Goal: Task Accomplishment & Management: Use online tool/utility

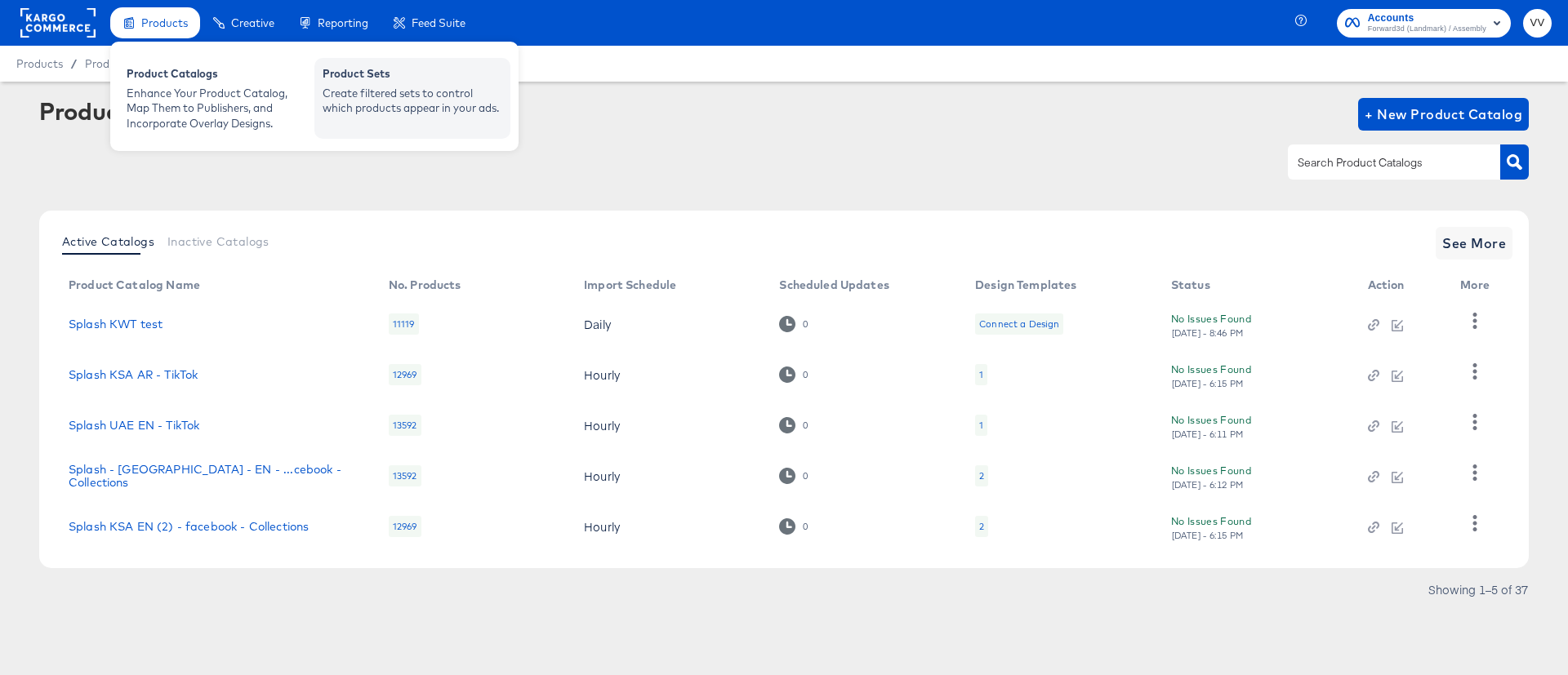
click at [353, 86] on div "Create filtered sets to control which products appear in your ads." at bounding box center [411, 101] width 179 height 30
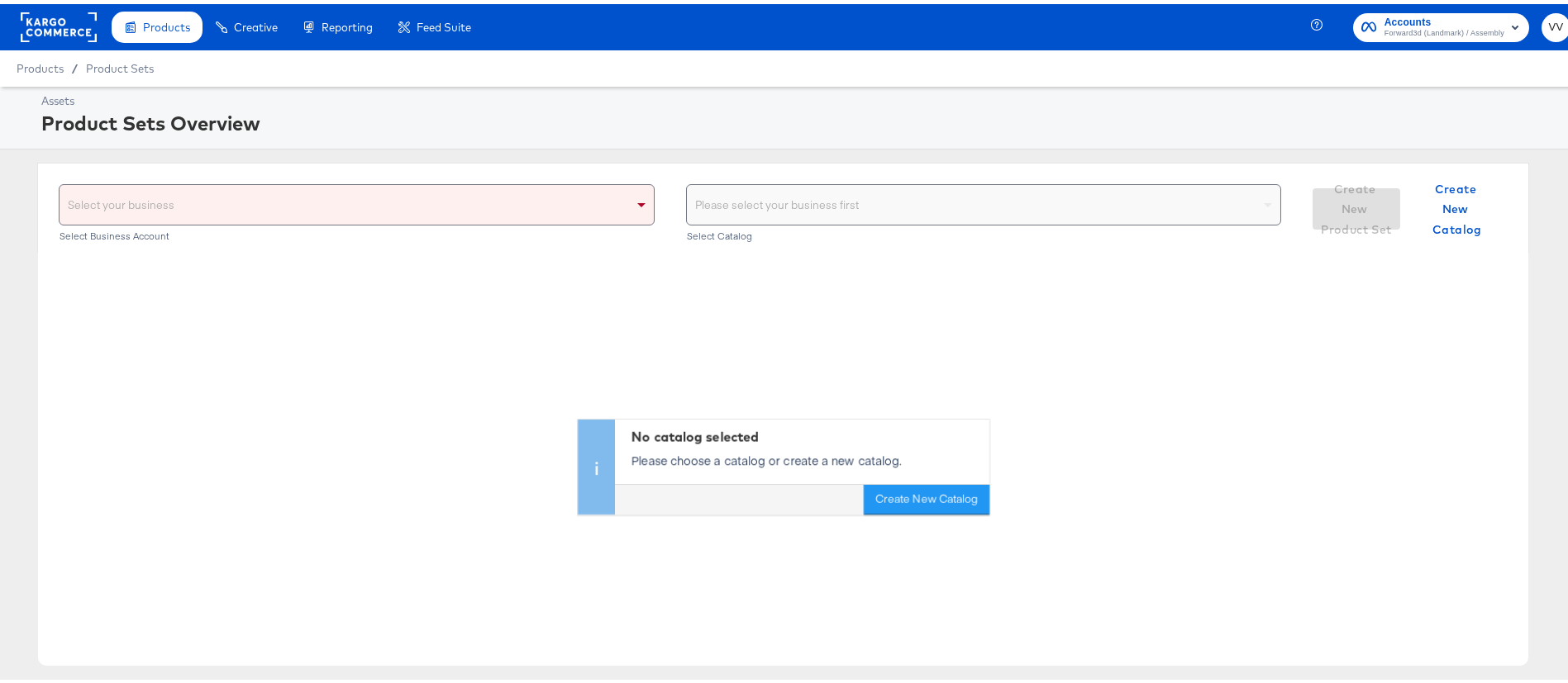
click at [596, 210] on div "Select your business" at bounding box center [357, 200] width 595 height 39
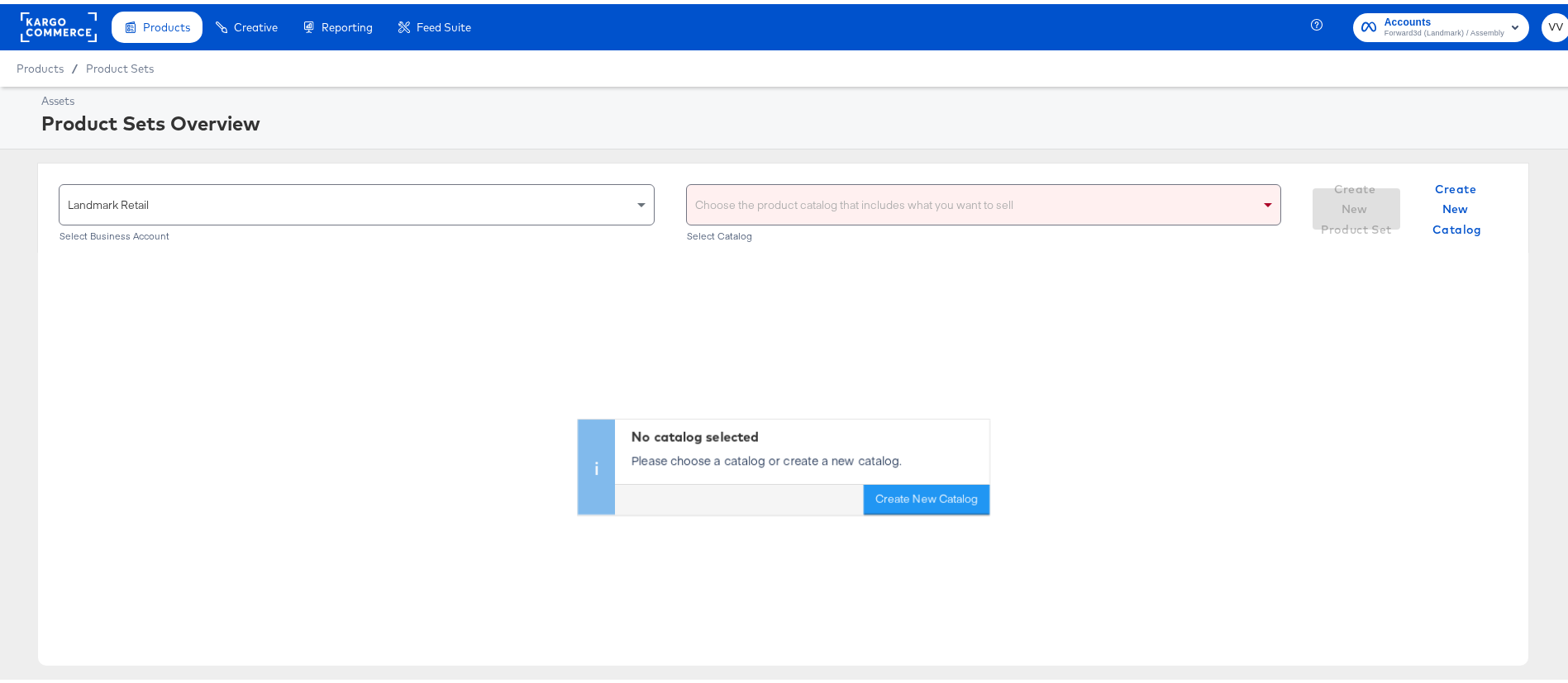
click at [840, 187] on div "Choose the product catalog that includes what you want to sell" at bounding box center [984, 200] width 595 height 39
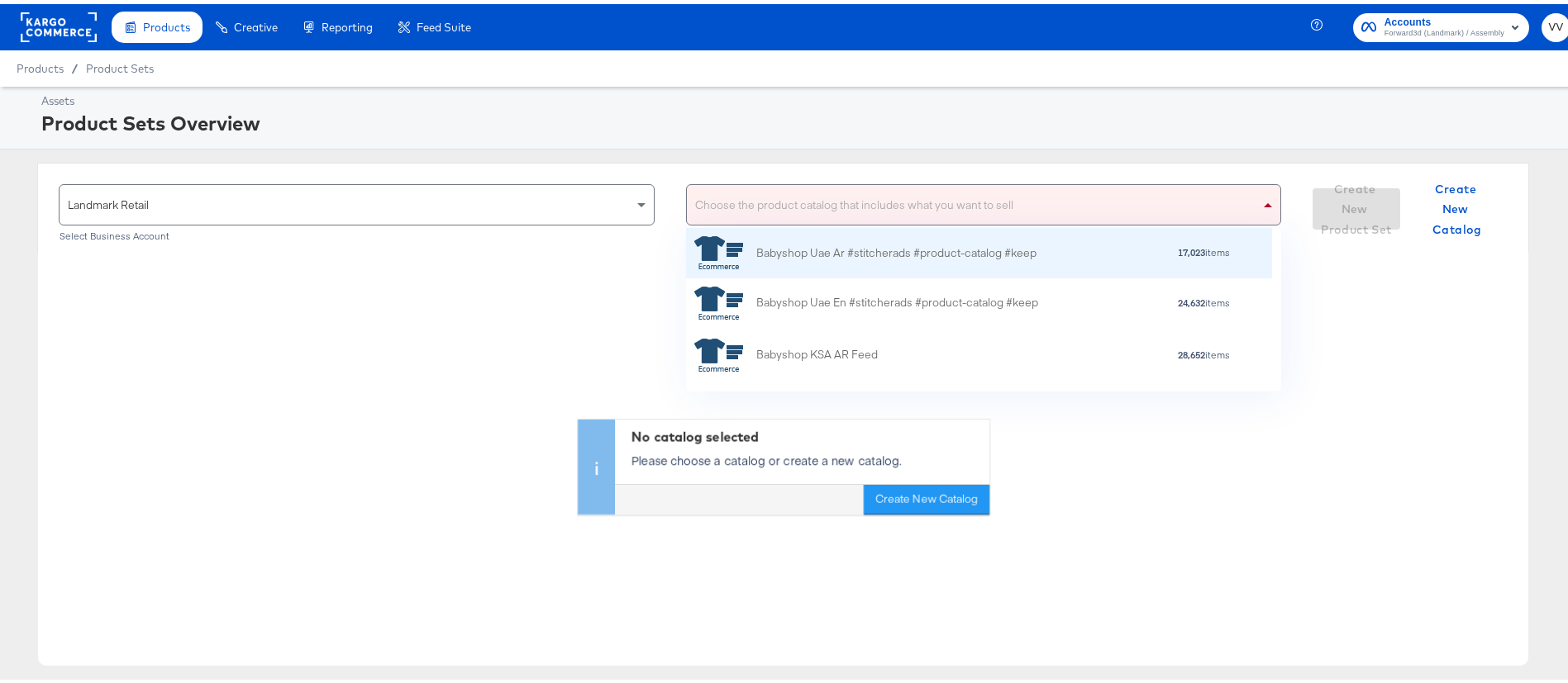
scroll to position [145, 567]
type input "bah"
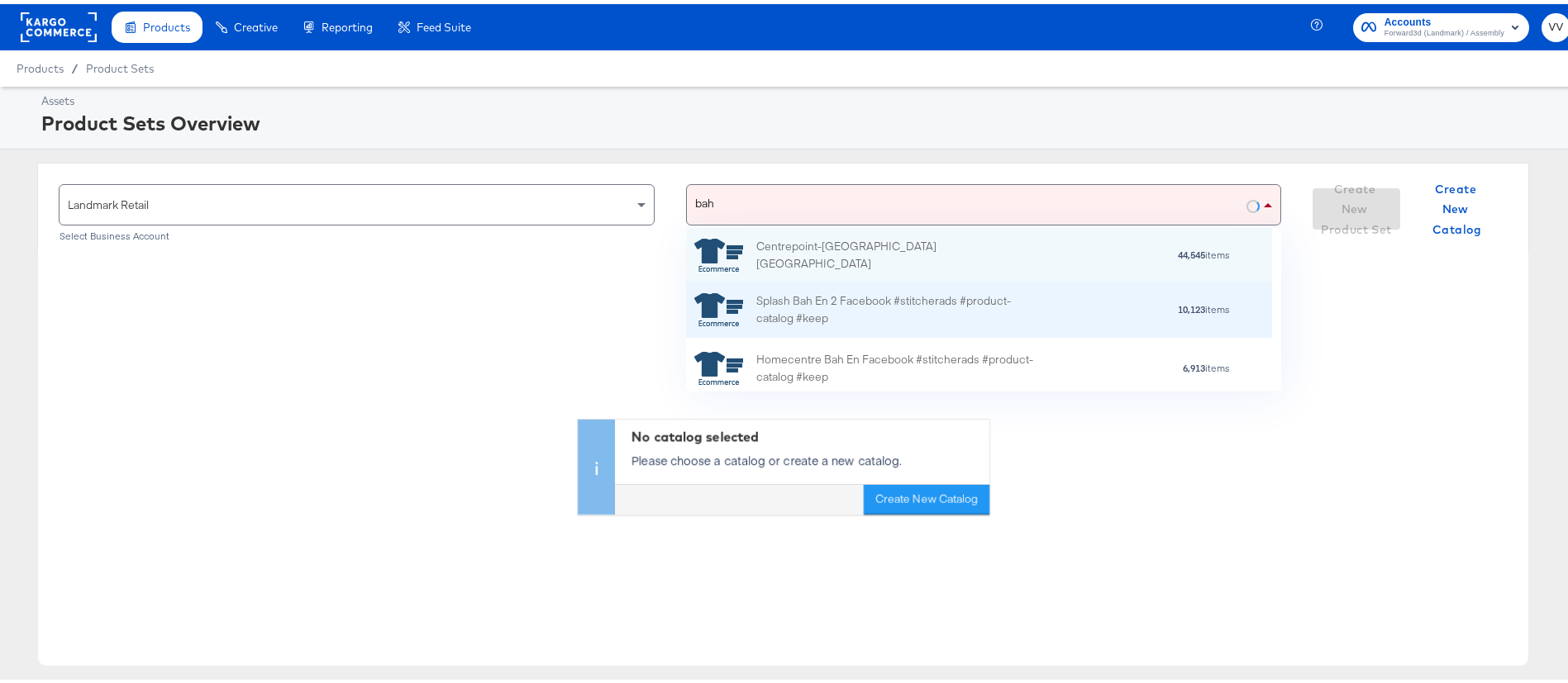
click at [1000, 295] on div "Splash Bah En 2 Facebook #stitcherads #product-catalog #keep" at bounding box center [901, 307] width 289 height 35
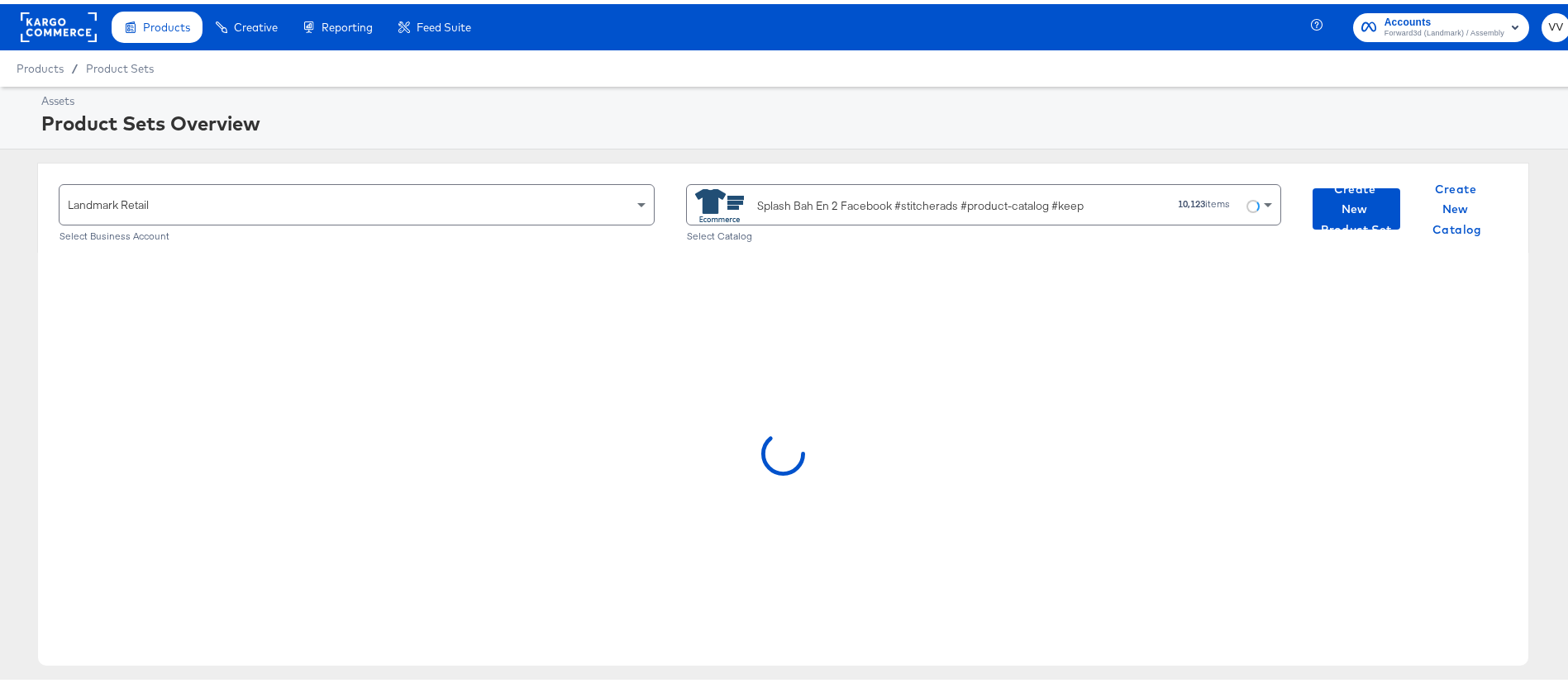
scroll to position [96, 0]
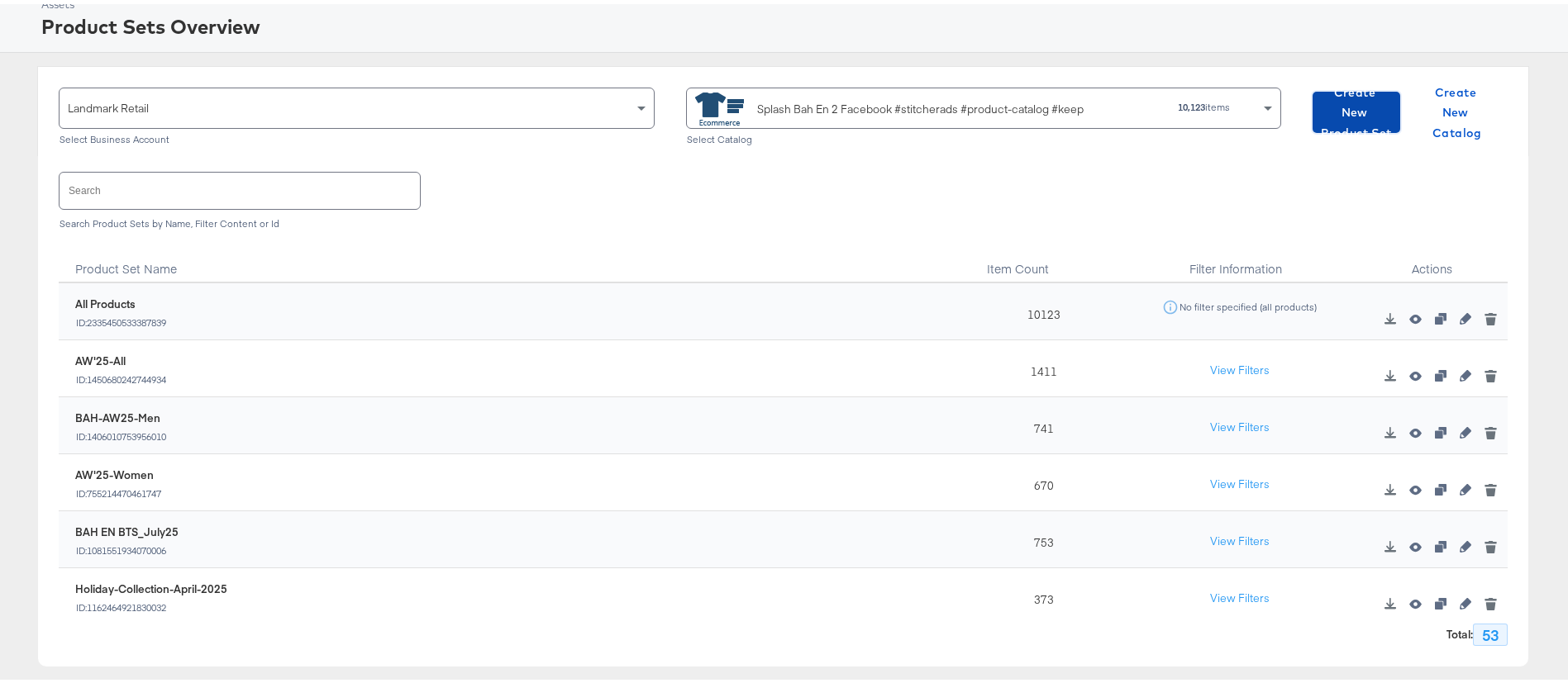
click at [1354, 120] on span "Create New Product Set" at bounding box center [1356, 110] width 75 height 61
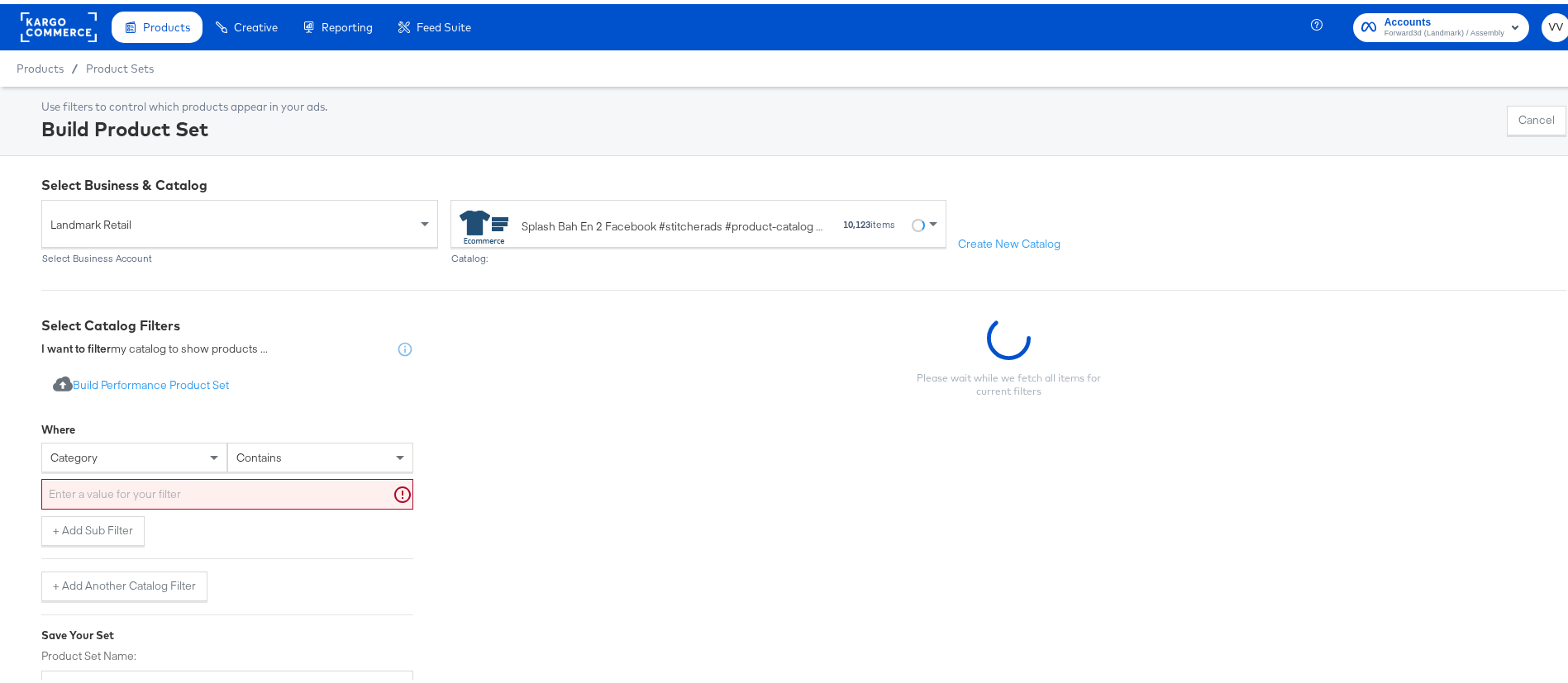
scroll to position [149, 0]
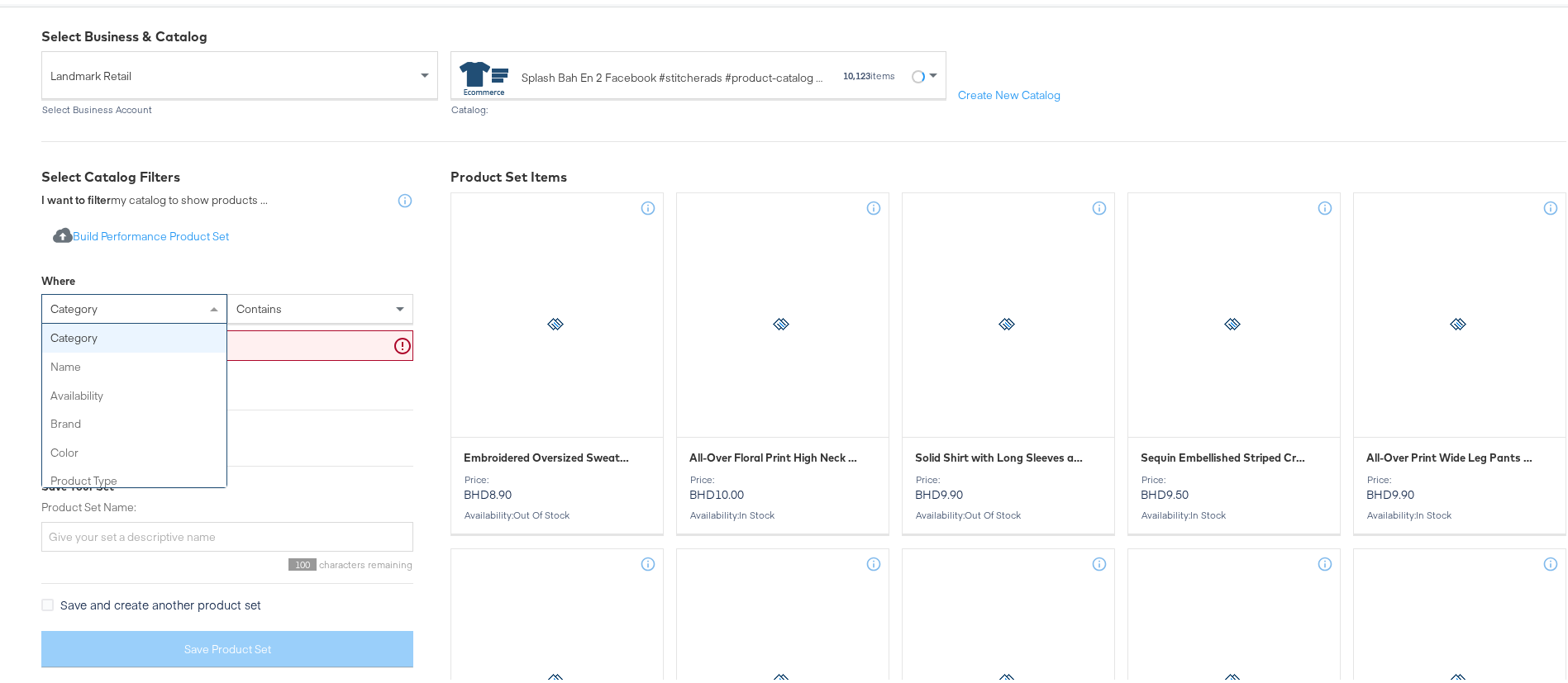
click at [184, 309] on div "category" at bounding box center [134, 305] width 184 height 28
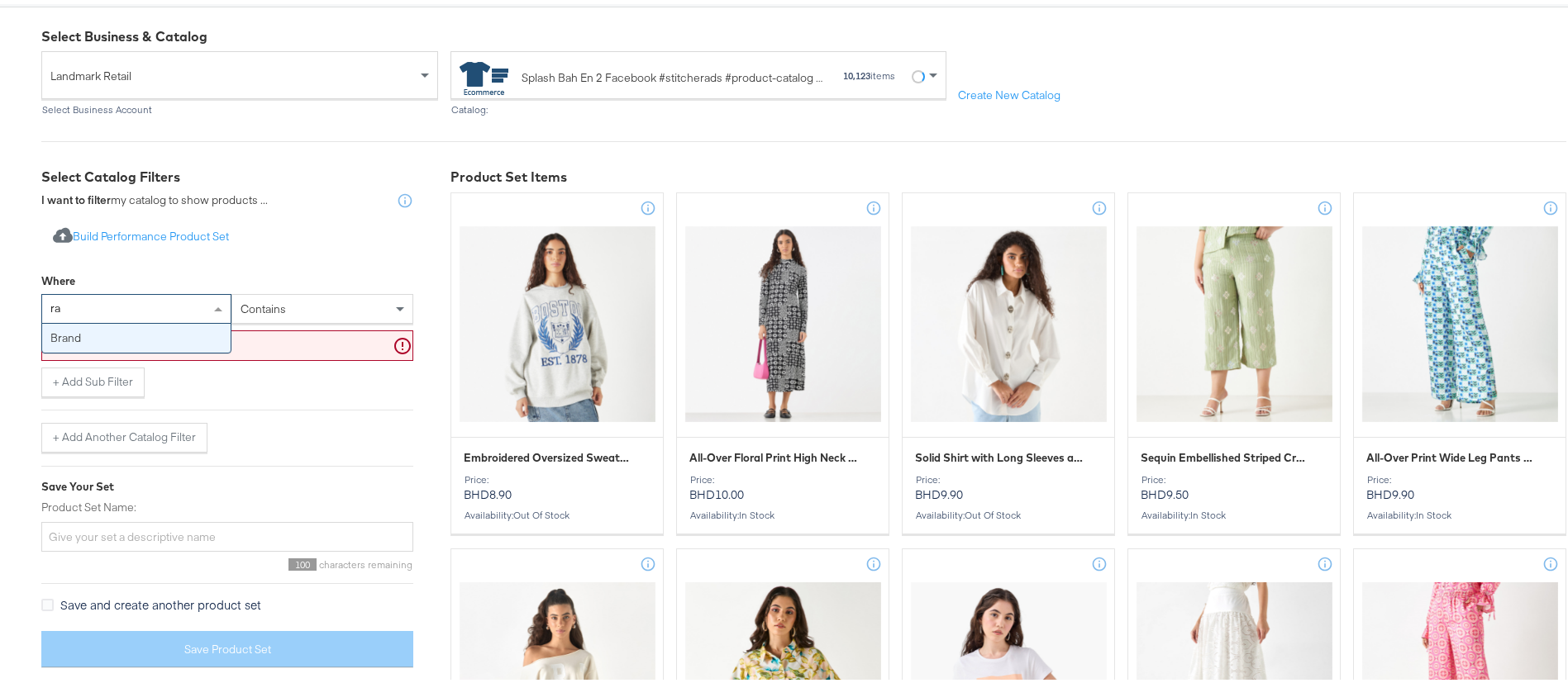
type input "r"
type input "re"
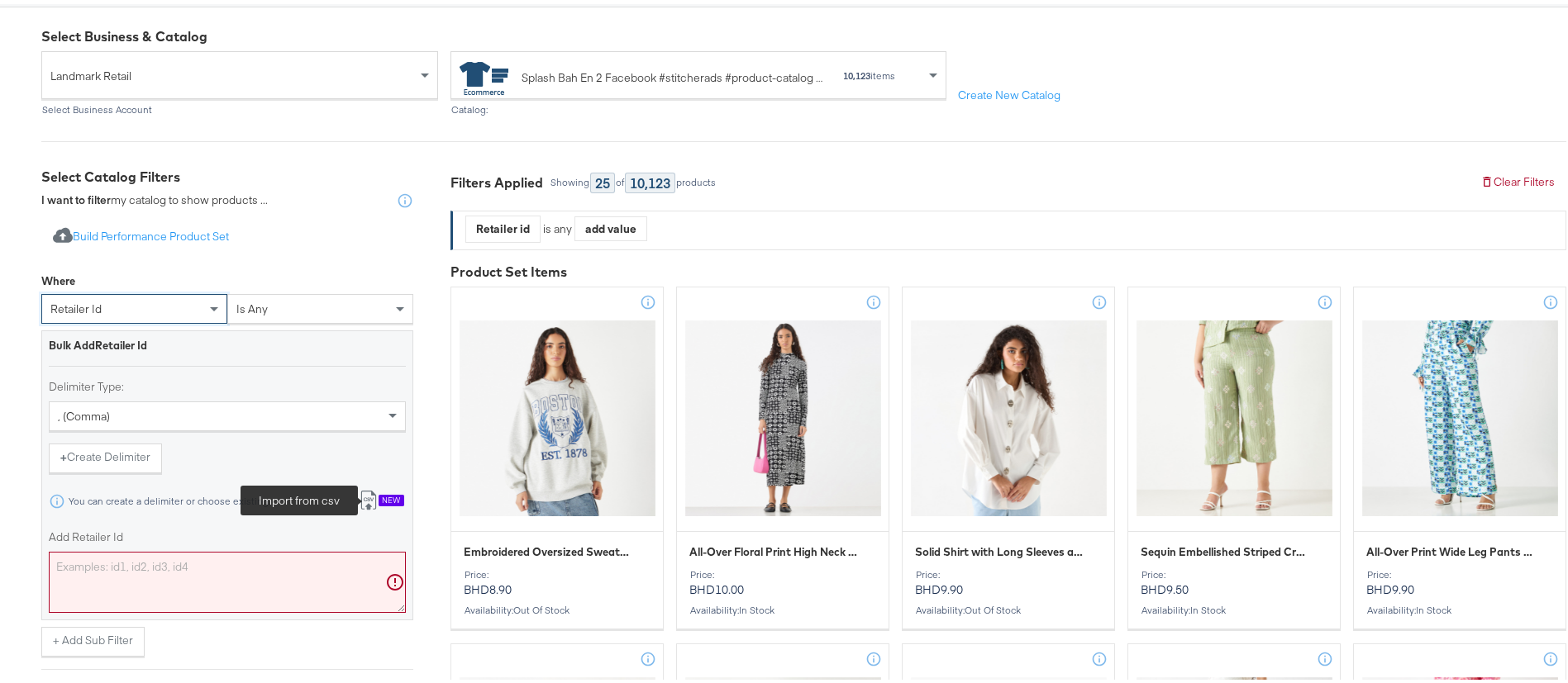
click at [376, 495] on icon at bounding box center [368, 496] width 20 height 20
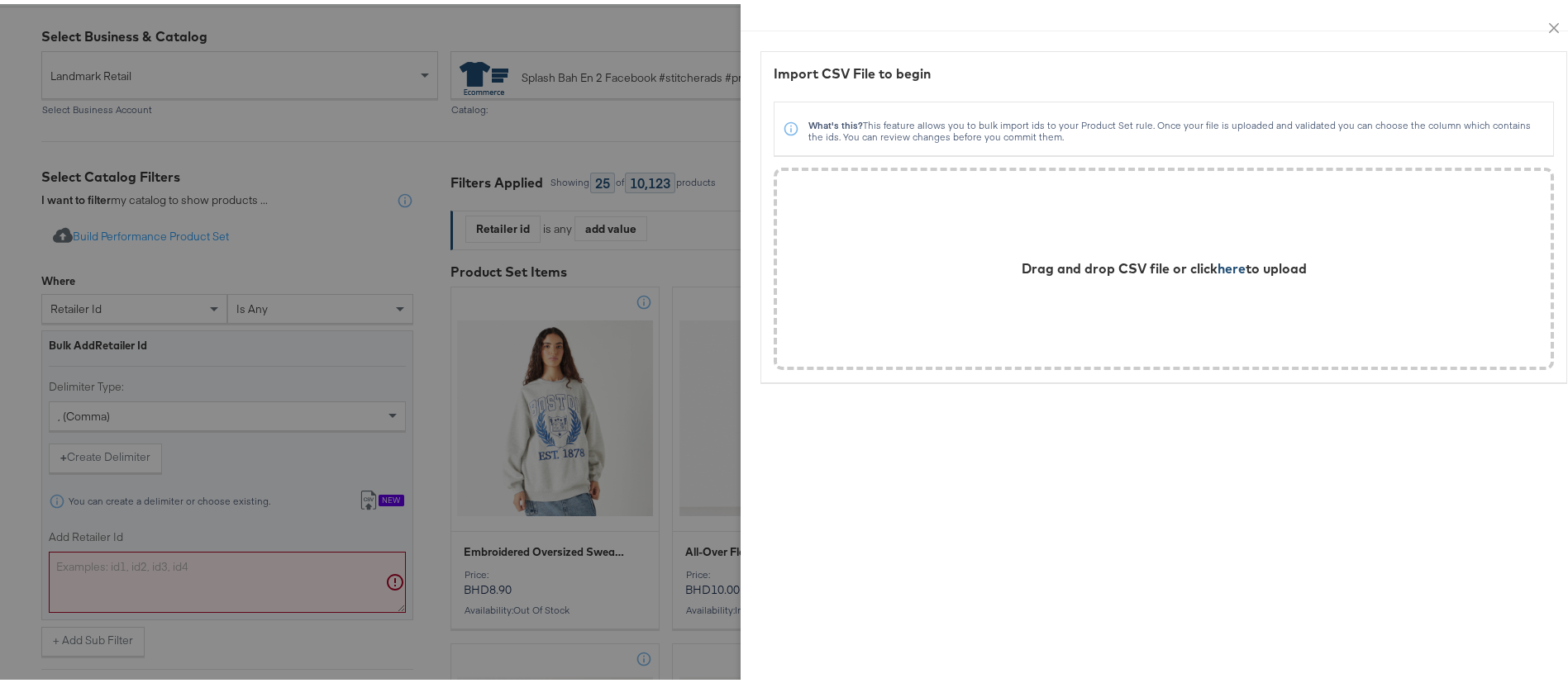
click at [1217, 263] on span "here" at bounding box center [1231, 264] width 28 height 17
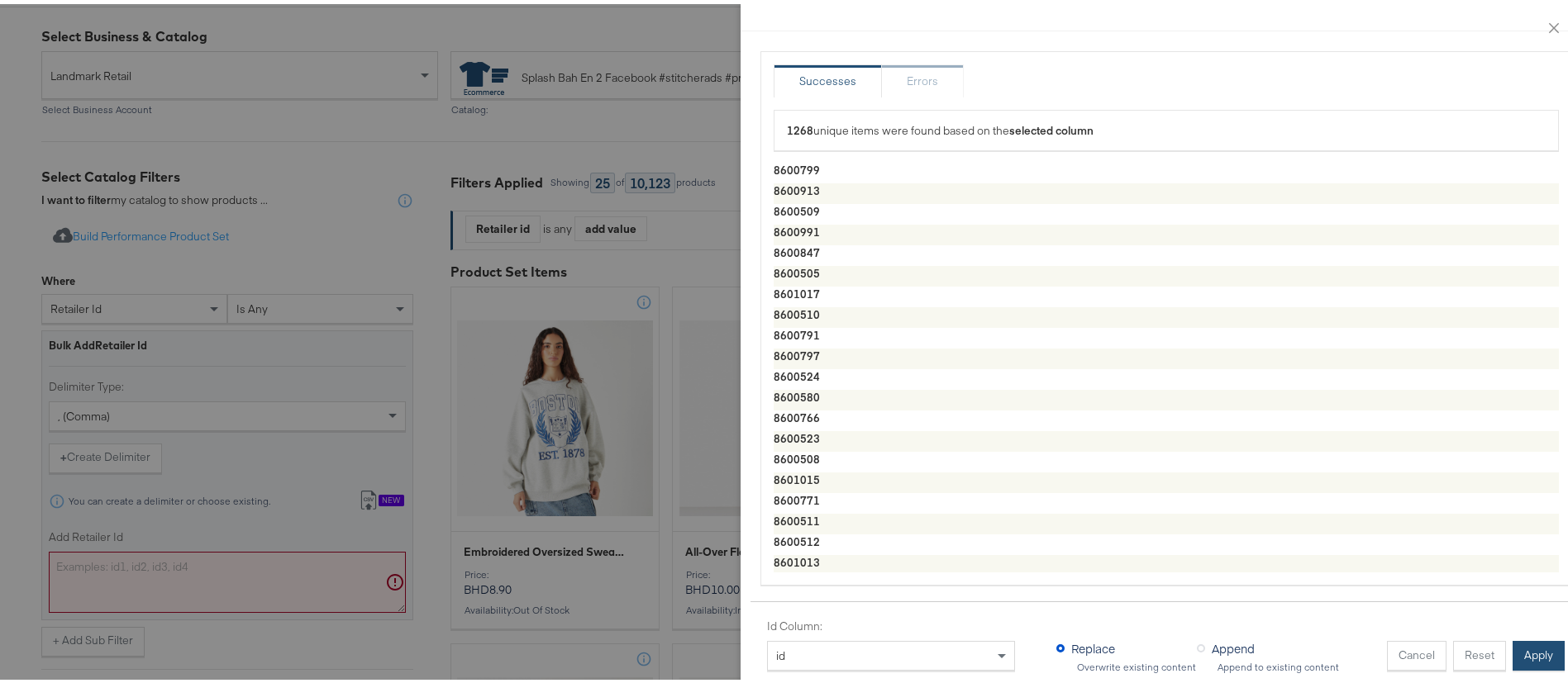
click at [1515, 637] on button "Apply" at bounding box center [1538, 652] width 52 height 30
type textarea "8600799,8600913,8600509,8600991,8600847,8600505,8601017,8600510,8600791,8600797…"
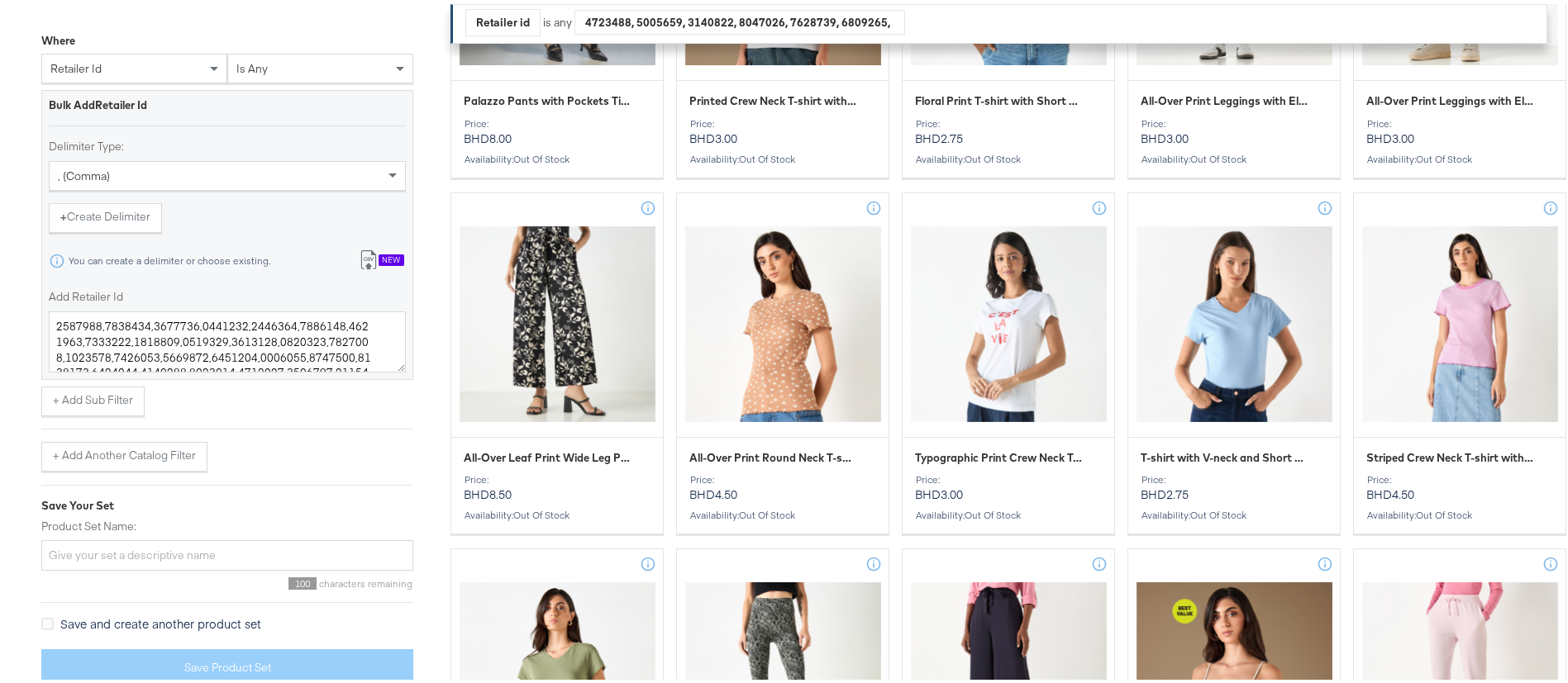
scroll to position [594, 0]
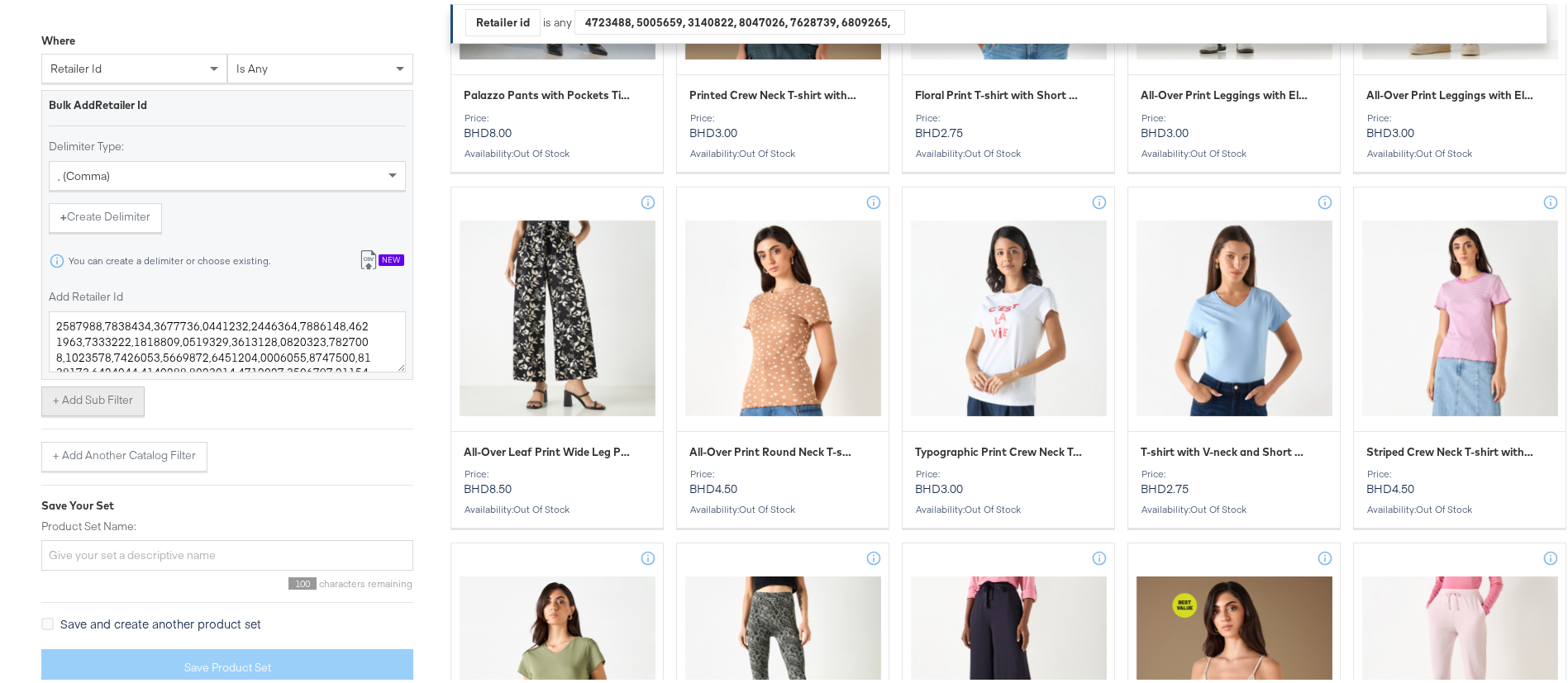
click at [122, 396] on button "+ Add Sub Filter" at bounding box center [93, 397] width 103 height 30
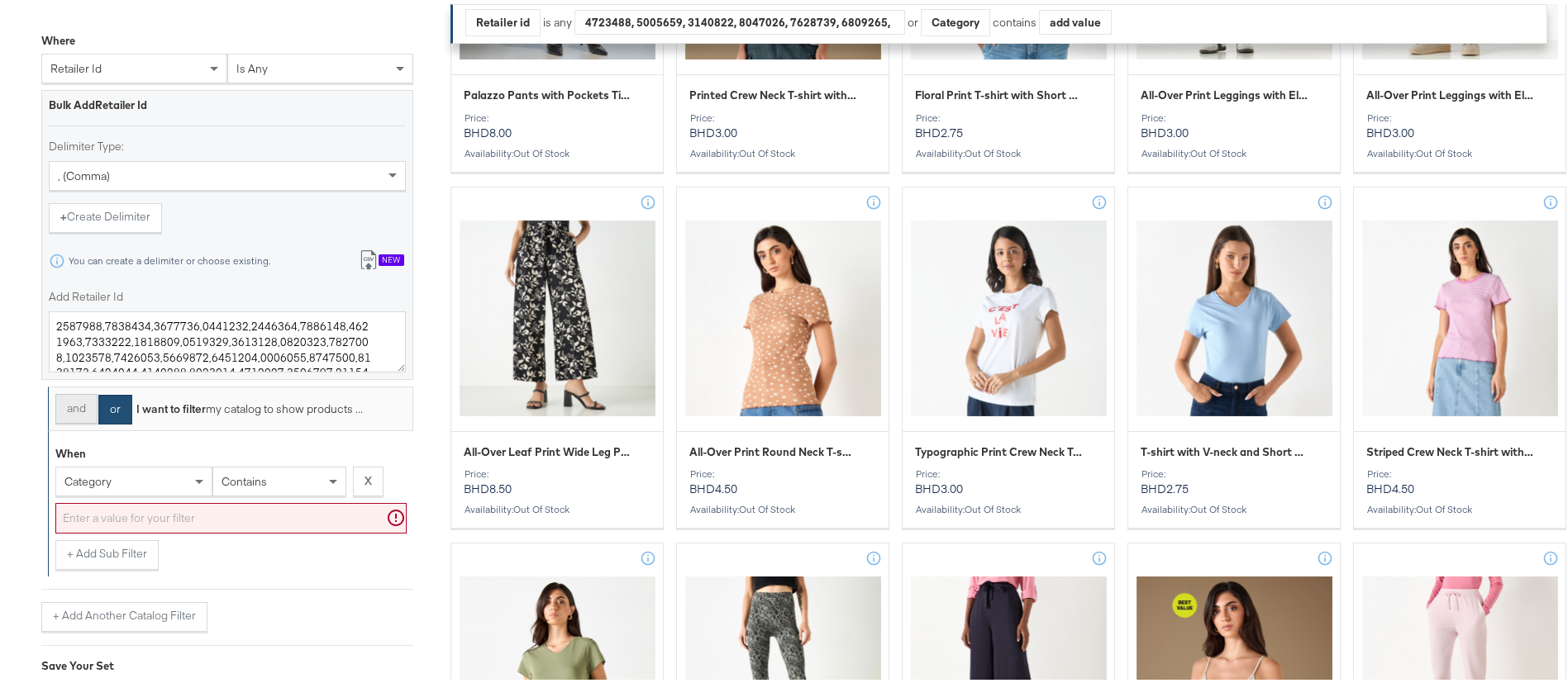
click at [89, 413] on button "and" at bounding box center [76, 405] width 42 height 30
click at [196, 480] on span at bounding box center [198, 479] width 8 height 6
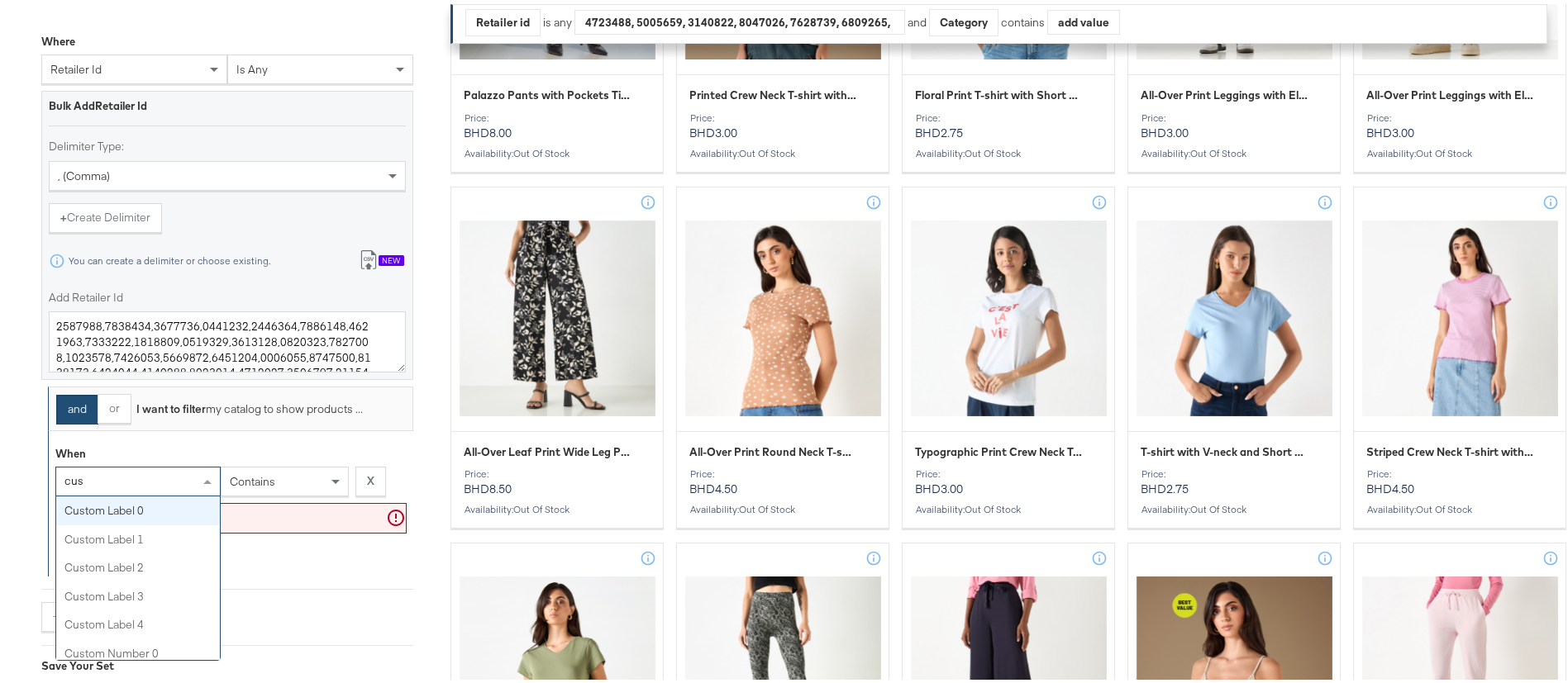
type input "cust"
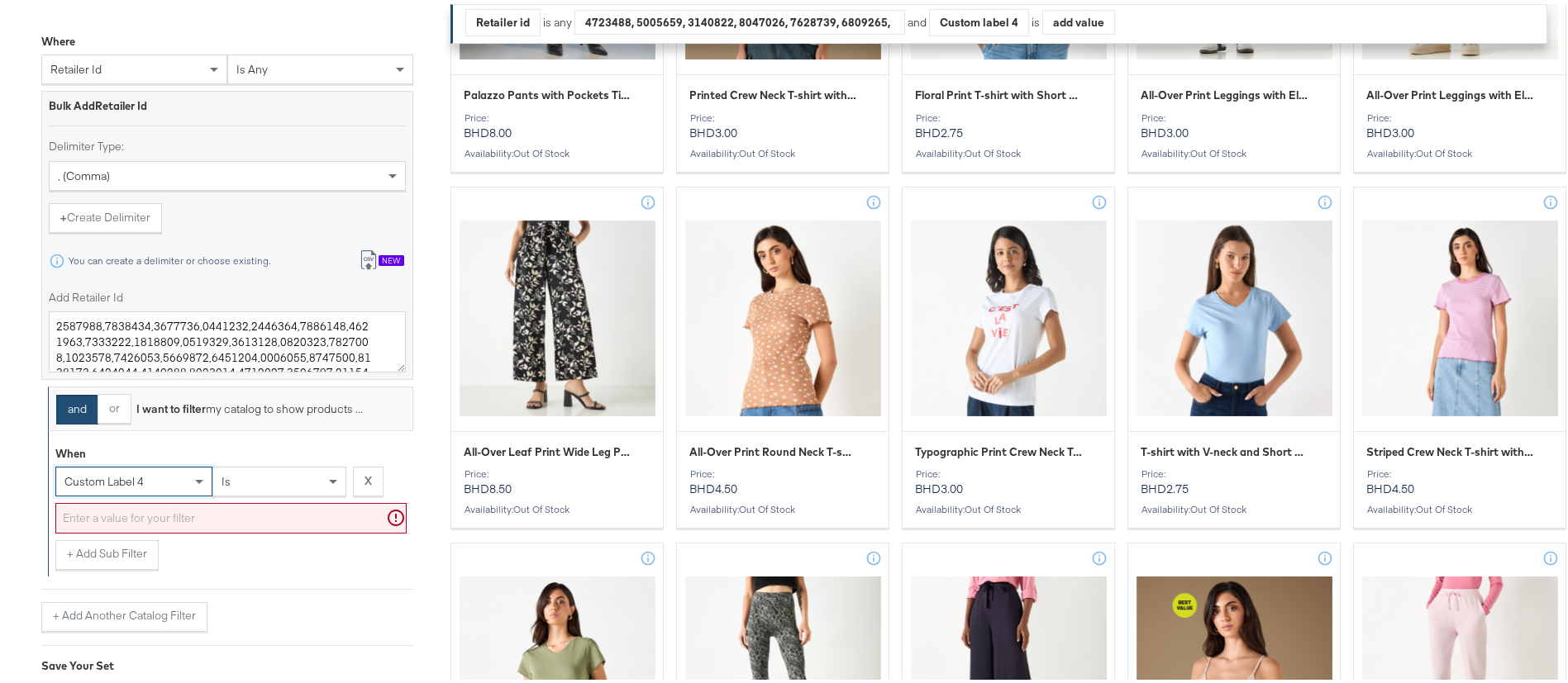
click at [301, 486] on div "is" at bounding box center [279, 478] width 132 height 28
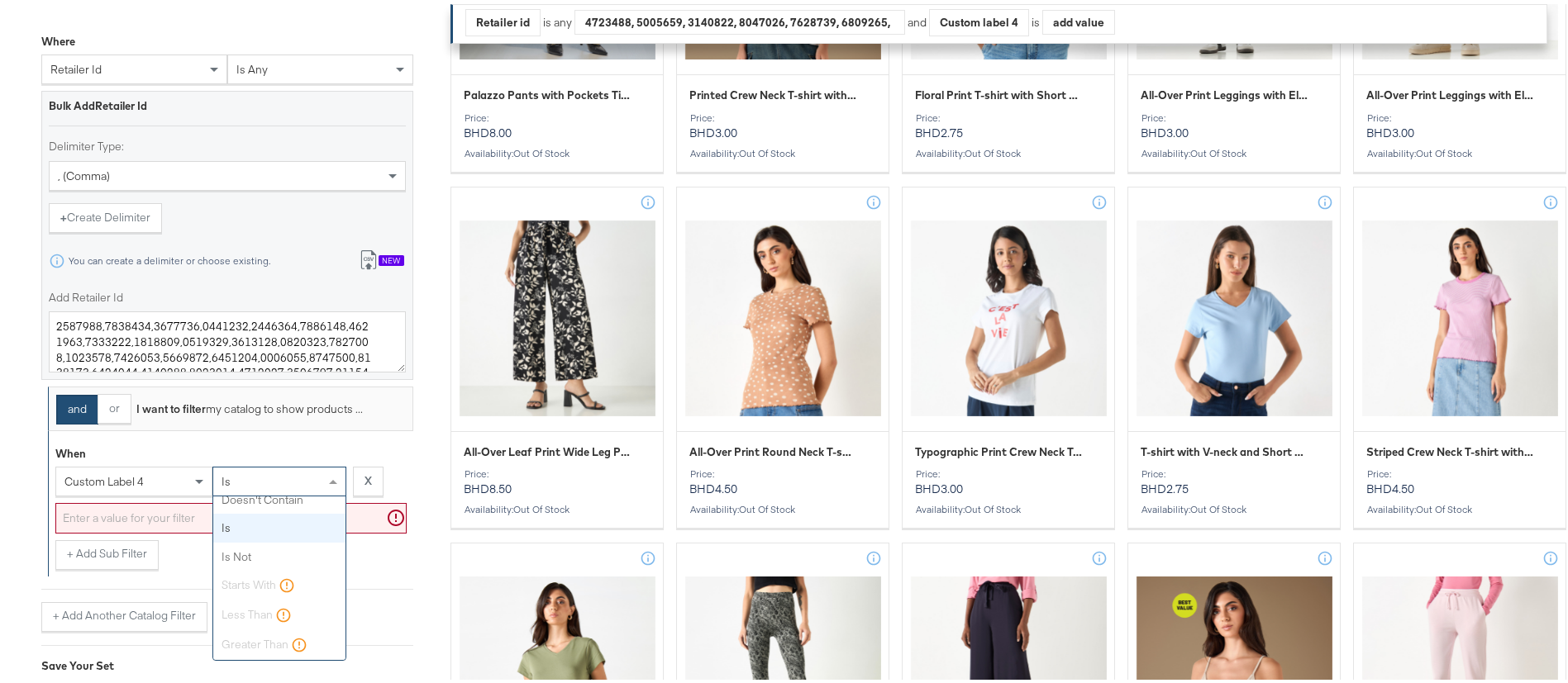
scroll to position [0, 0]
click at [218, 523] on input "text" at bounding box center [231, 514] width 352 height 31
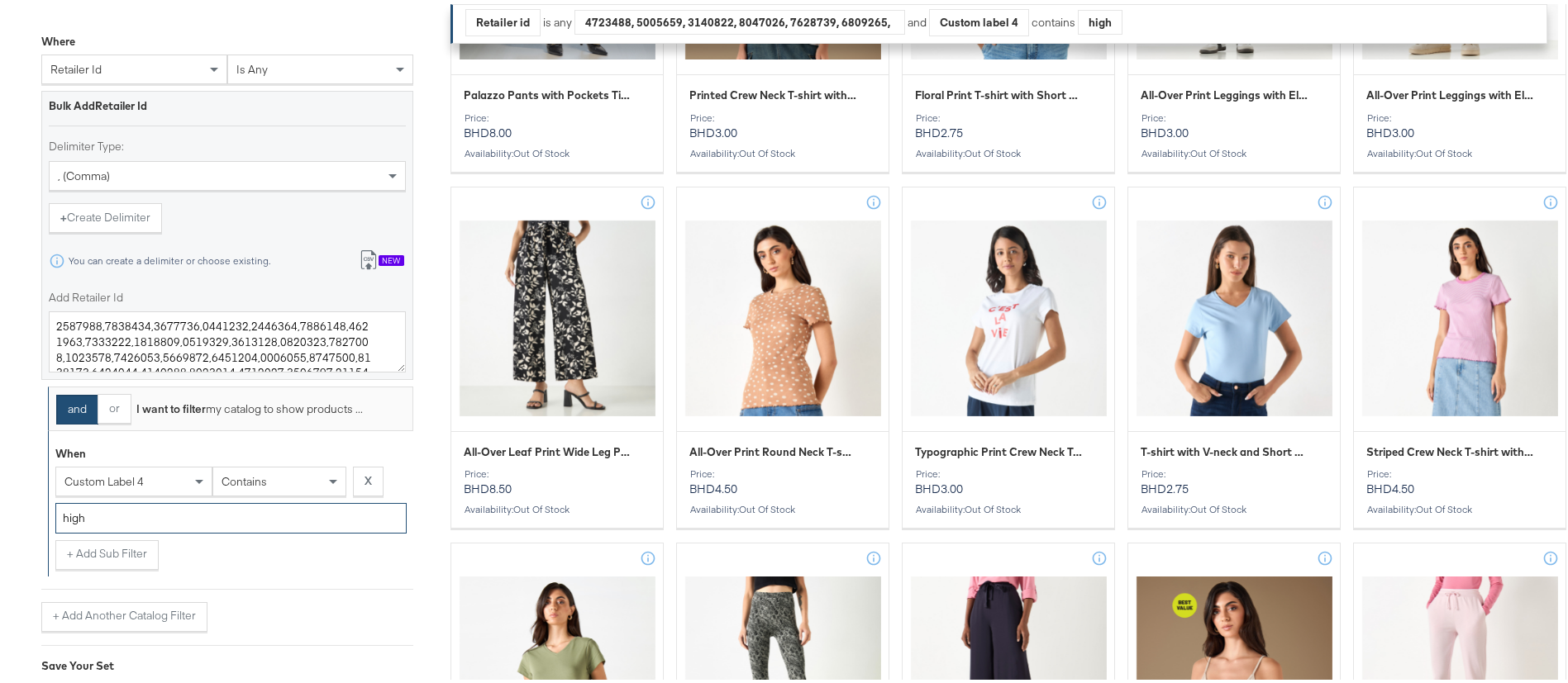
type input "high"
click at [241, 557] on div "+ Add Sub Filter" at bounding box center [231, 551] width 352 height 30
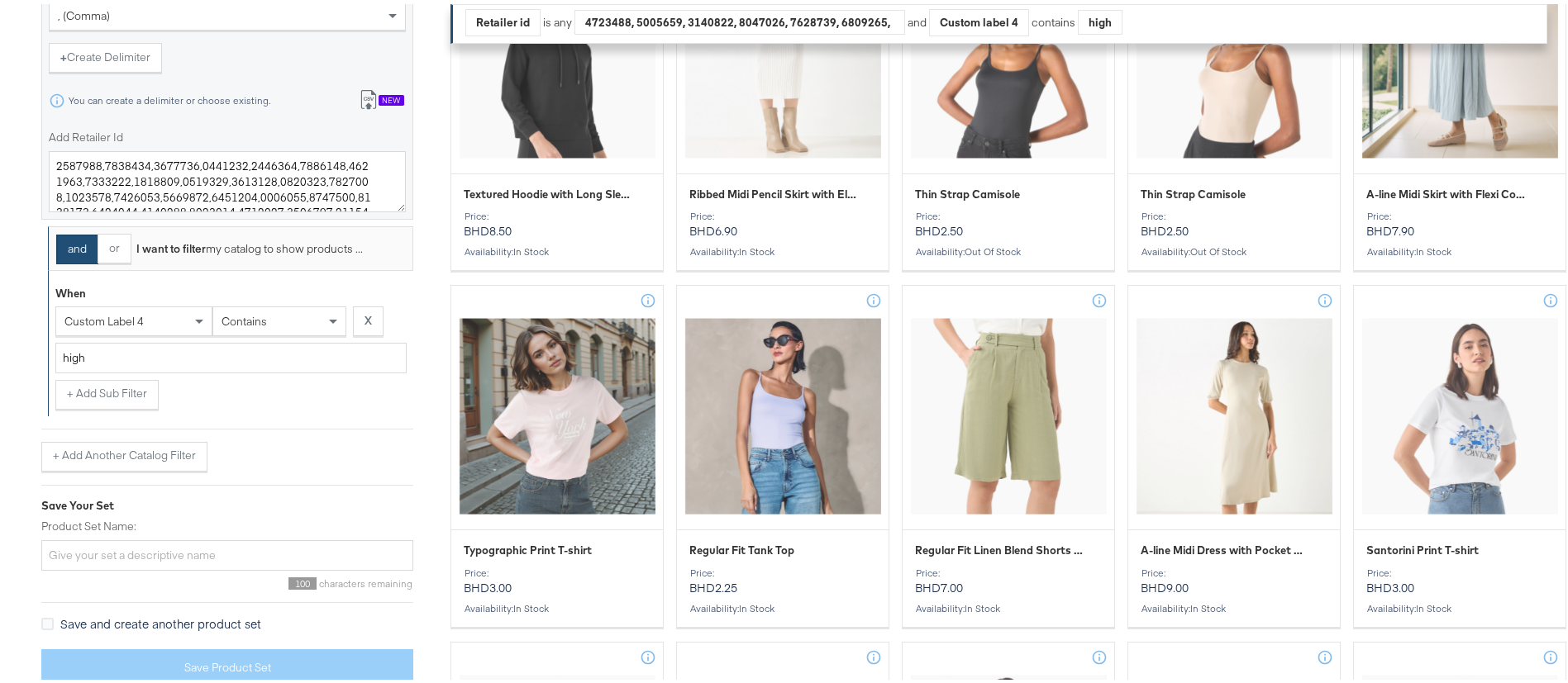
scroll to position [881, 0]
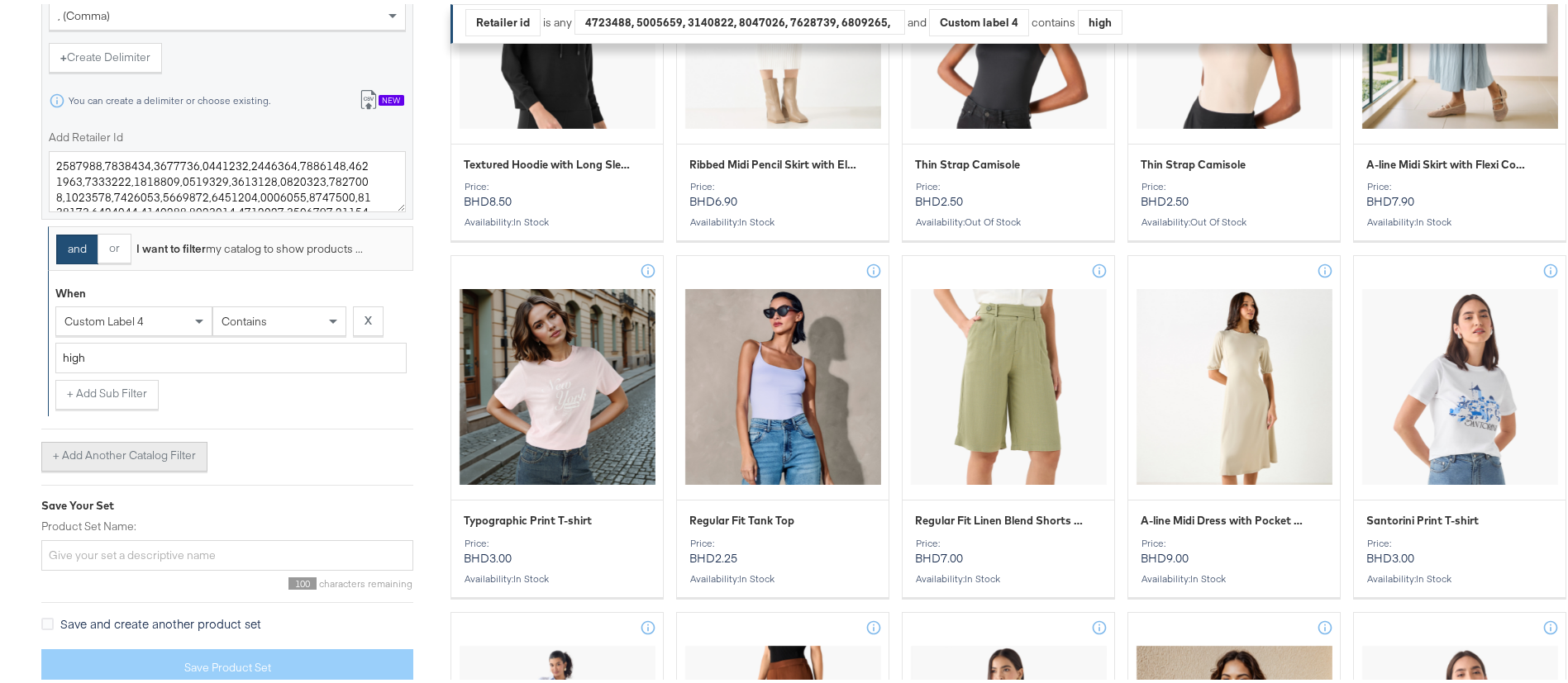
click at [101, 446] on button "+ Add Another Catalog Filter" at bounding box center [124, 453] width 166 height 30
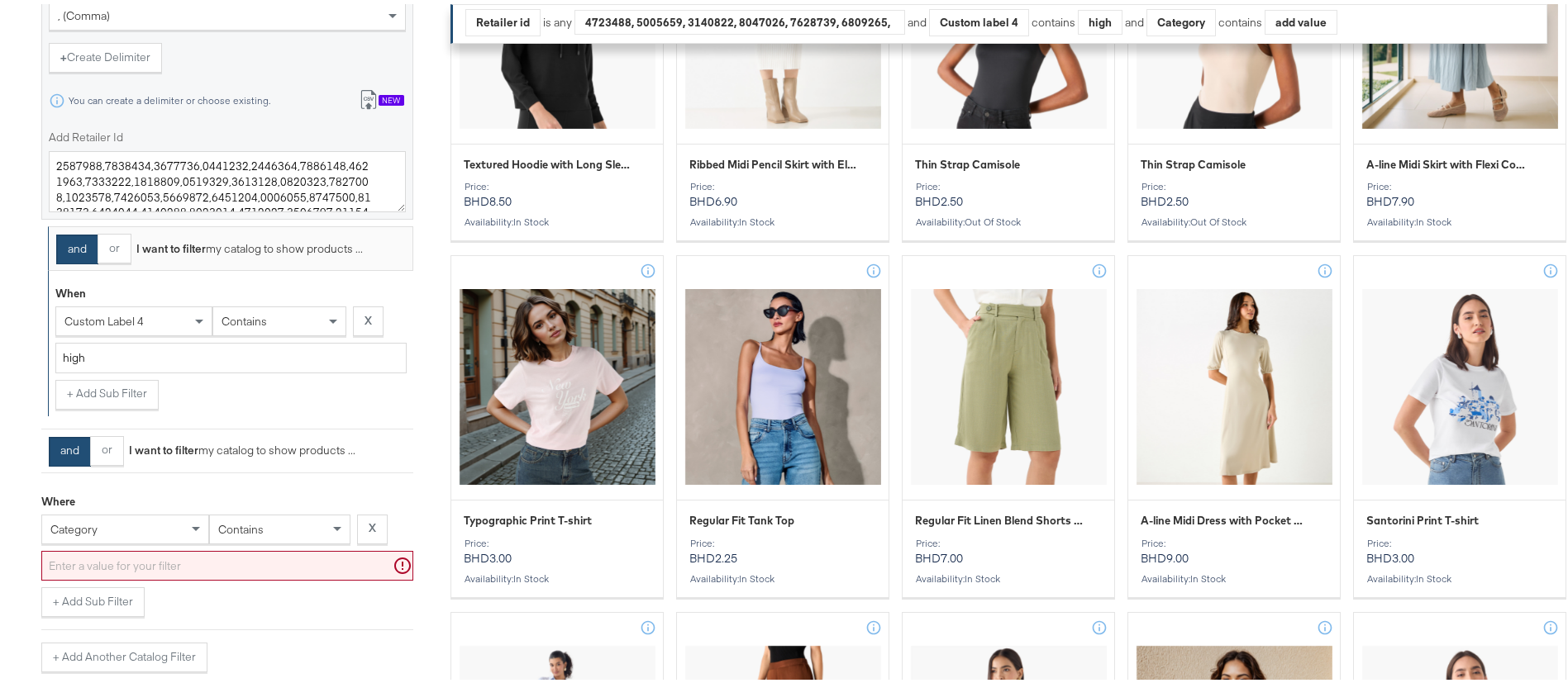
scroll to position [902, 0]
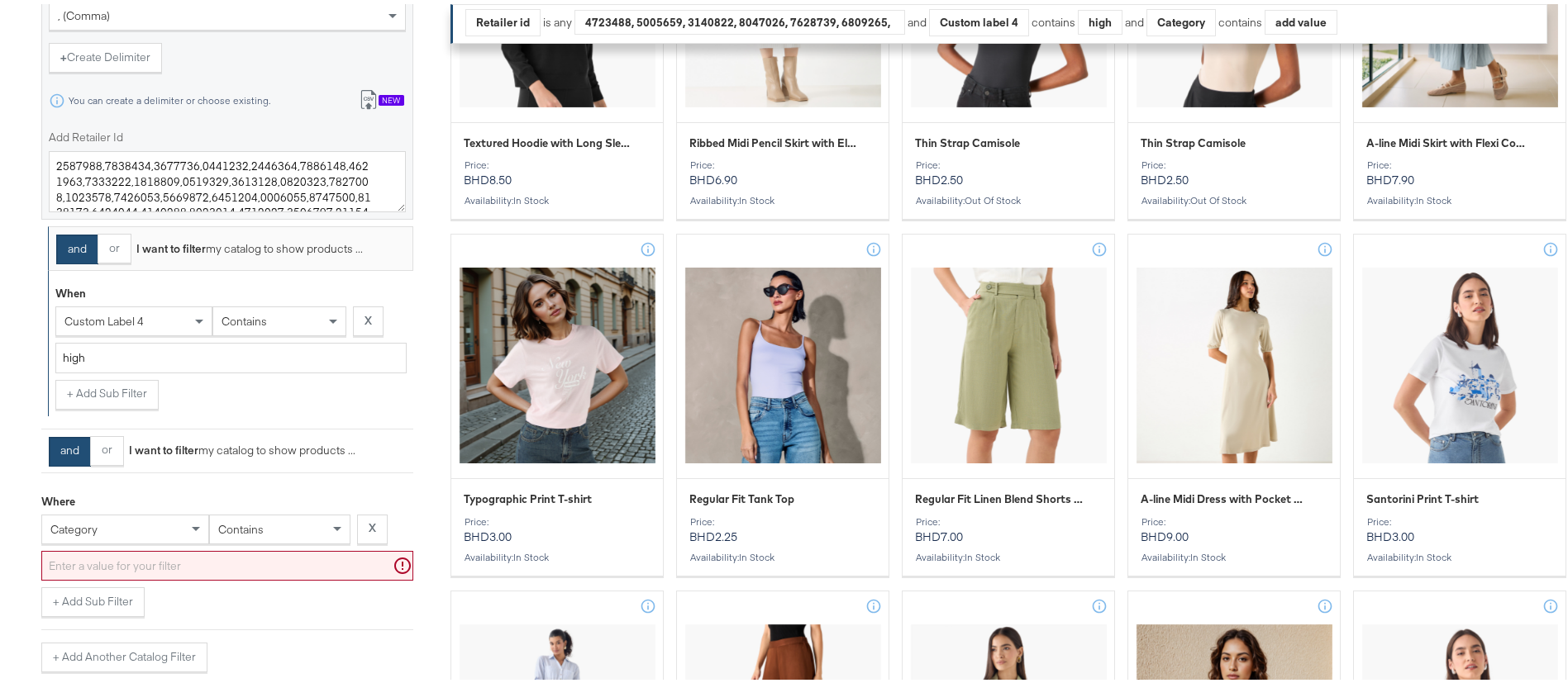
click at [153, 525] on div "category" at bounding box center [125, 525] width 167 height 30
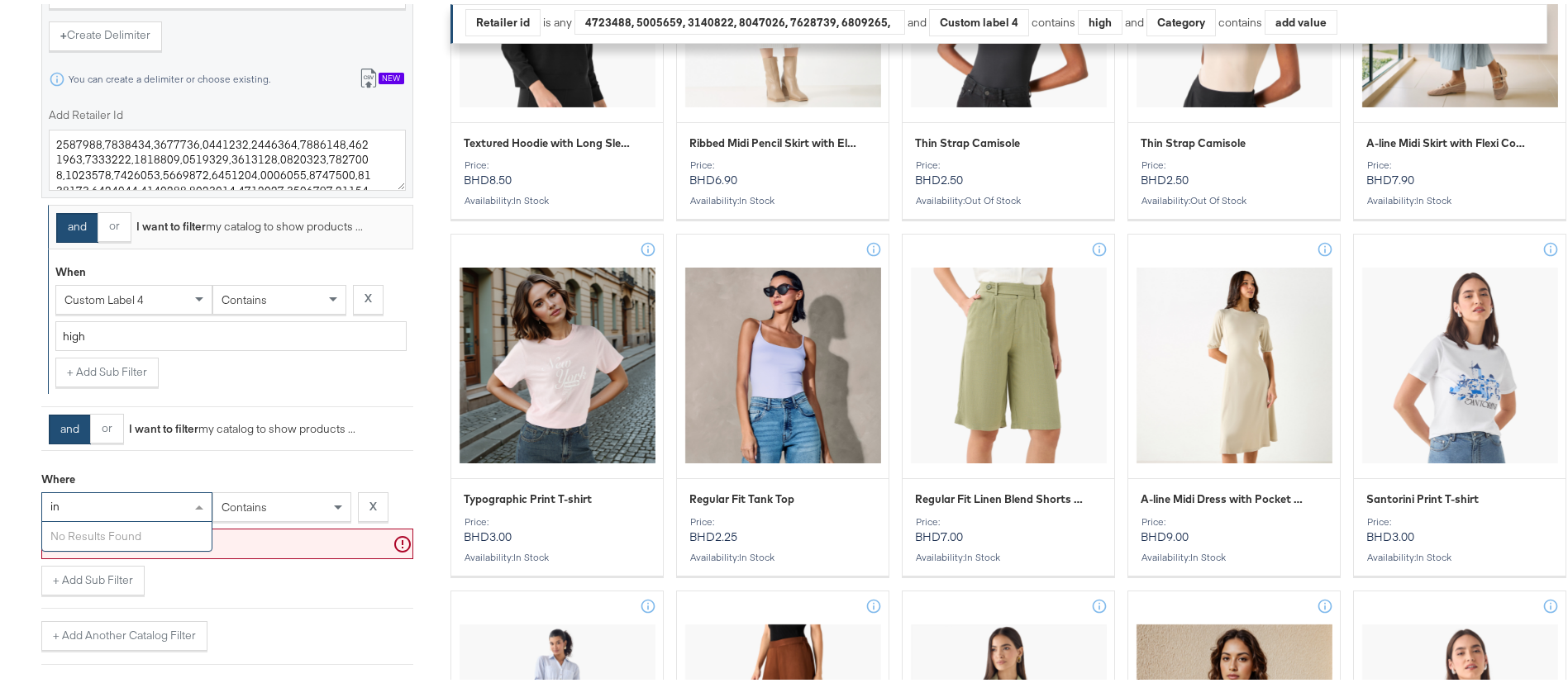
type input "i"
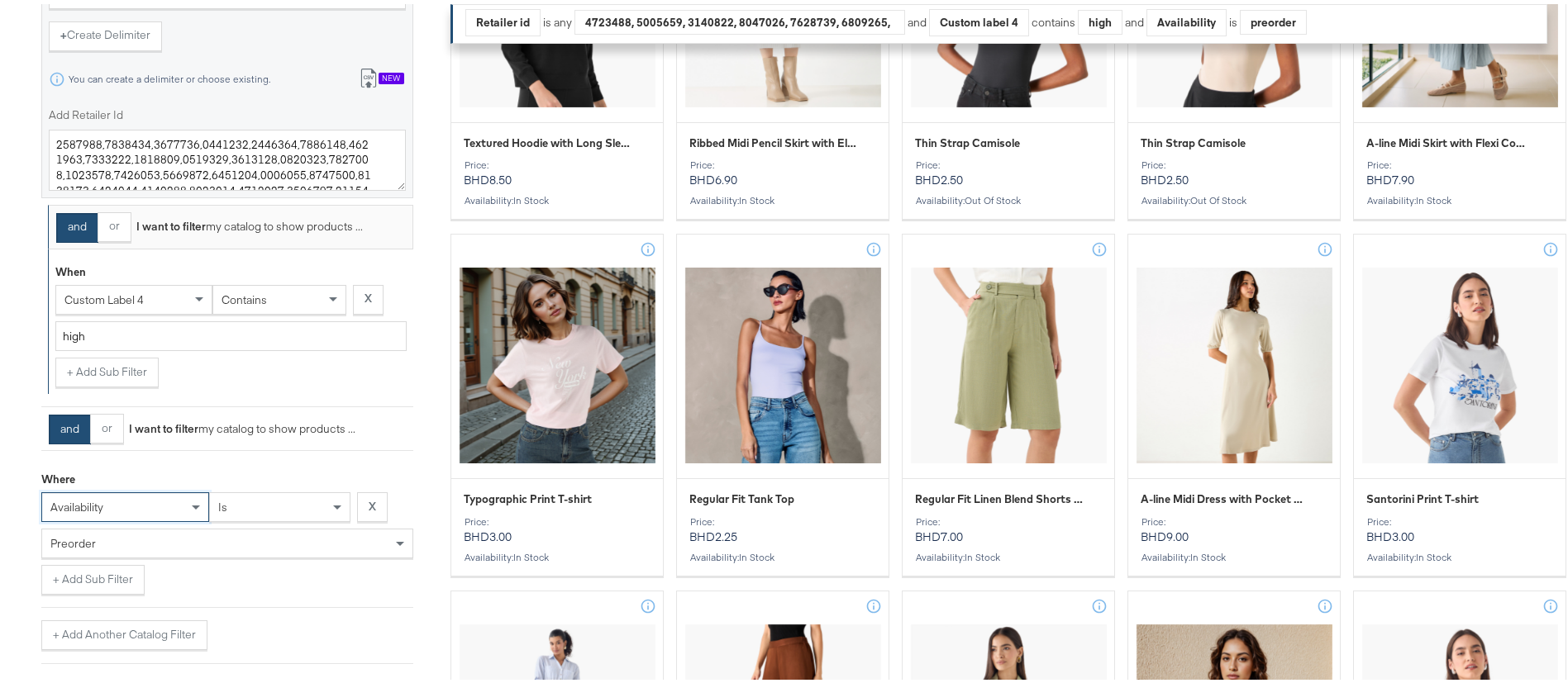
click at [260, 507] on div "is" at bounding box center [279, 503] width 139 height 28
click at [153, 549] on div "preorder" at bounding box center [227, 539] width 370 height 28
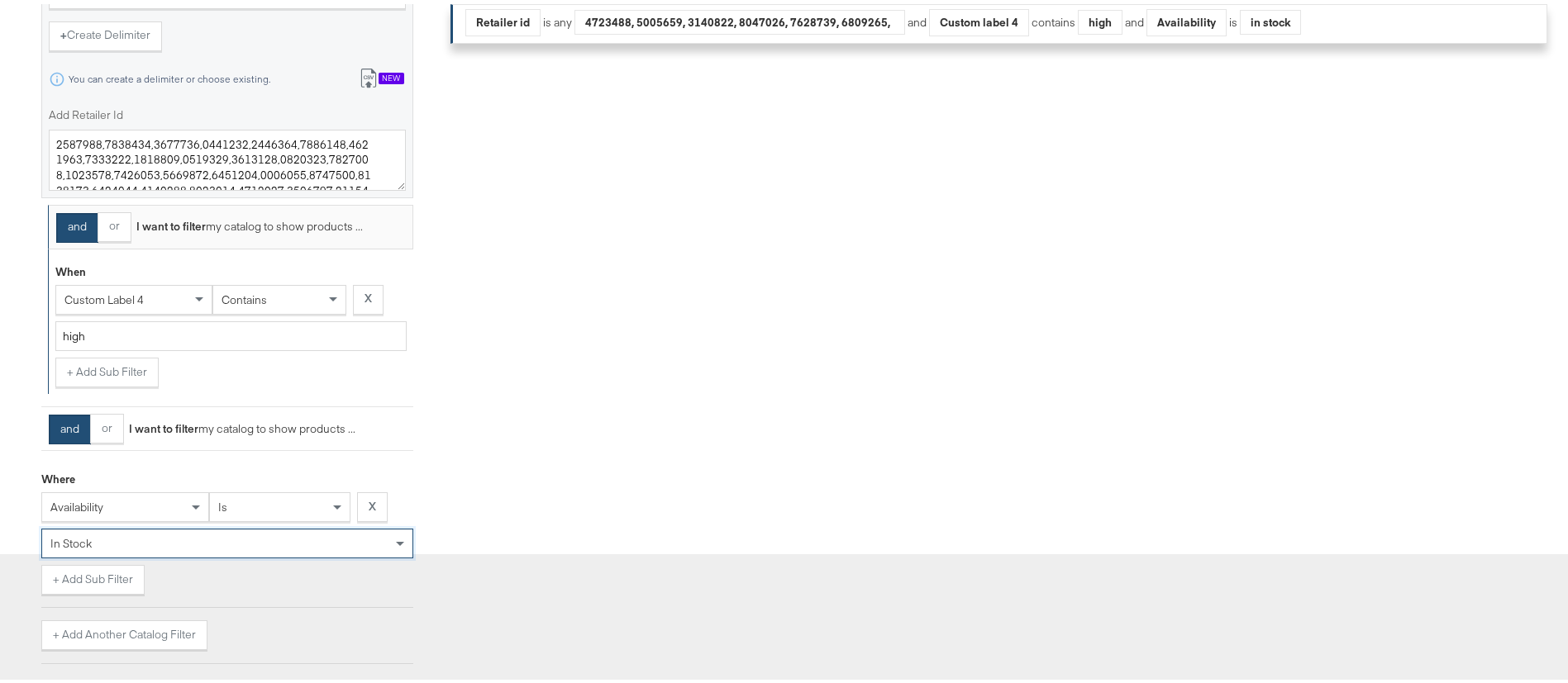
scroll to position [1082, 0]
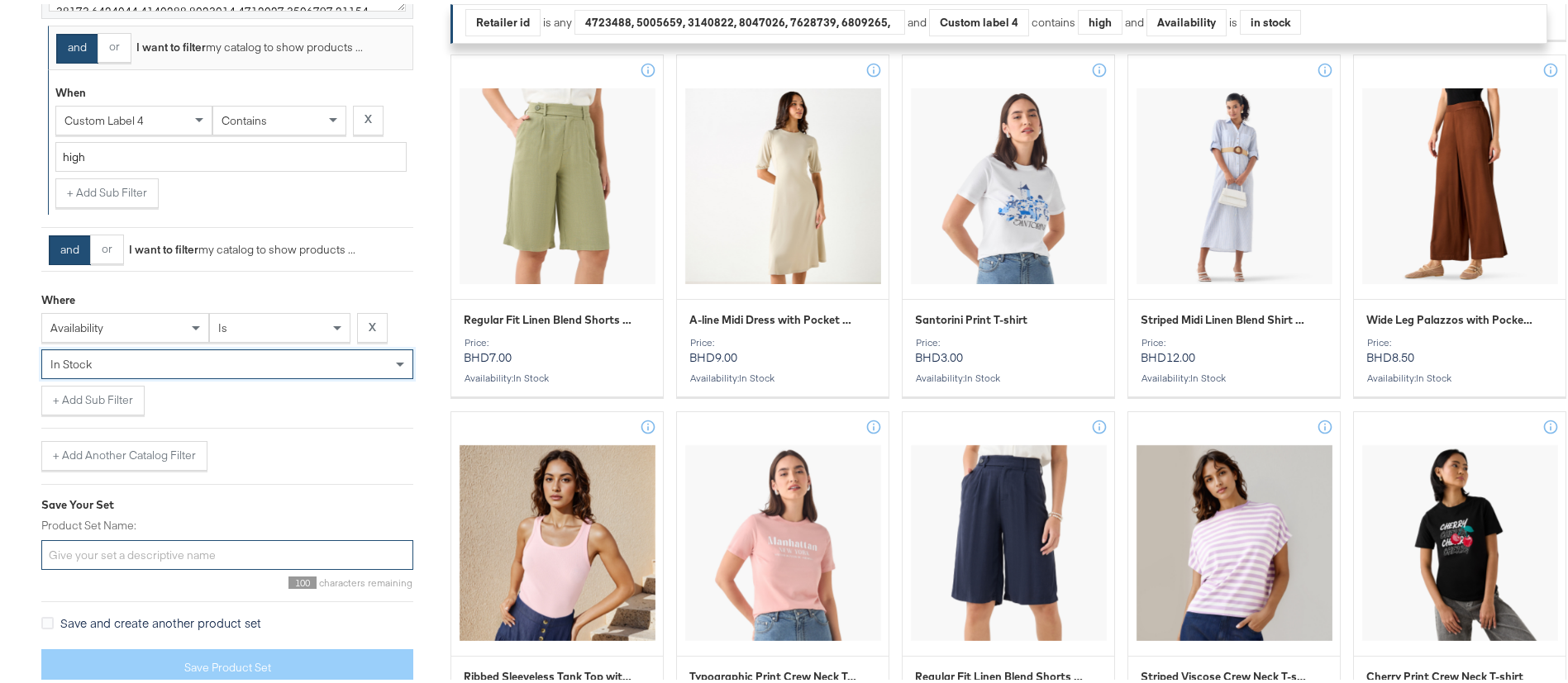
click at [221, 558] on input "Product Set Name:" at bounding box center [227, 551] width 372 height 31
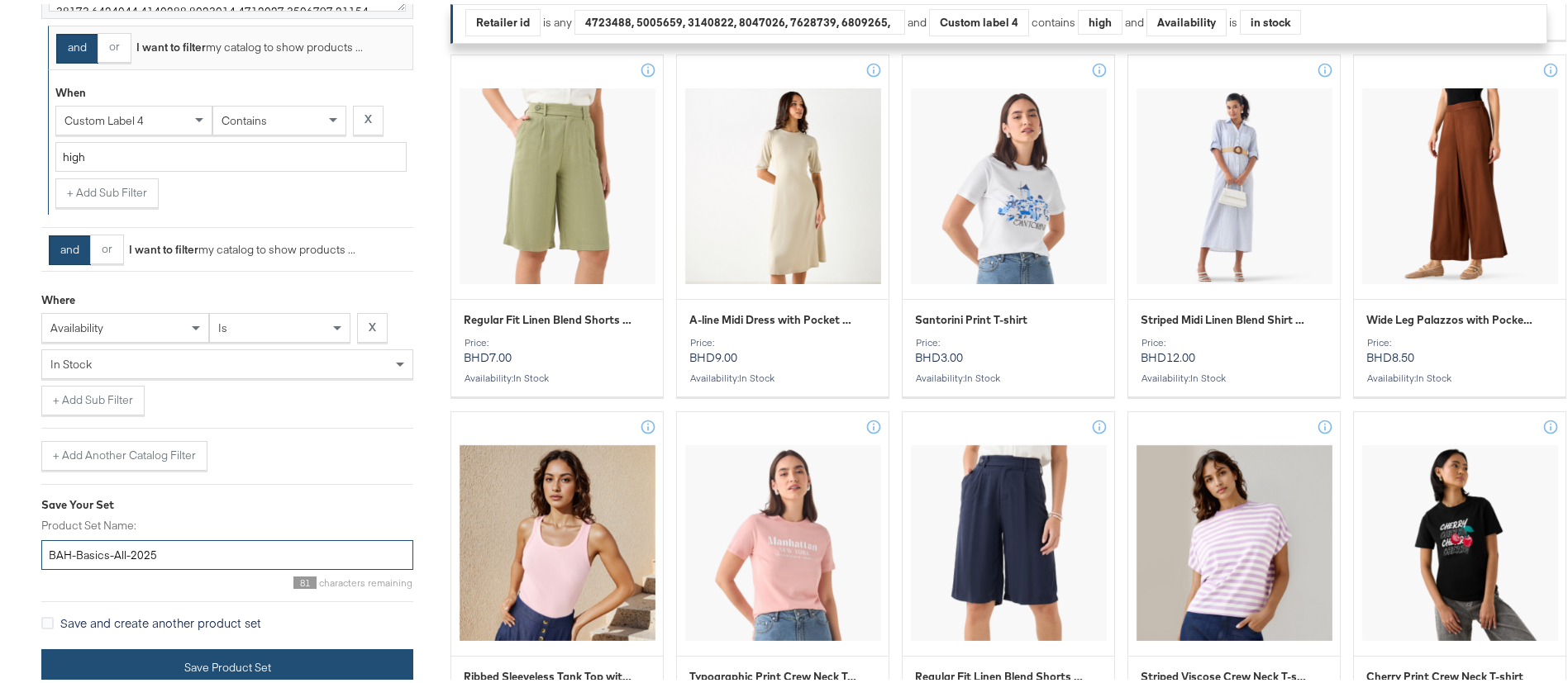
type input "BAH-Basics-All-2025"
click at [227, 648] on button "Save Product Set" at bounding box center [227, 664] width 372 height 37
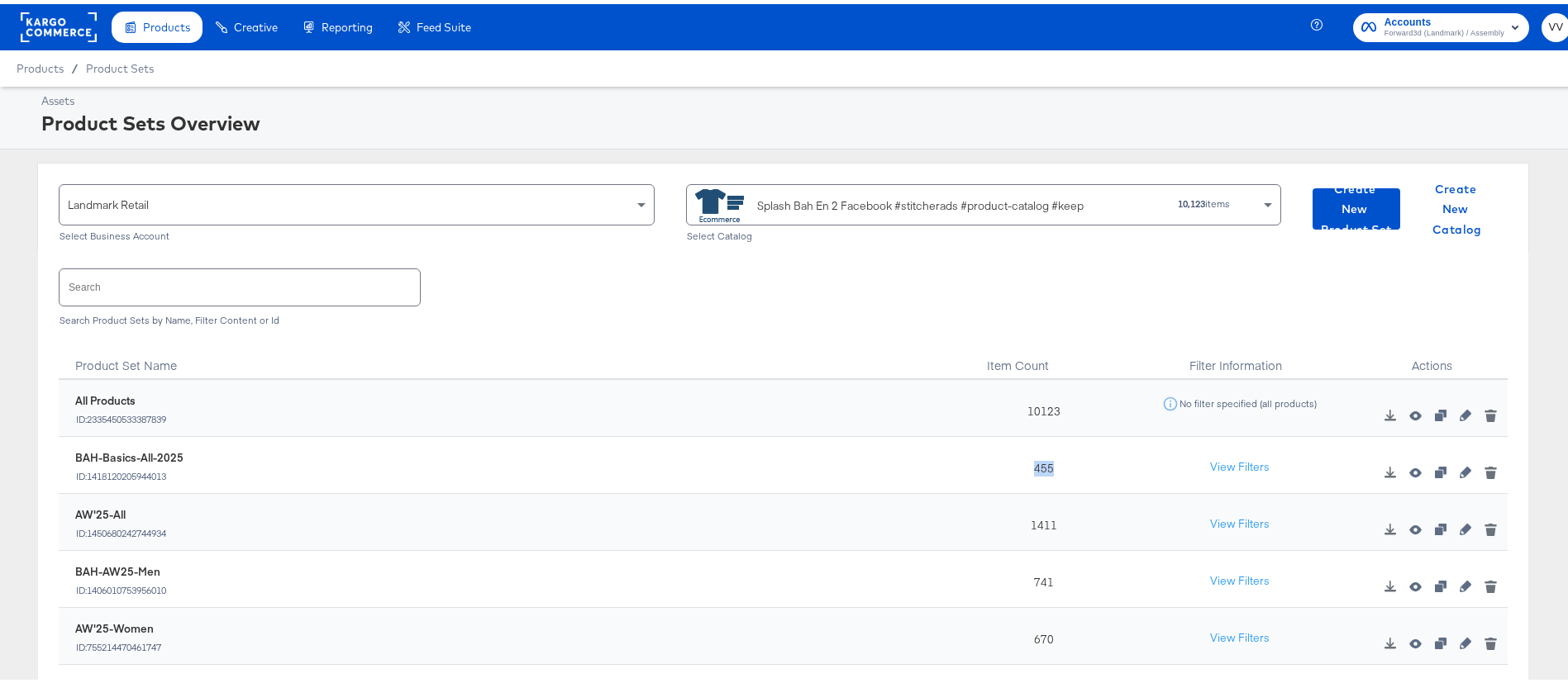
drag, startPoint x: 1030, startPoint y: 466, endPoint x: 1007, endPoint y: 466, distance: 23.0
click at [1007, 466] on div "455" at bounding box center [1040, 461] width 151 height 57
click at [1435, 472] on icon "button" at bounding box center [1440, 468] width 11 height 11
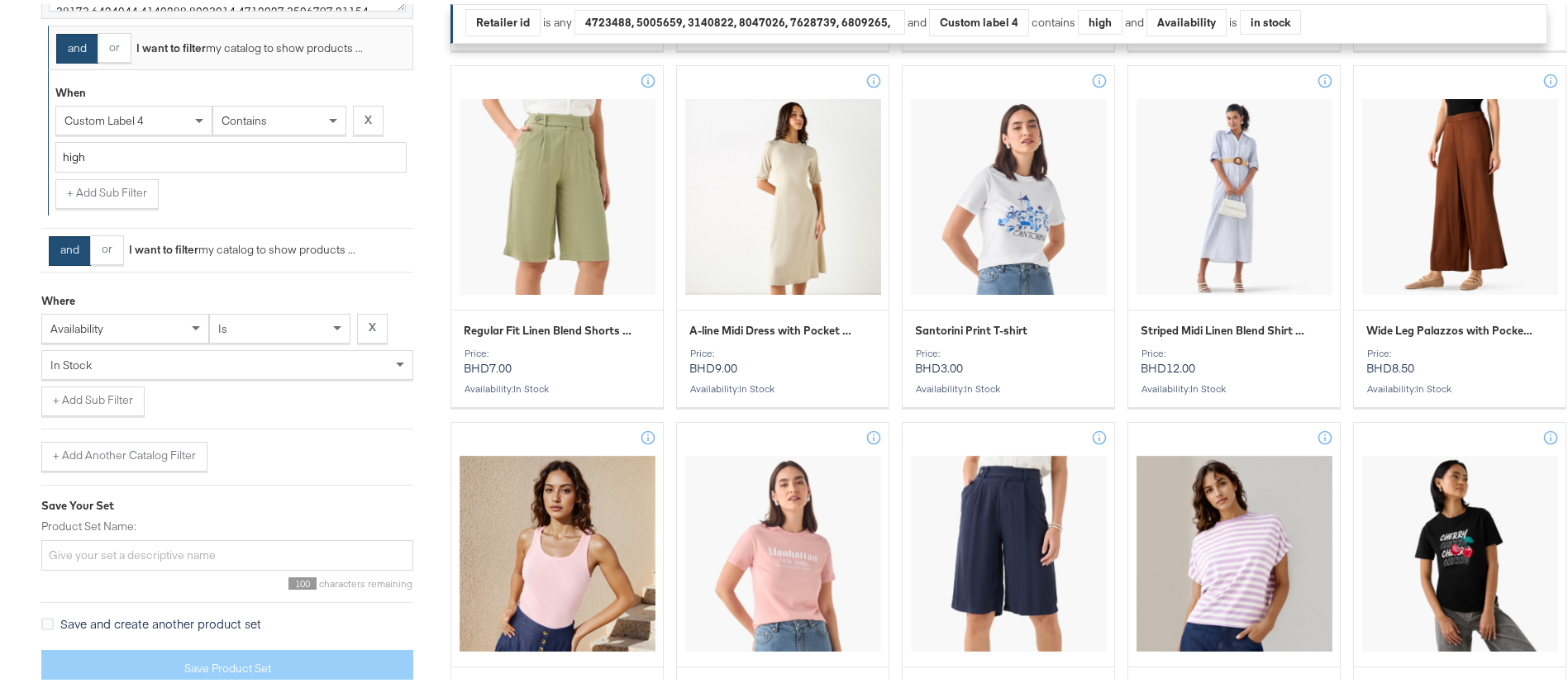
scroll to position [1106, 0]
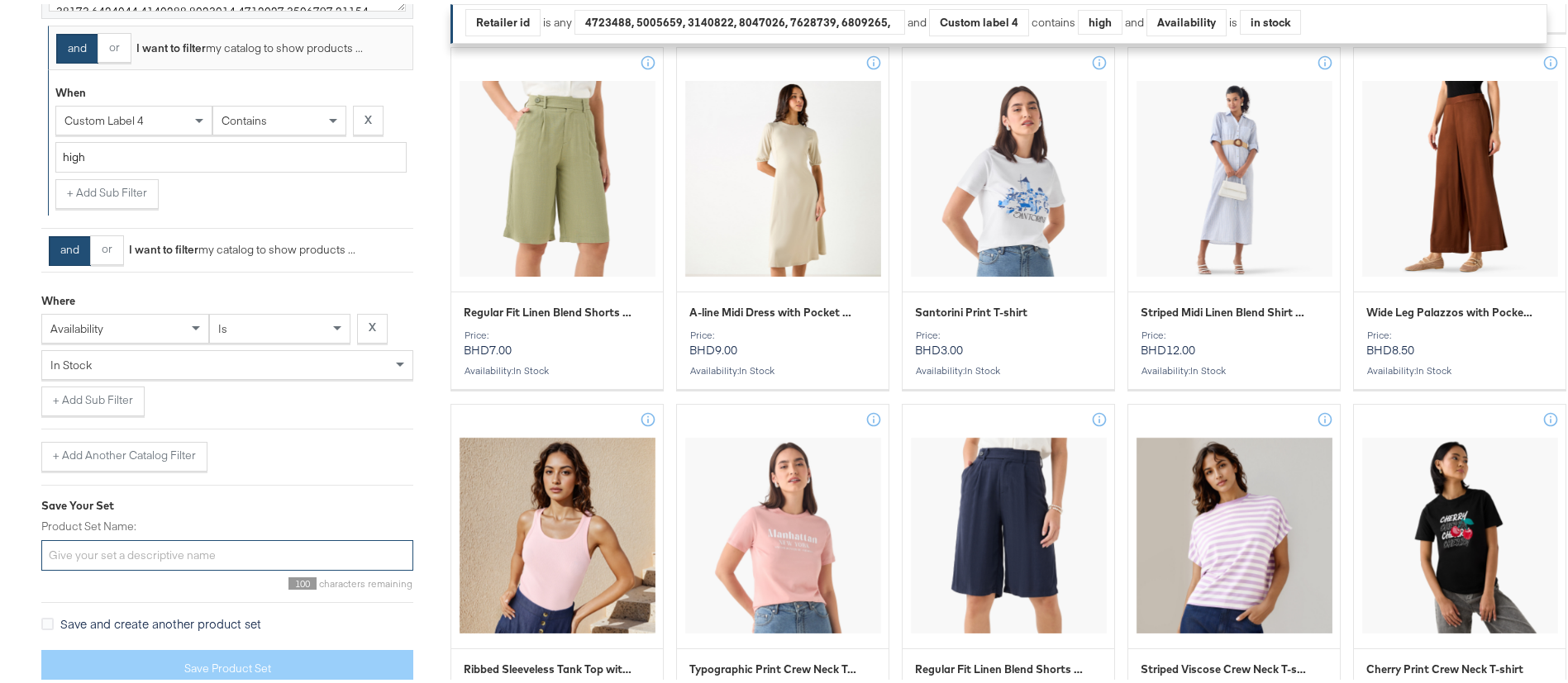
click at [217, 558] on input "Product Set Name:" at bounding box center [227, 551] width 372 height 31
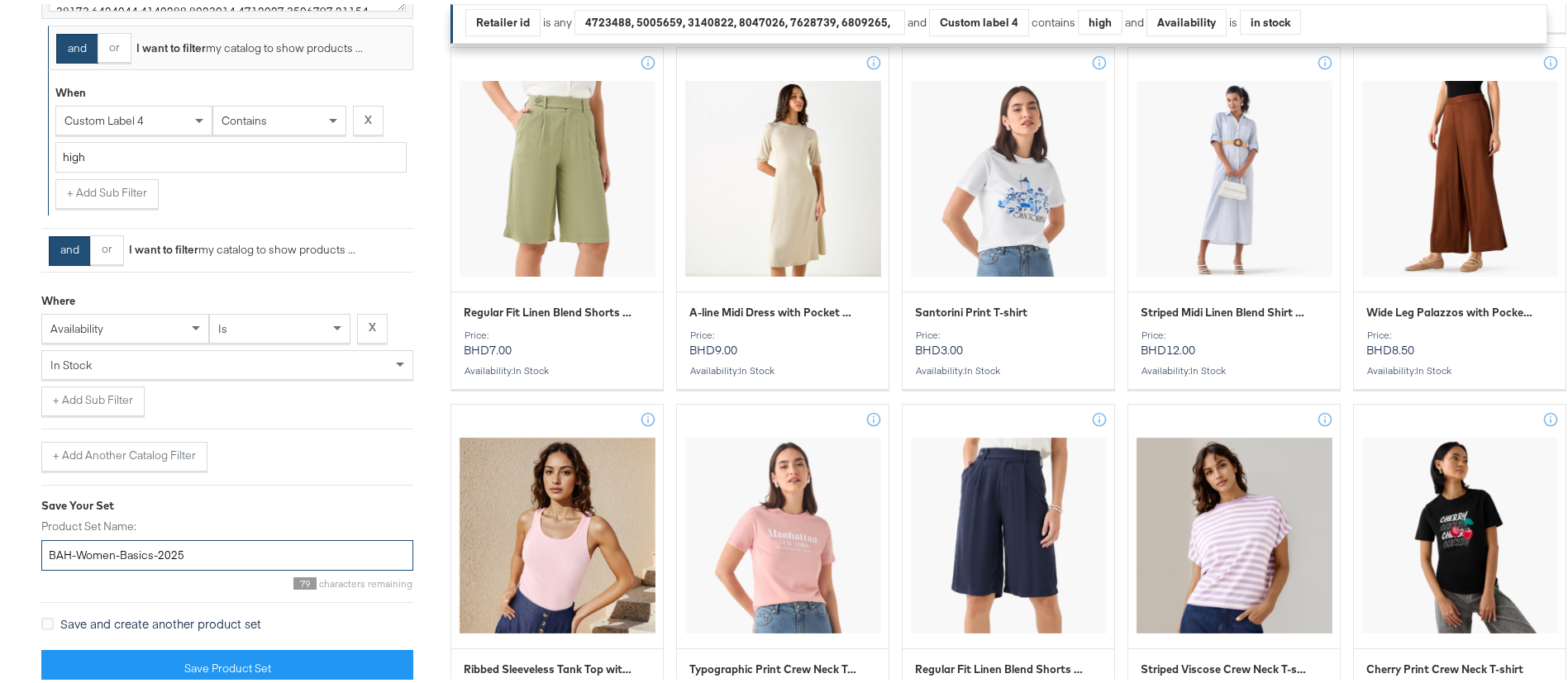
click at [210, 558] on input "BAH-Women-Basics-2025" at bounding box center [227, 551] width 372 height 31
type input "BAH-Women-Basics-2025"
click at [47, 615] on icon at bounding box center [47, 620] width 12 height 12
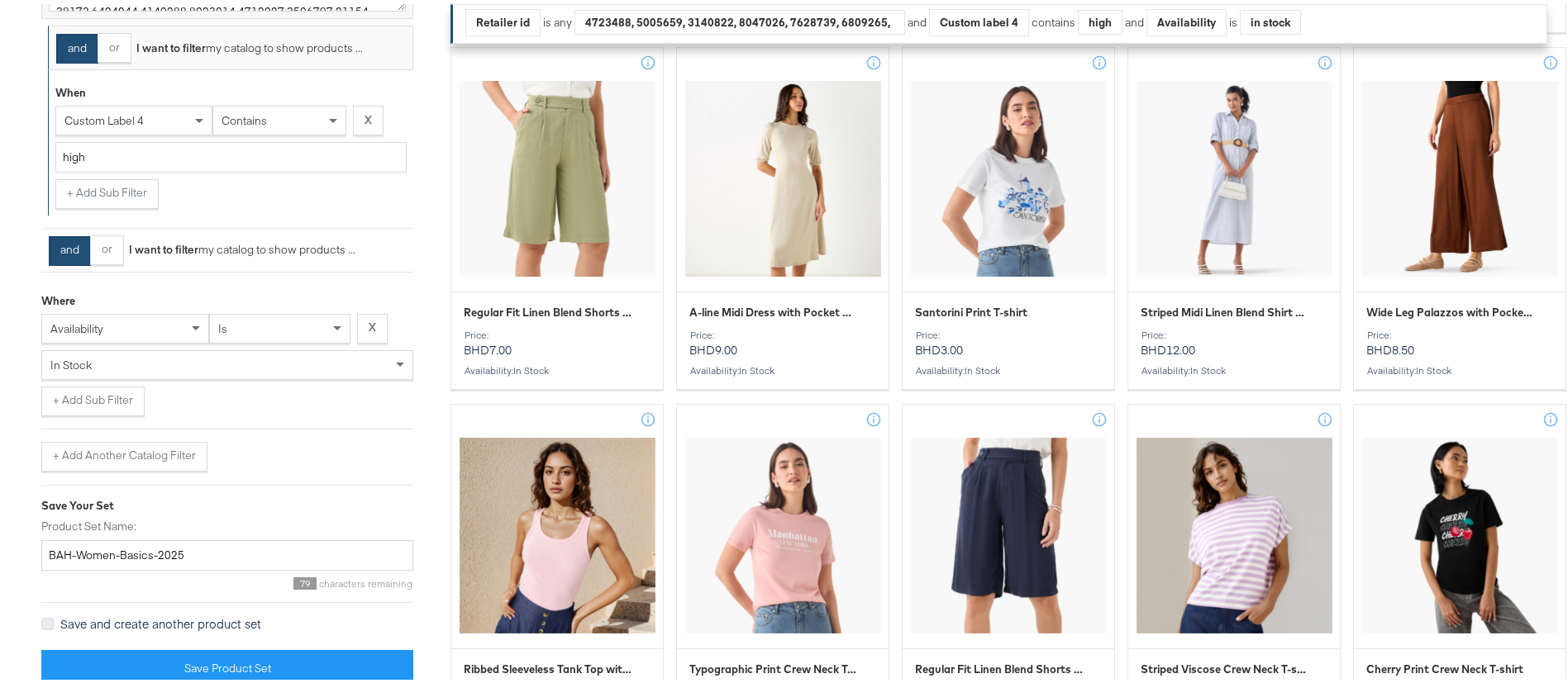
click at [0, 0] on input "Save and create another product set" at bounding box center [0, 0] width 0 height 0
click at [137, 451] on button "+ Add Another Catalog Filter" at bounding box center [124, 453] width 166 height 30
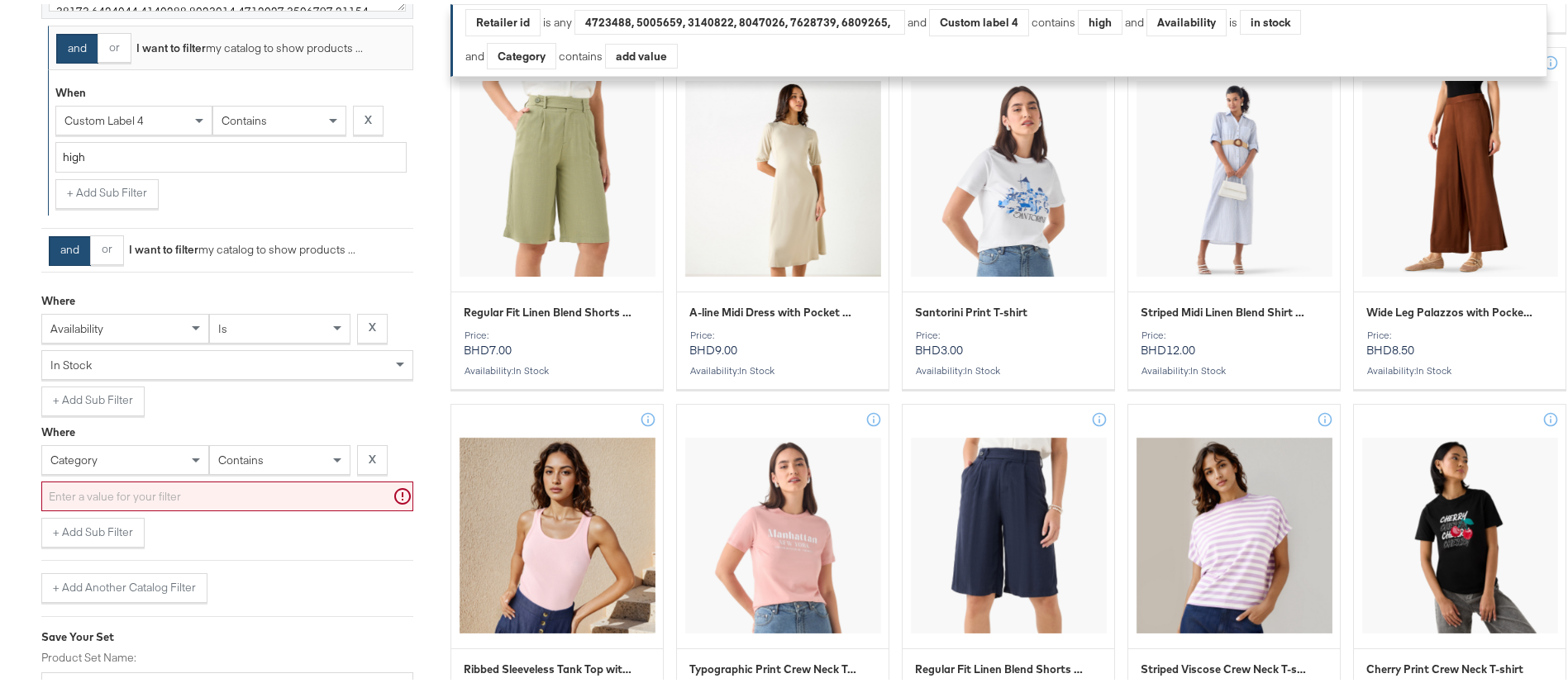
click at [94, 458] on span "category" at bounding box center [74, 456] width 47 height 15
click at [276, 459] on div "contains" at bounding box center [279, 456] width 139 height 28
click at [140, 457] on div "category" at bounding box center [125, 456] width 166 height 28
type input "gen"
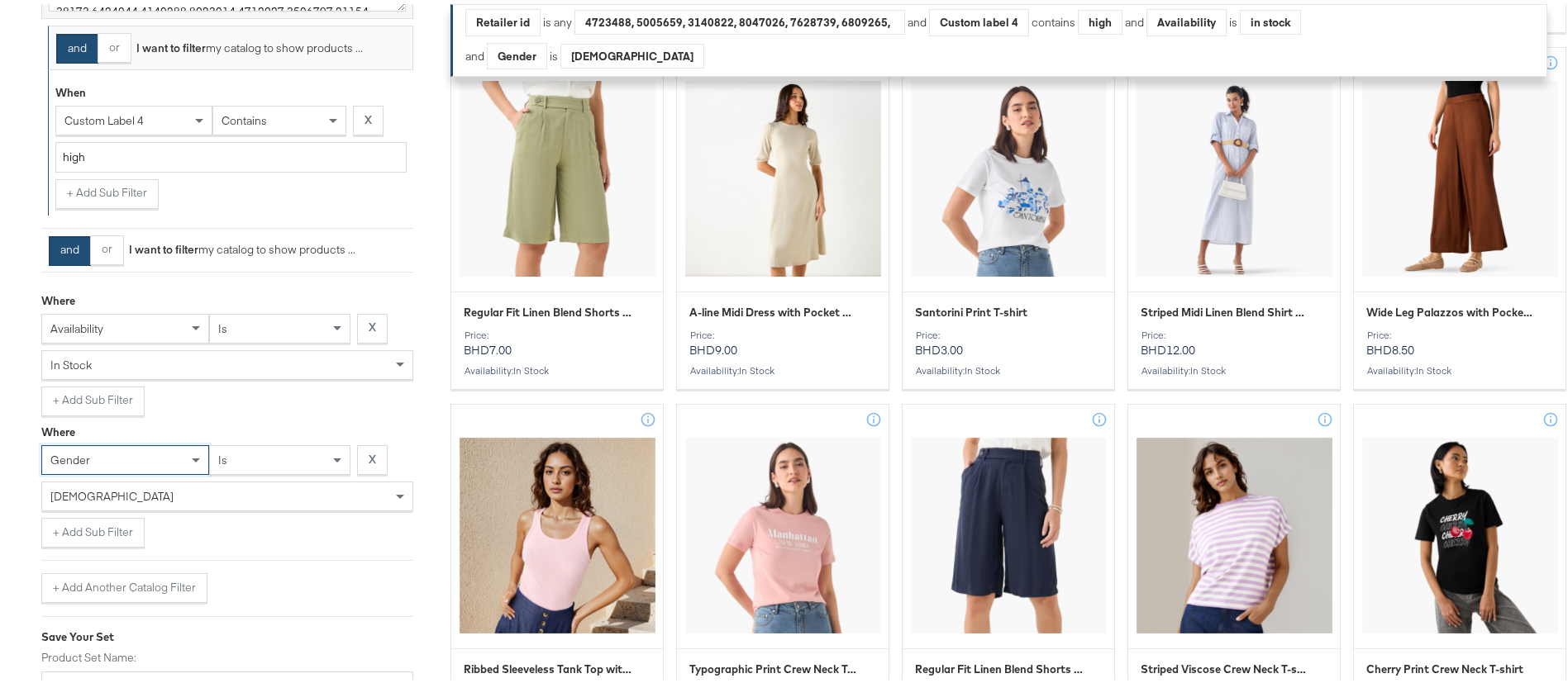
click at [281, 460] on div "is" at bounding box center [279, 456] width 139 height 28
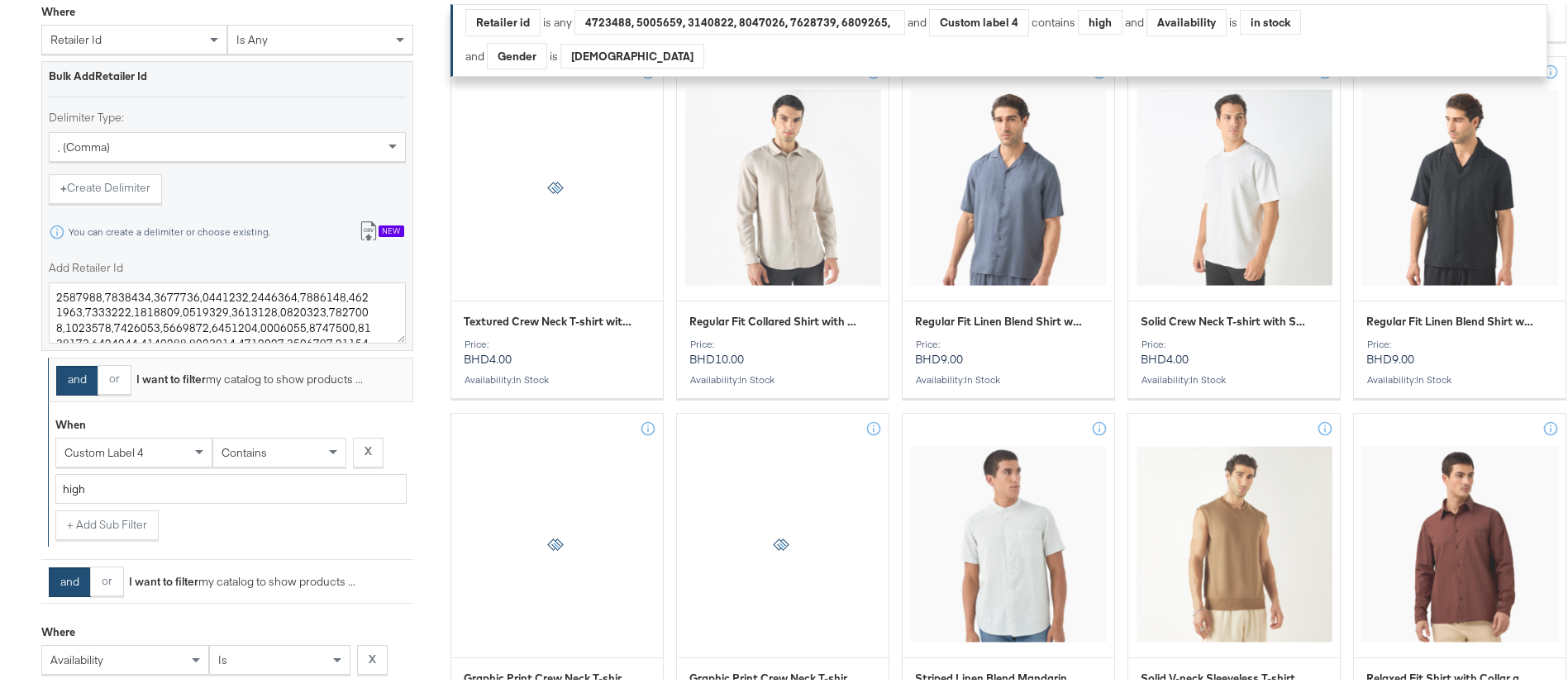
scroll to position [1519, 0]
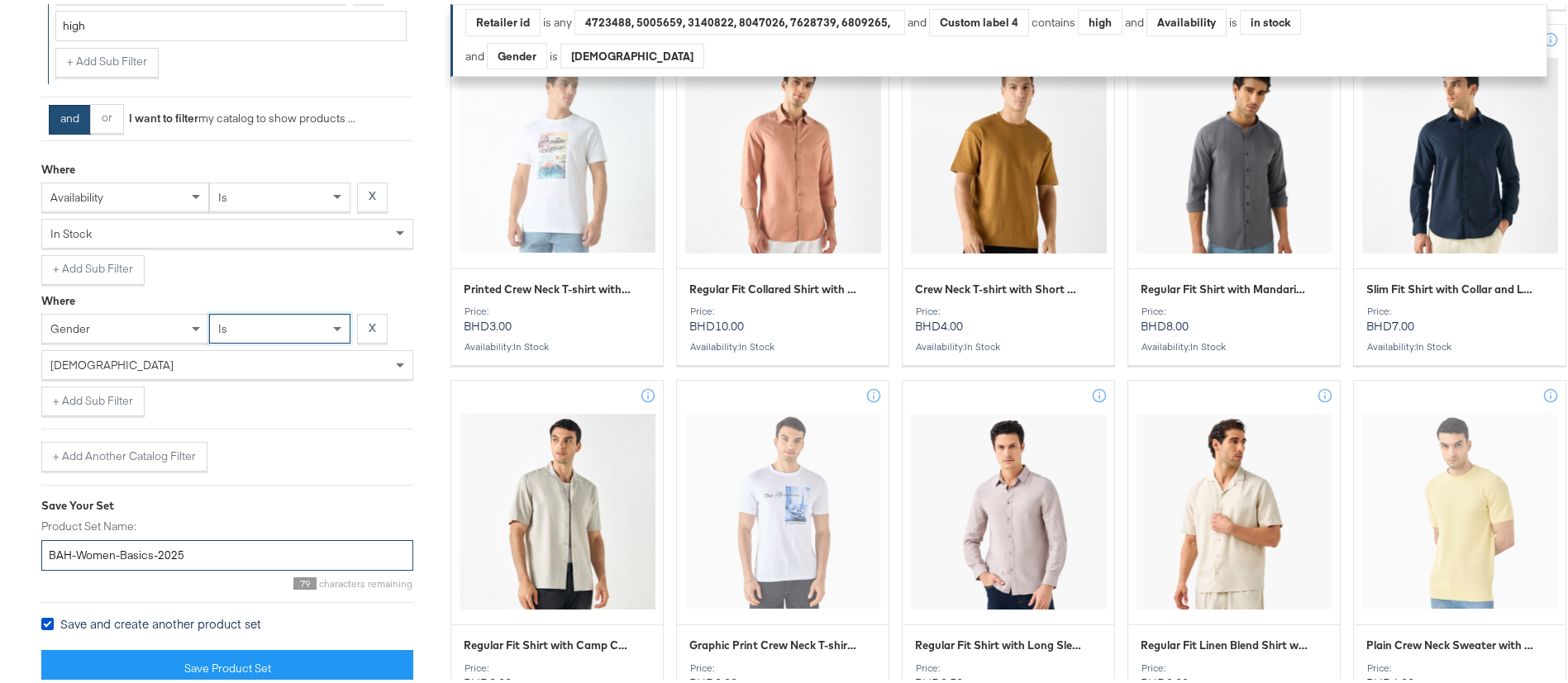
click at [115, 553] on input "BAH-Women-Basics-2025" at bounding box center [227, 551] width 372 height 31
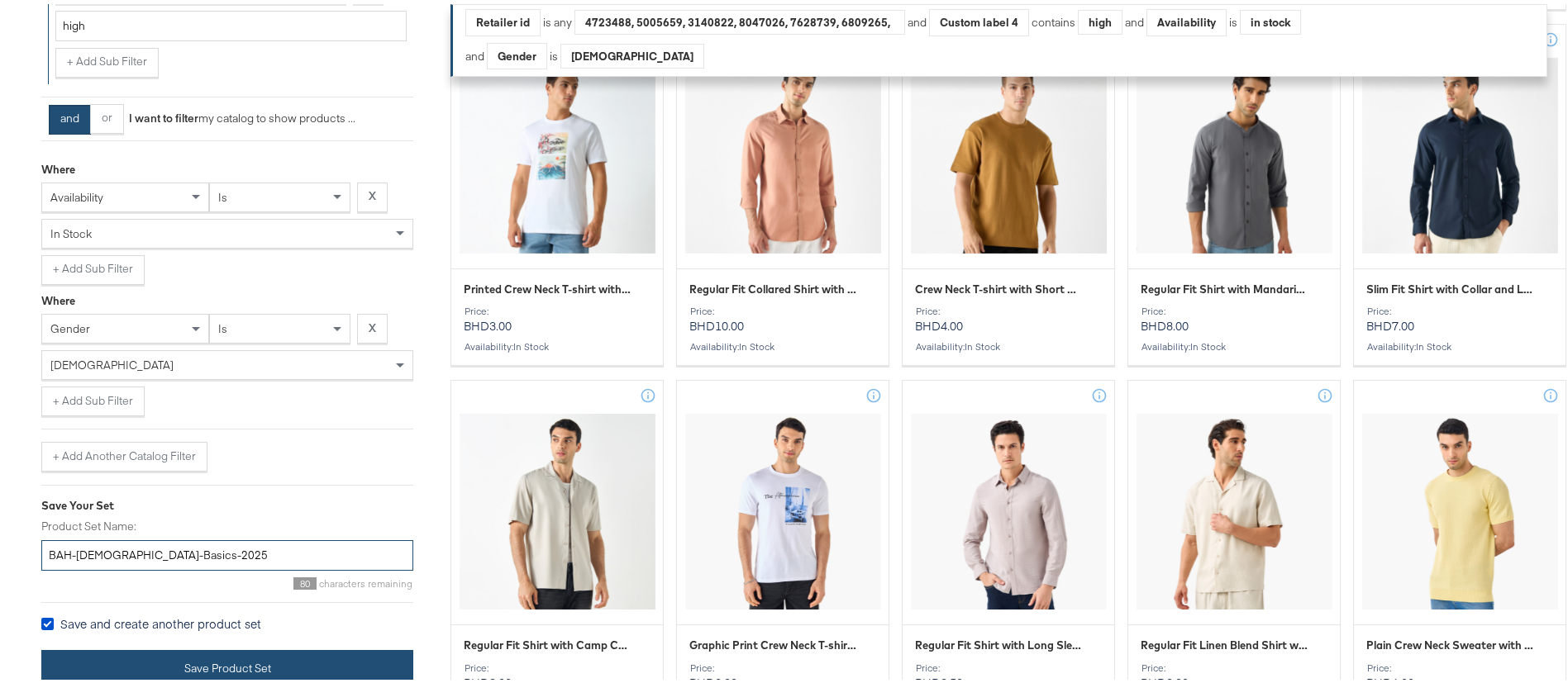
type input "BAH-[DEMOGRAPHIC_DATA]-Basics-2025"
click at [182, 653] on button "Save Product Set" at bounding box center [227, 665] width 372 height 37
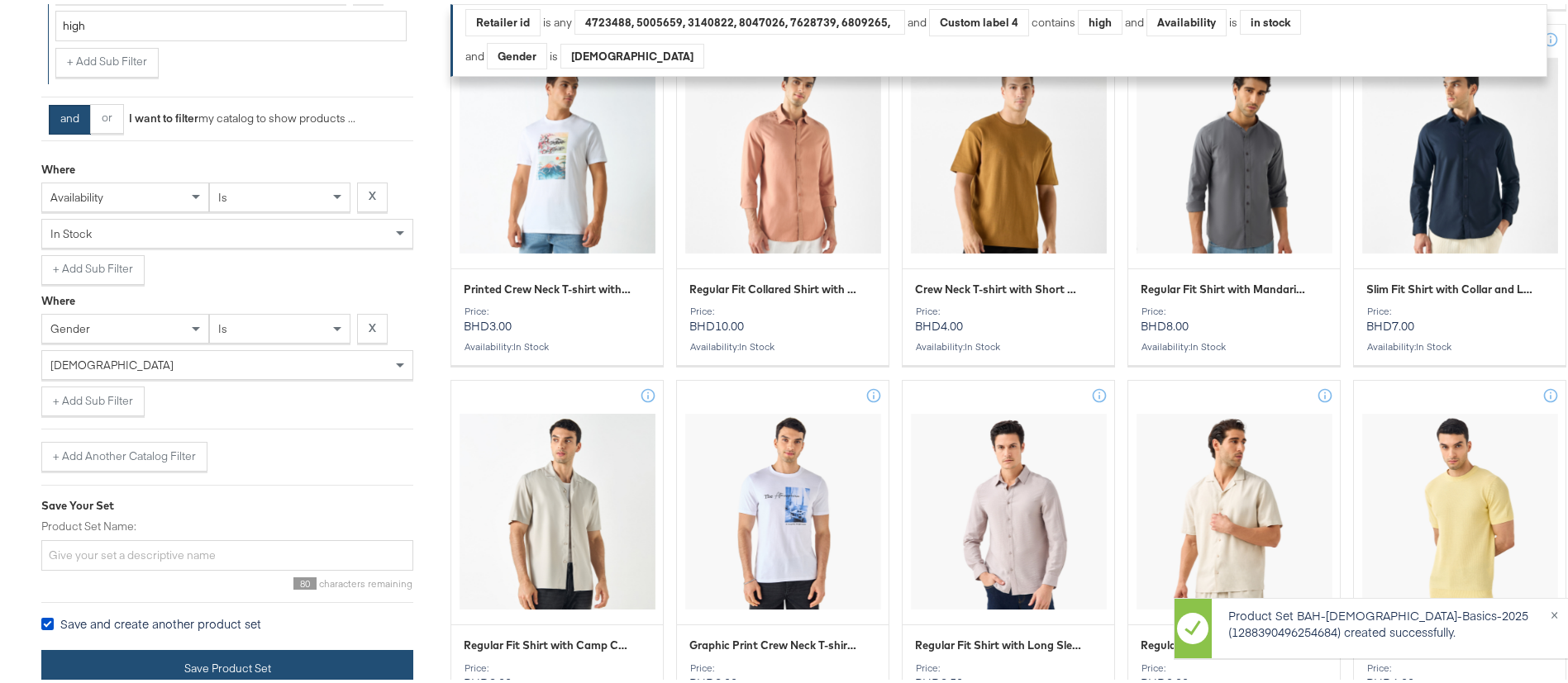
scroll to position [1503, 0]
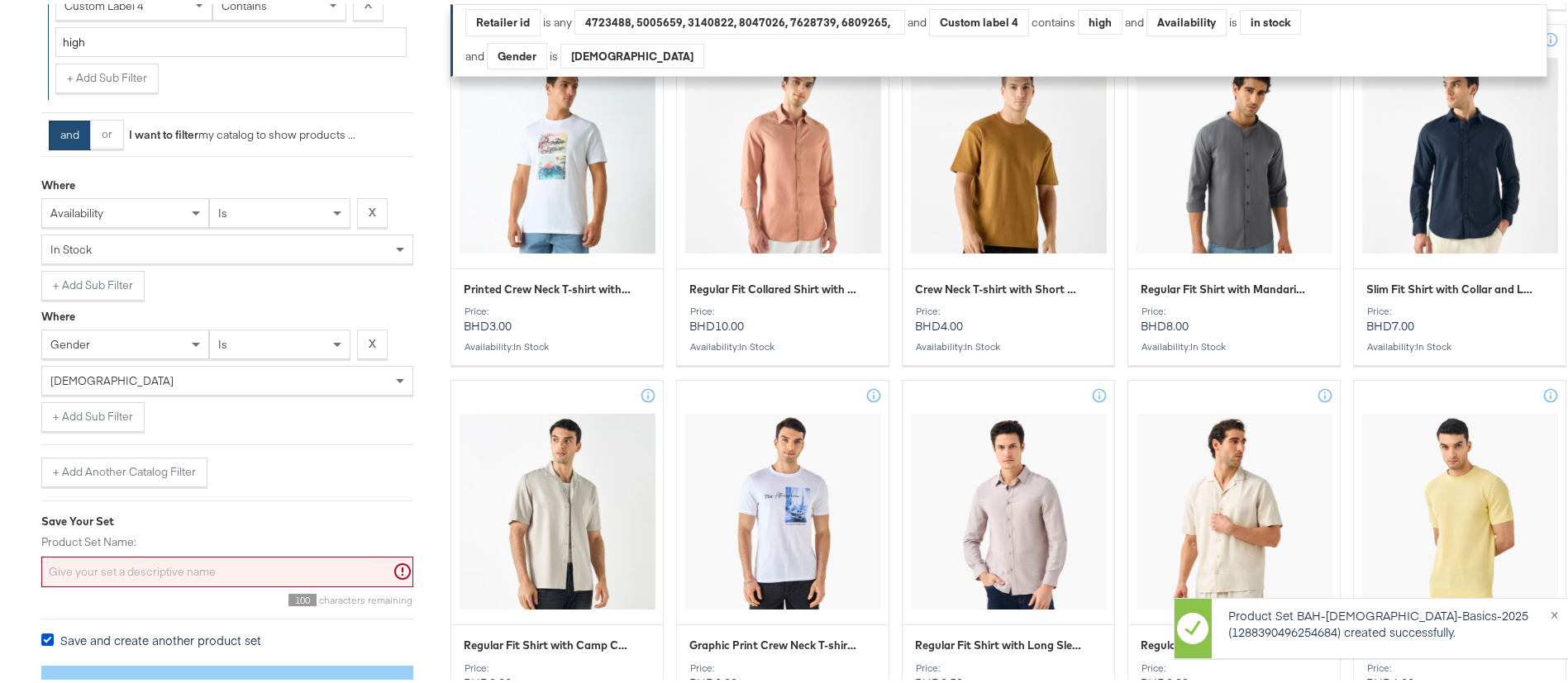
click at [127, 570] on input "Product Set Name:" at bounding box center [227, 568] width 372 height 31
paste input "BAH-Women-Basics-2025"
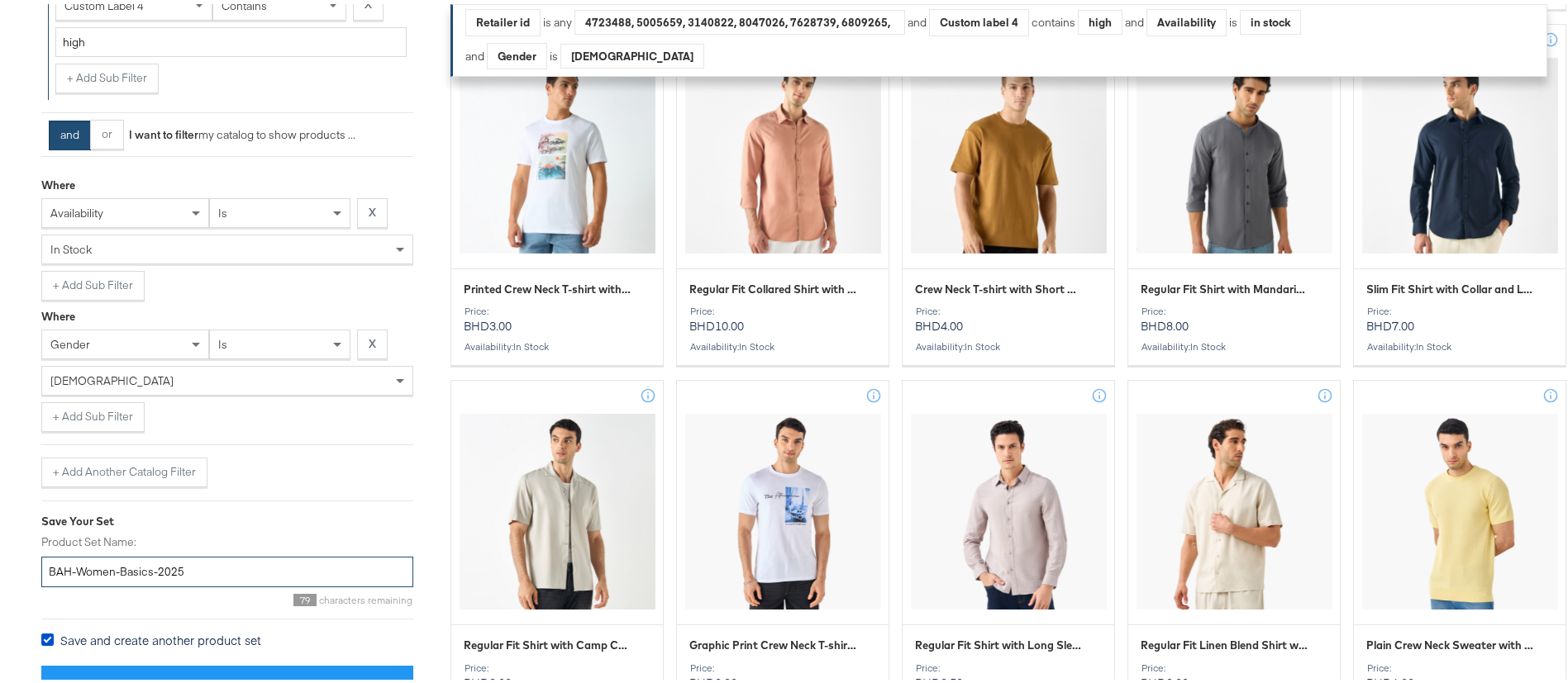
type input "BAH-Women-Basics-2025"
click at [209, 381] on div "[DEMOGRAPHIC_DATA]" at bounding box center [227, 377] width 370 height 28
click at [54, 637] on label "Save and create another product set" at bounding box center [154, 637] width 226 height 18
click at [0, 0] on input "Save and create another product set" at bounding box center [0, 0] width 0 height 0
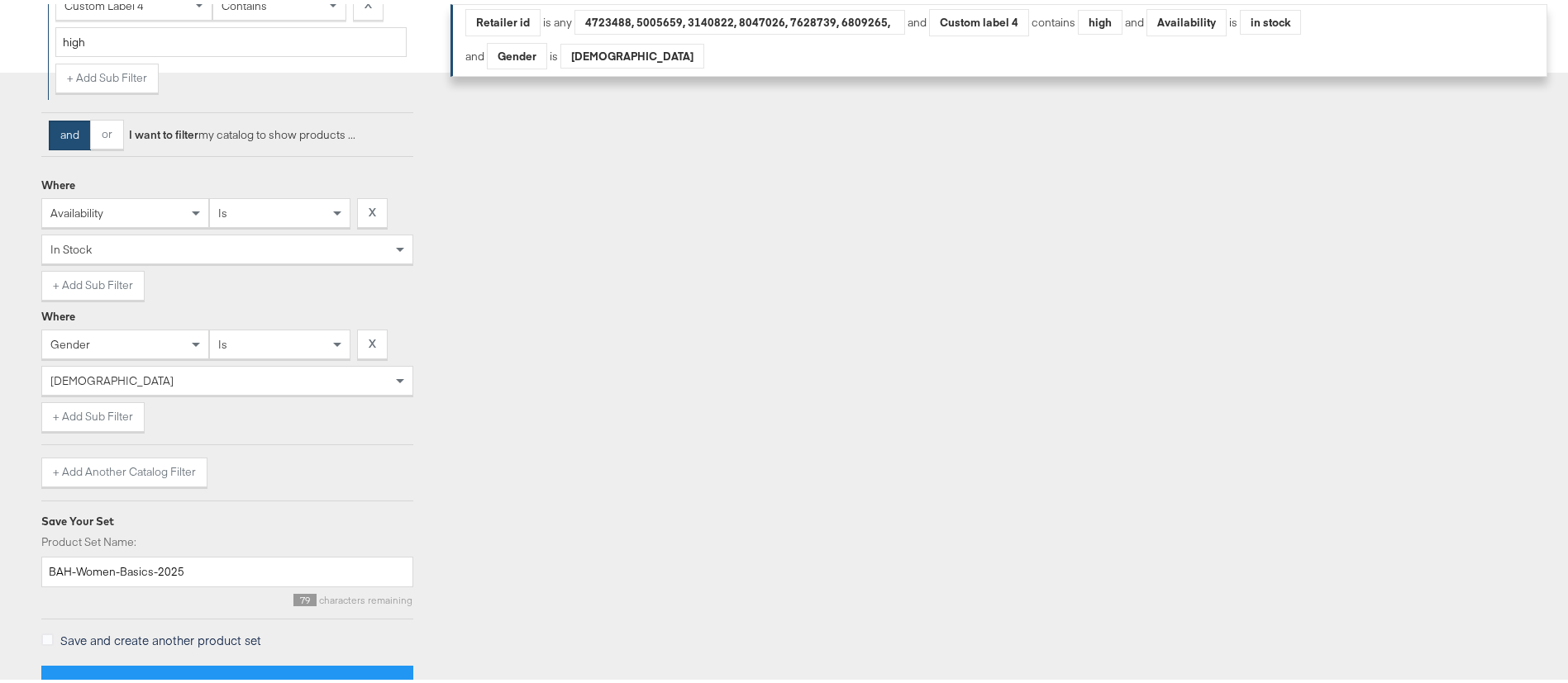
scroll to position [1519, 0]
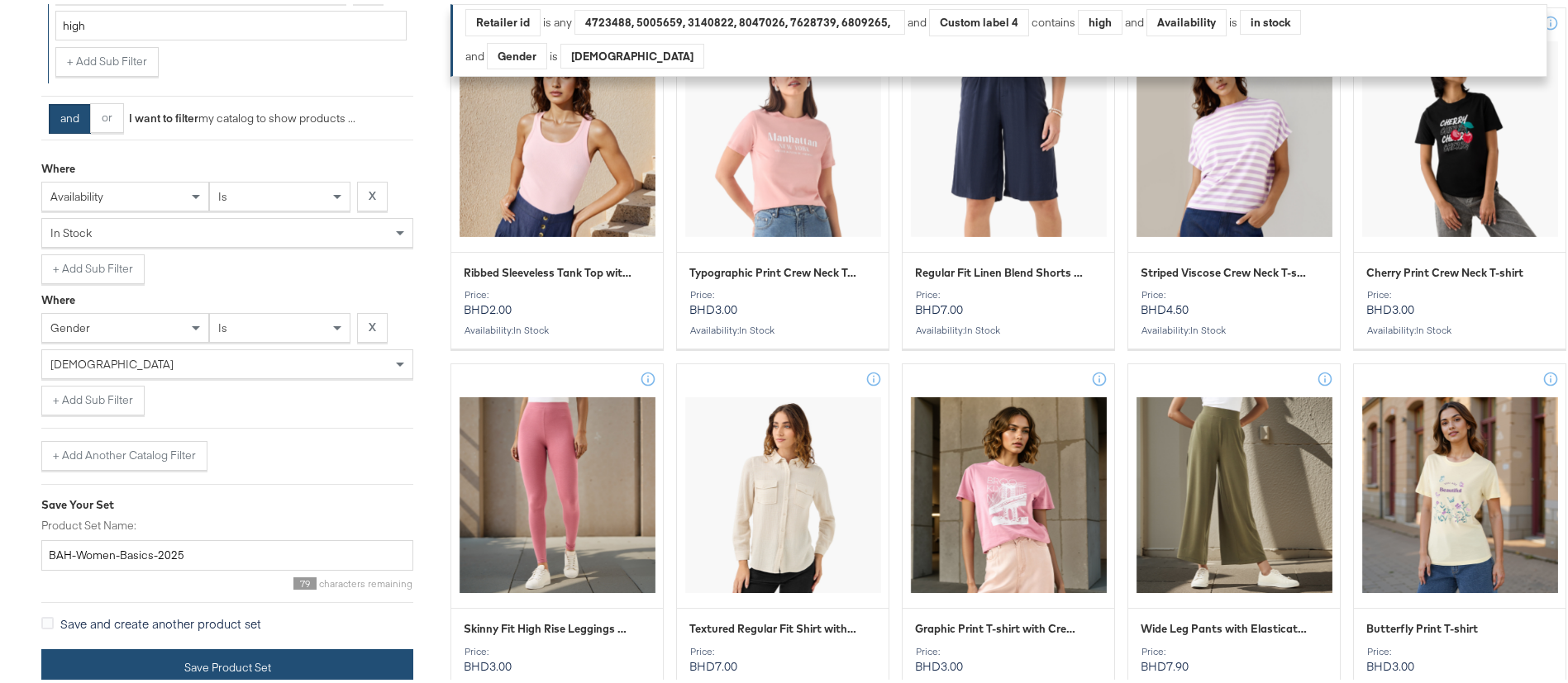
click at [276, 672] on button "Save Product Set" at bounding box center [227, 664] width 372 height 37
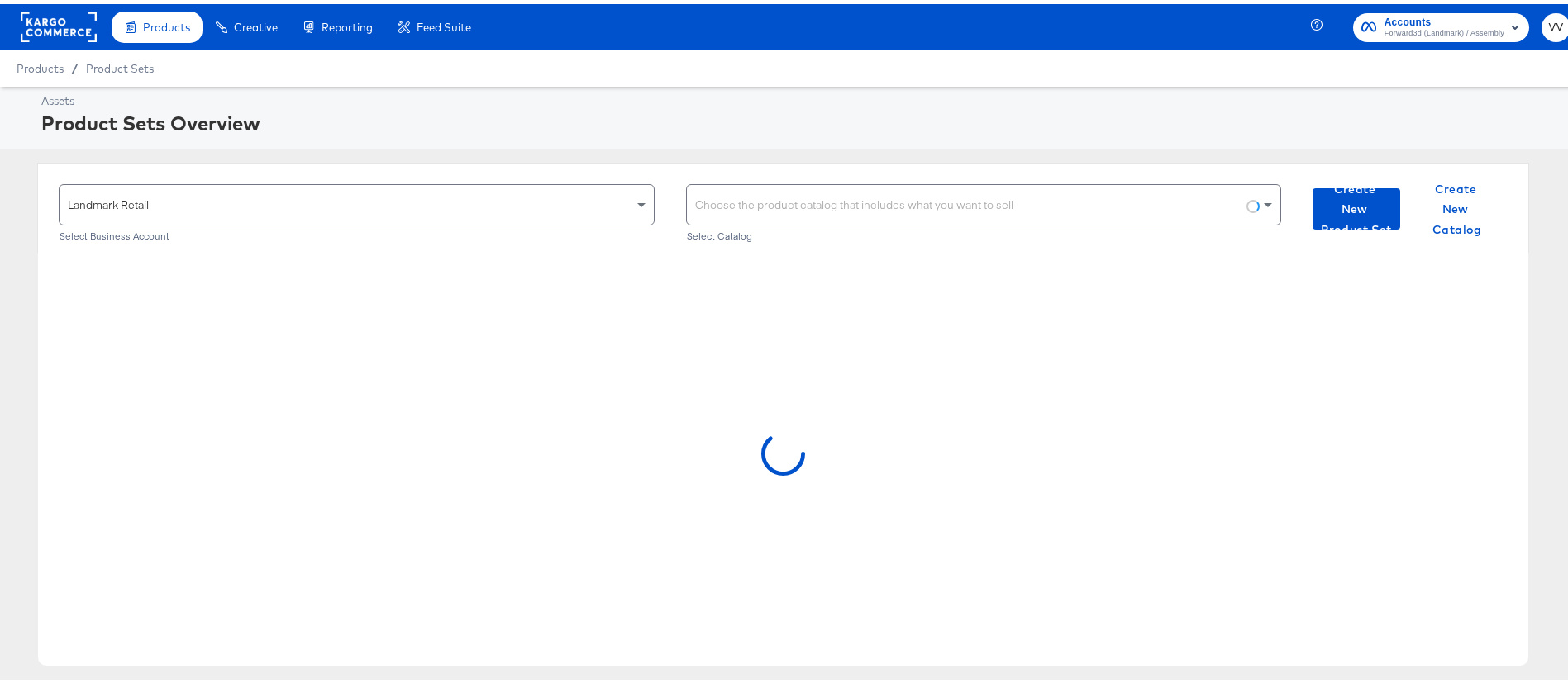
click at [919, 202] on div "Choose the product catalog that includes what you want to sell" at bounding box center [984, 200] width 595 height 39
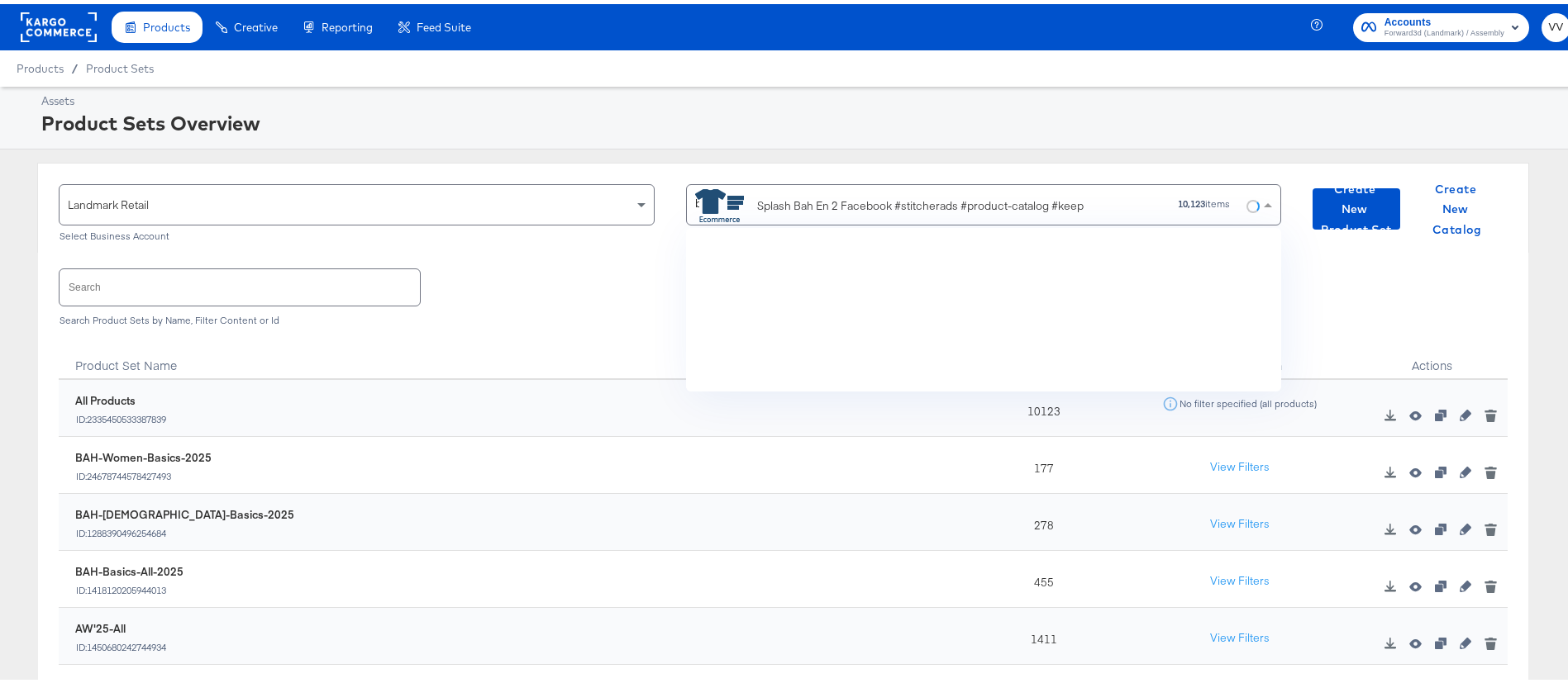
type input "bh"
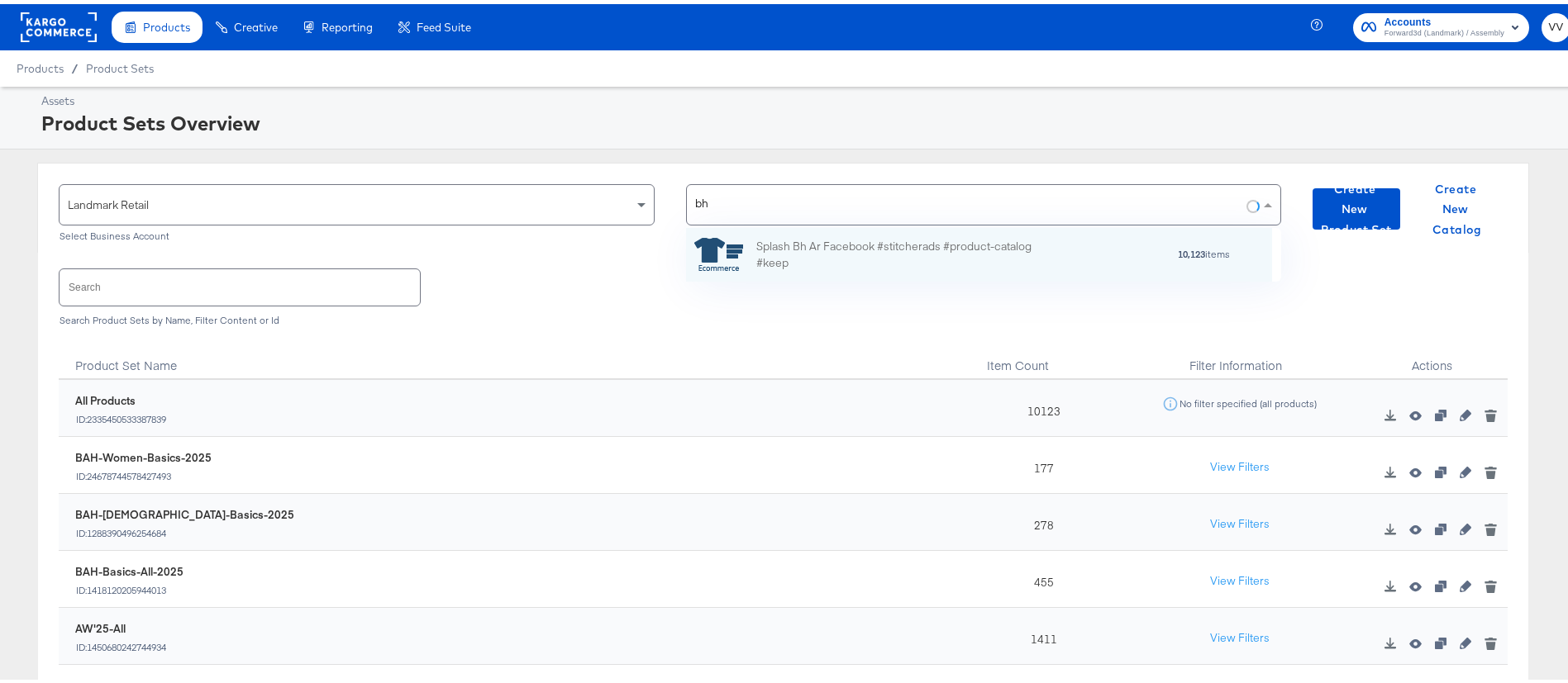
scroll to position [35, 567]
click at [882, 243] on div "Splash Bh Ar Facebook #stitcherads #product-catalog #keep" at bounding box center [901, 252] width 289 height 35
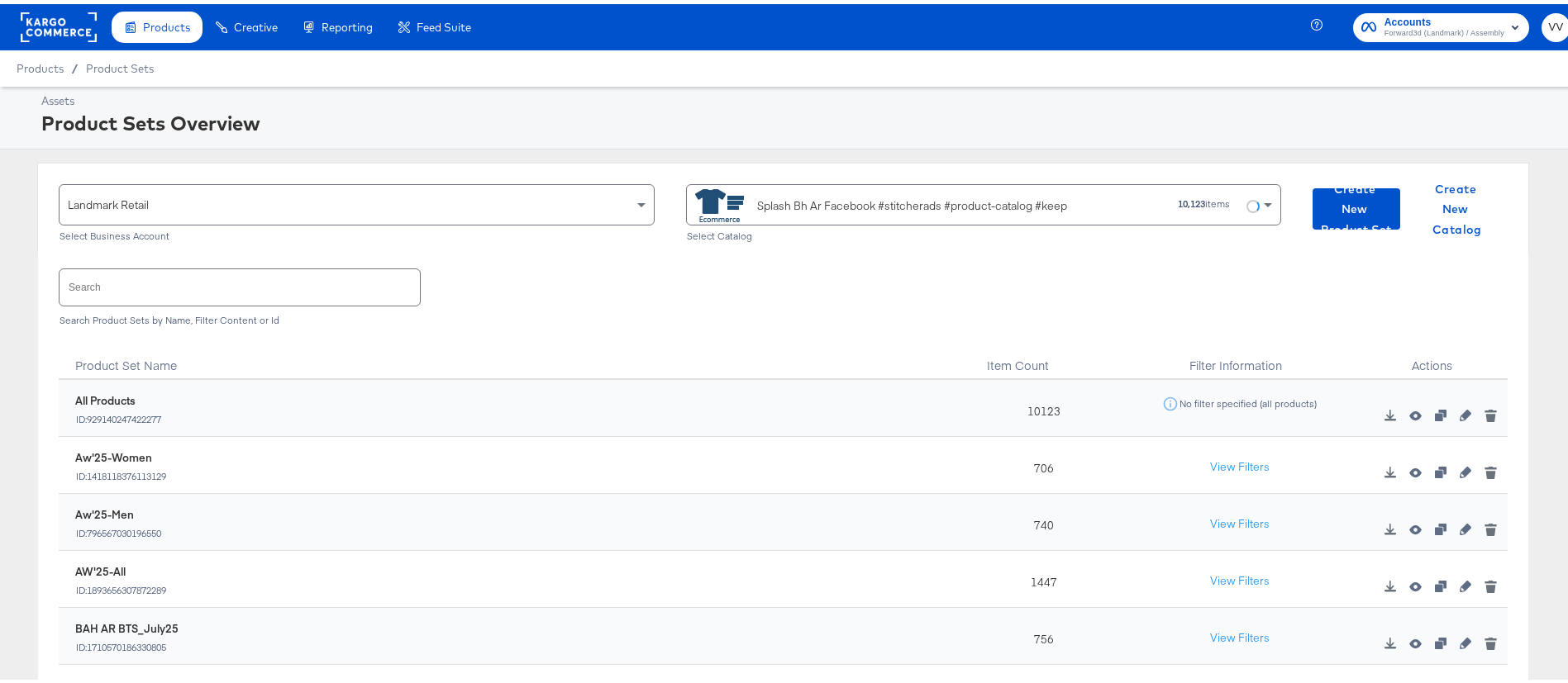
scroll to position [160, 0]
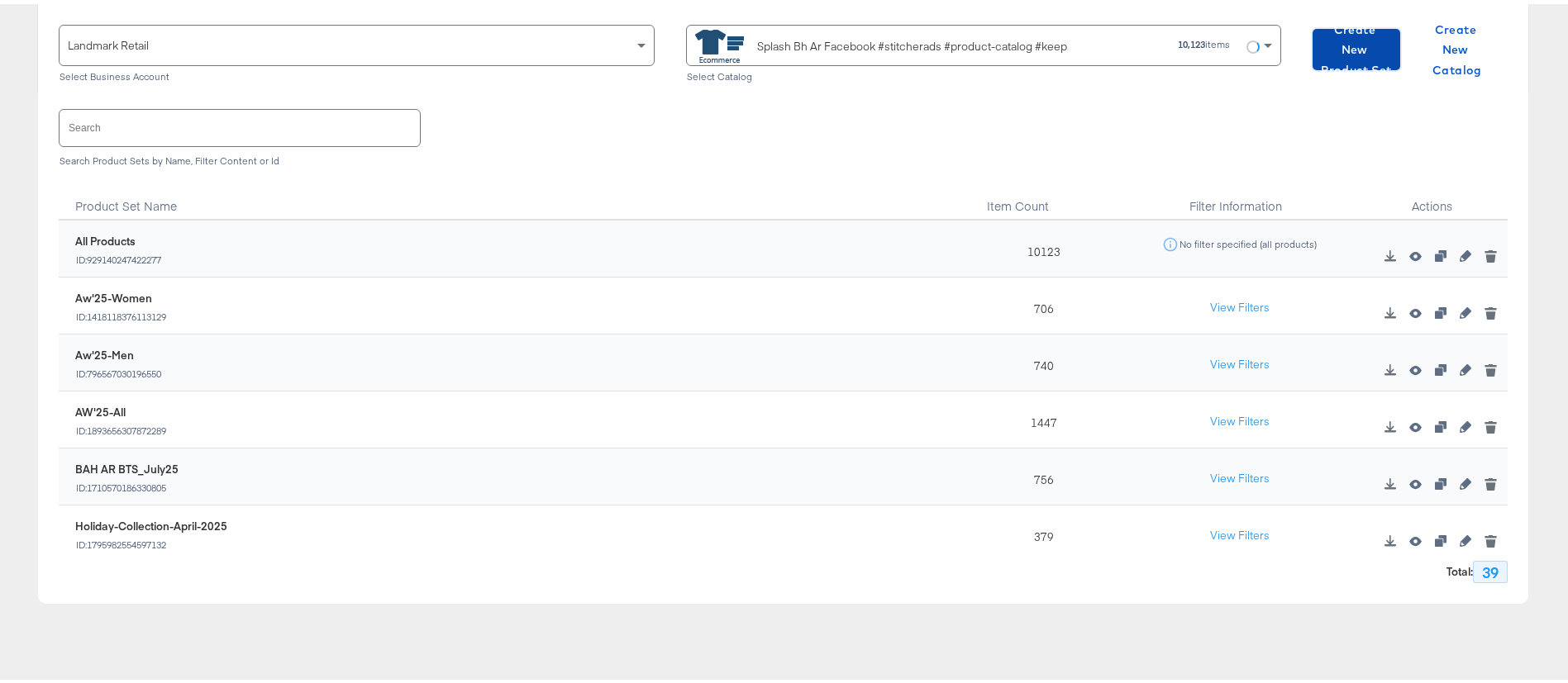
click at [1332, 40] on span "Create New Product Set" at bounding box center [1356, 46] width 75 height 61
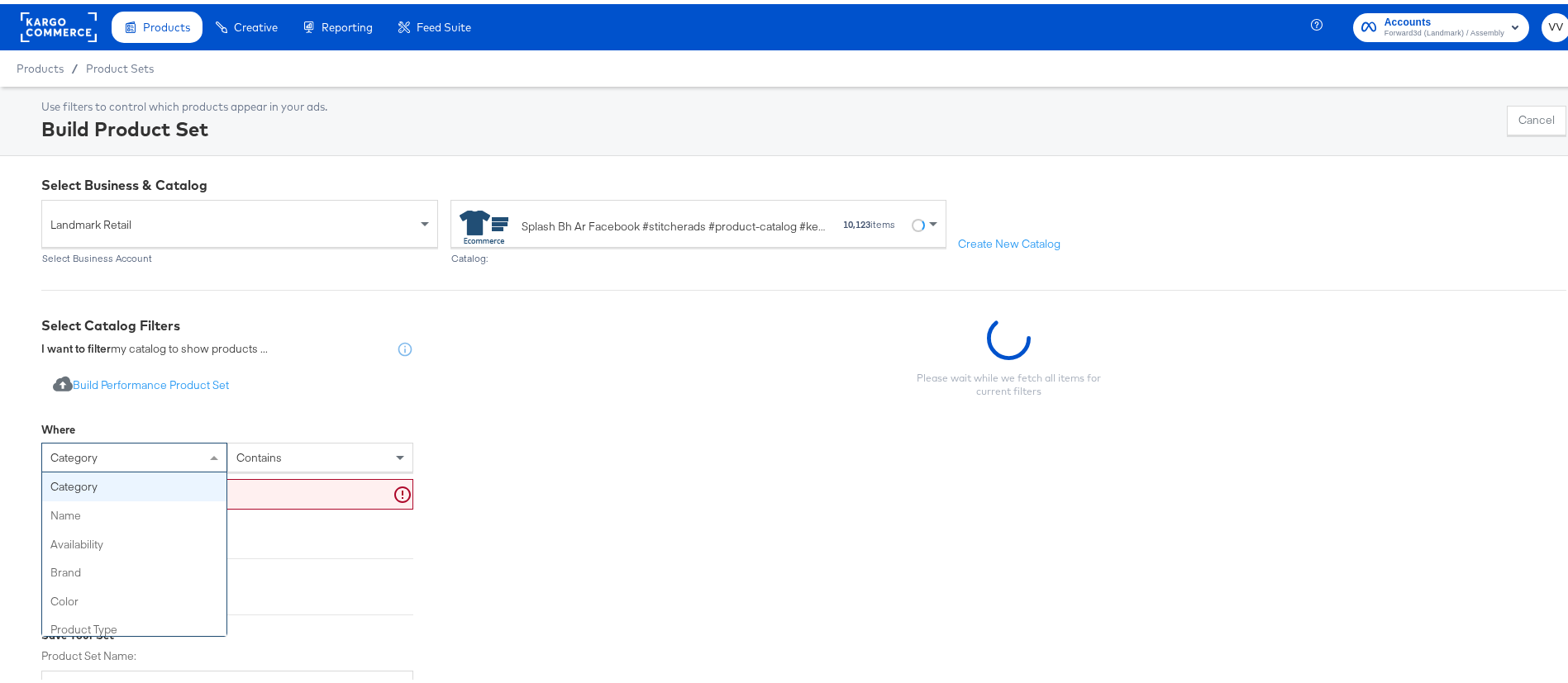
click at [159, 466] on div "category" at bounding box center [134, 453] width 184 height 28
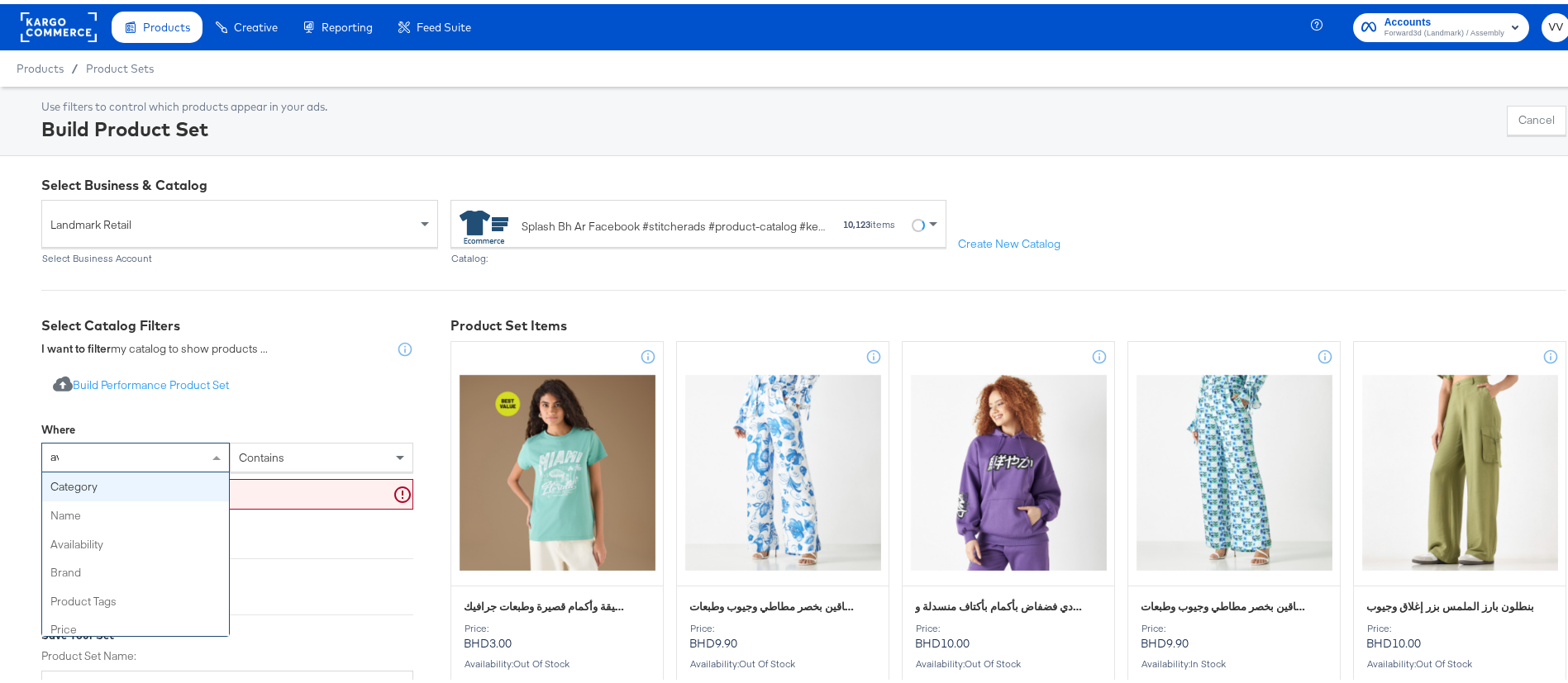
type input "ava"
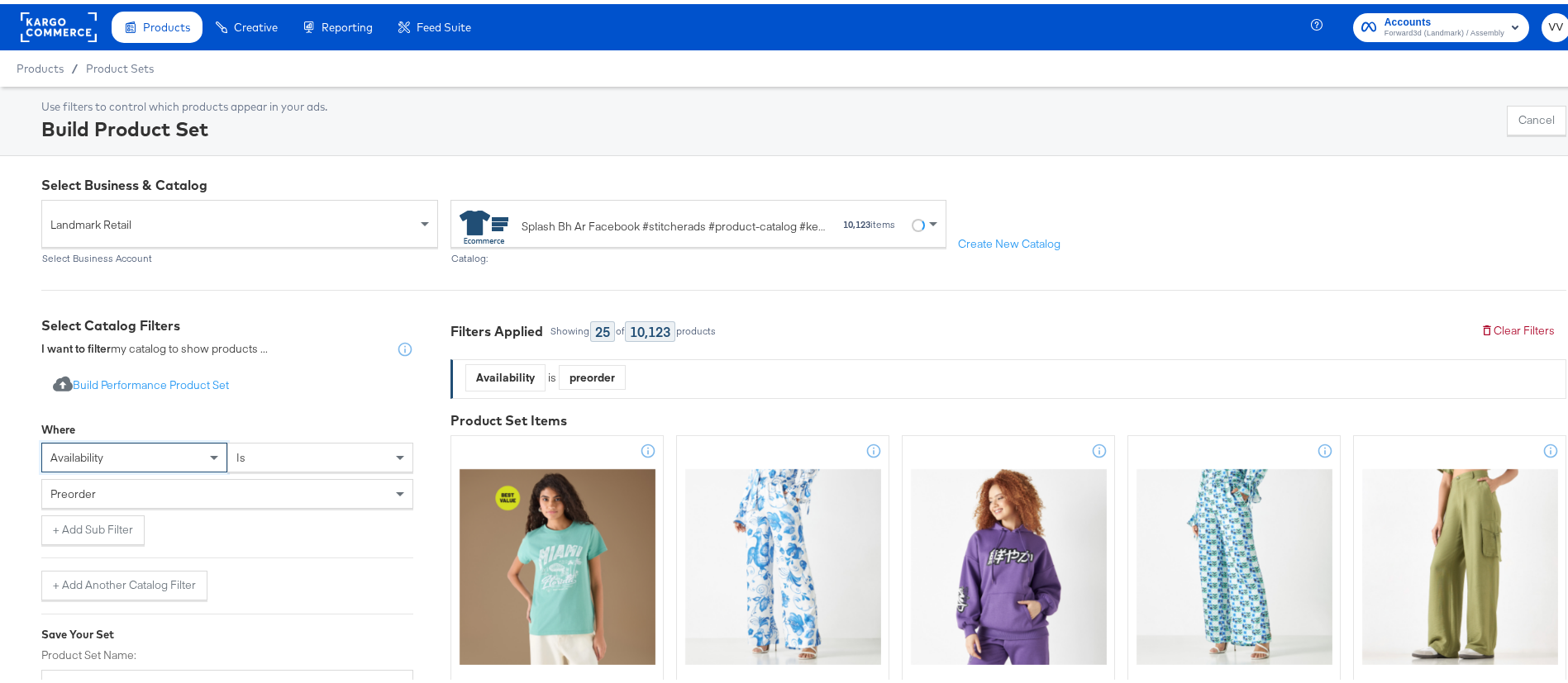
click at [258, 481] on div "preorder" at bounding box center [227, 490] width 370 height 28
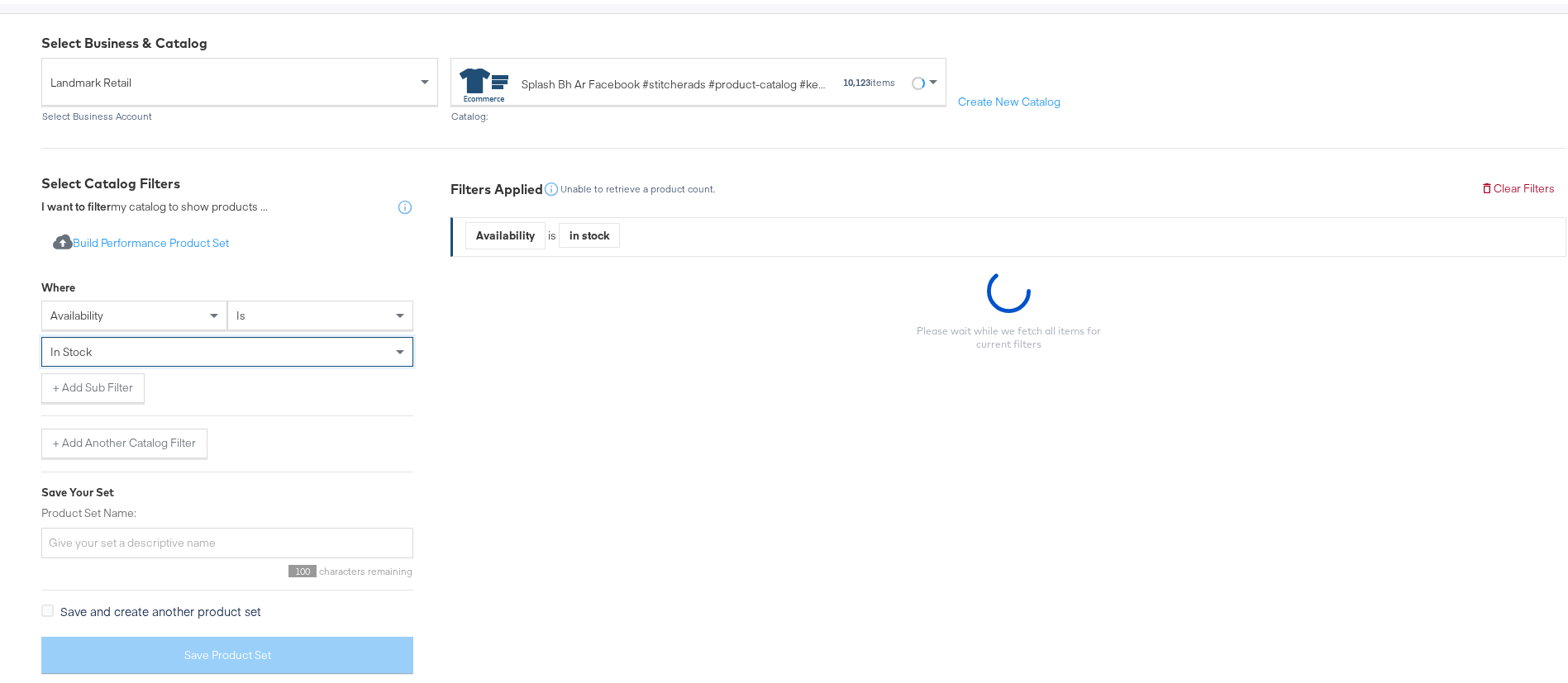
scroll to position [149, 0]
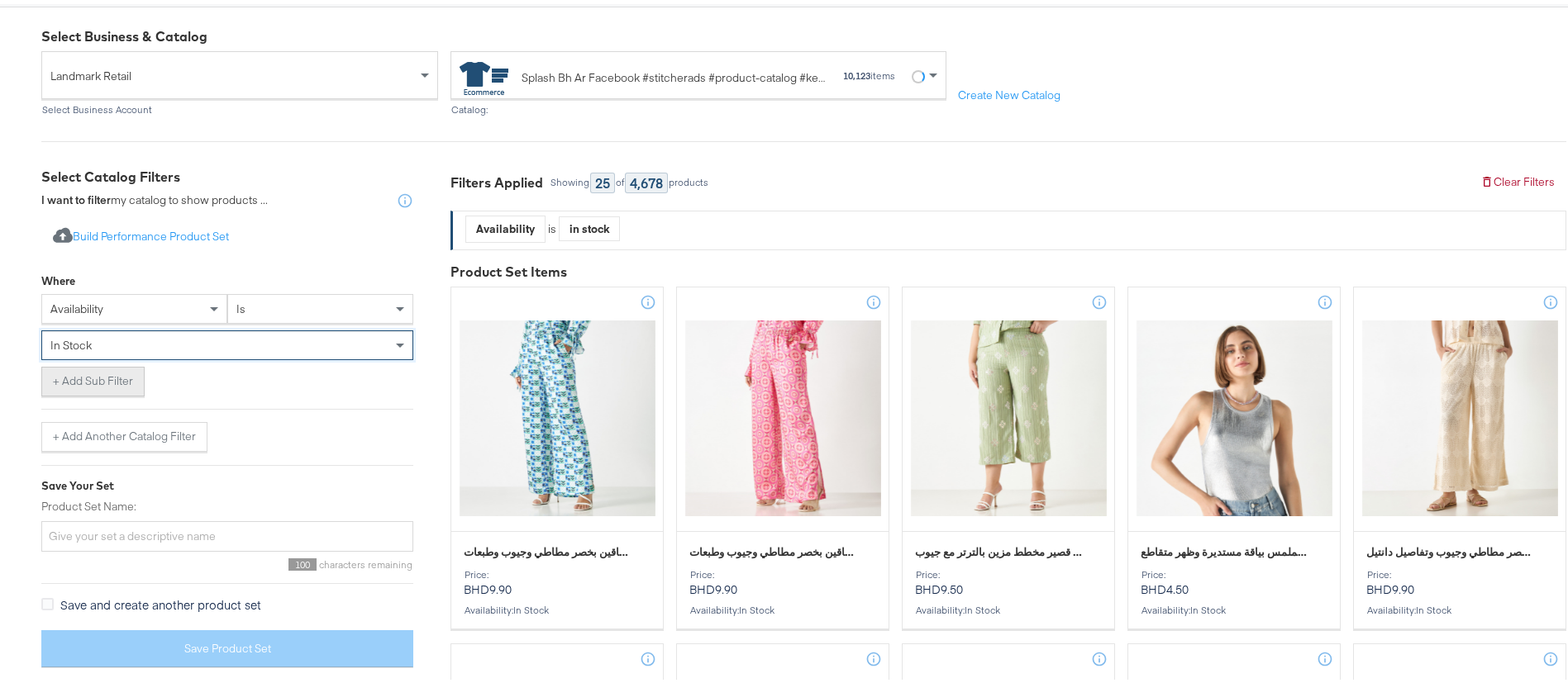
click at [89, 378] on button "+ Add Sub Filter" at bounding box center [93, 378] width 103 height 30
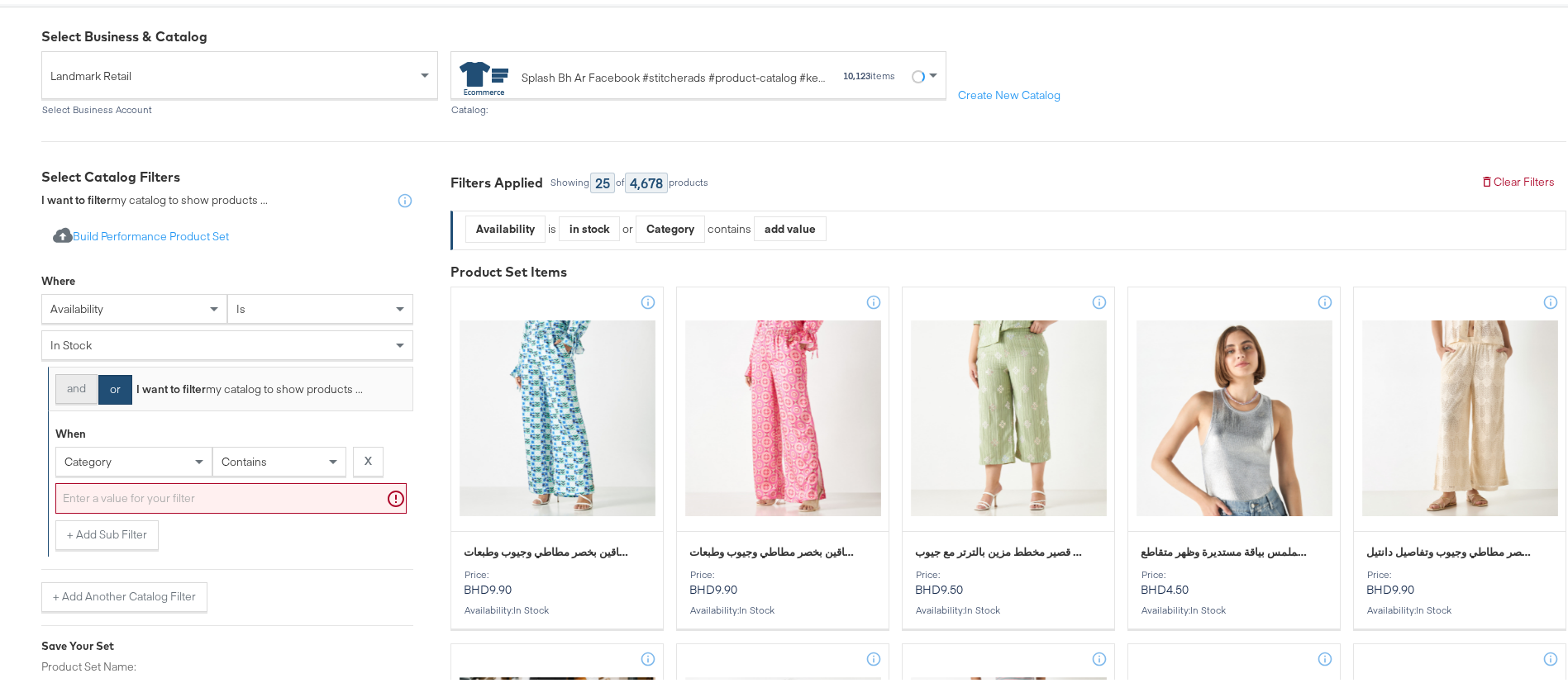
click at [78, 387] on button "and" at bounding box center [76, 385] width 42 height 30
click at [96, 452] on span "category" at bounding box center [89, 458] width 47 height 15
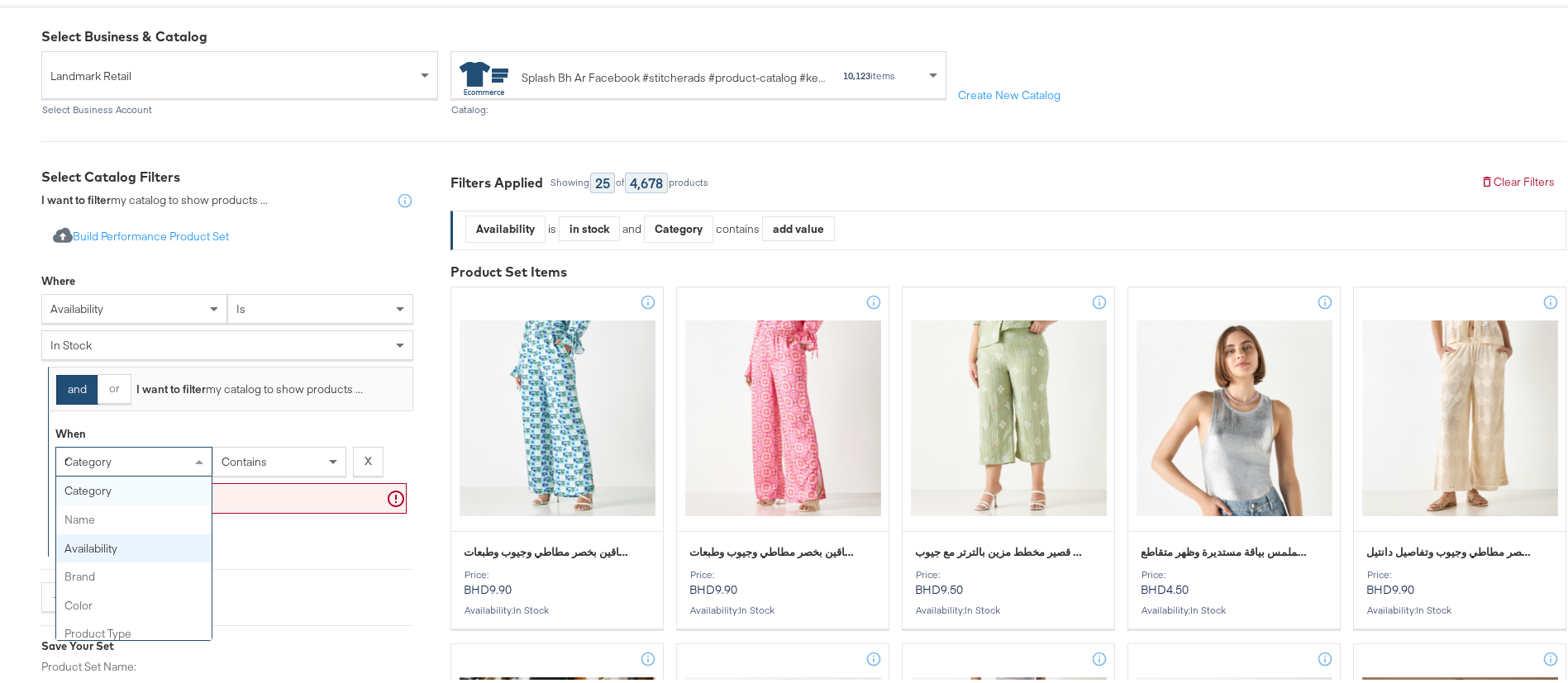
type input "re"
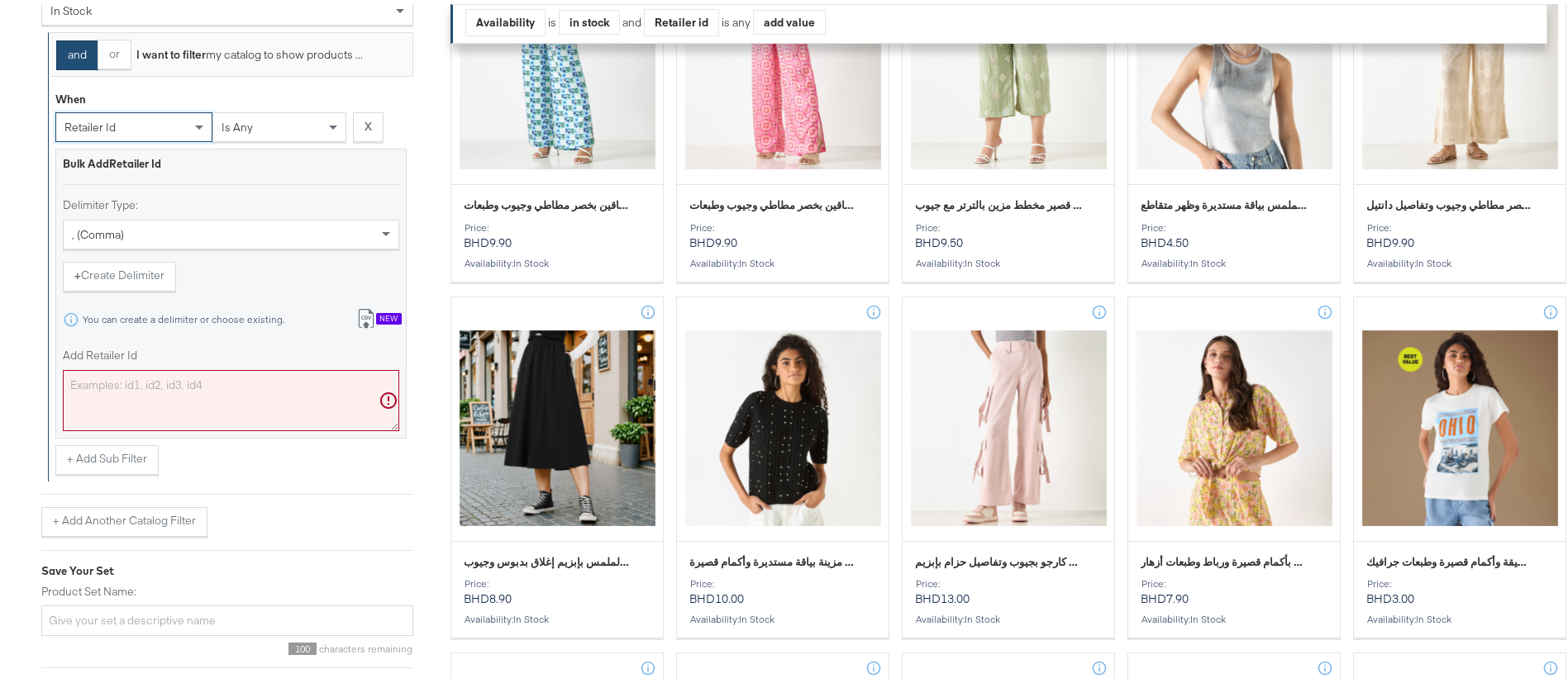
scroll to position [487, 0]
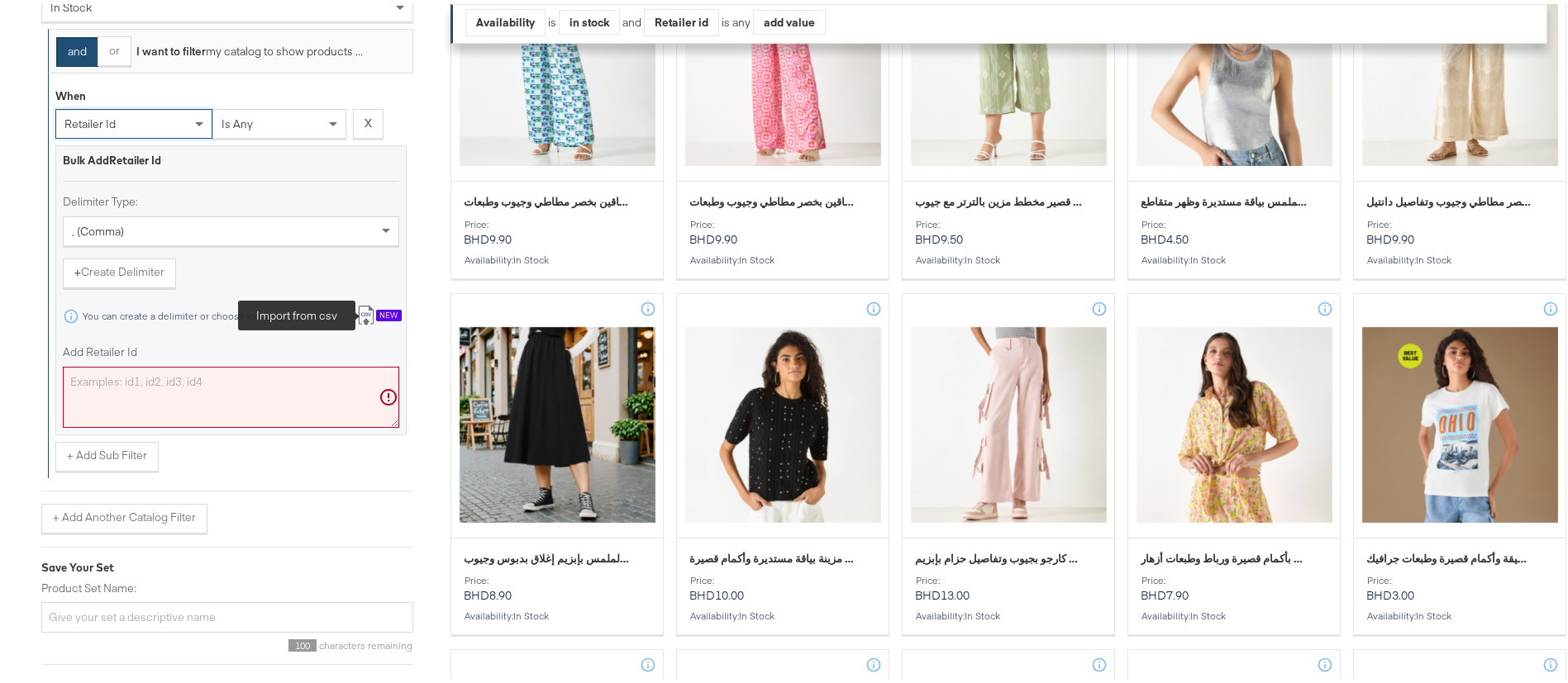
click at [364, 318] on icon at bounding box center [366, 311] width 20 height 20
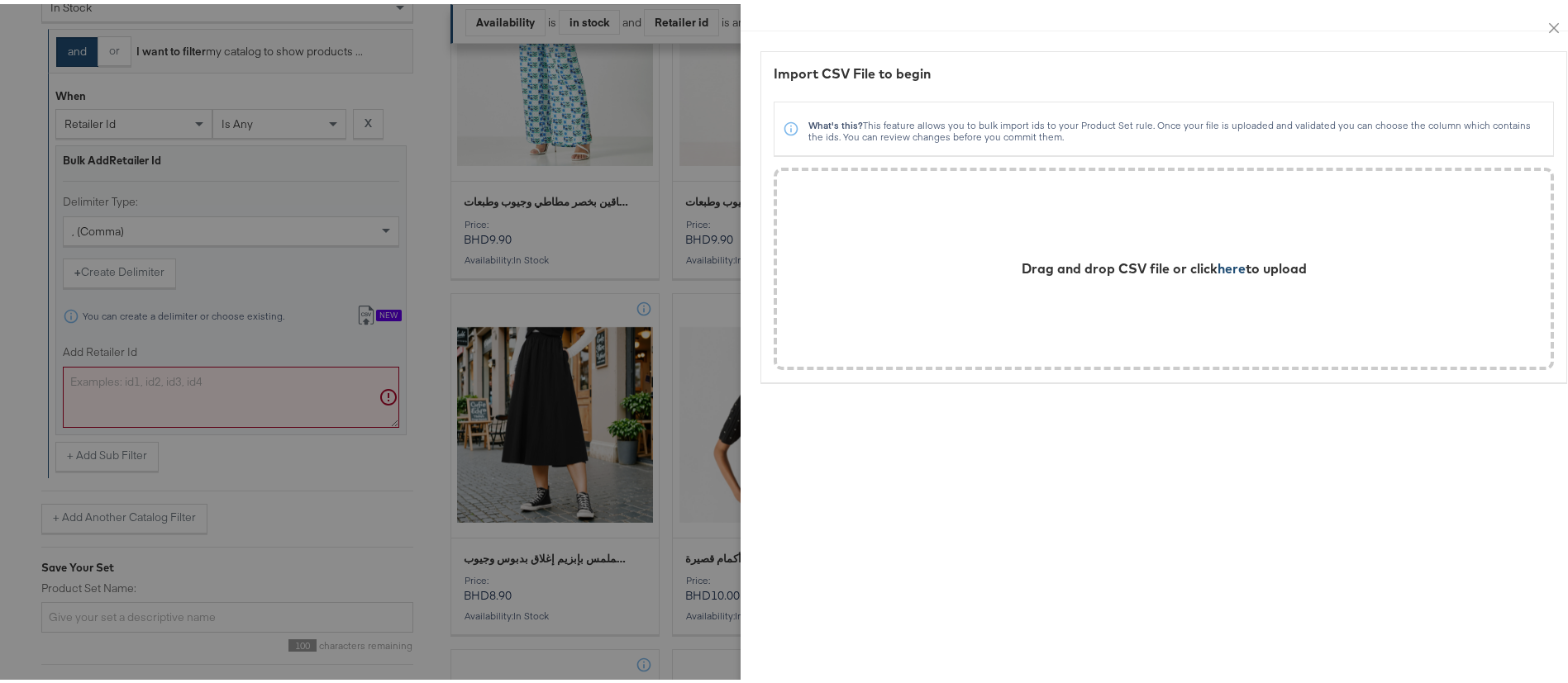
click at [1217, 260] on span "here" at bounding box center [1231, 264] width 28 height 17
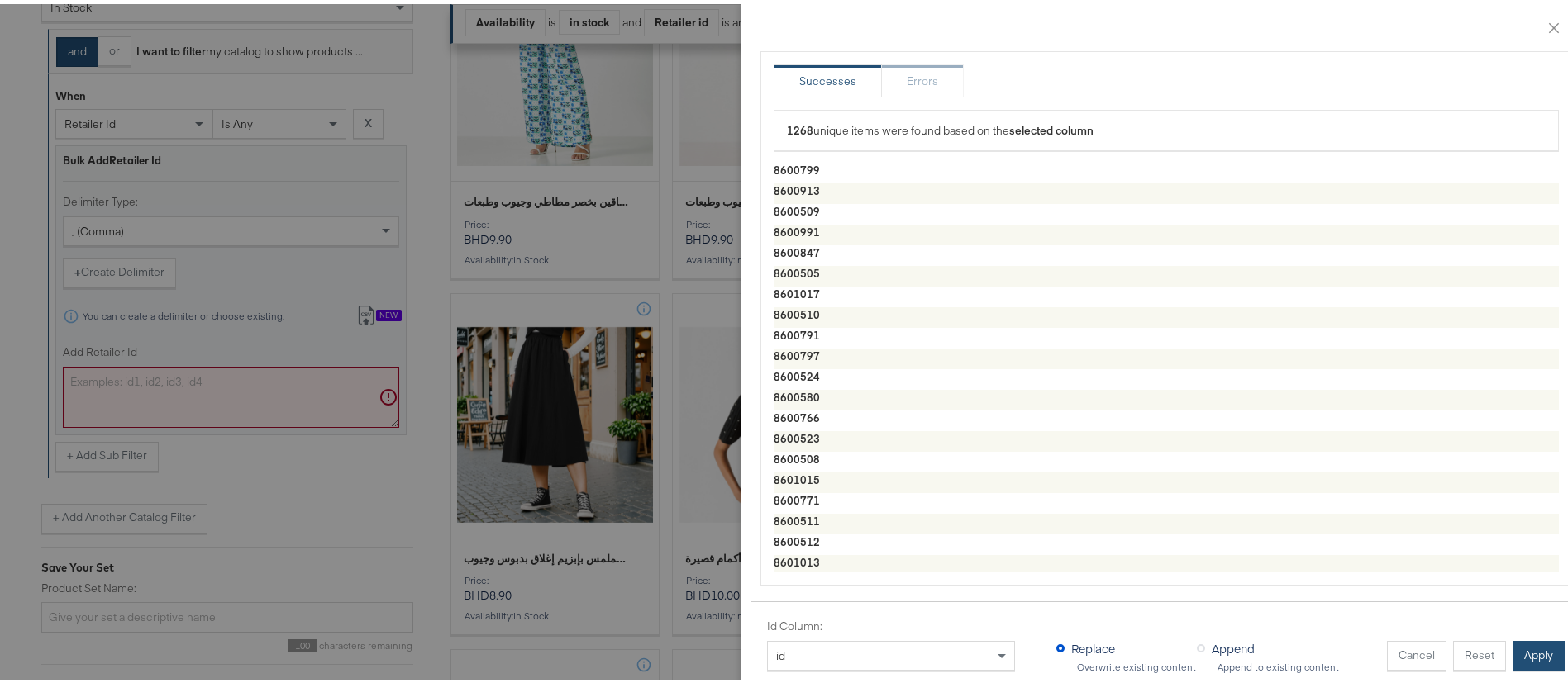
click at [1520, 637] on button "Apply" at bounding box center [1538, 652] width 52 height 30
type textarea "8600799,8600913,8600509,8600991,8600847,8600505,8601017,8600510,8600791,8600797…"
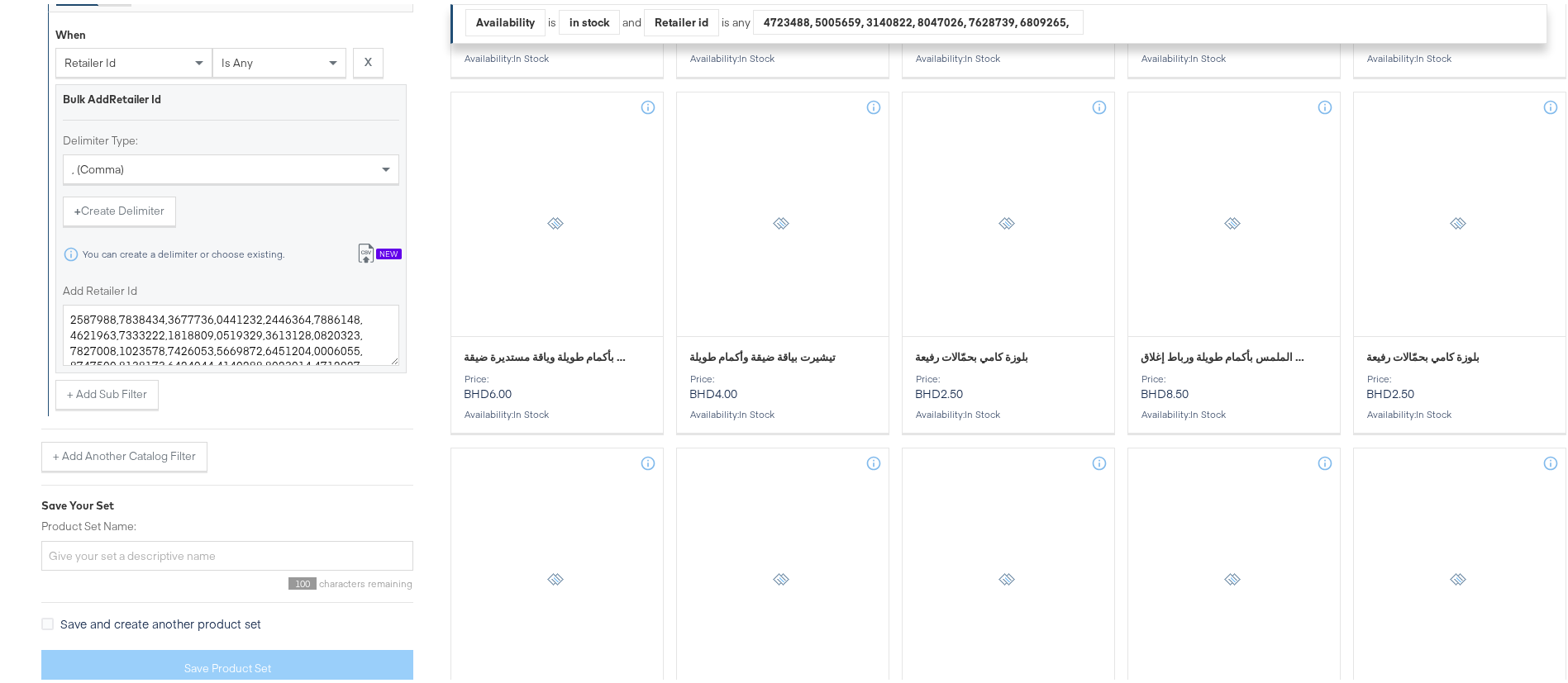
scroll to position [703, 0]
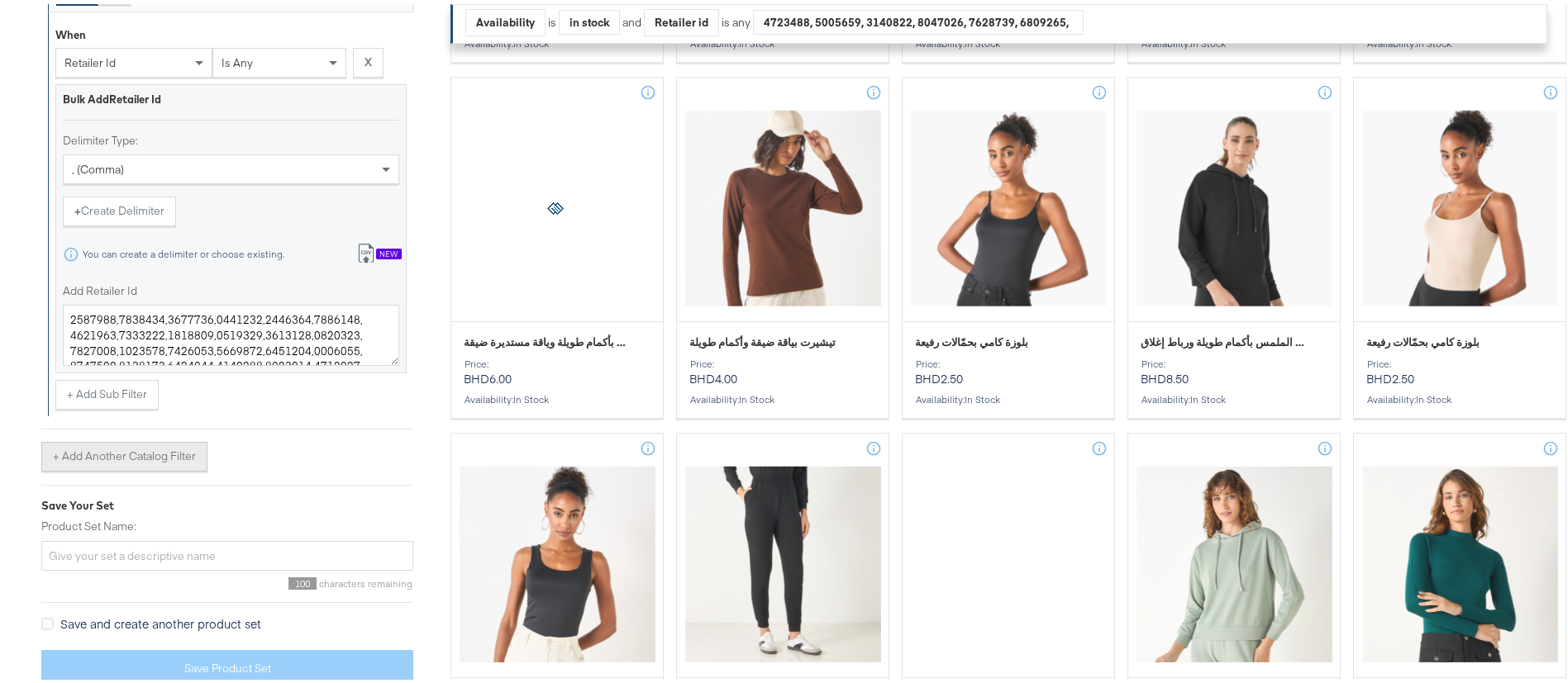
click at [158, 455] on button "+ Add Another Catalog Filter" at bounding box center [124, 453] width 166 height 30
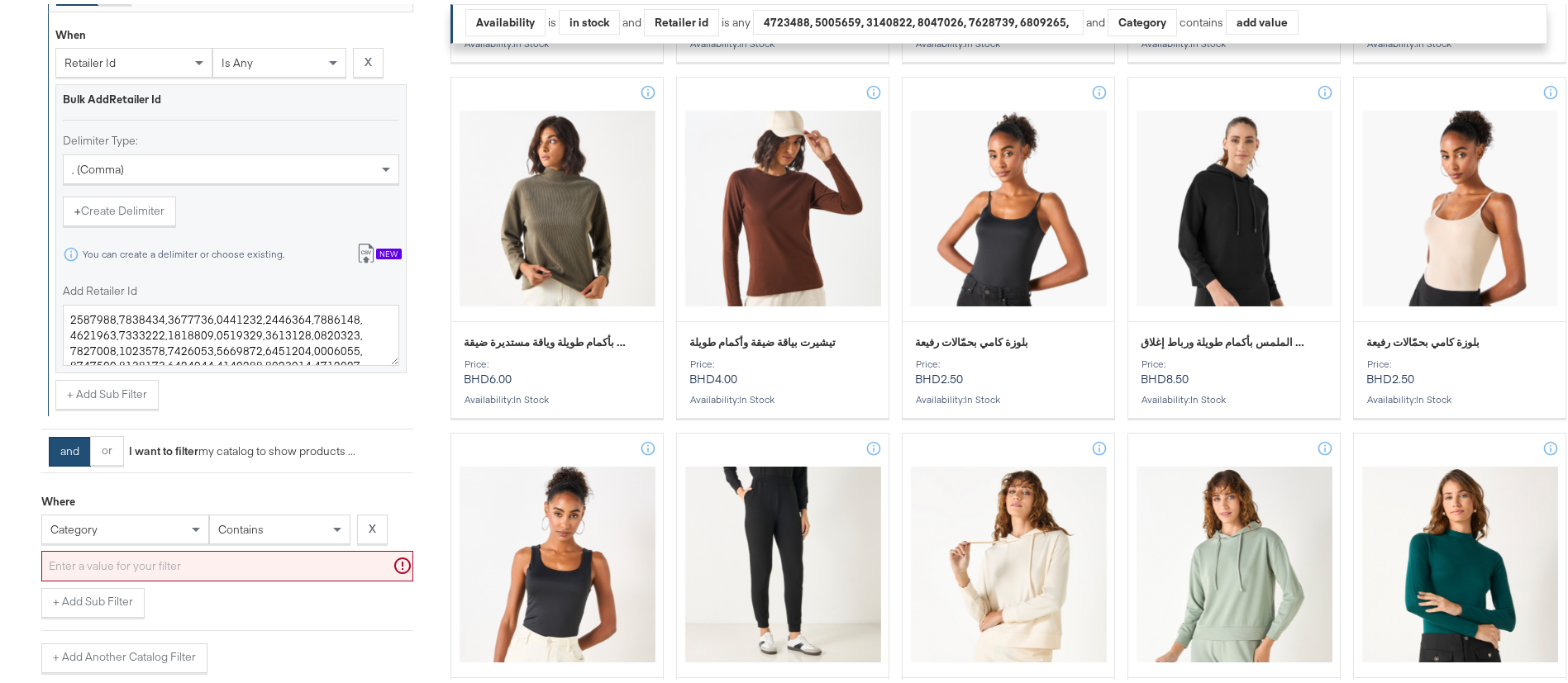
scroll to position [725, 0]
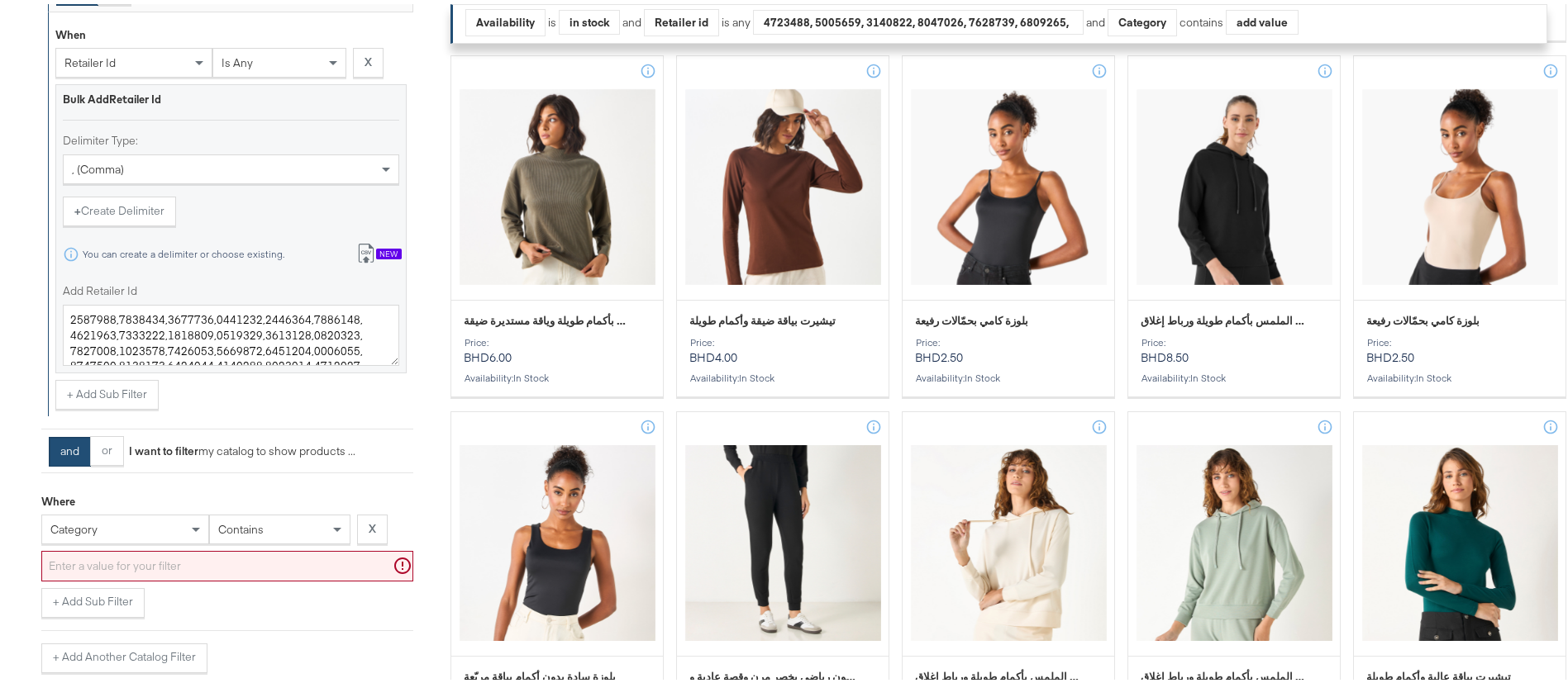
click at [131, 522] on div "category" at bounding box center [125, 525] width 167 height 30
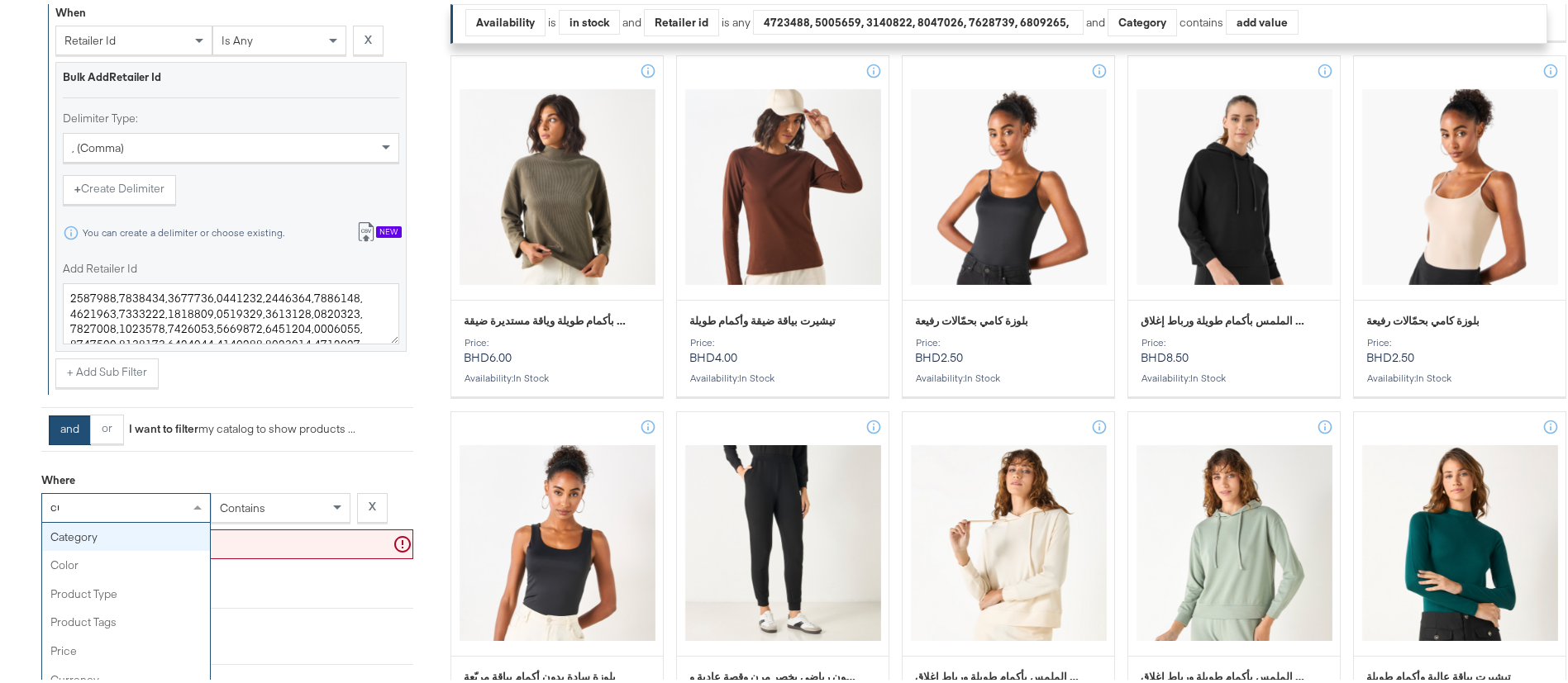
type input "cus"
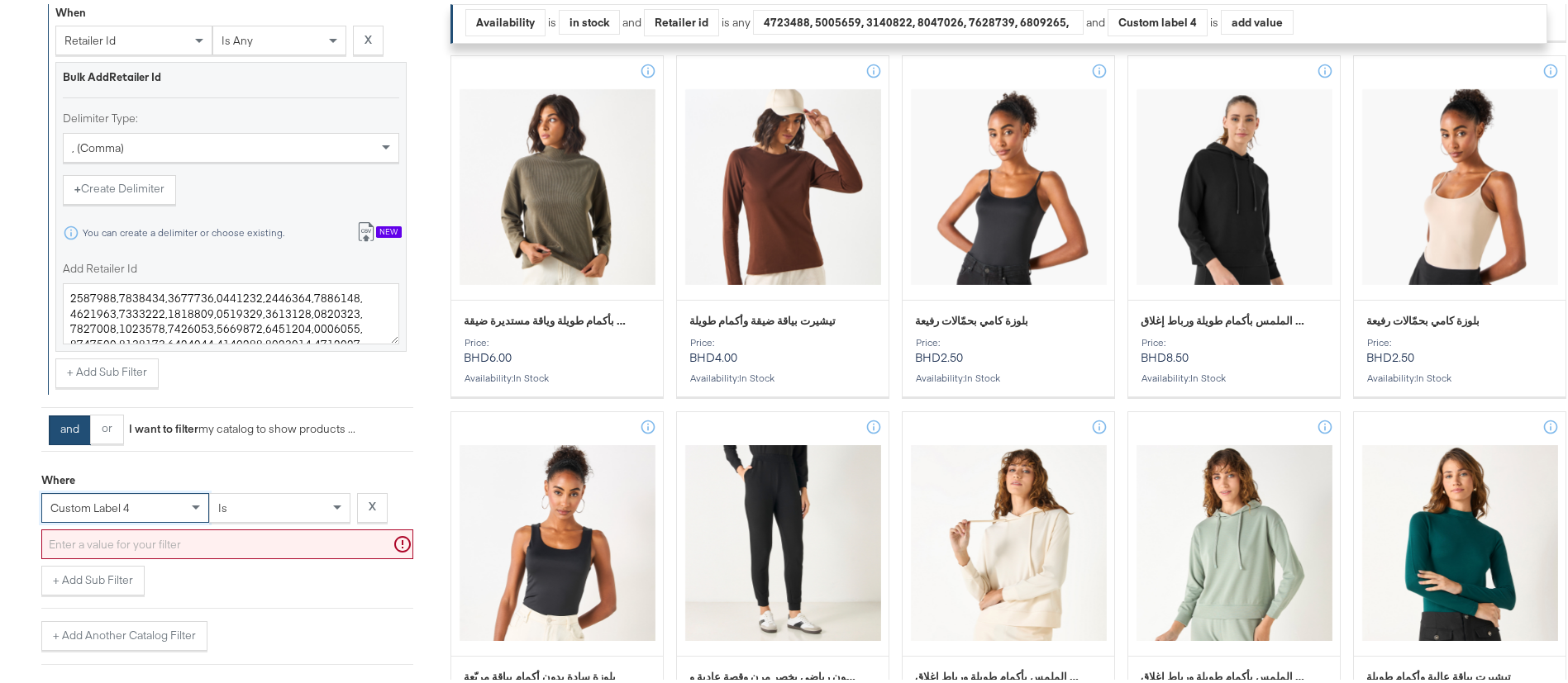
click at [281, 510] on div "is" at bounding box center [279, 504] width 139 height 28
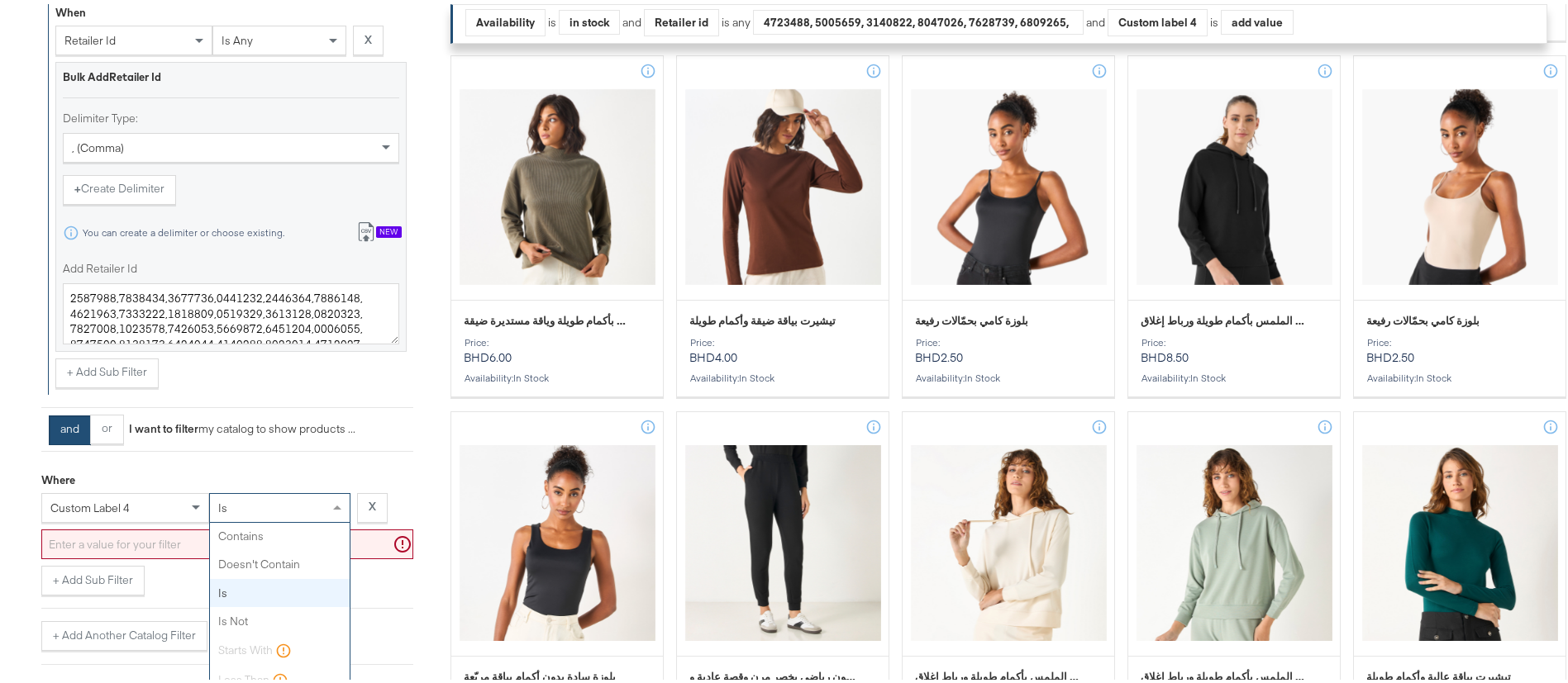
scroll to position [0, 0]
click at [258, 540] on input "text" at bounding box center [227, 540] width 372 height 31
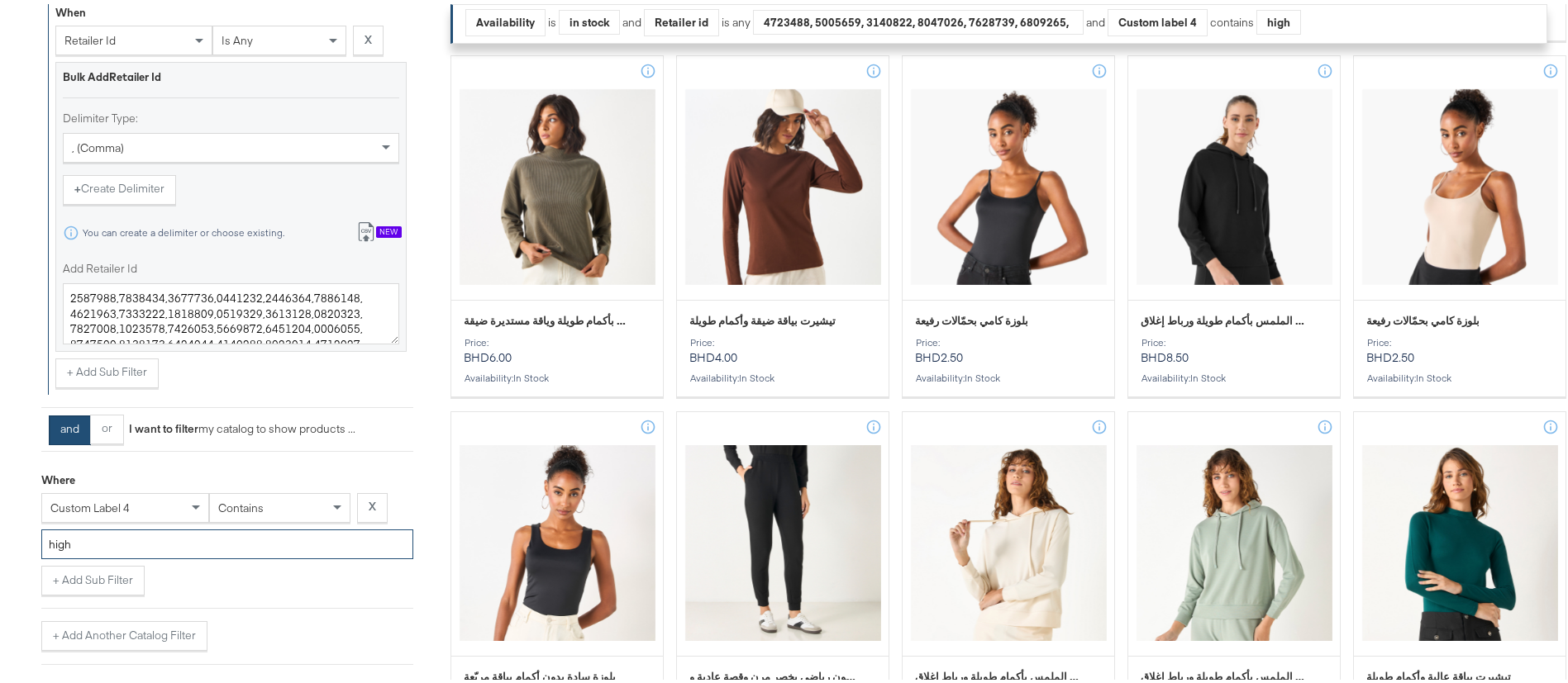
type input "high"
click at [279, 577] on div "+ Add Sub Filter" at bounding box center [227, 577] width 372 height 30
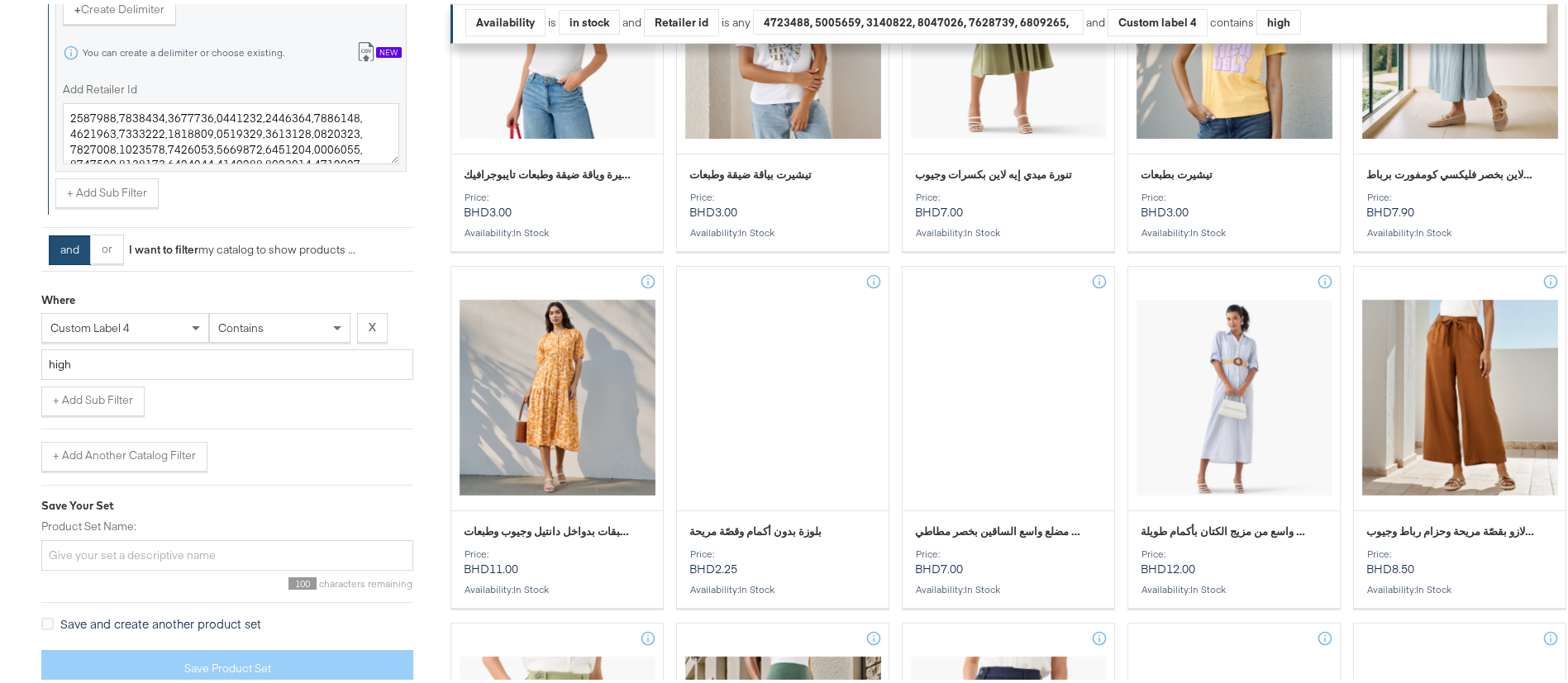
scroll to position [1236, 0]
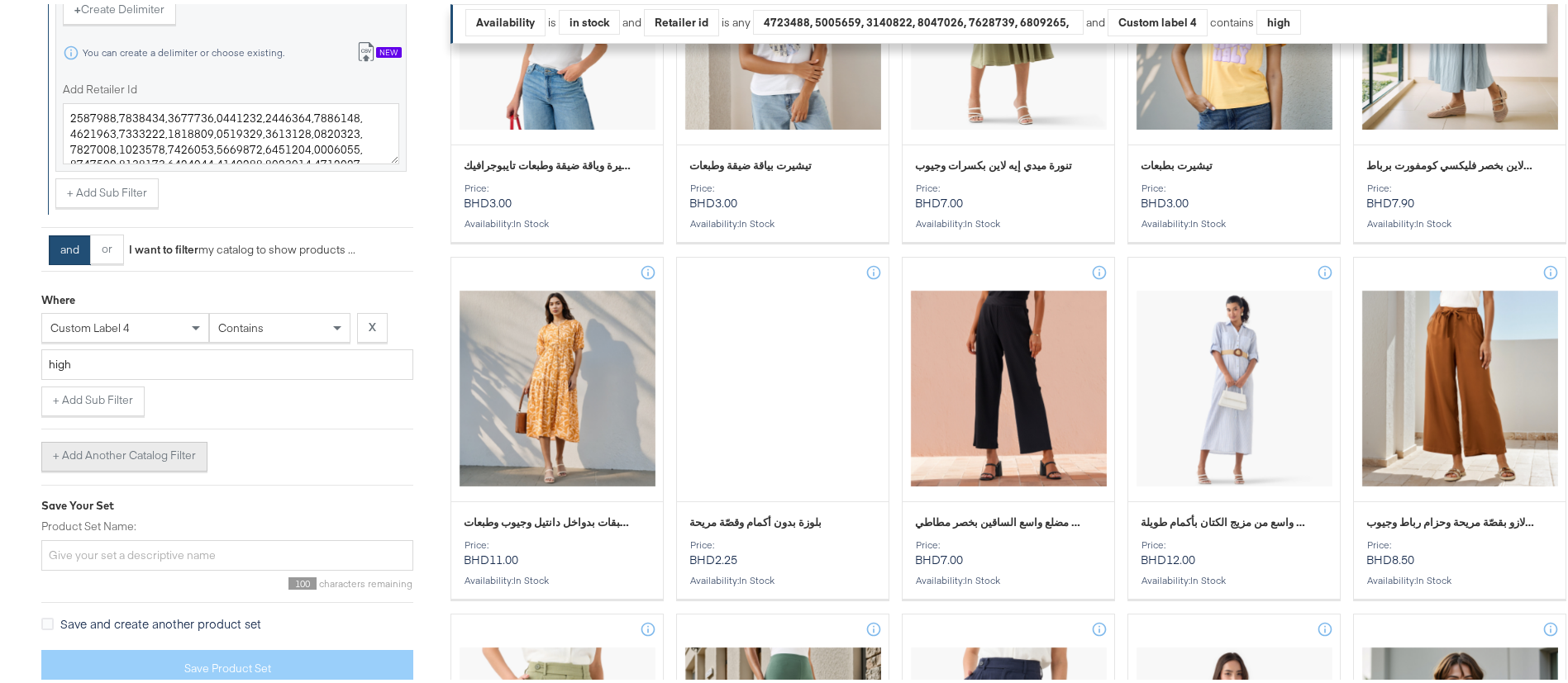
click at [100, 463] on button "+ Add Another Catalog Filter" at bounding box center [124, 453] width 166 height 30
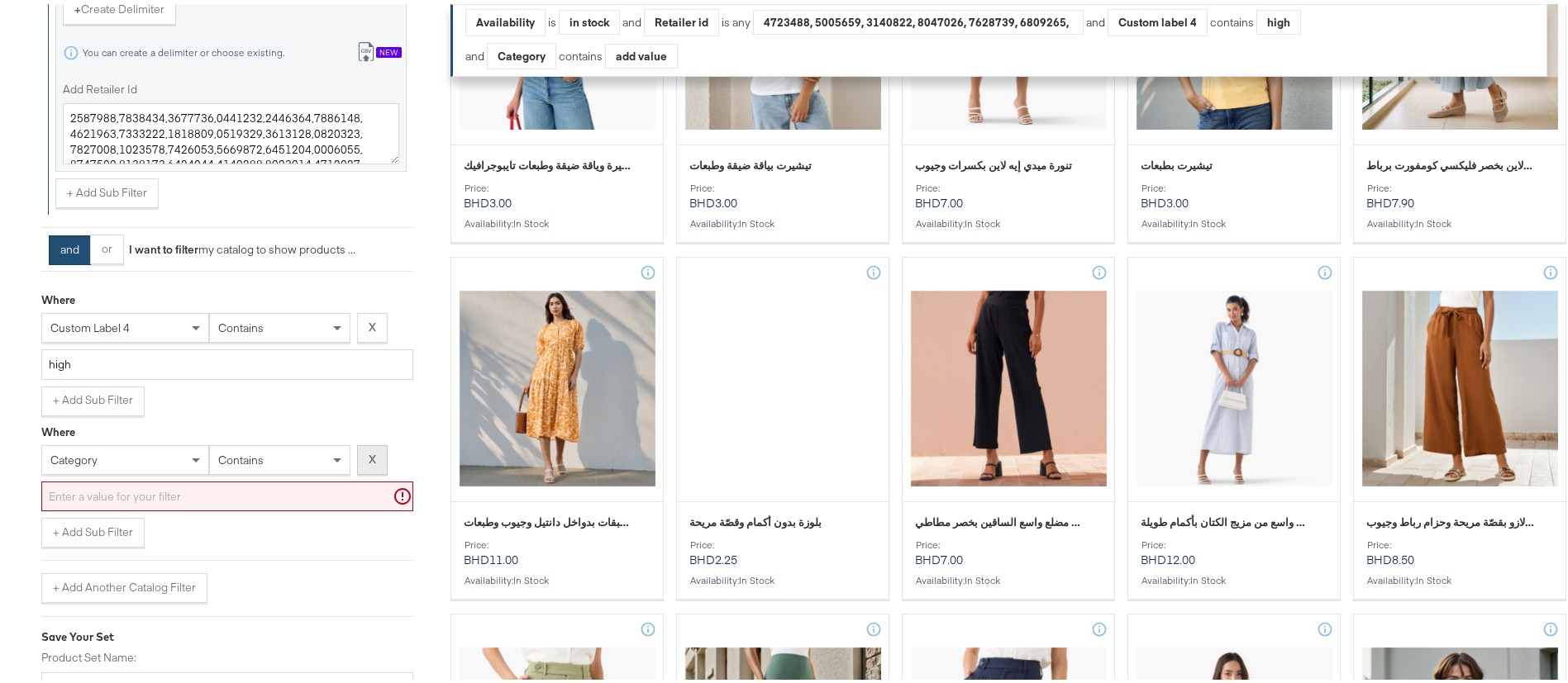
click at [370, 453] on strong "X" at bounding box center [372, 456] width 7 height 16
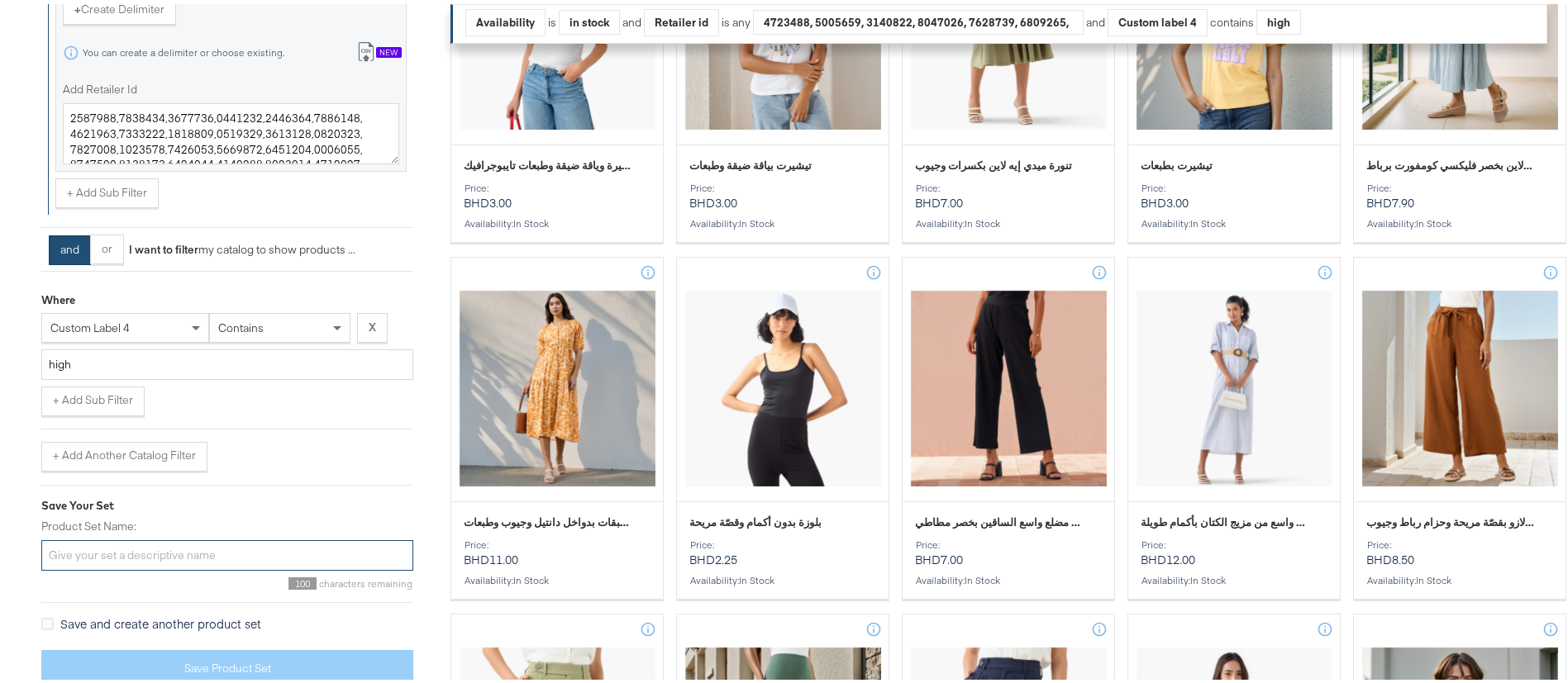
click at [203, 552] on input "Product Set Name:" at bounding box center [227, 551] width 372 height 31
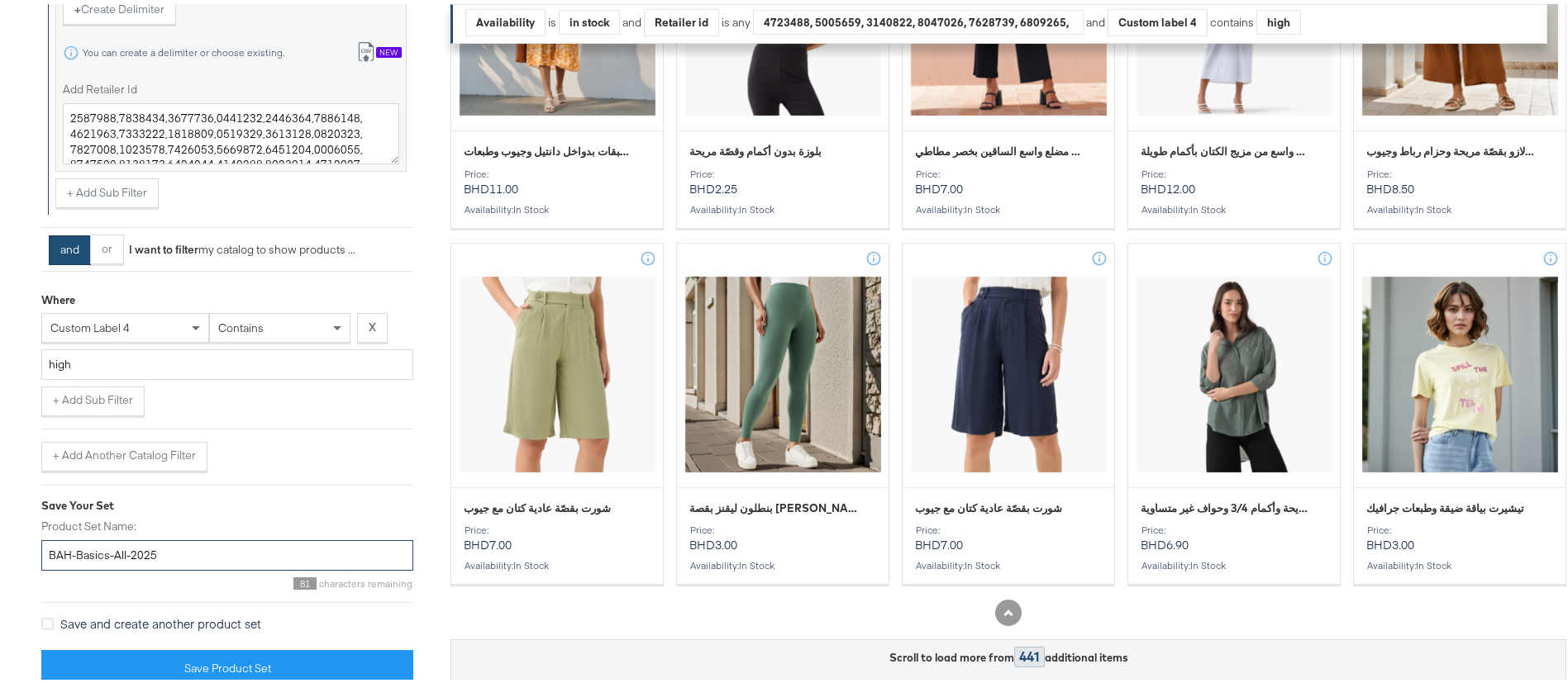
scroll to position [769, 0]
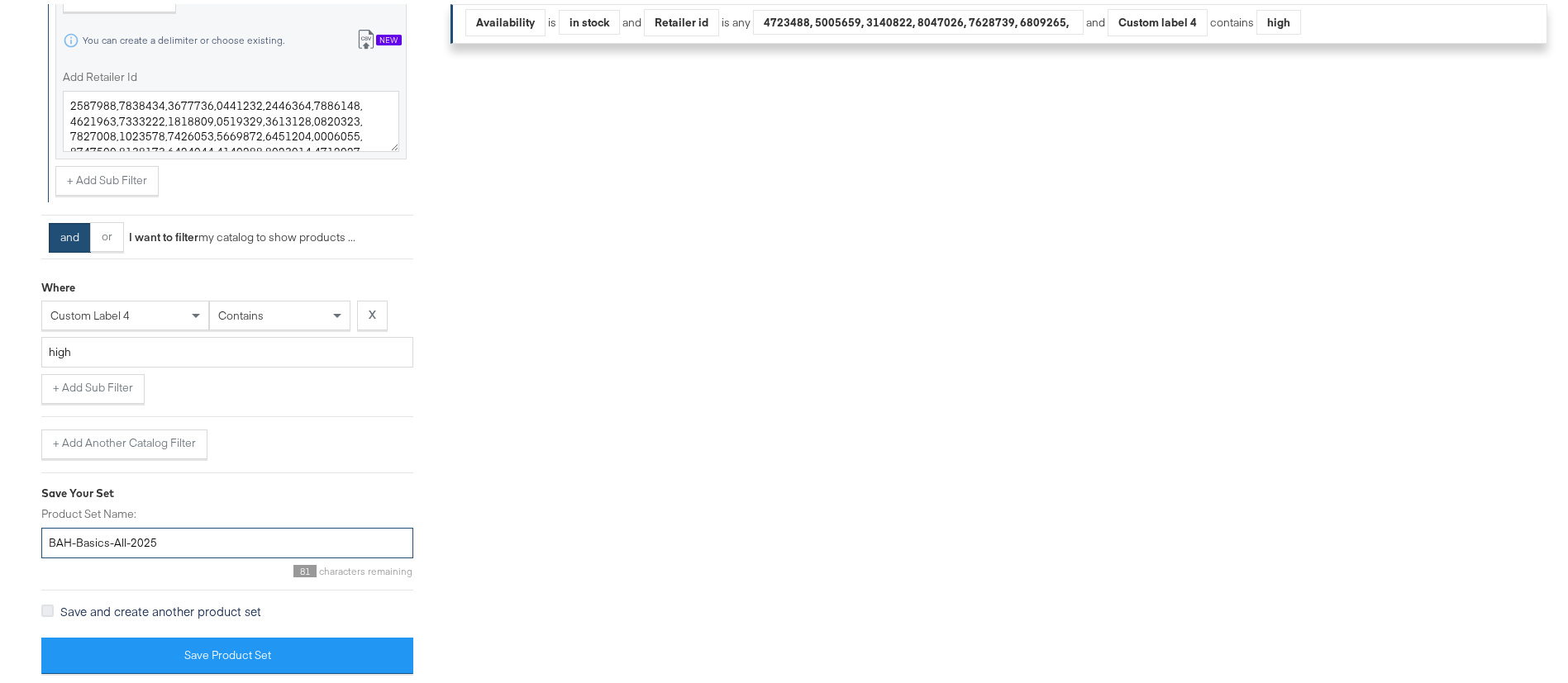
type input "BAH-Basics-All-2025"
click at [48, 608] on icon at bounding box center [47, 607] width 12 height 12
click at [0, 0] on input "Save and create another product set" at bounding box center [0, 0] width 0 height 0
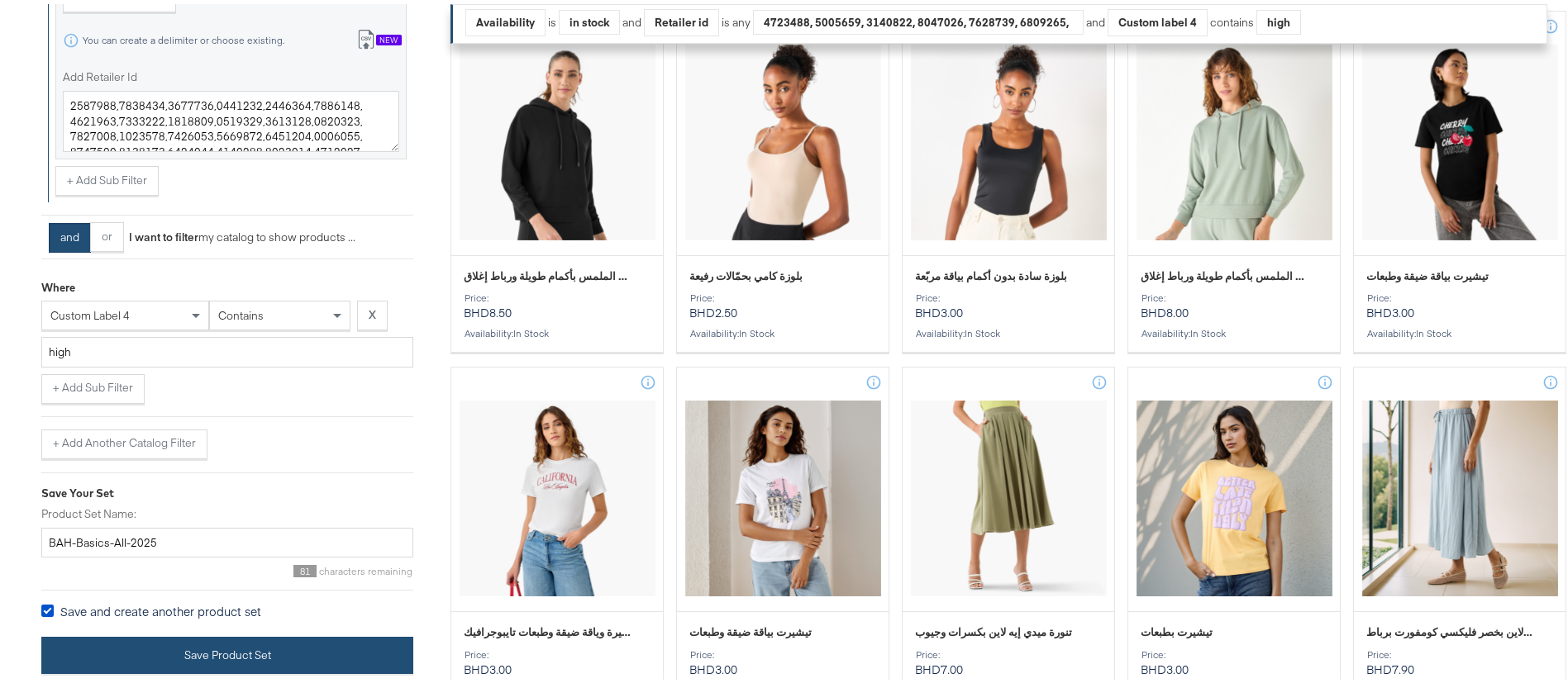
click at [150, 652] on button "Save Product Set" at bounding box center [227, 651] width 372 height 37
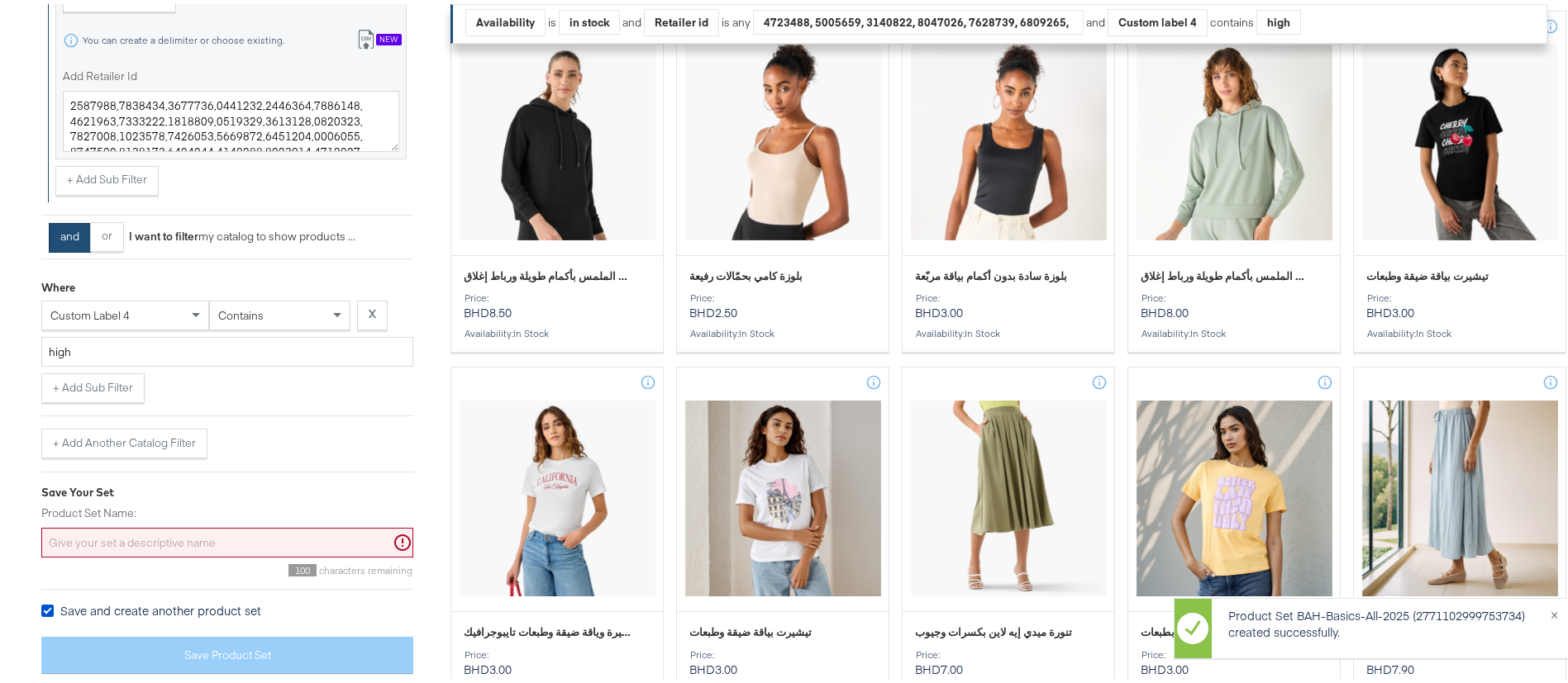
click at [152, 544] on input "Product Set Name:" at bounding box center [227, 539] width 372 height 31
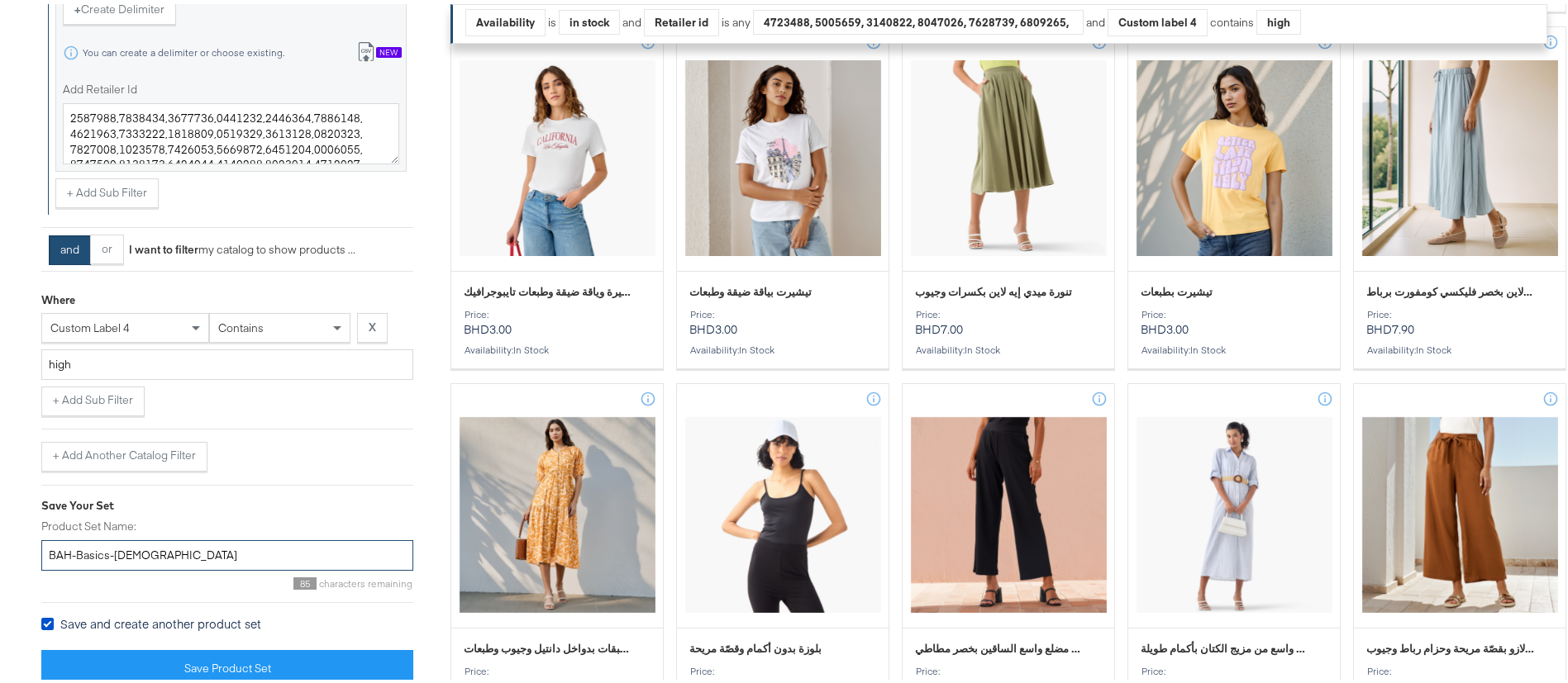
scroll to position [1126, 0]
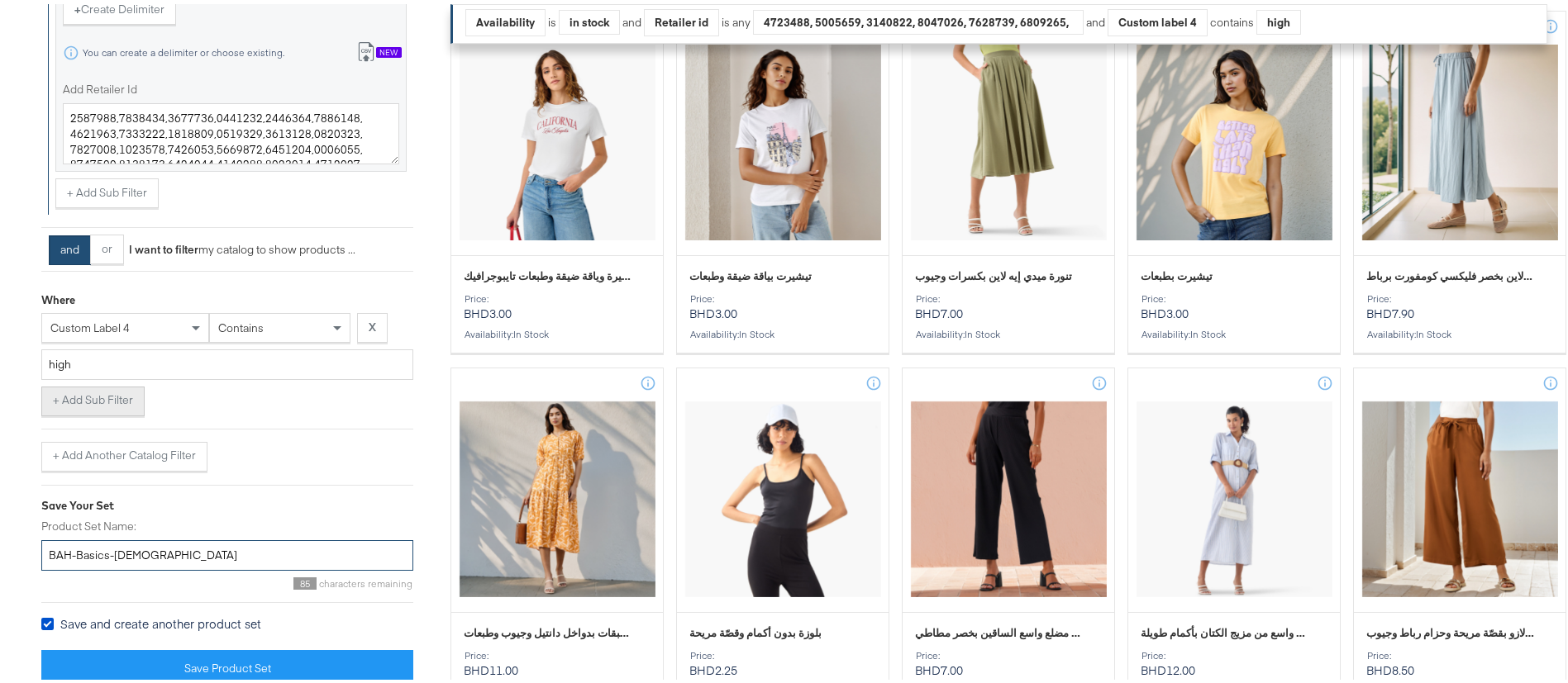
type input "BAH-Basics-[DEMOGRAPHIC_DATA]"
click at [87, 404] on button "+ Add Sub Filter" at bounding box center [93, 397] width 103 height 30
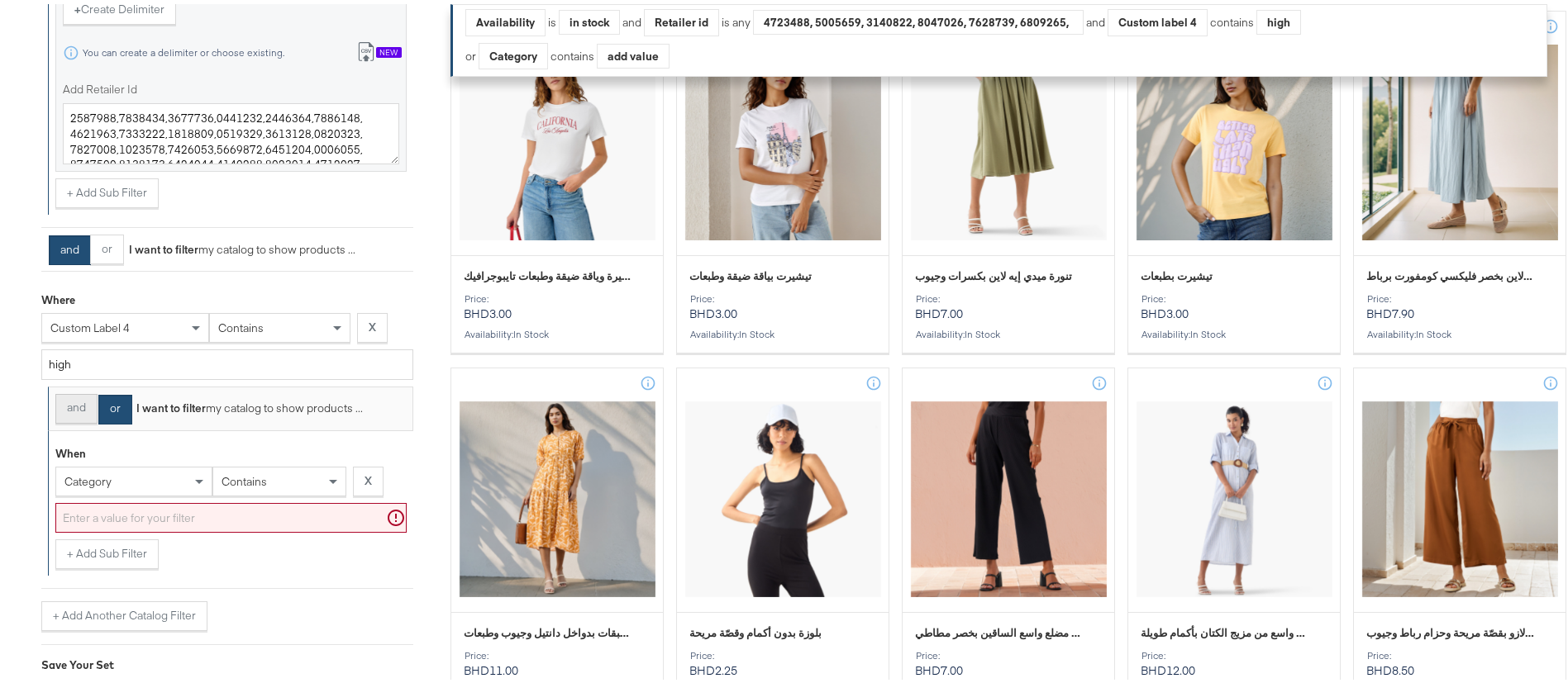
click at [79, 409] on button "and" at bounding box center [76, 405] width 42 height 30
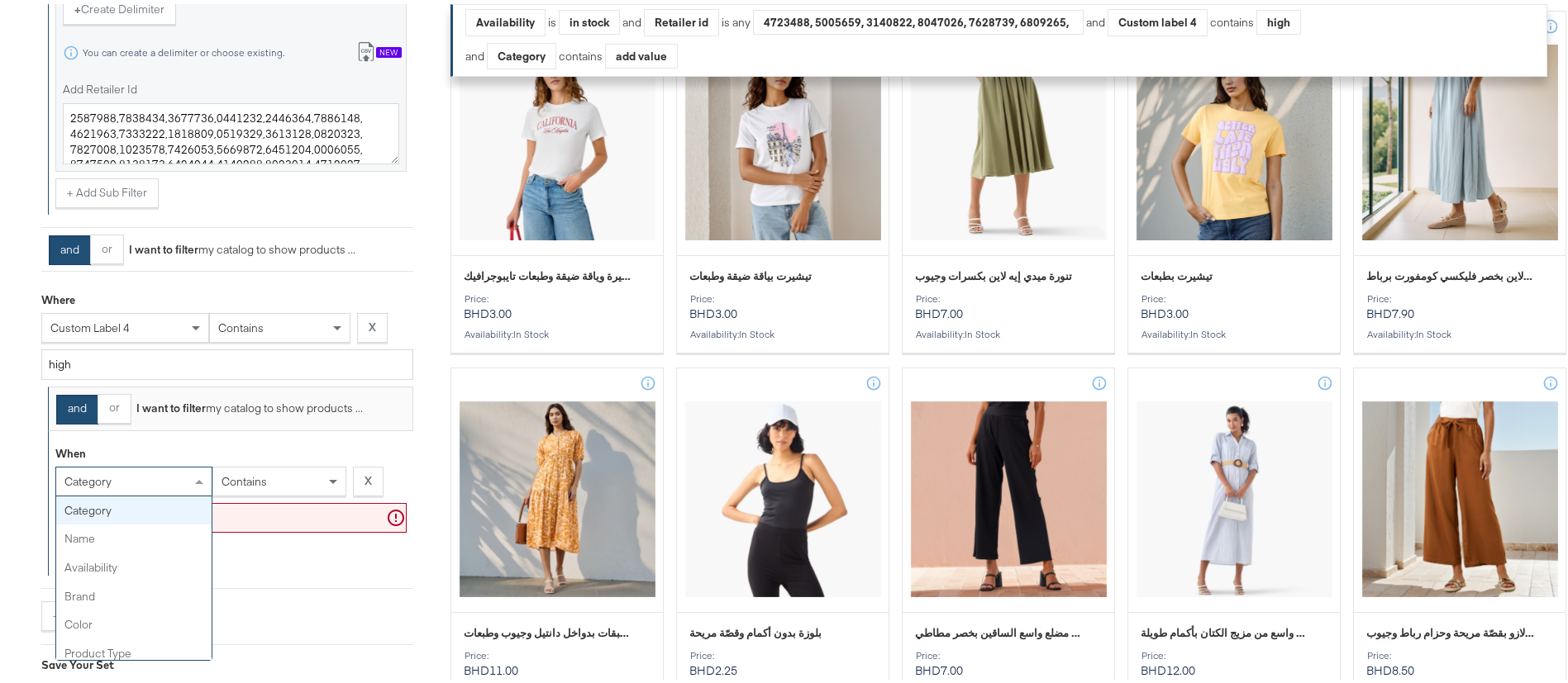
click at [136, 475] on div "category" at bounding box center [133, 478] width 155 height 28
type input "ge"
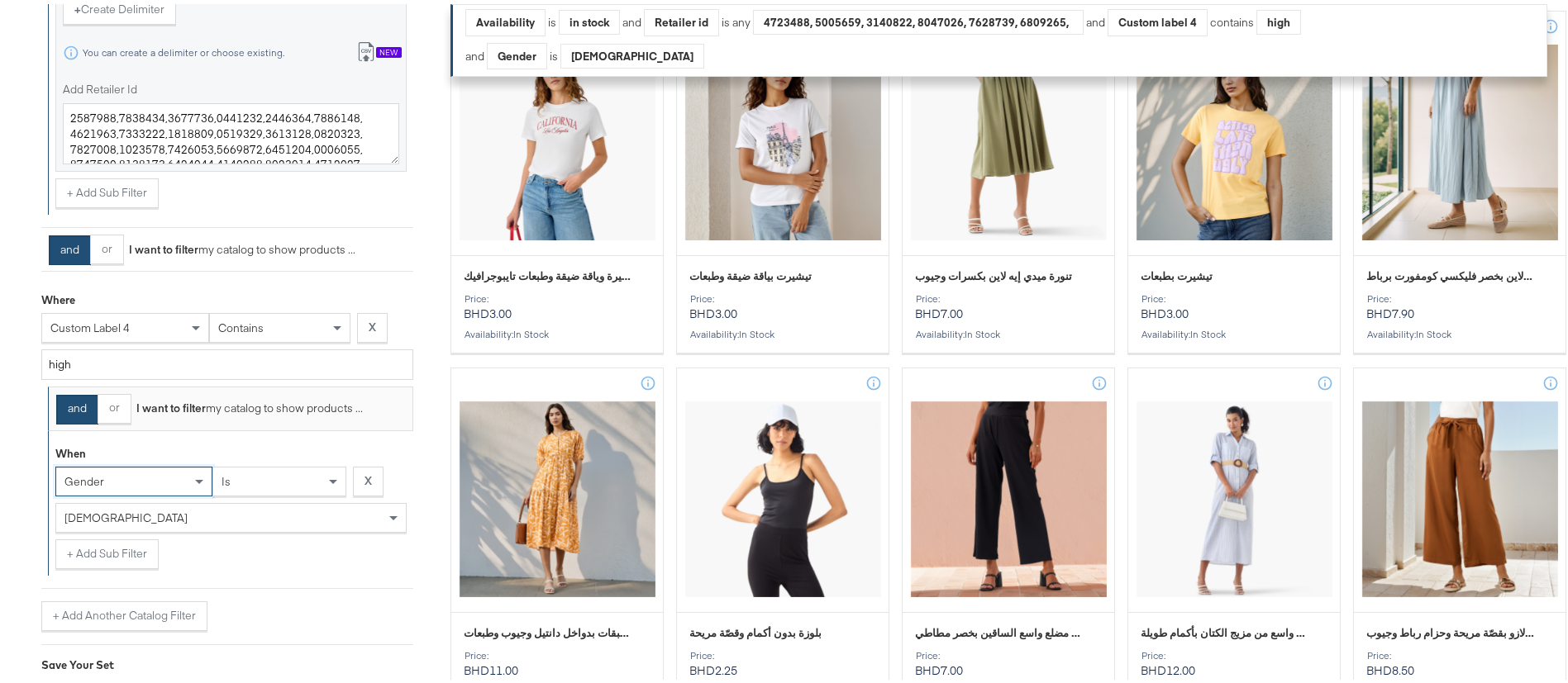
click at [294, 479] on div "is" at bounding box center [279, 478] width 132 height 28
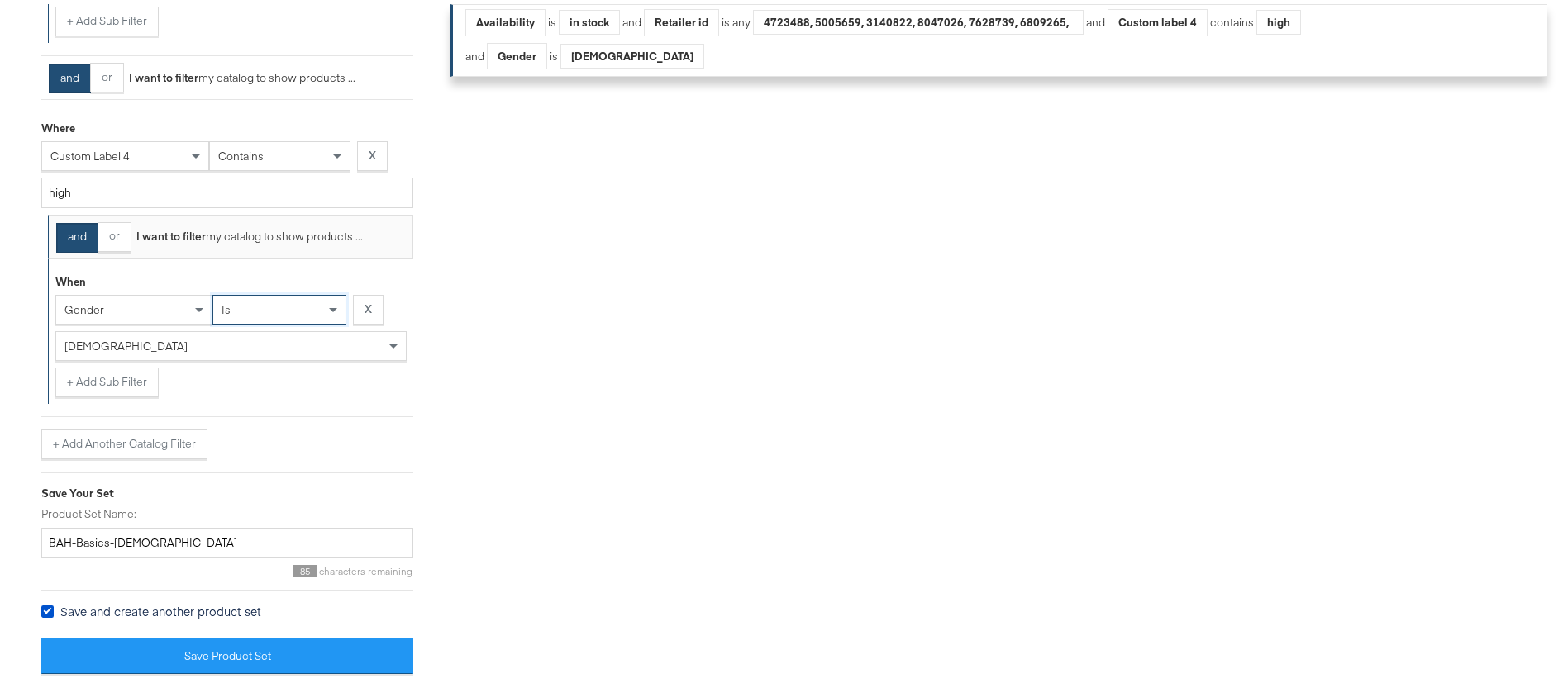
scroll to position [928, 0]
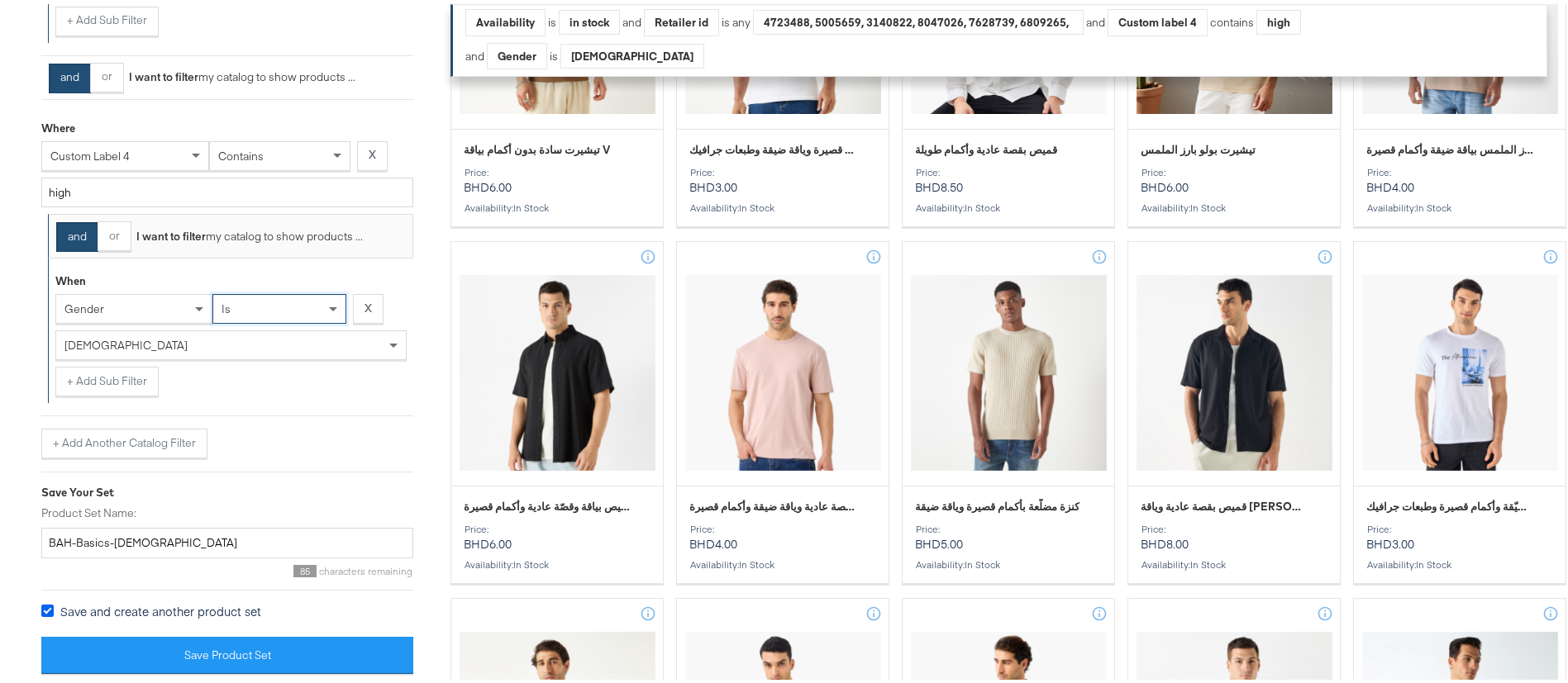
click at [49, 611] on icon at bounding box center [47, 607] width 12 height 12
click at [0, 0] on input "Save and create another product set" at bounding box center [0, 0] width 0 height 0
click at [49, 609] on icon at bounding box center [47, 607] width 12 height 12
click at [0, 0] on input "Save and create another product set" at bounding box center [0, 0] width 0 height 0
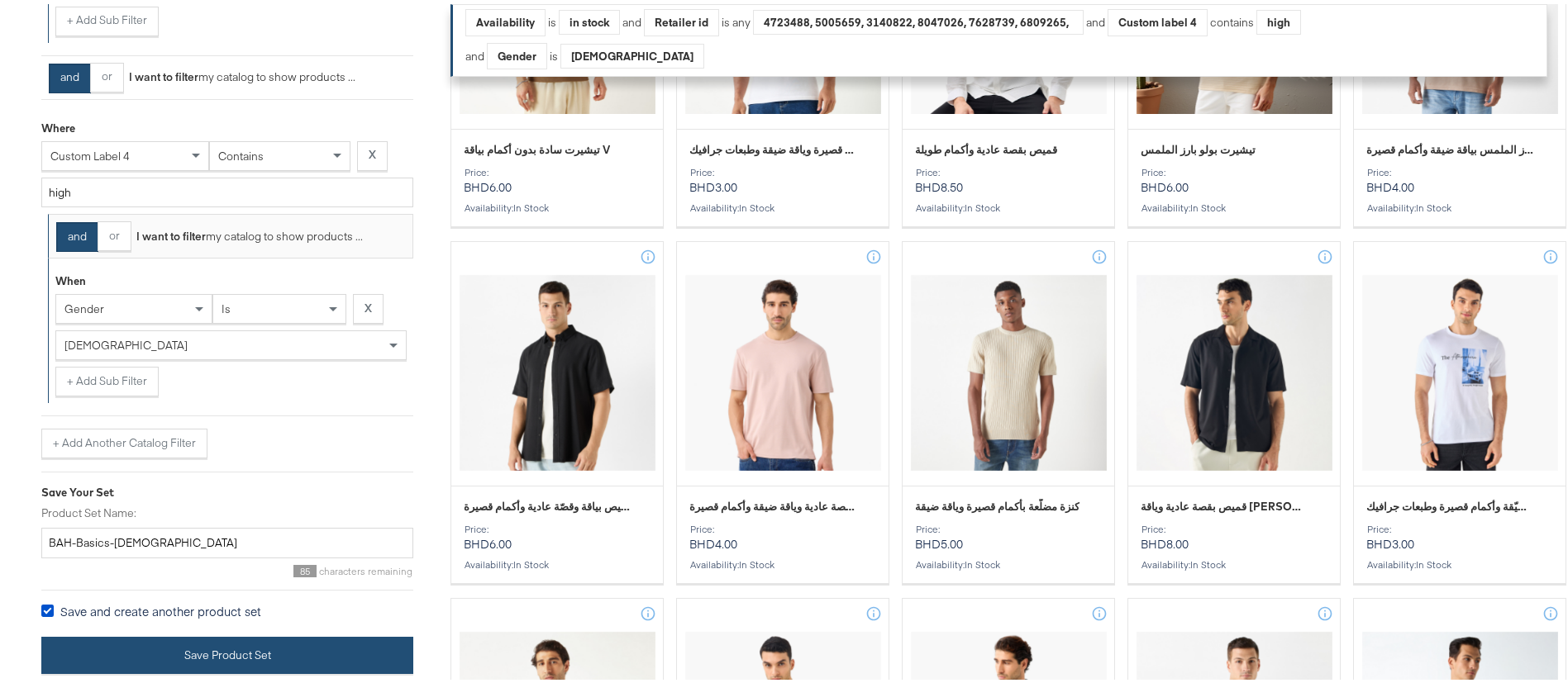
click at [242, 651] on button "Save Product Set" at bounding box center [227, 651] width 372 height 37
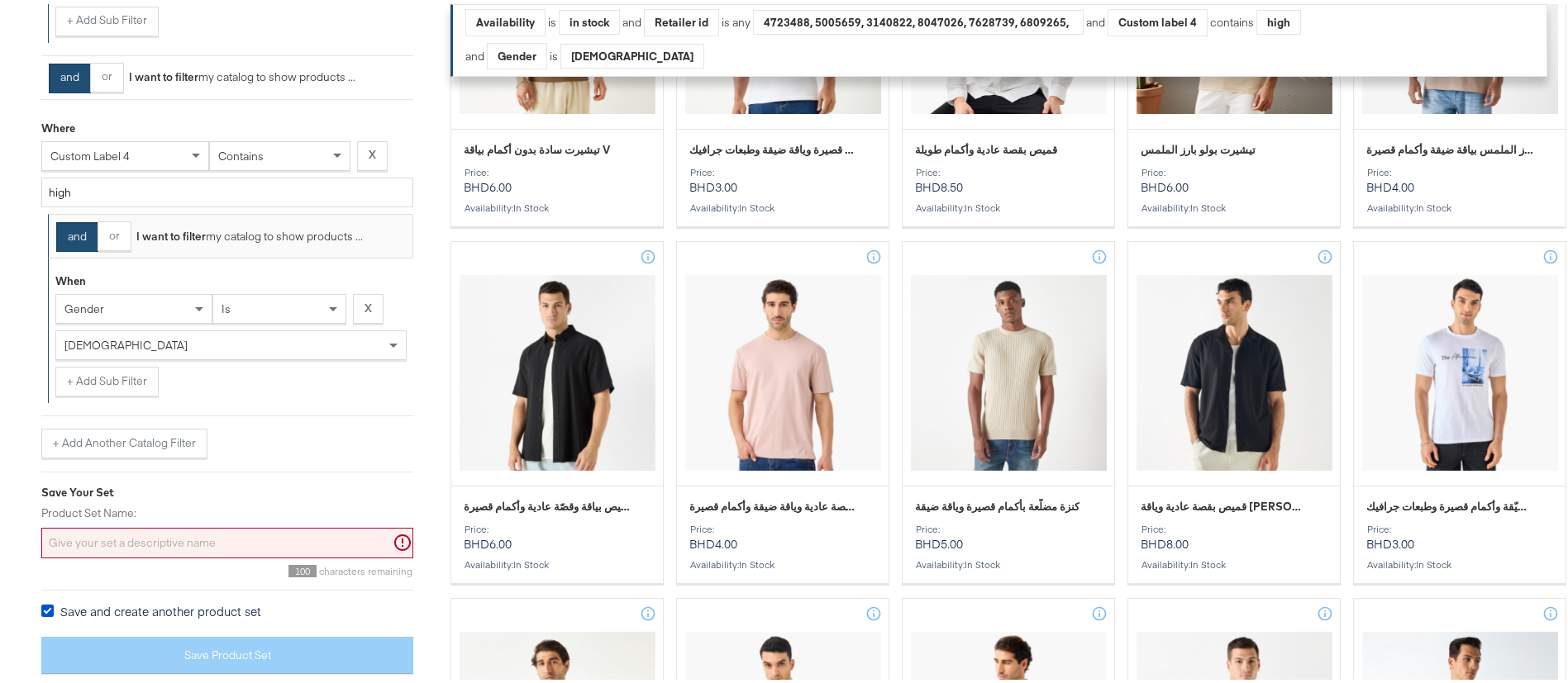
click at [144, 531] on input "Product Set Name:" at bounding box center [227, 539] width 372 height 31
paste input "BAH-Women-Basics-2025"
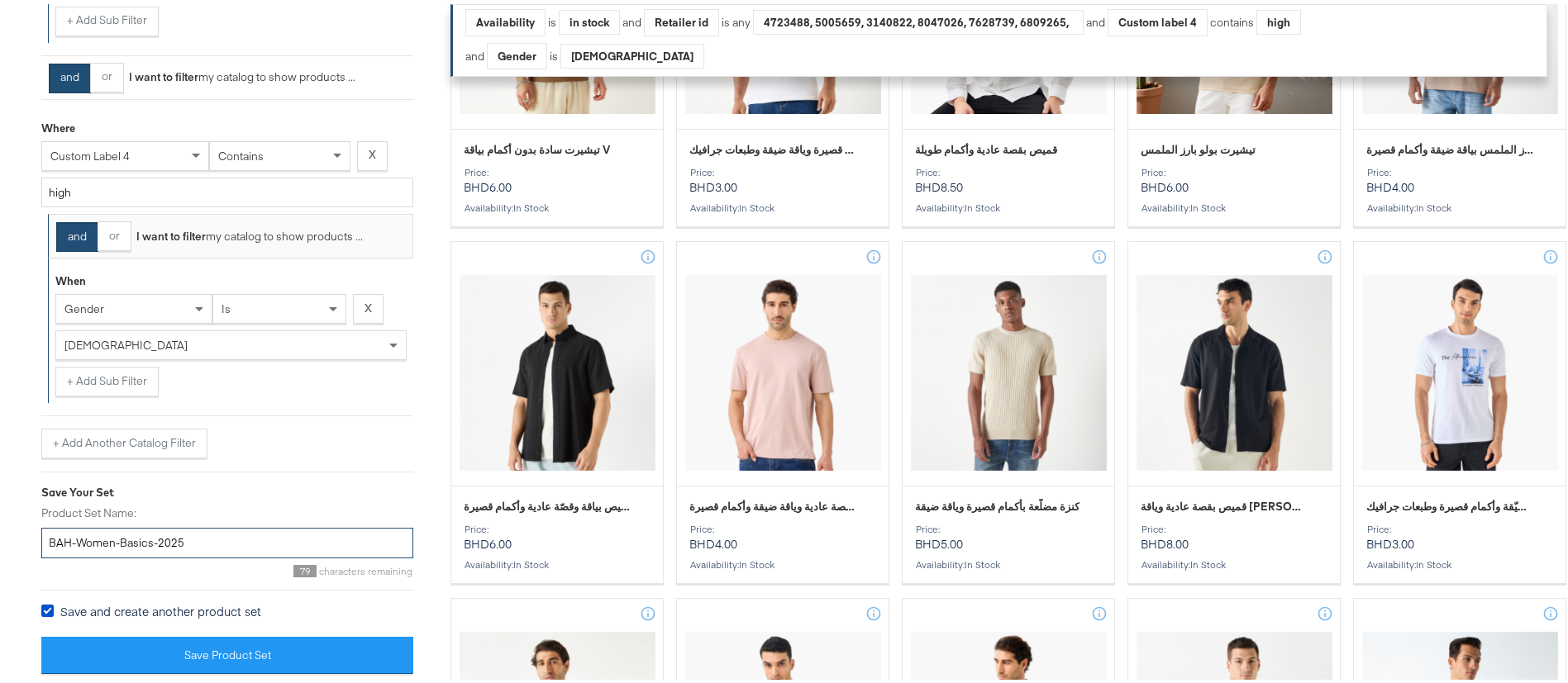
type input "BAH-Women-Basics-2025"
click at [110, 345] on div "[DEMOGRAPHIC_DATA]" at bounding box center [231, 341] width 350 height 28
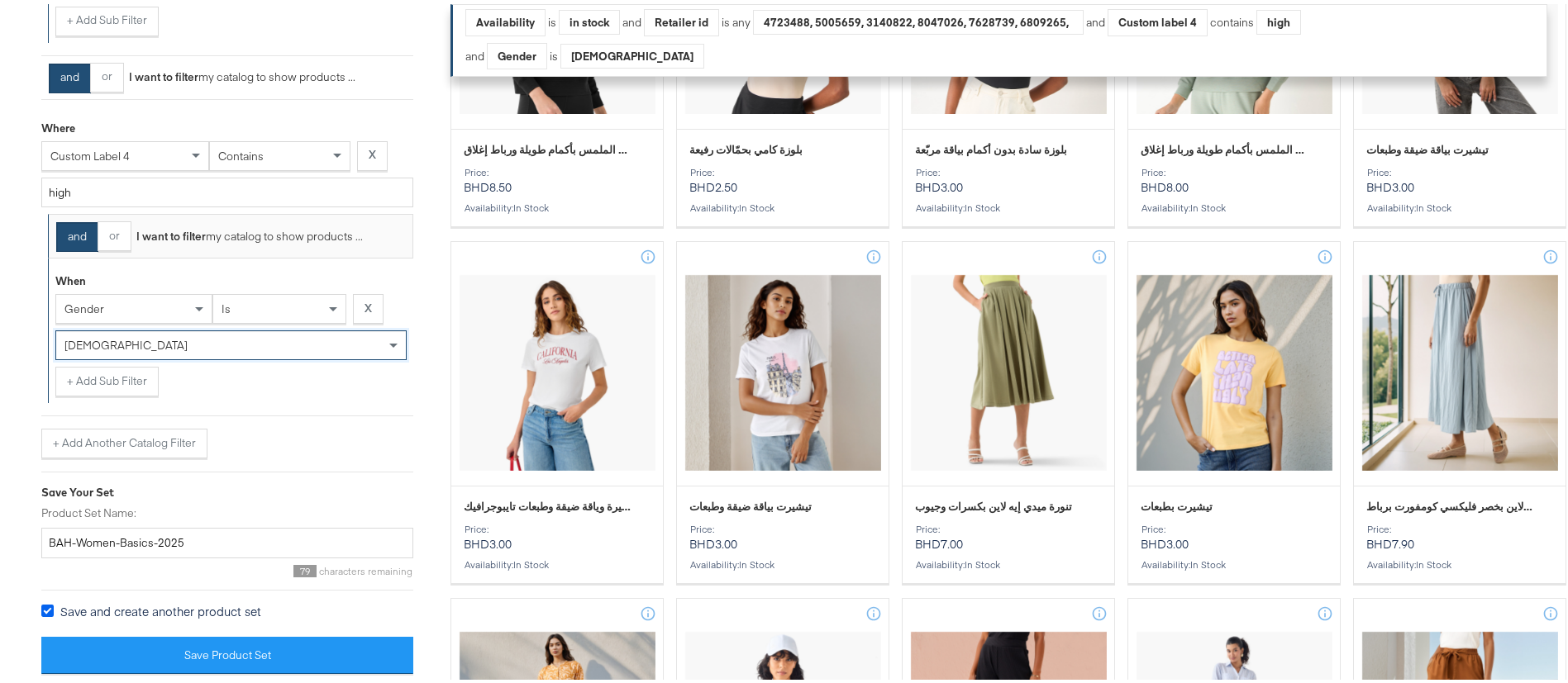
click at [50, 608] on icon at bounding box center [47, 607] width 12 height 12
click at [0, 0] on input "Save and create another product set" at bounding box center [0, 0] width 0 height 0
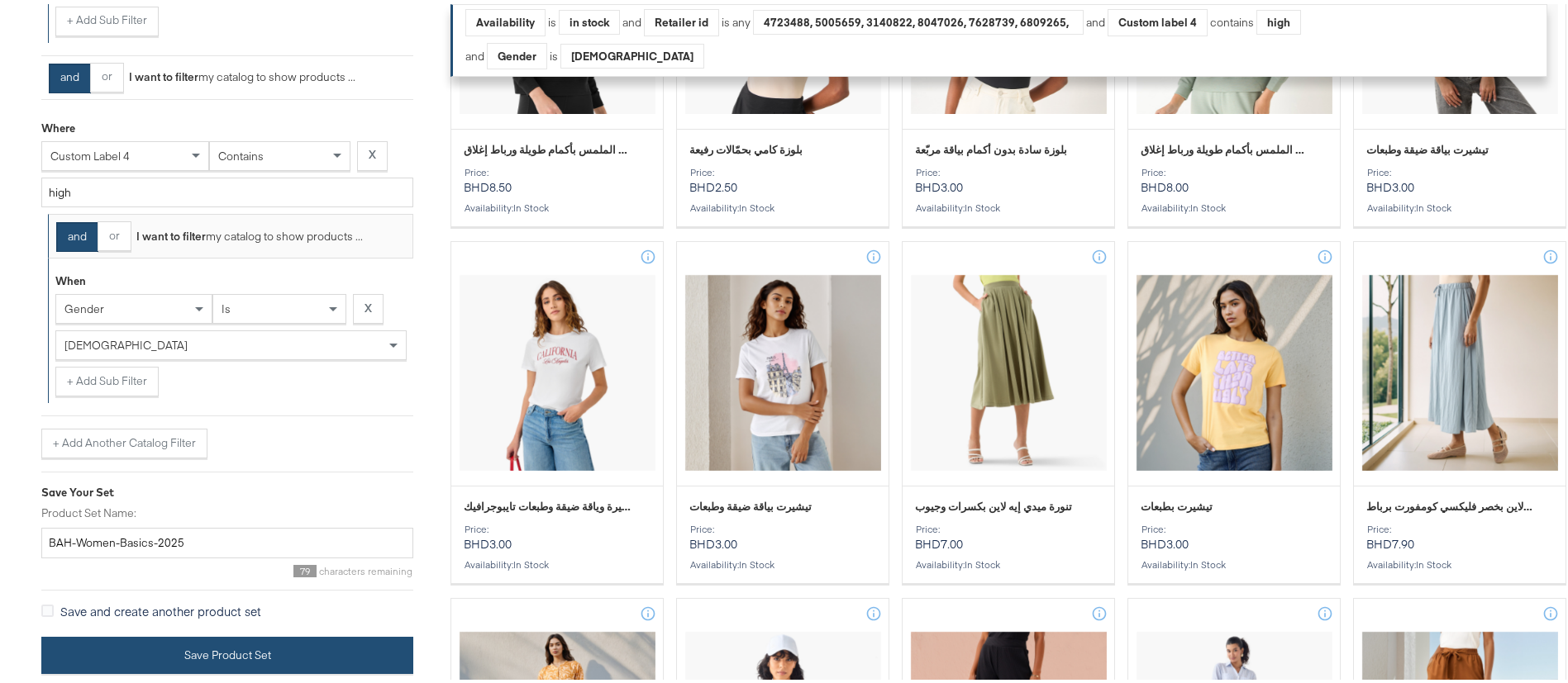
click at [171, 648] on button "Save Product Set" at bounding box center [227, 651] width 372 height 37
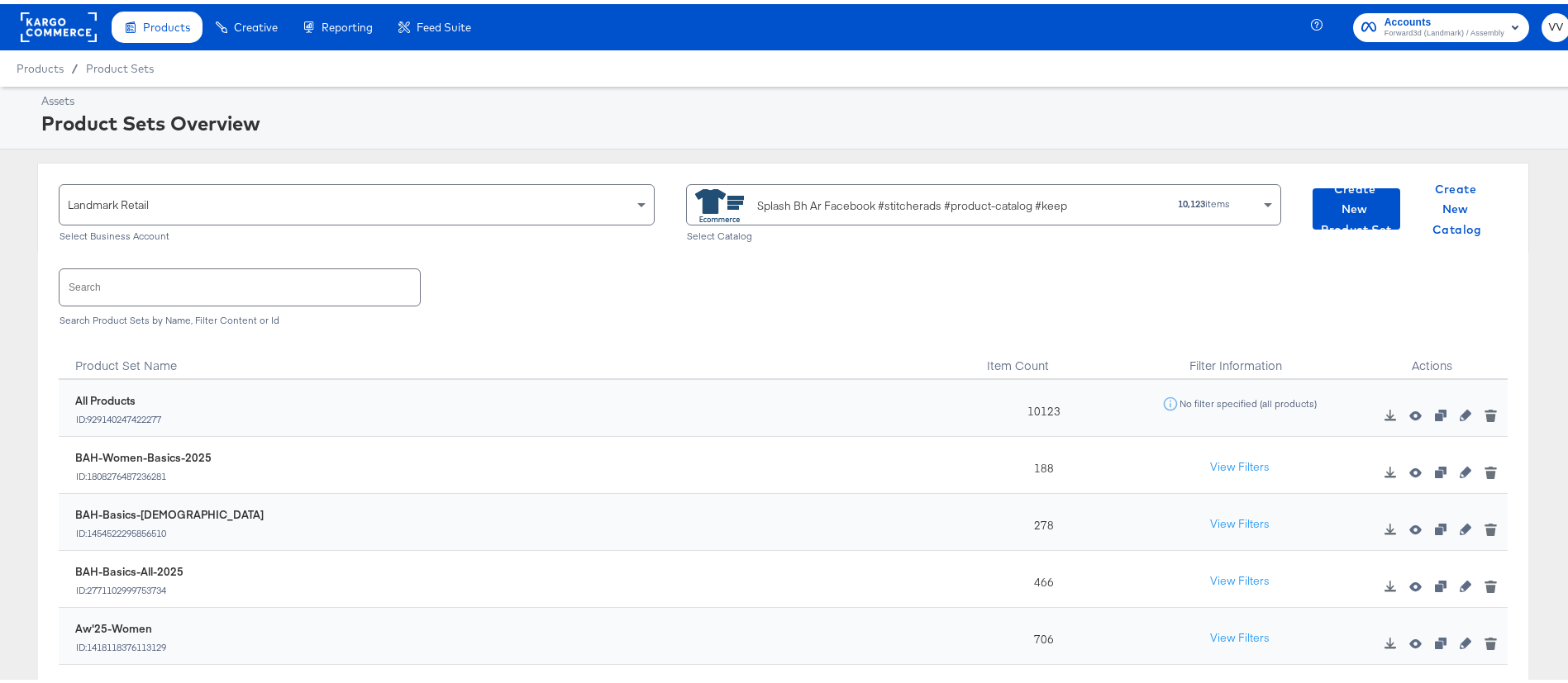
click at [792, 214] on div "Splash Bh Ar Facebook #stitcherads #product-catalog #keep" at bounding box center [906, 202] width 421 height 33
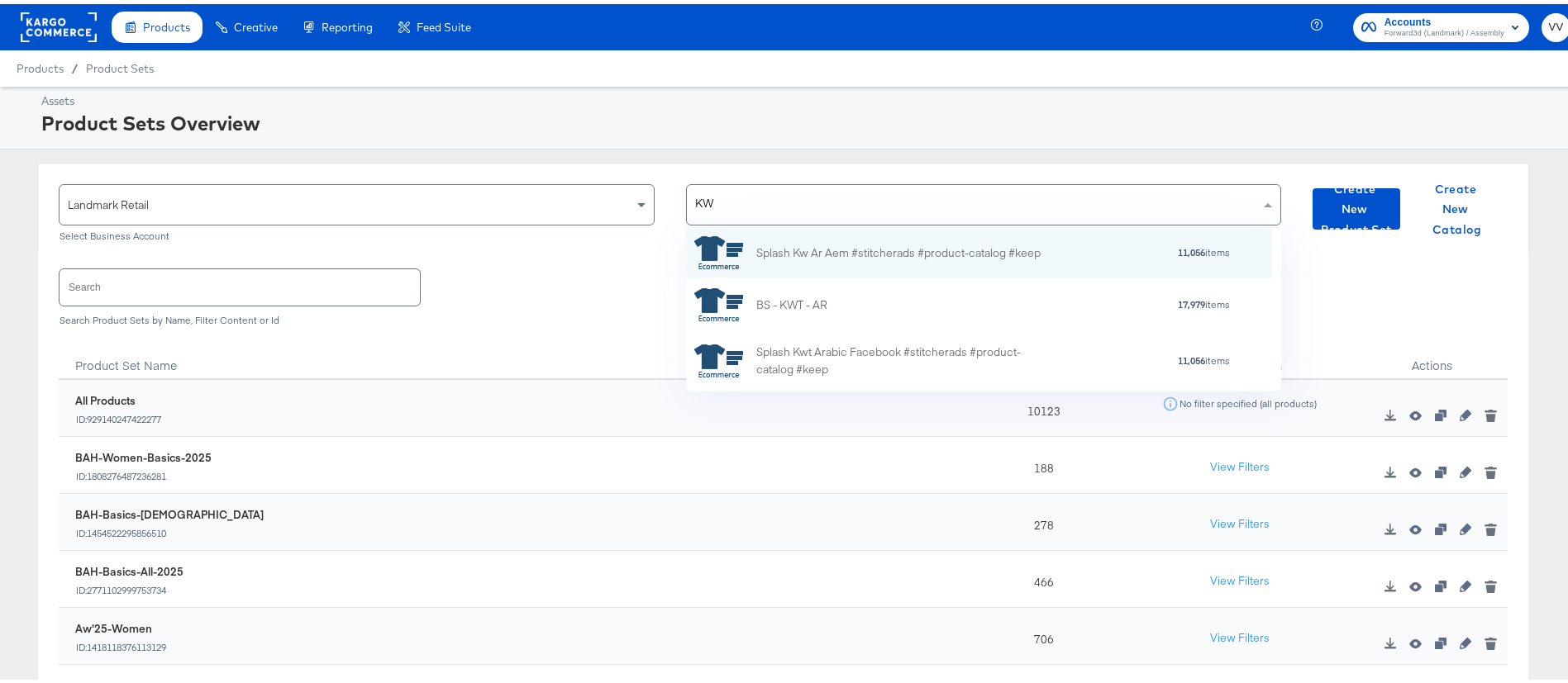
type input "KWT"
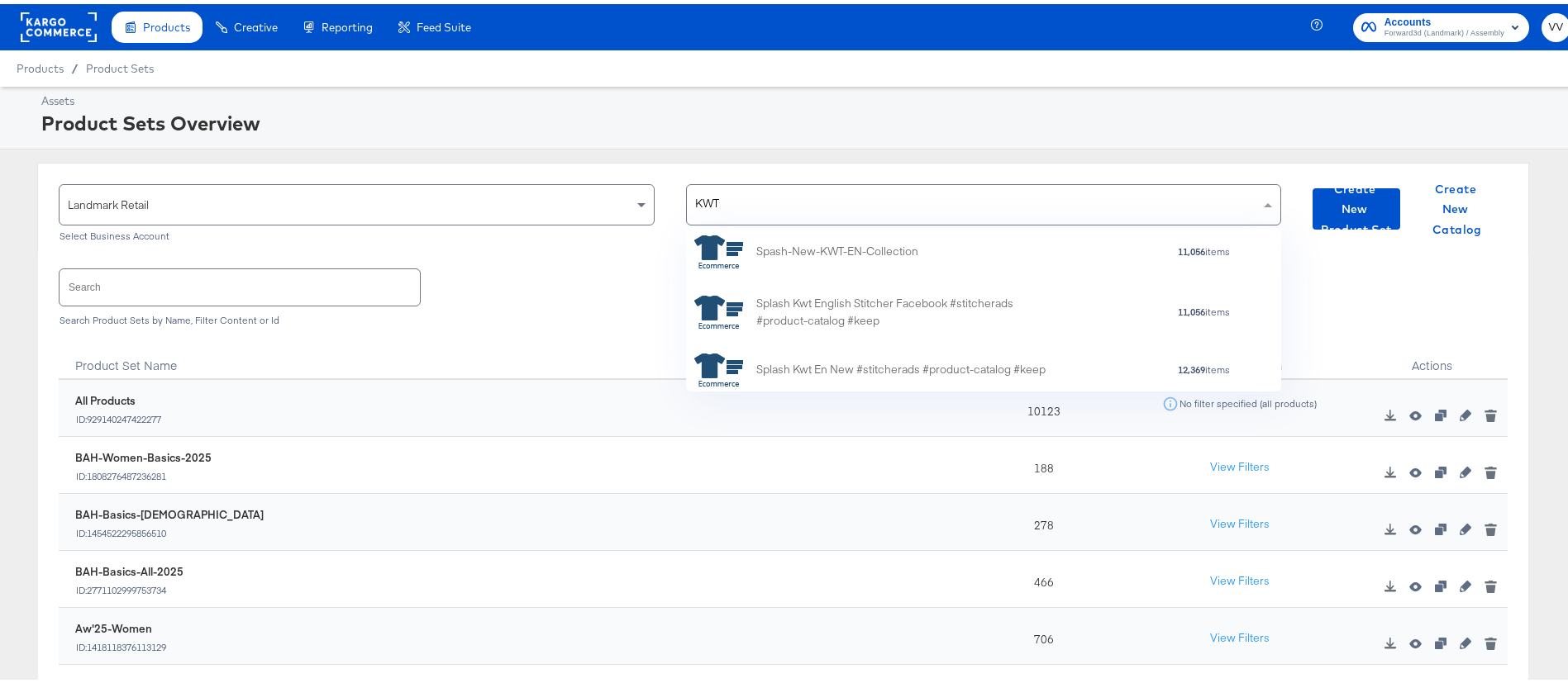
scroll to position [465, 0]
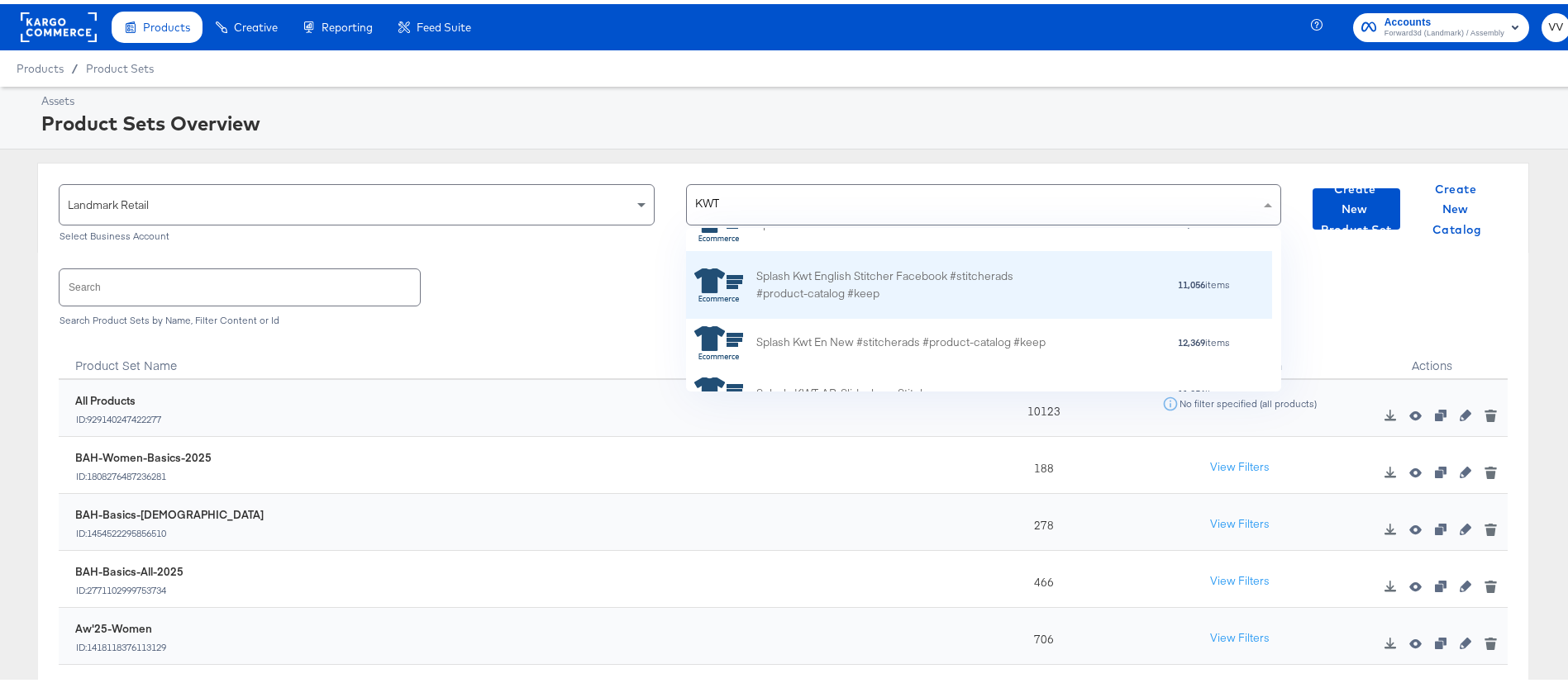
click at [932, 285] on div "Splash Kwt English Stitcher Facebook #stitcherads #product-catalog #keep" at bounding box center [901, 282] width 289 height 35
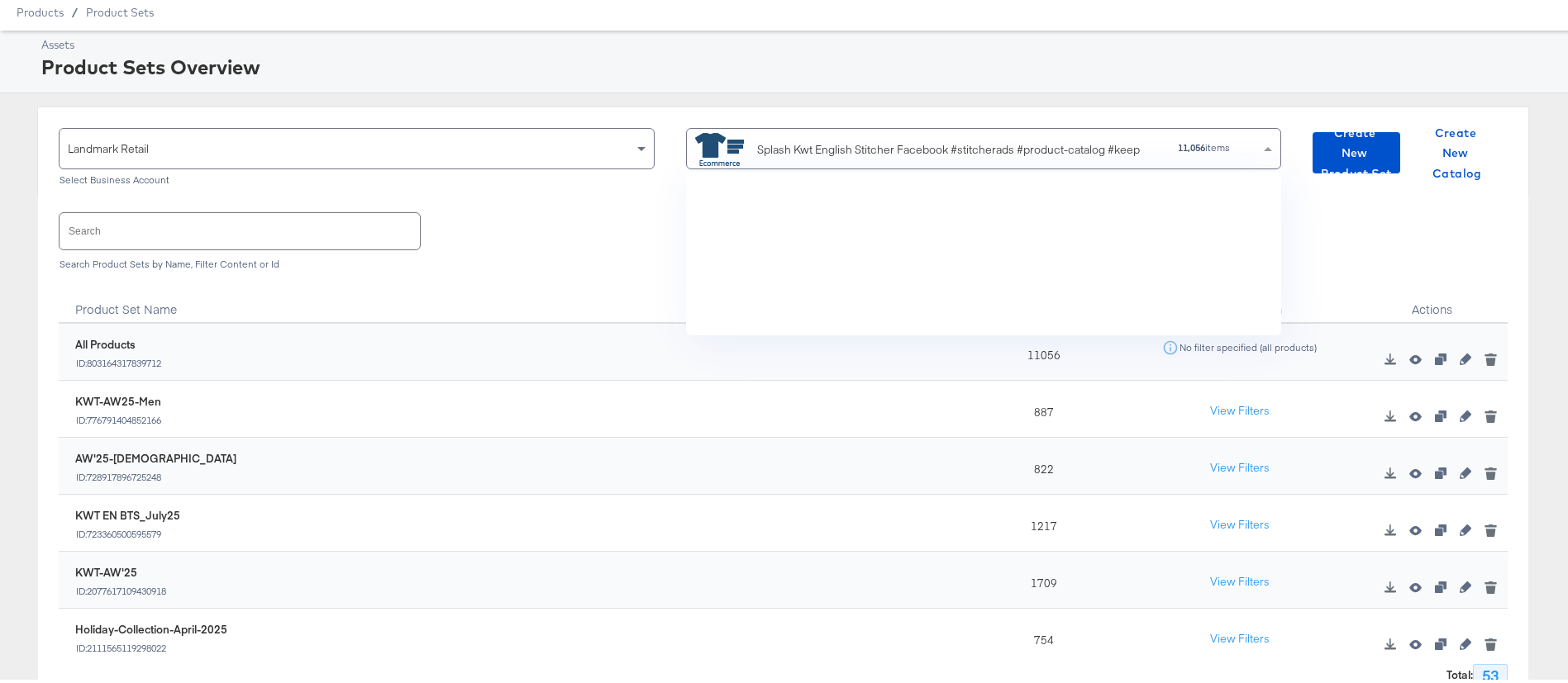
scroll to position [9117, 0]
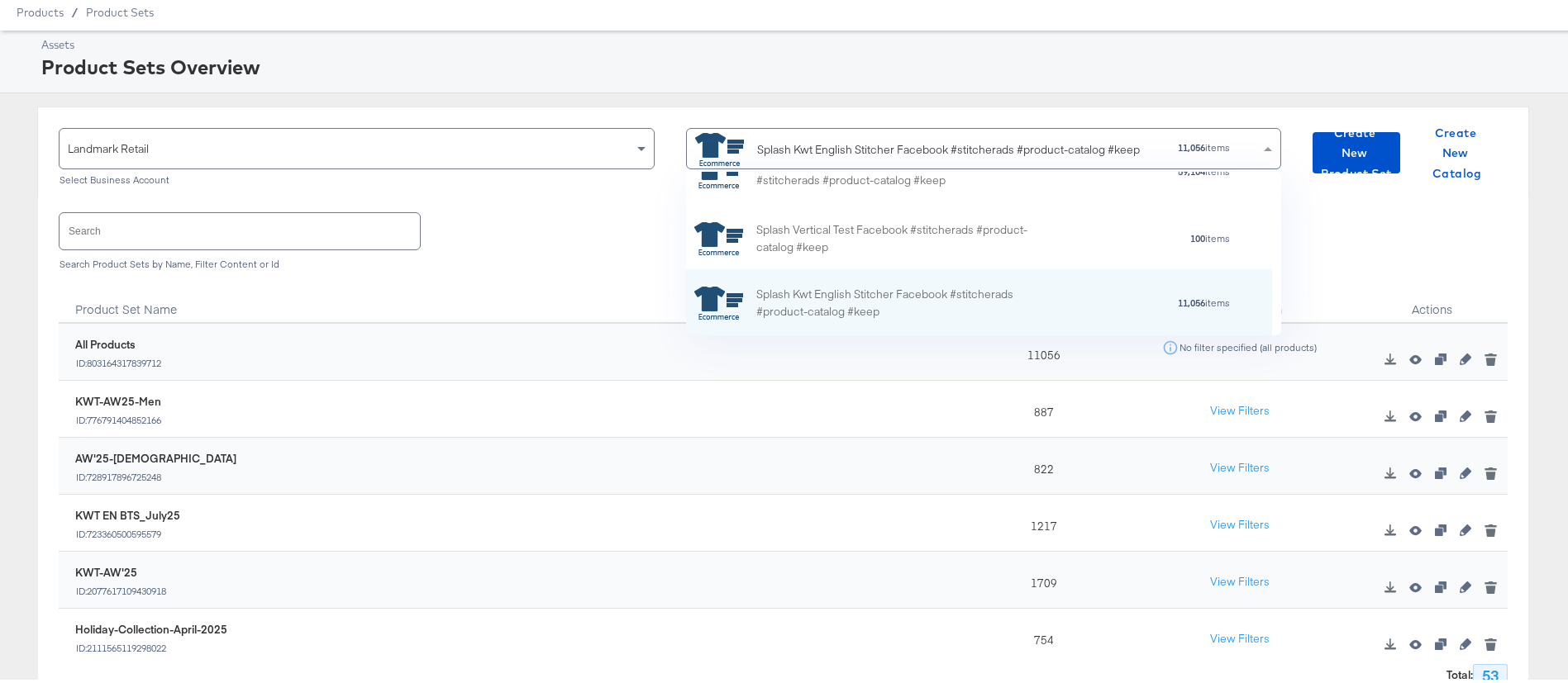
click at [575, 238] on div "Search Search Product Sets by Name, Filter Content or Id" at bounding box center [783, 235] width 1449 height 85
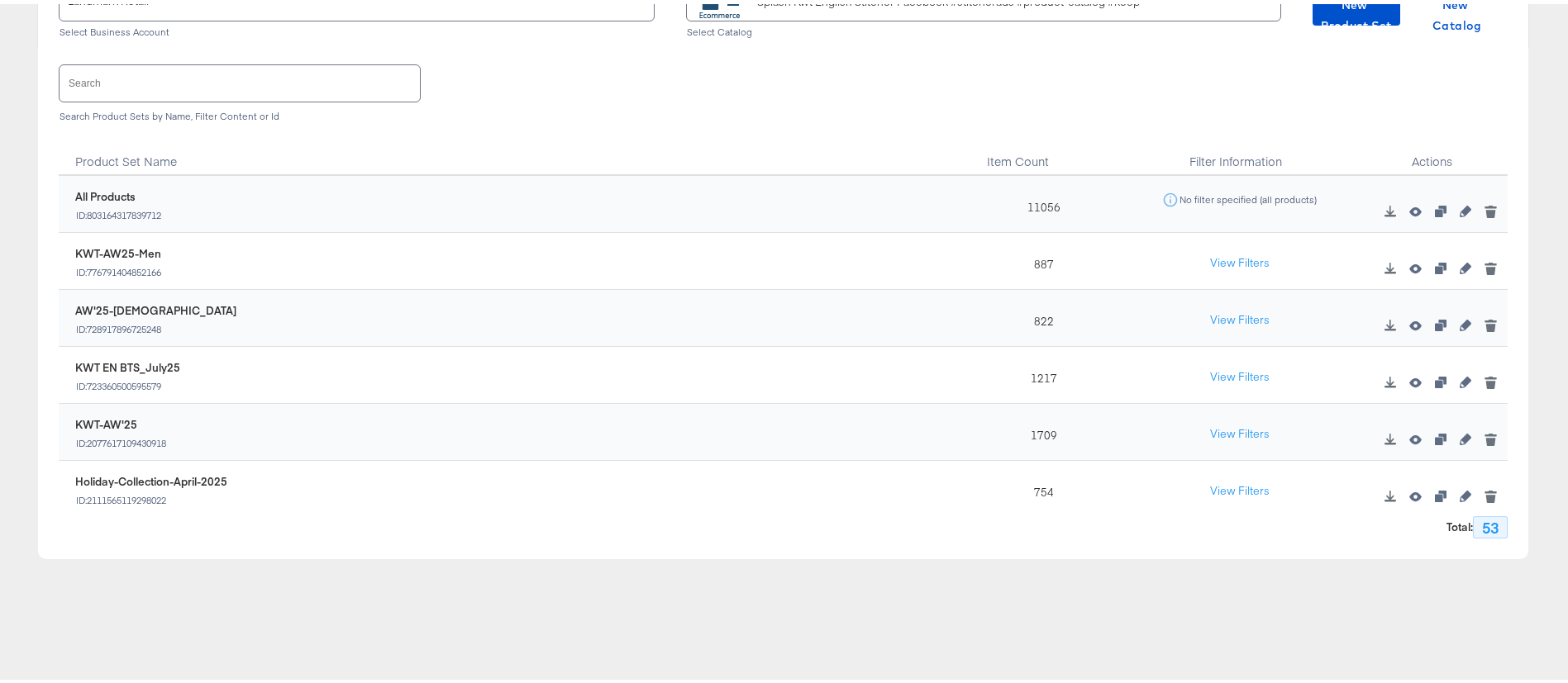
scroll to position [206, 0]
click at [345, 75] on input "text" at bounding box center [239, 77] width 360 height 36
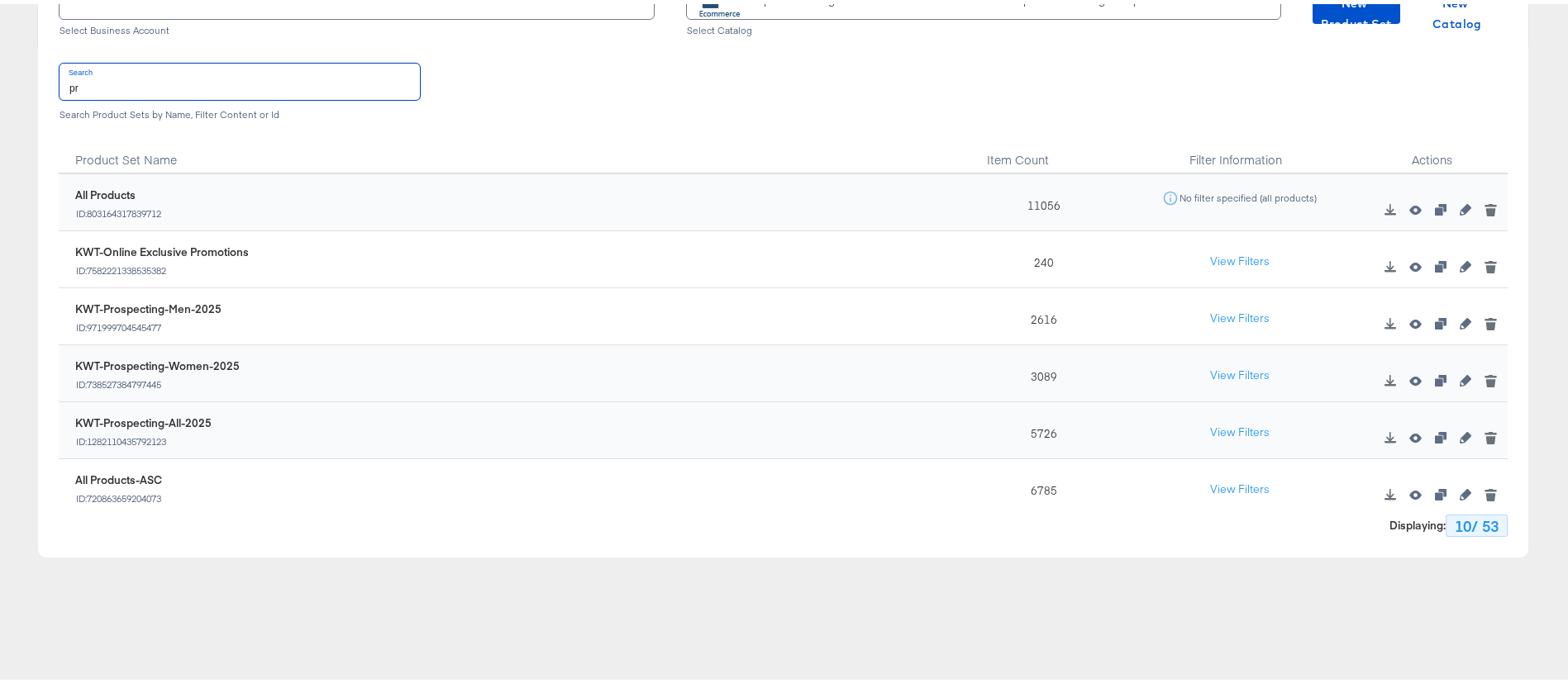
type input "p"
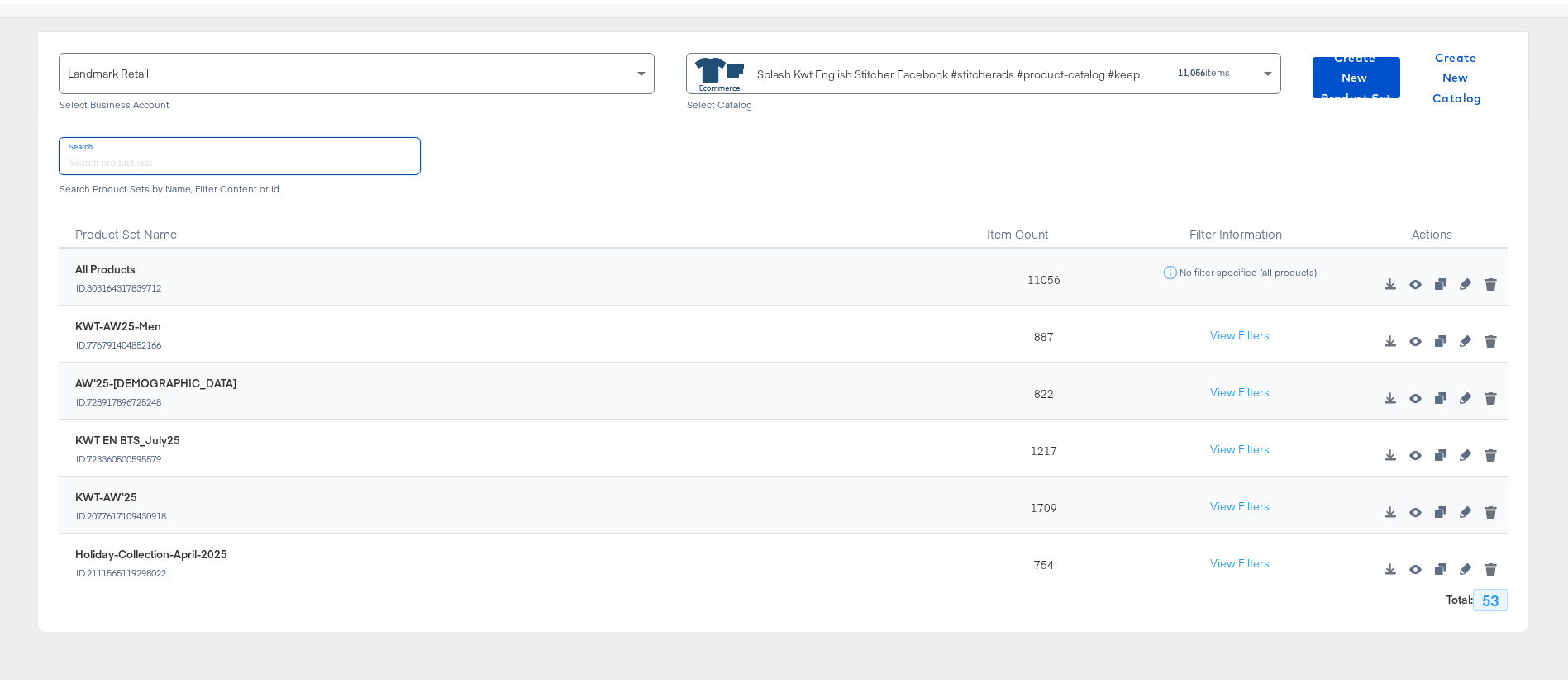
scroll to position [100, 0]
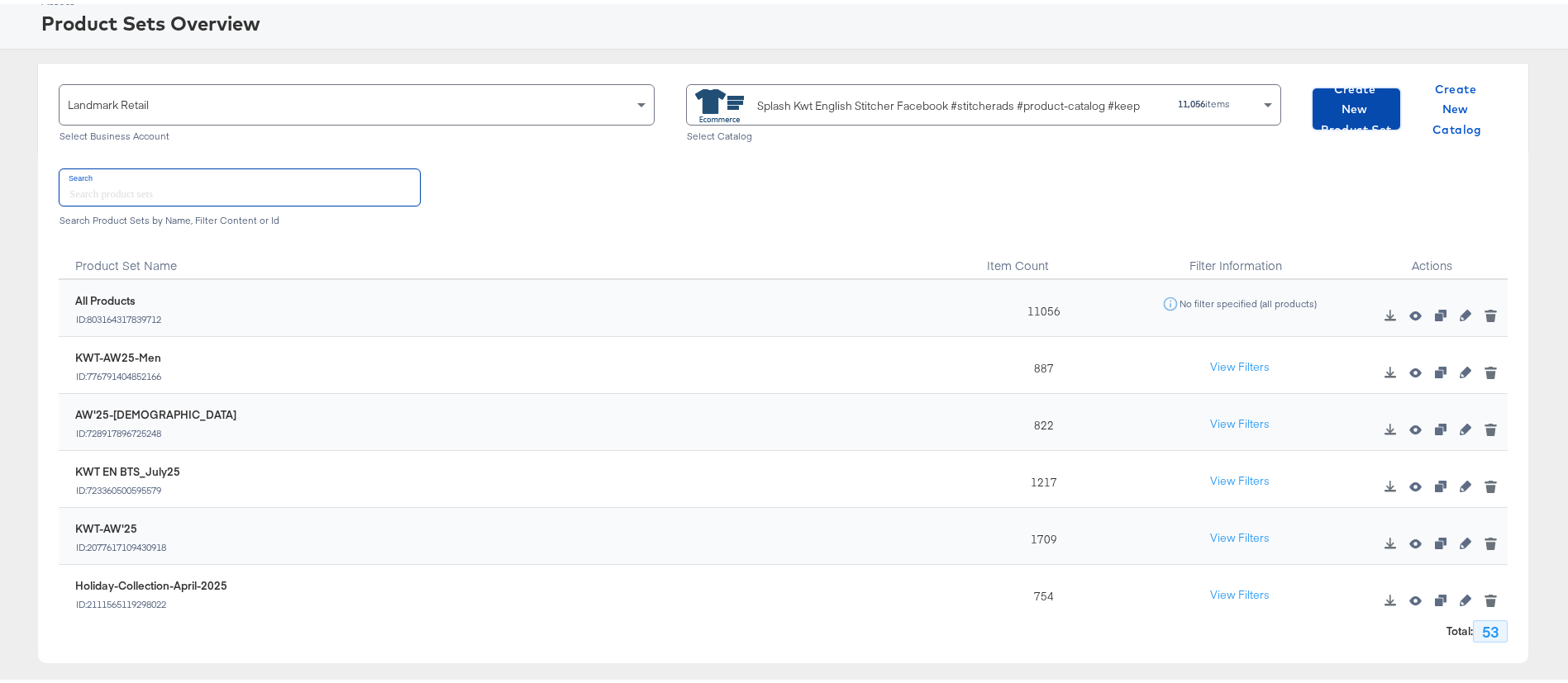
click at [1331, 123] on span "Create New Product Set" at bounding box center [1356, 106] width 75 height 61
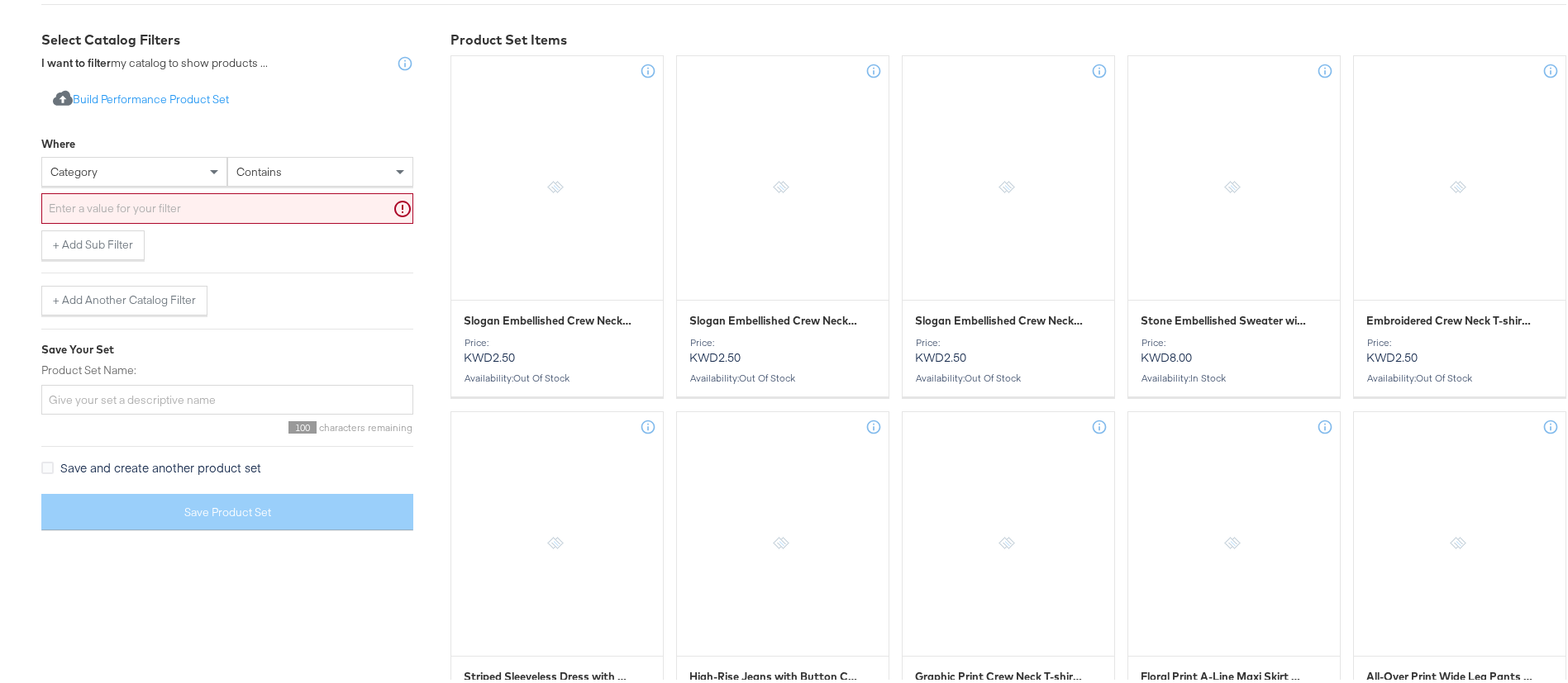
scroll to position [339, 0]
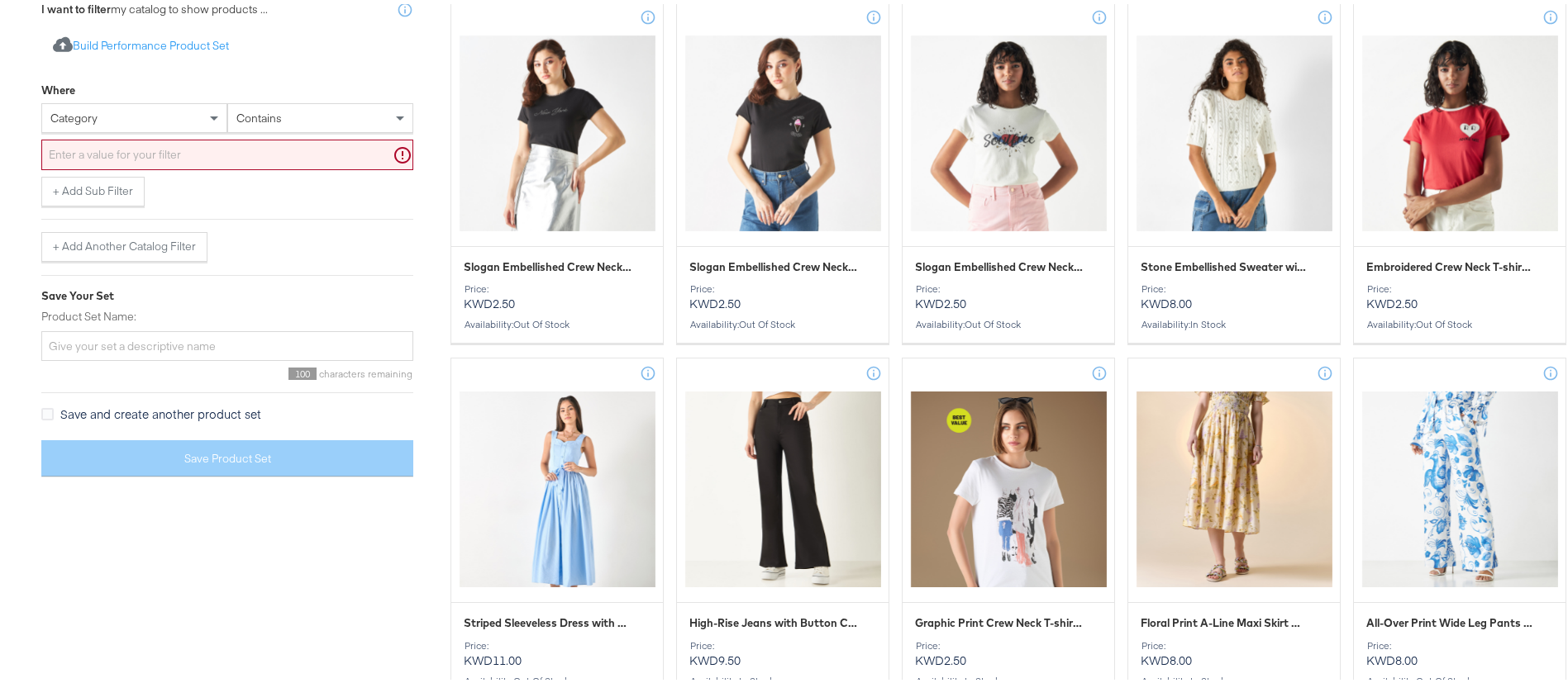
click at [142, 115] on div "category" at bounding box center [134, 114] width 184 height 28
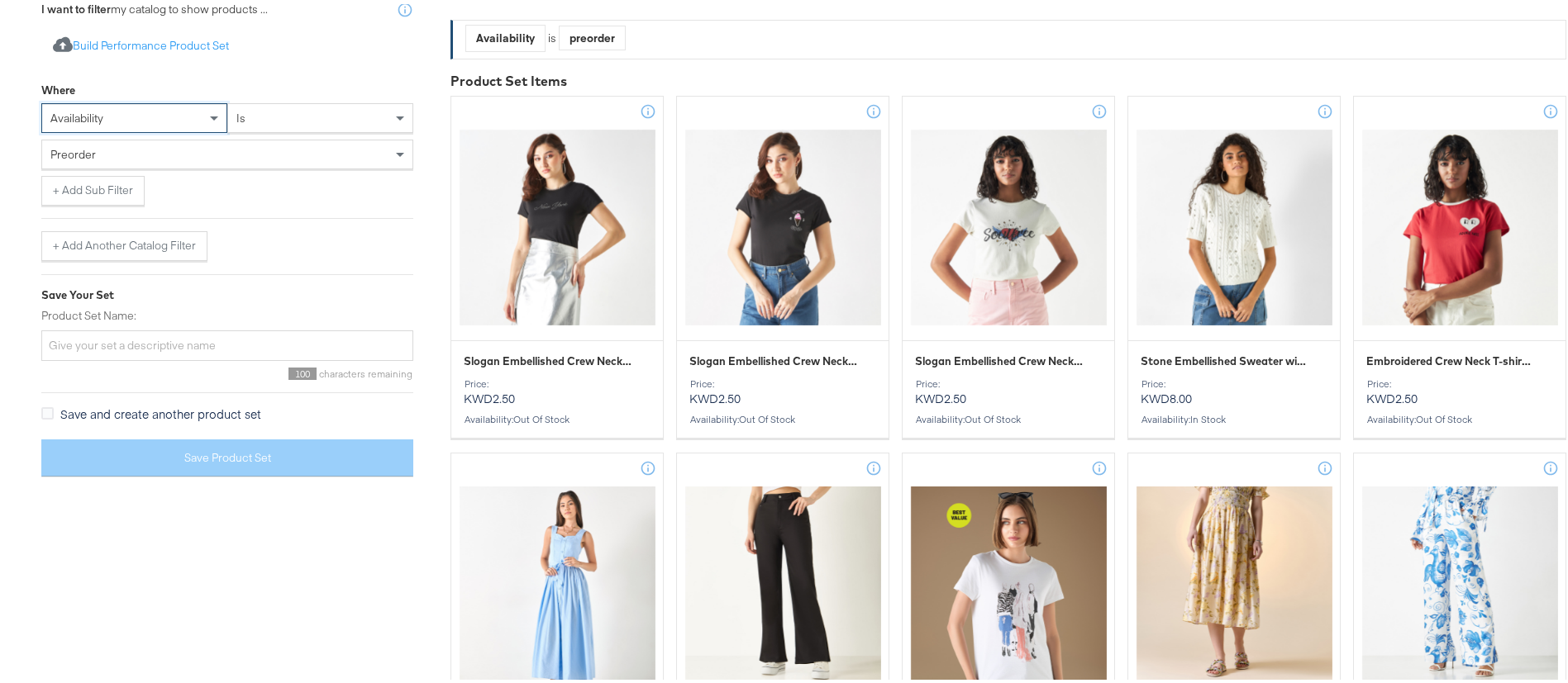
click at [284, 156] on div "preorder" at bounding box center [227, 151] width 370 height 28
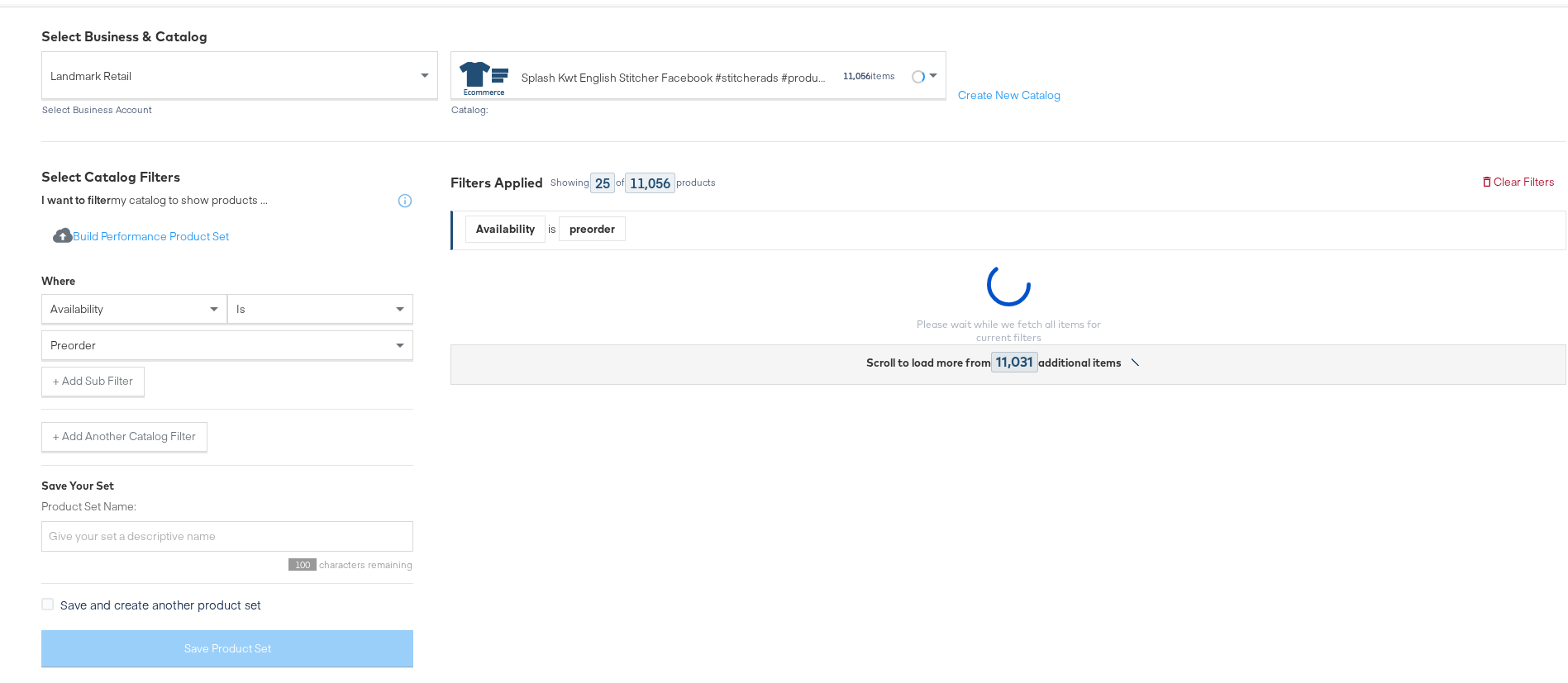
scroll to position [149, 0]
click at [139, 200] on div "I want to filter my catalog to show products ..." at bounding box center [154, 196] width 226 height 17
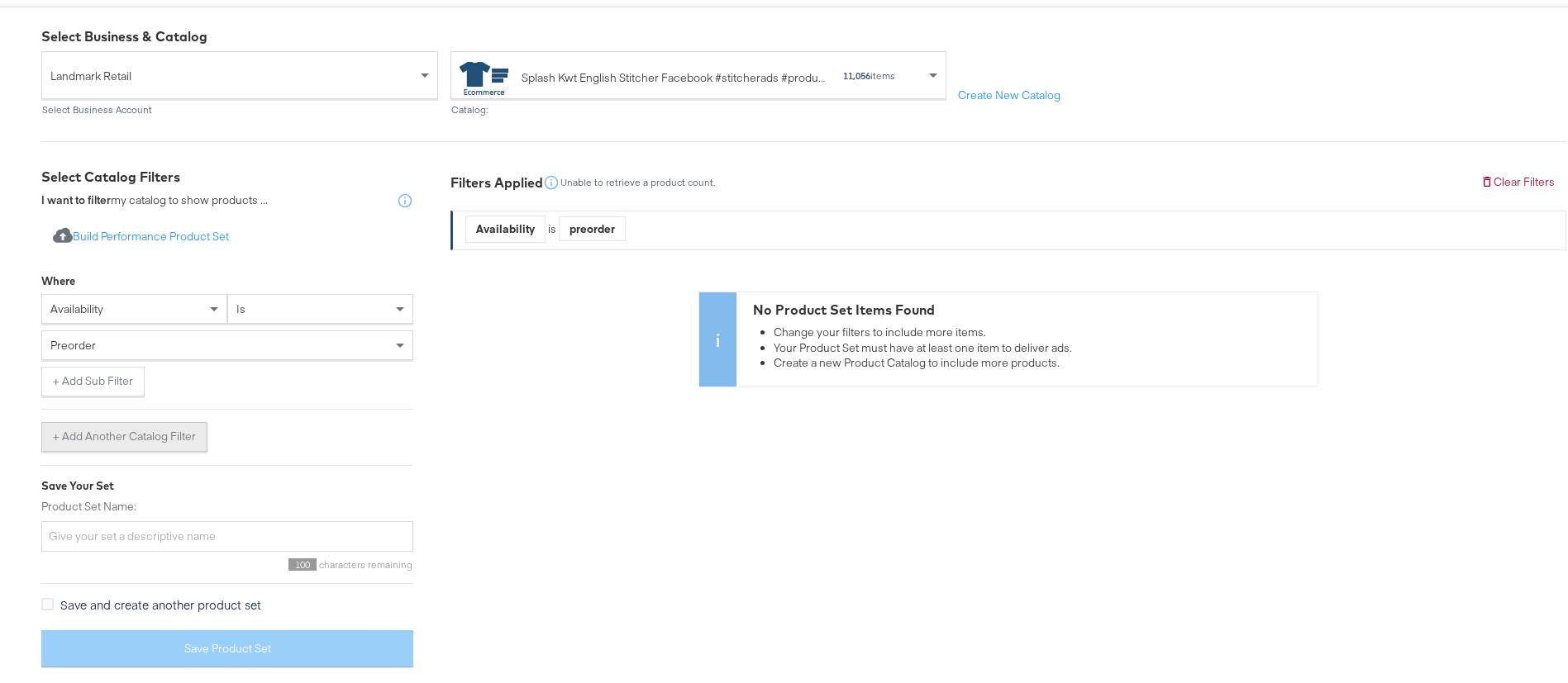
click at [88, 423] on button "+ Add Another Catalog Filter" at bounding box center [124, 433] width 166 height 30
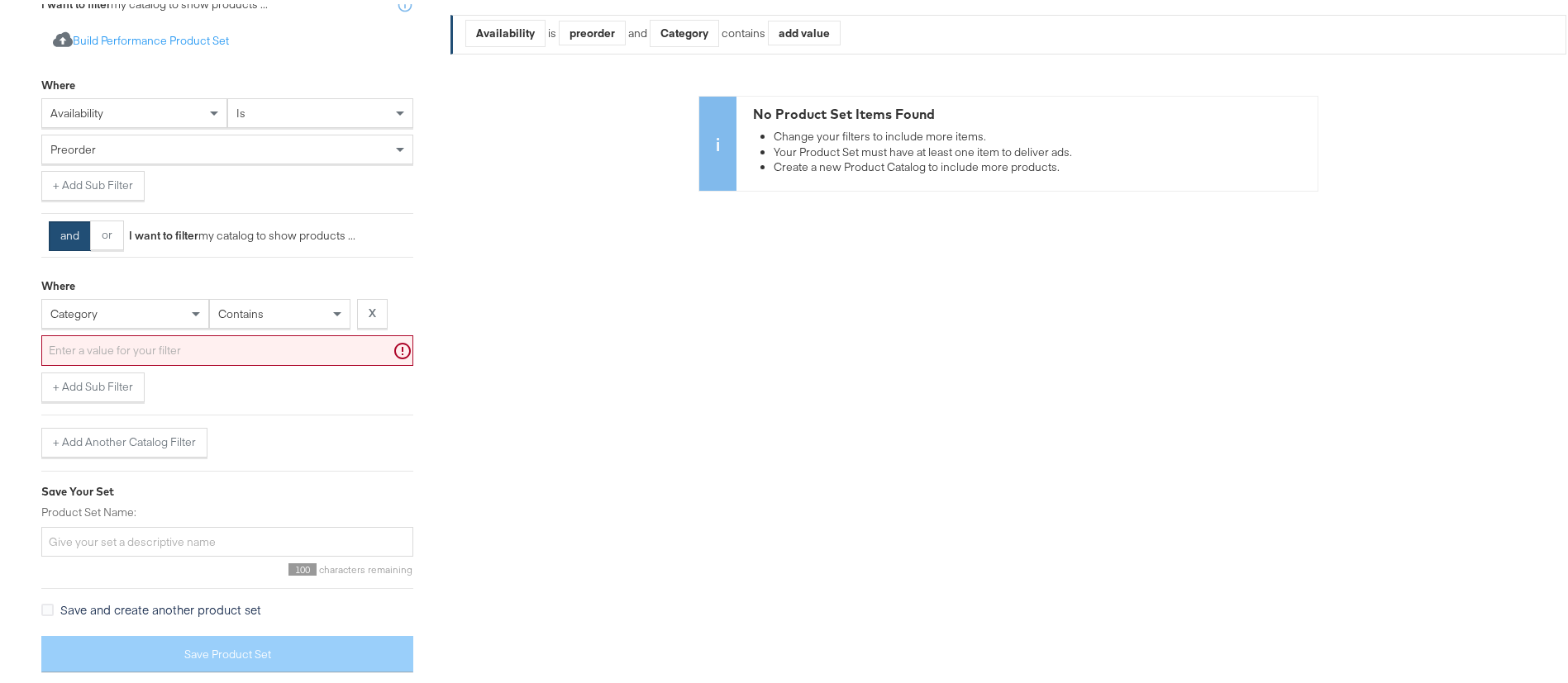
scroll to position [348, 0]
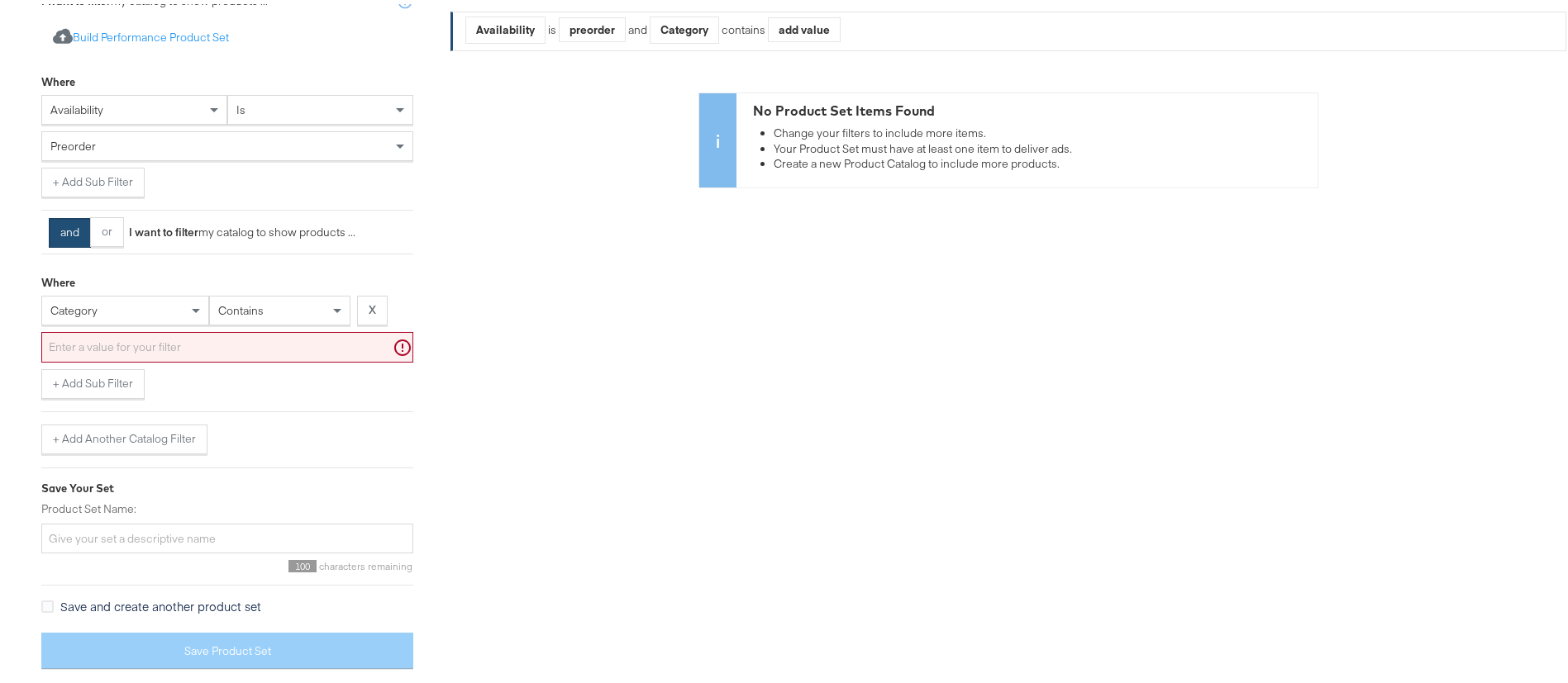
click at [175, 323] on div "category contains X" at bounding box center [227, 309] width 372 height 36
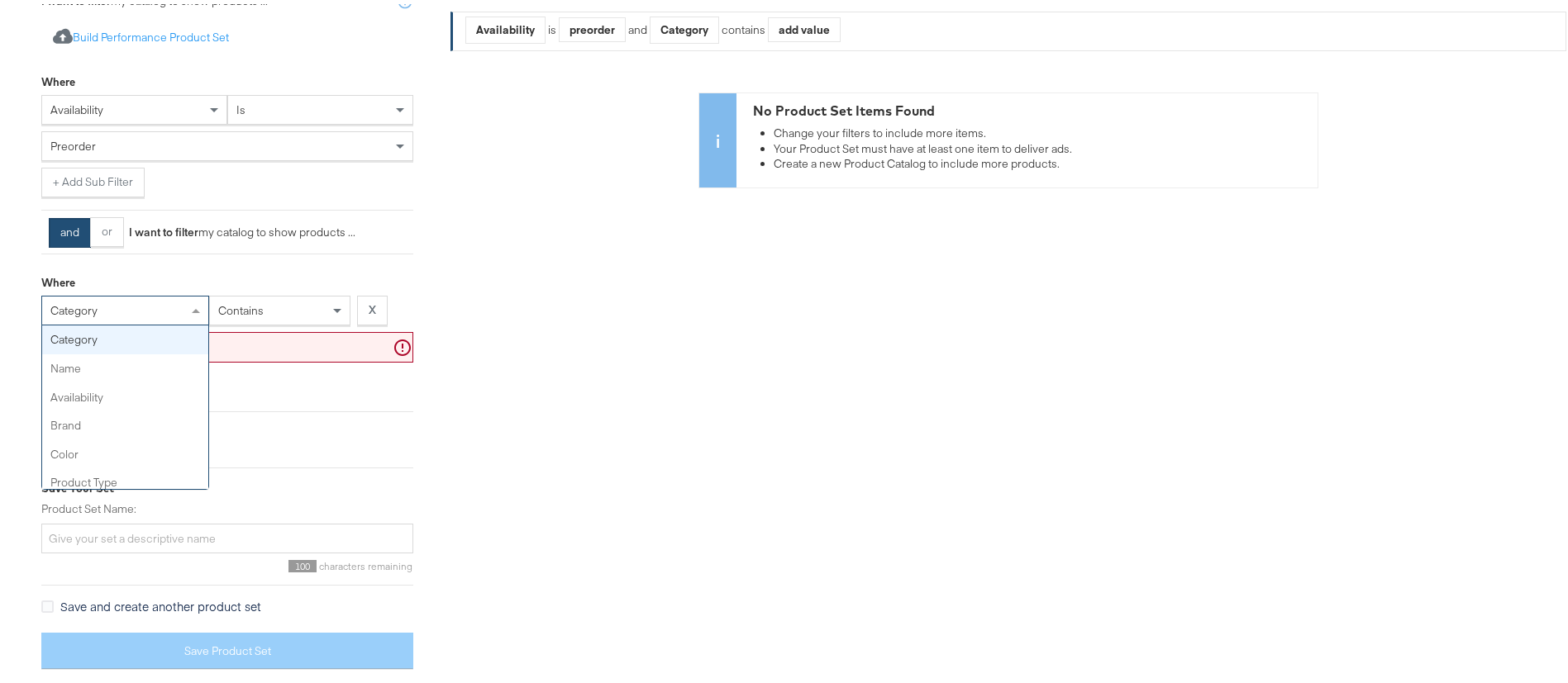
click at [175, 314] on div "category" at bounding box center [125, 307] width 166 height 28
type input "reta"
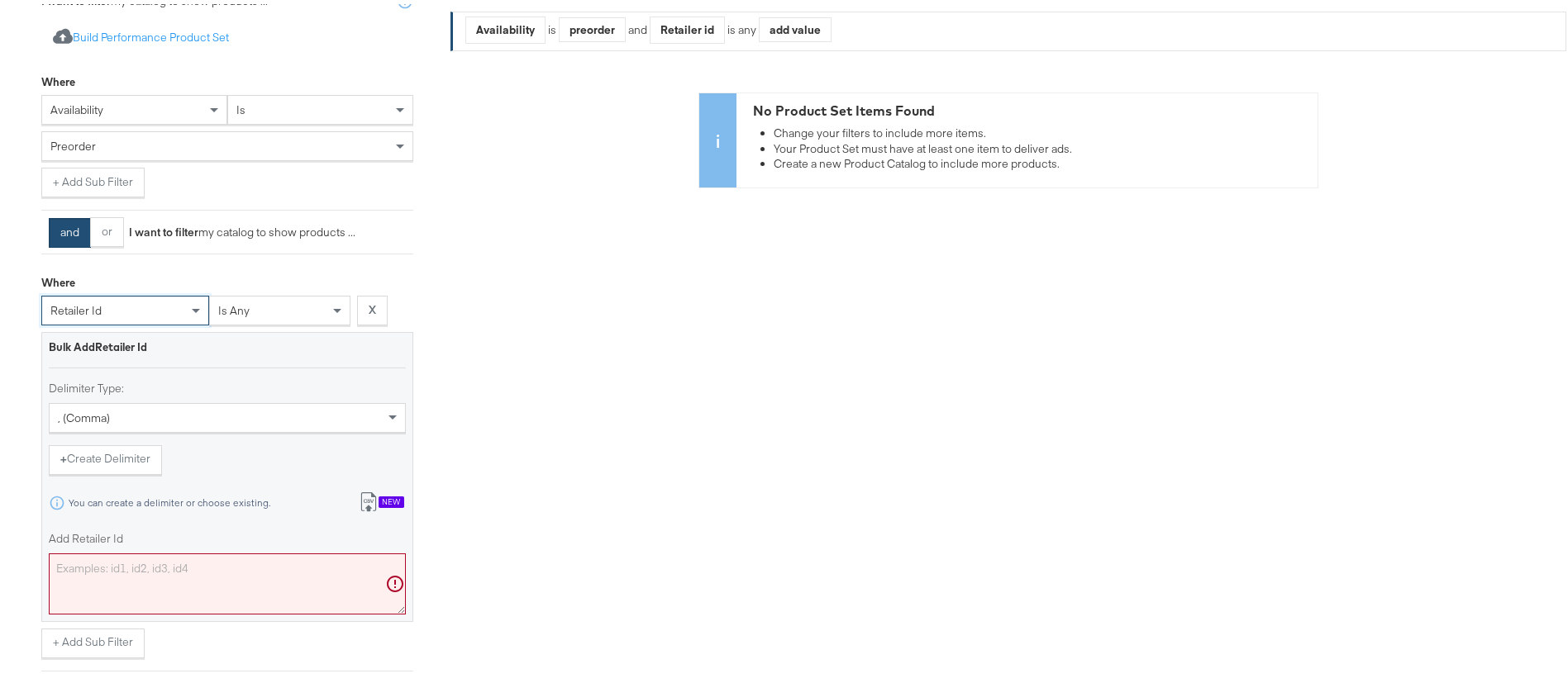
click at [380, 502] on div "New" at bounding box center [391, 498] width 25 height 11
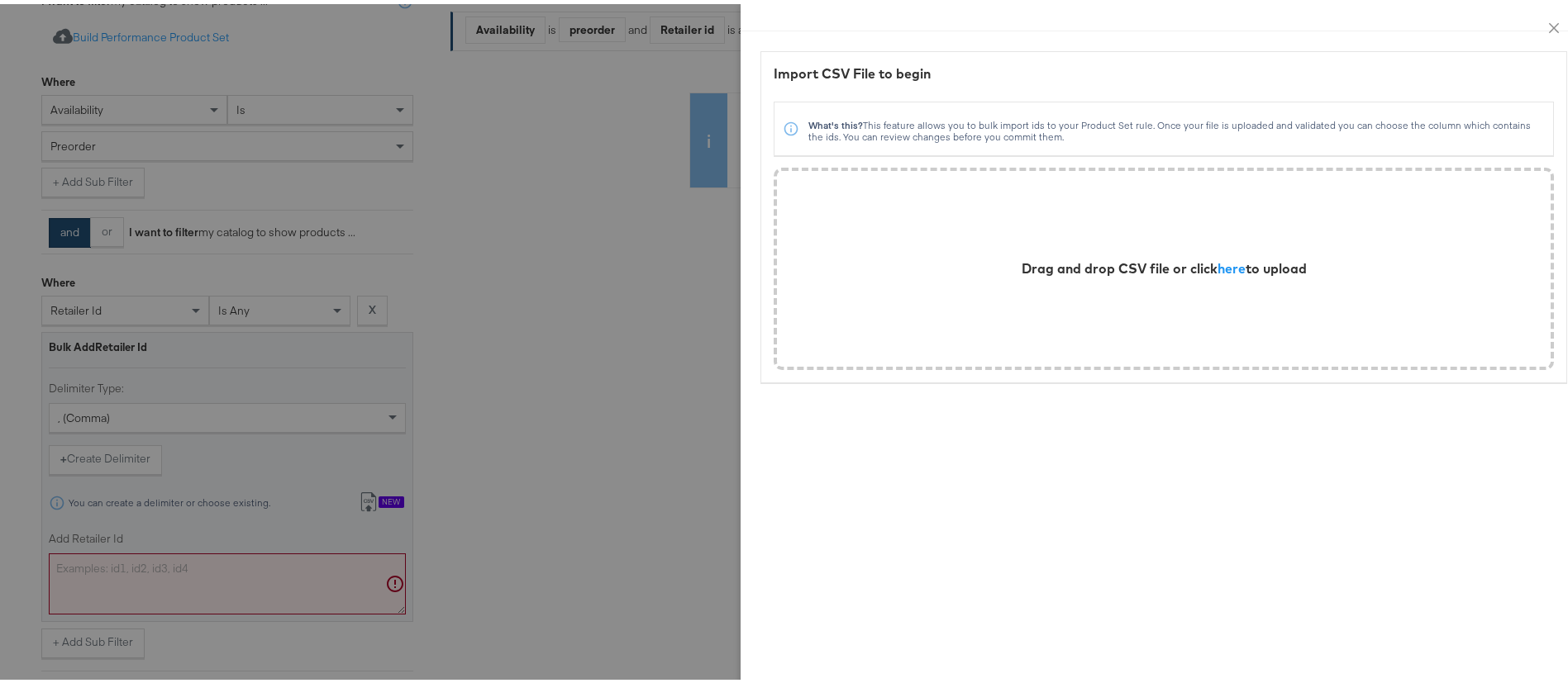
click at [1229, 262] on div "Drag and drop CSV file or click here to upload" at bounding box center [1164, 265] width 285 height 19
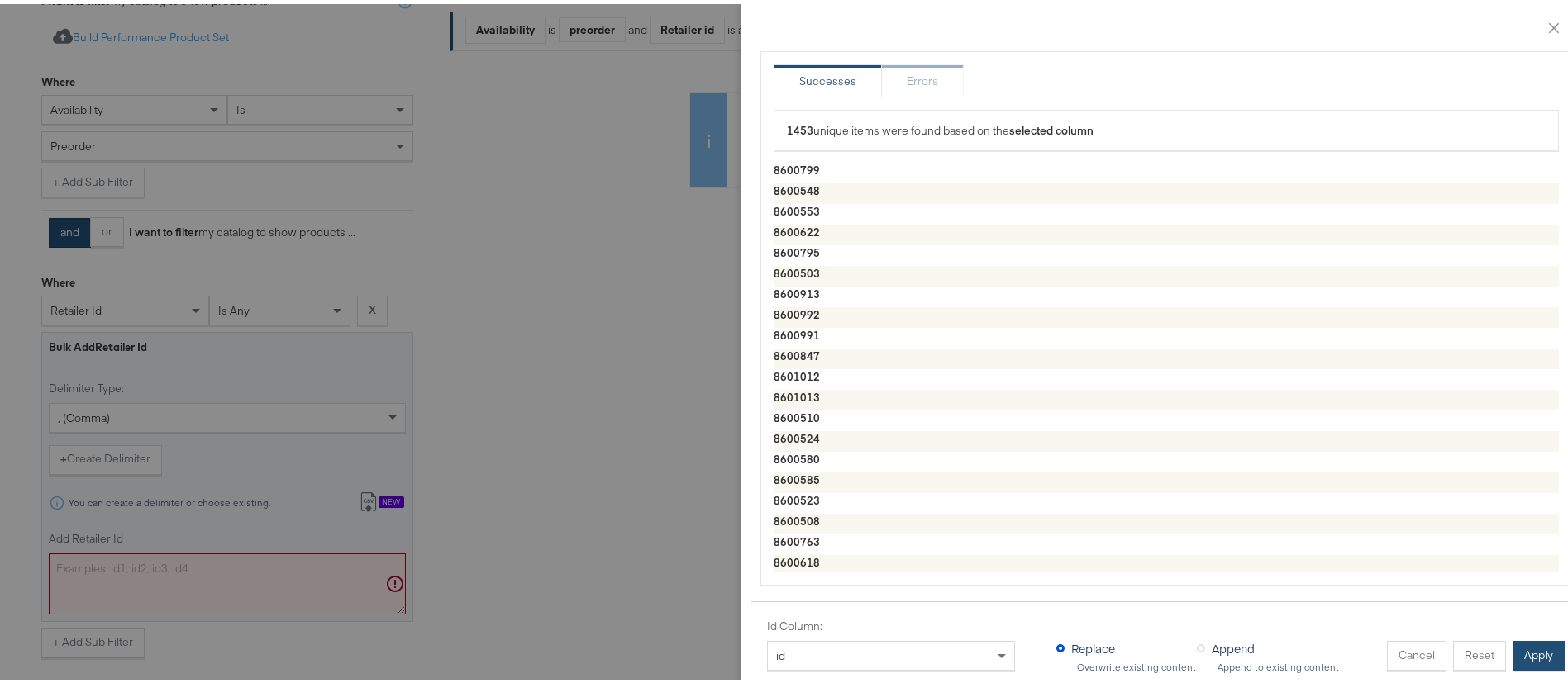
click at [1513, 637] on button "Apply" at bounding box center [1538, 652] width 52 height 30
type textarea "8600799,8600548,8600553,8600622,8600795,8600503,8600913,8600992,8600991,8600847…"
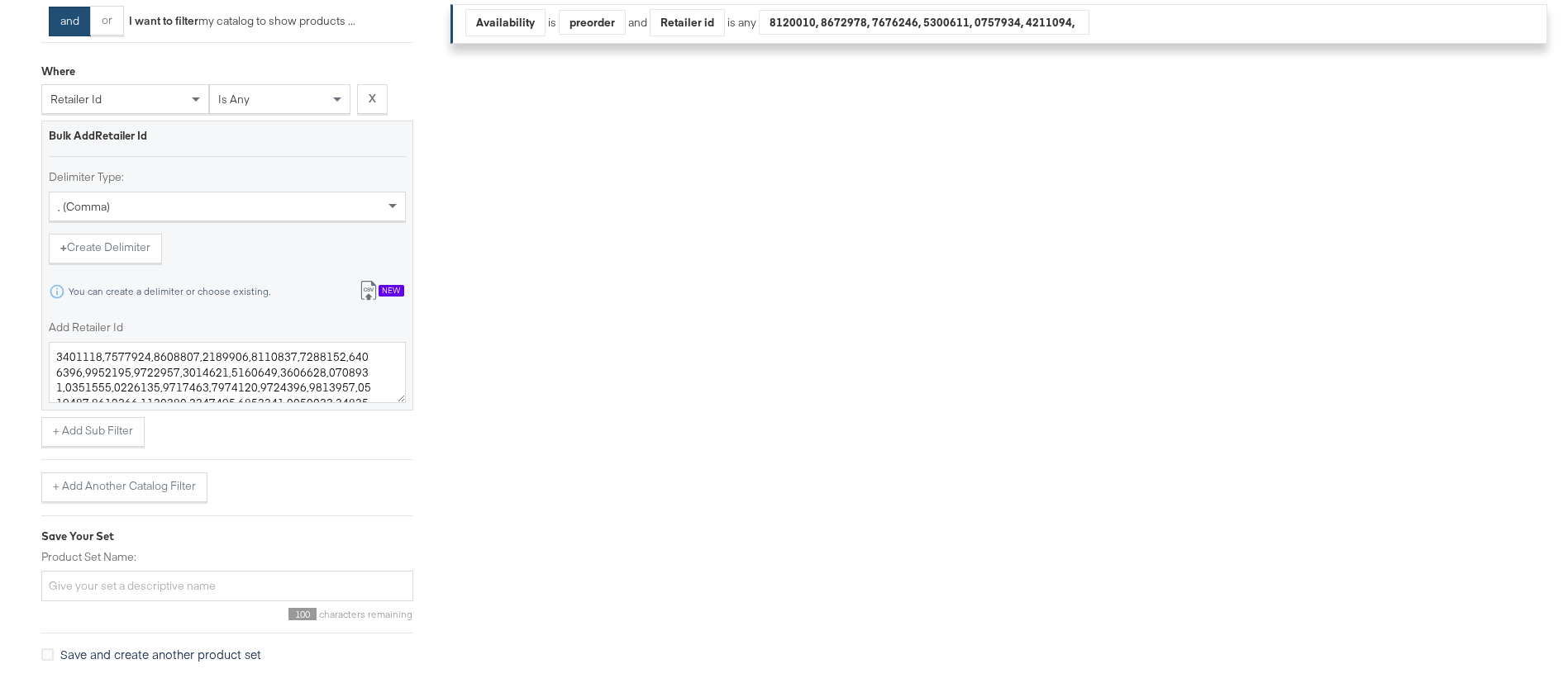
scroll to position [596, 0]
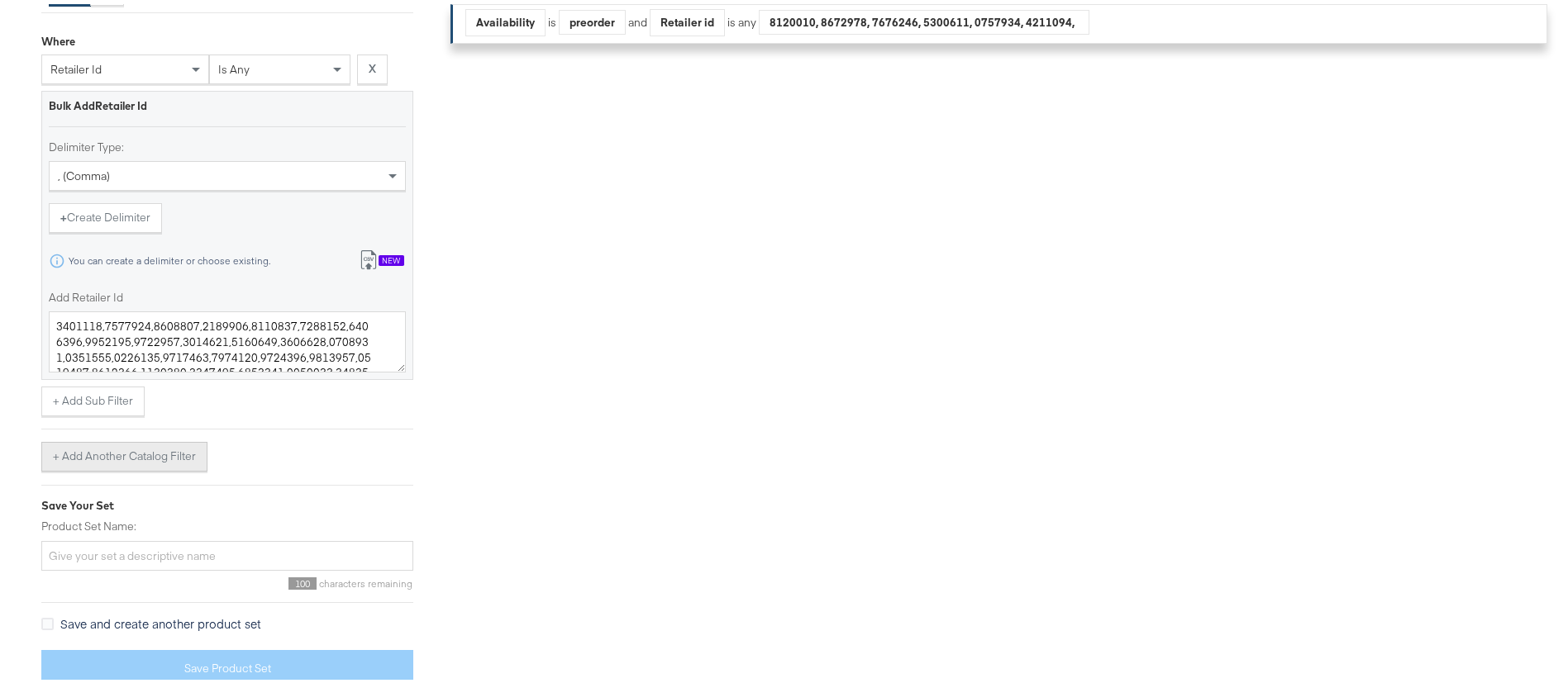
click at [92, 456] on button "+ Add Another Catalog Filter" at bounding box center [124, 453] width 166 height 30
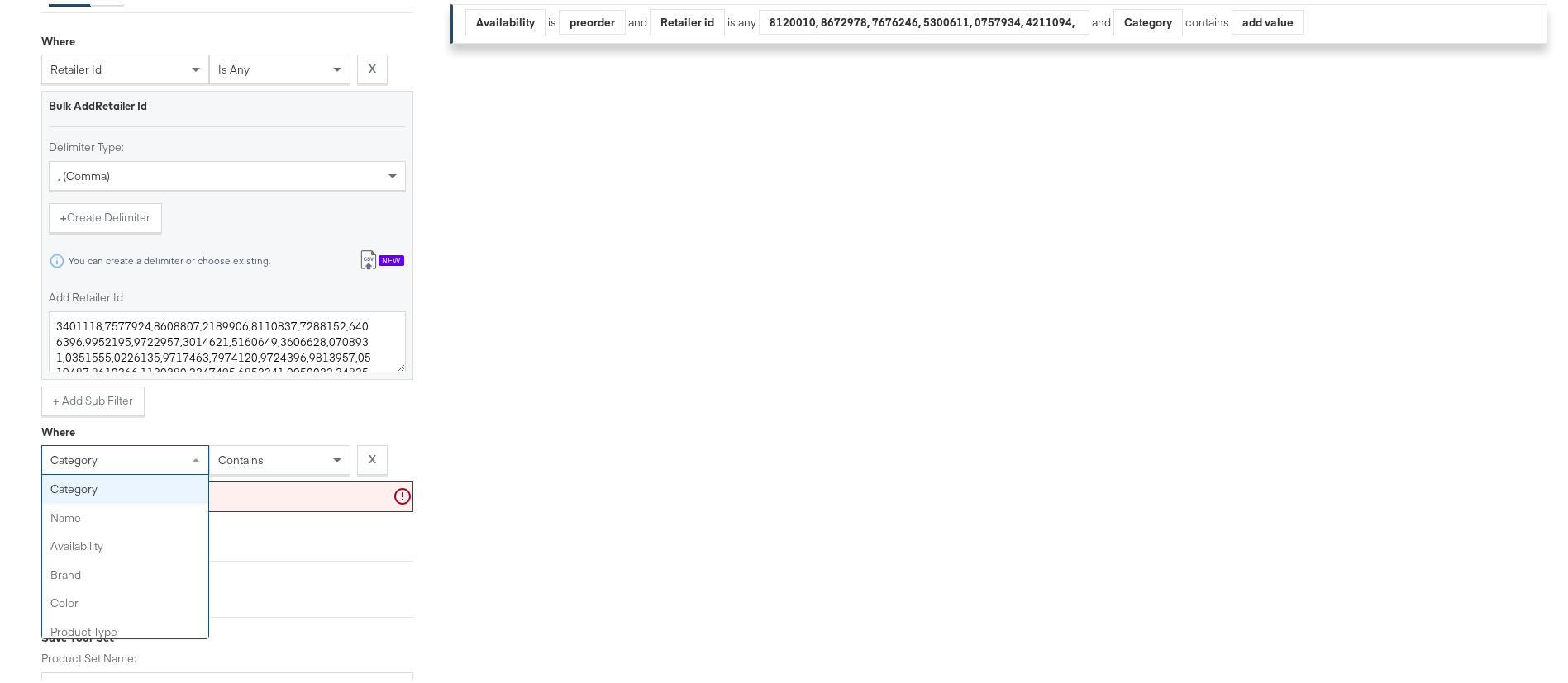
click at [110, 459] on div "category" at bounding box center [125, 456] width 166 height 28
type input "cus"
click at [267, 468] on div "is" at bounding box center [279, 456] width 139 height 28
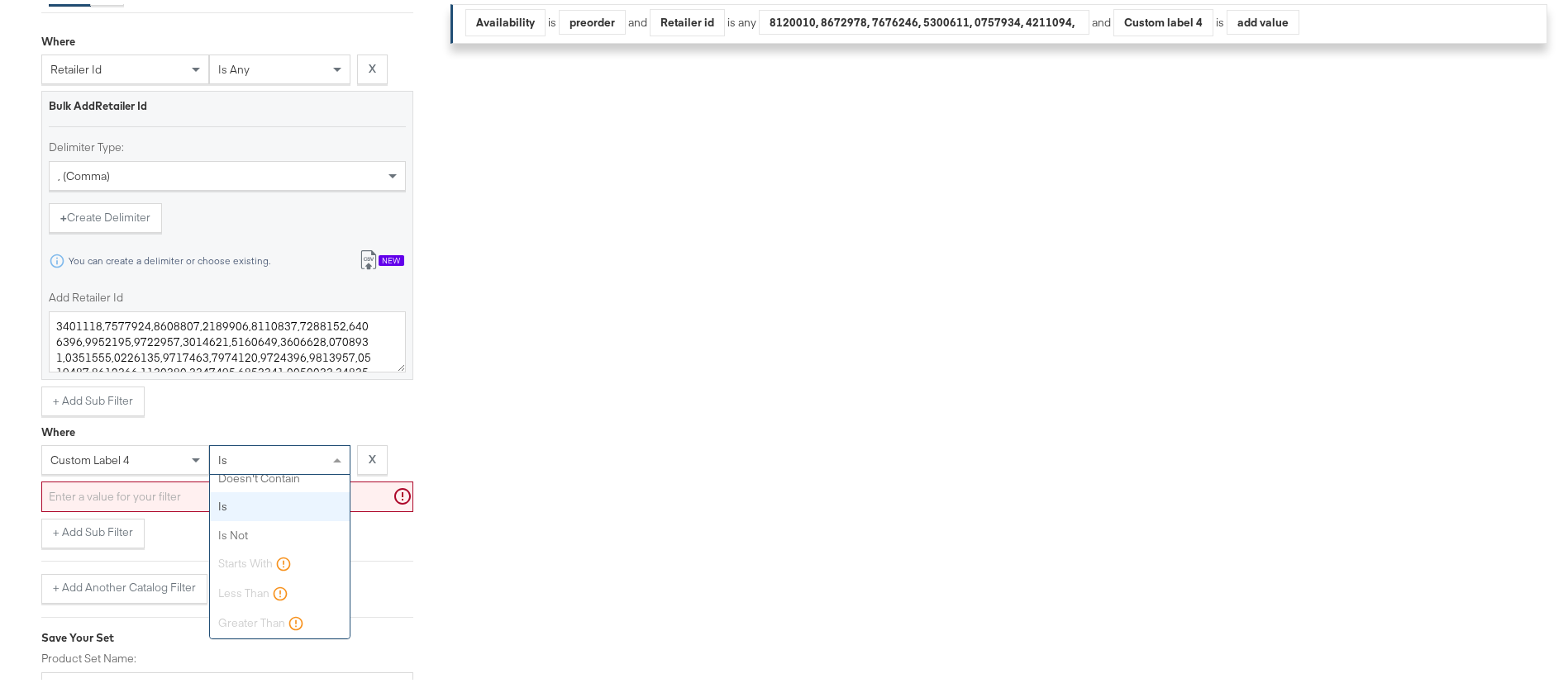
scroll to position [0, 0]
click at [154, 496] on input "text" at bounding box center [227, 493] width 372 height 31
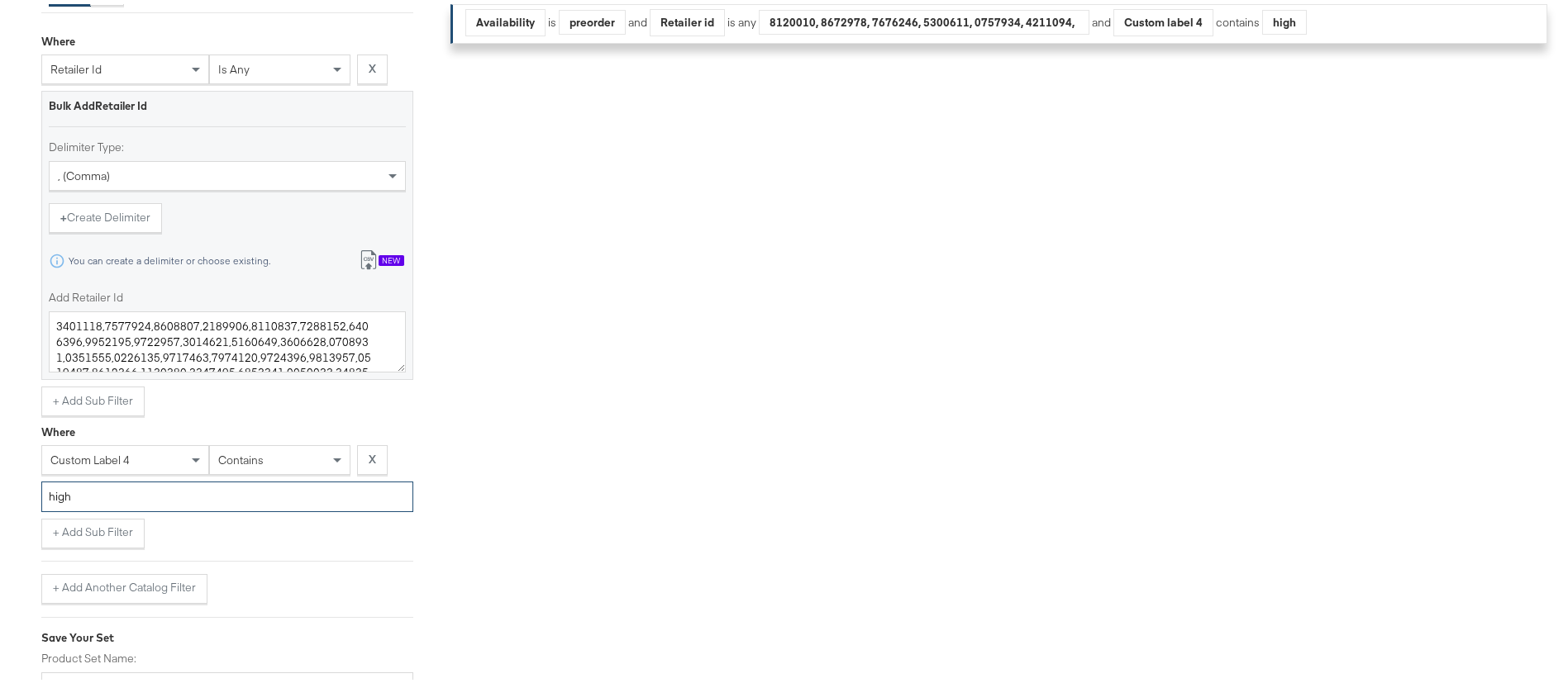
type input "high"
click at [267, 542] on div "+ Add Sub Filter" at bounding box center [227, 530] width 372 height 30
click at [295, 676] on input "Product Set Name:" at bounding box center [227, 683] width 372 height 31
click at [1080, 373] on div "Filters Applied Unable to retrieve a product count. Clear Filters Availability …" at bounding box center [1009, 196] width 1115 height 961
click at [422, 60] on div "Select Catalog Filters I want to filter my catalog to show products ... Import …" at bounding box center [239, 262] width 396 height 1092
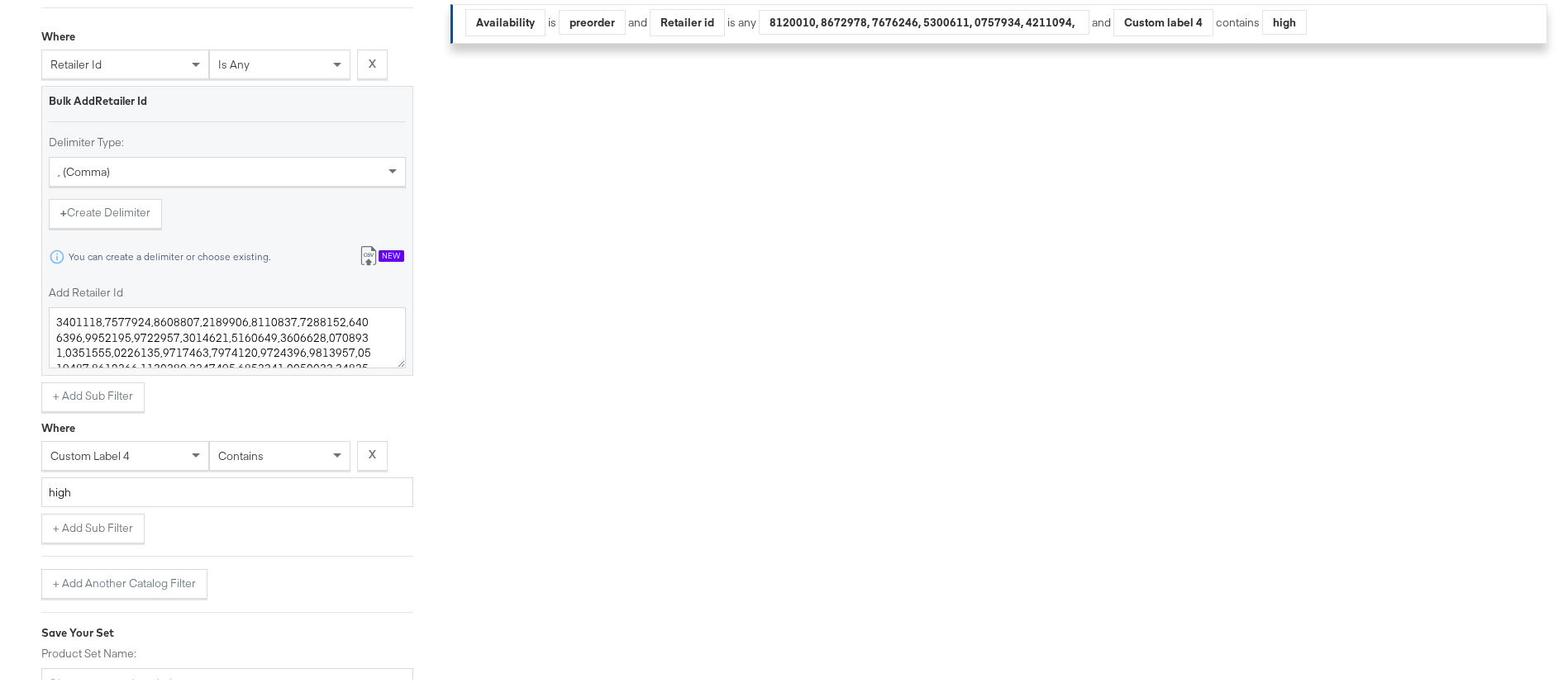
click at [1557, 415] on div "Select Business & Catalog Landmark Retail Select Business Account Splash Kwt En…" at bounding box center [794, 185] width 1587 height 1260
drag, startPoint x: 1567, startPoint y: 424, endPoint x: 1569, endPoint y: 383, distance: 41.0
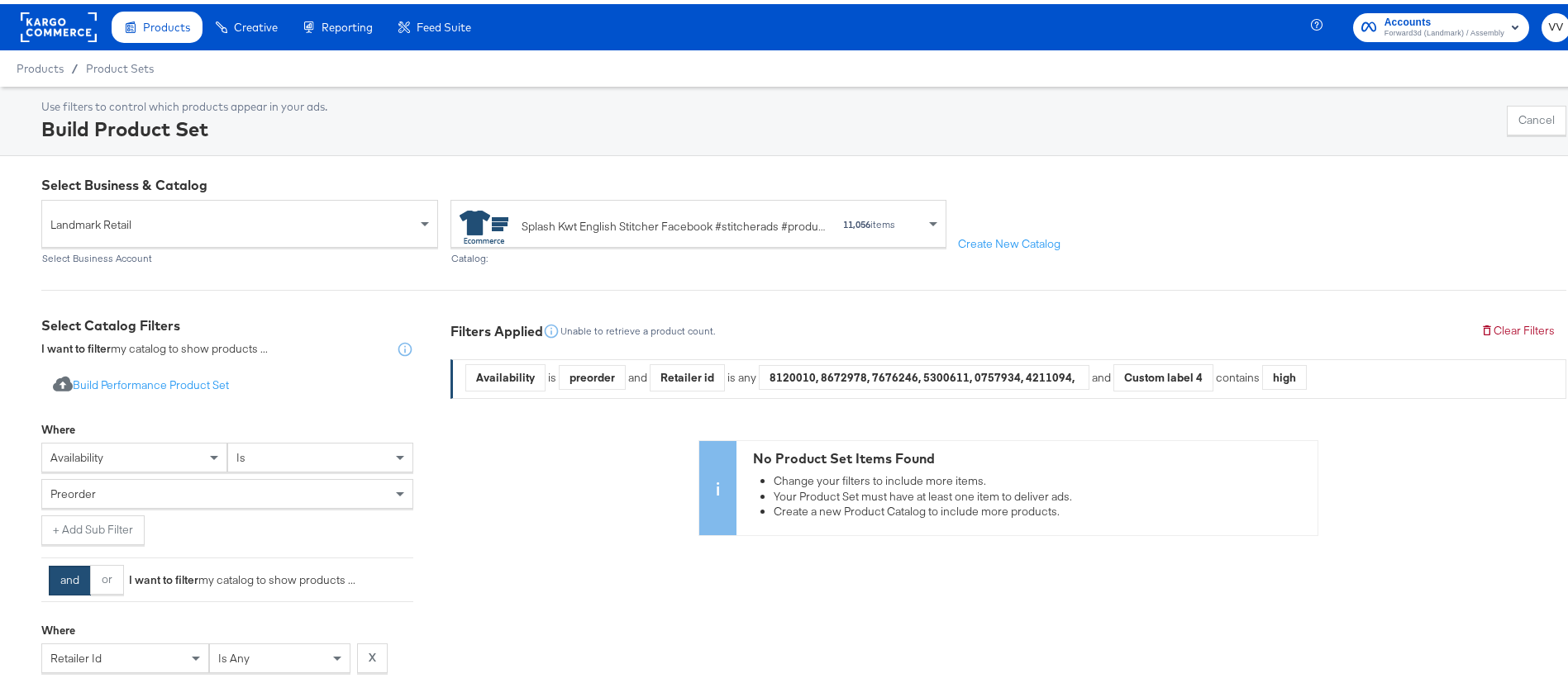
click at [1194, 247] on div "Landmark Retail Select Business Account Splash Kwt English Stitcher Facebook #s…" at bounding box center [803, 228] width 1525 height 65
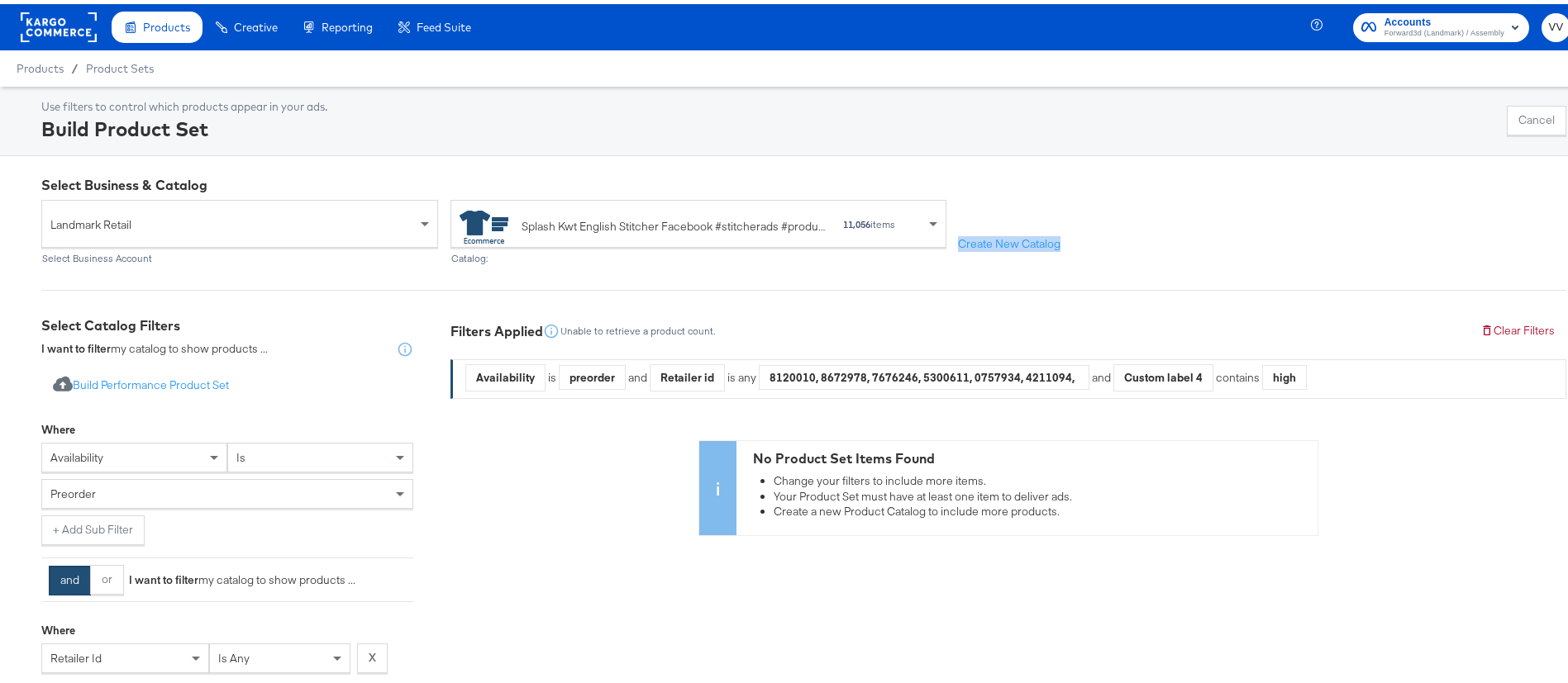
scroll to position [90, 0]
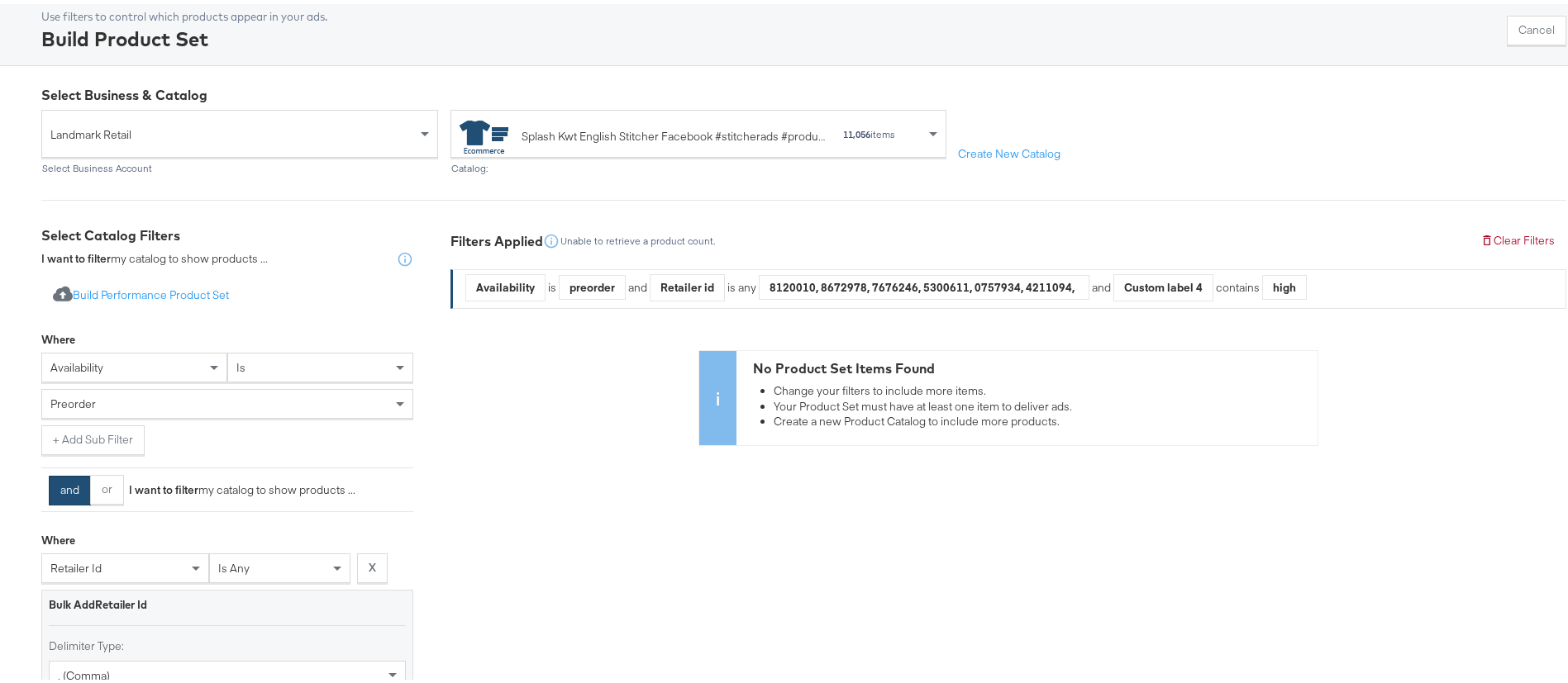
click at [215, 402] on div "preorder" at bounding box center [227, 400] width 370 height 28
click at [560, 385] on div "No Product Set Items Found Change your filters to include more items. Your Prod…" at bounding box center [1009, 394] width 1115 height 96
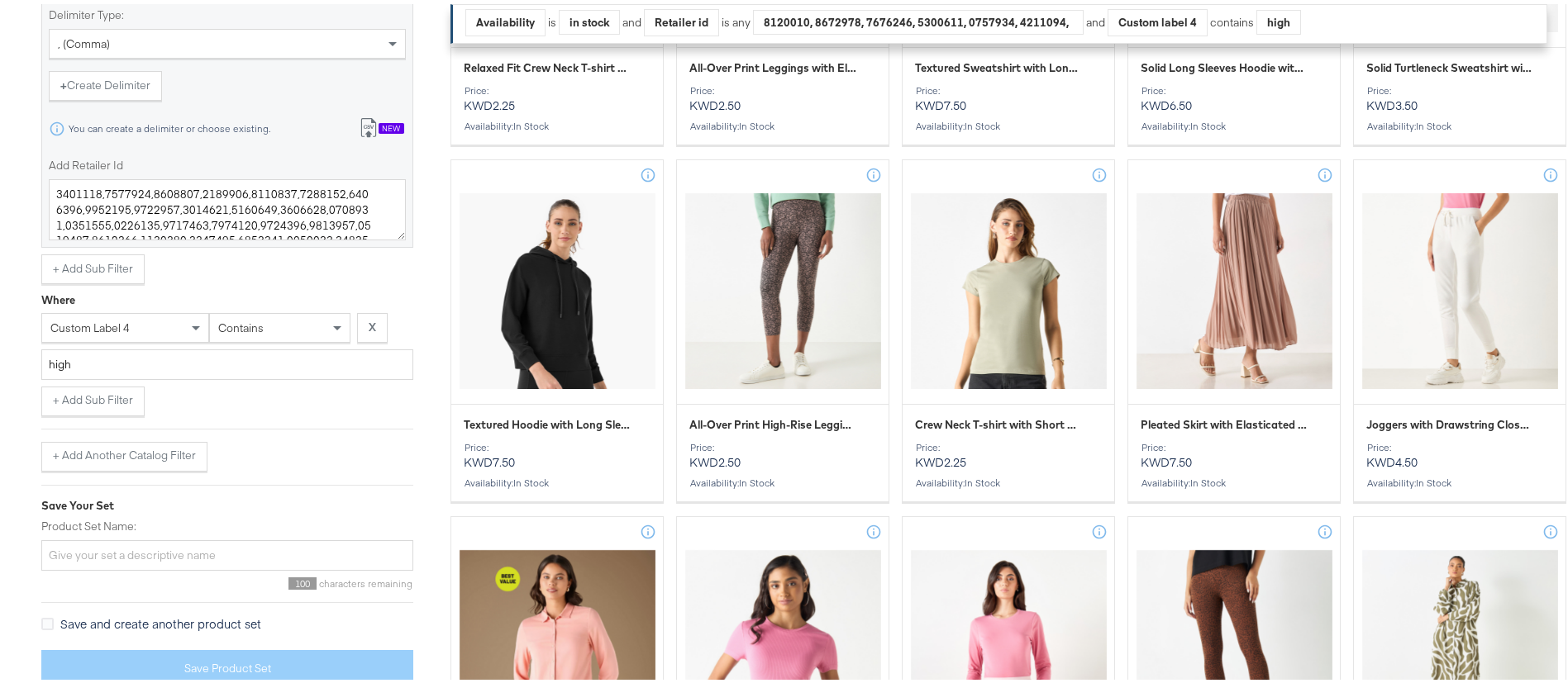
scroll to position [3390, 0]
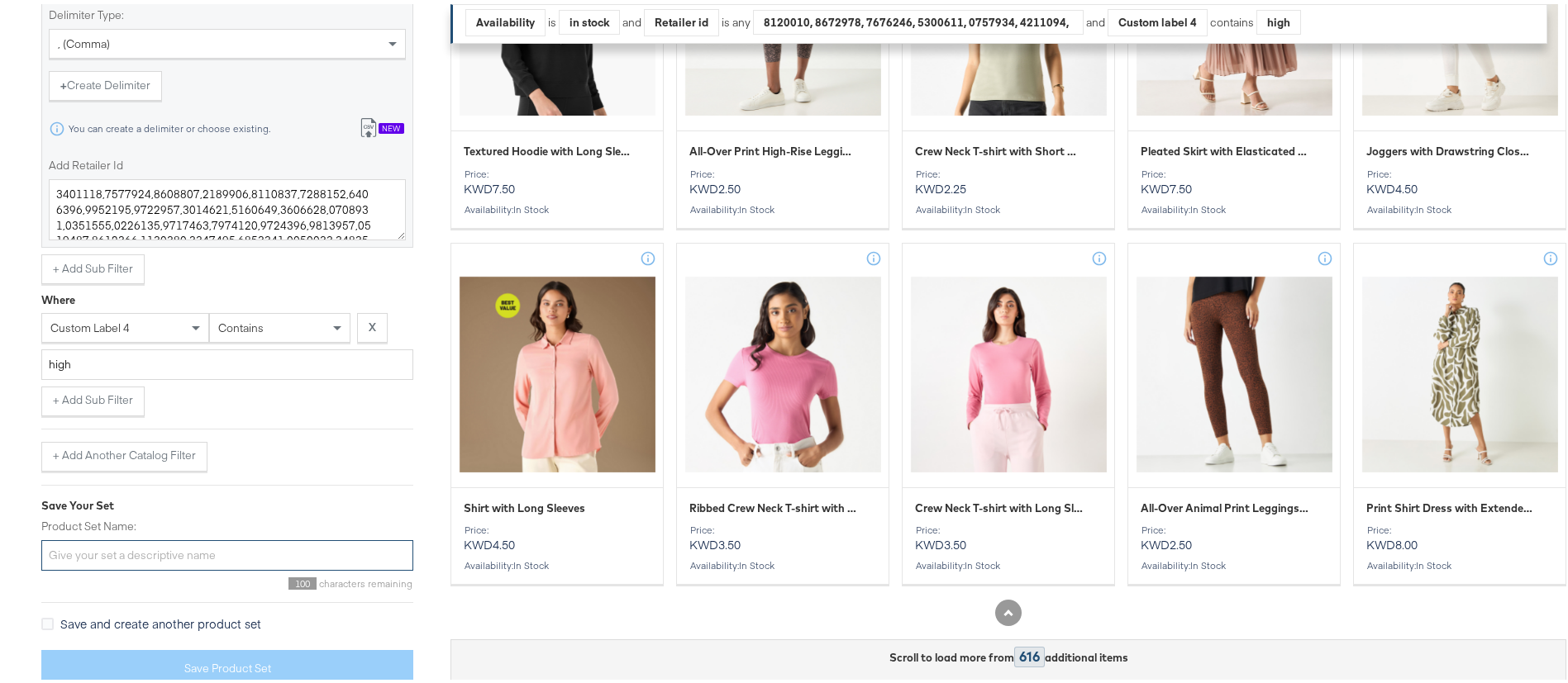
click at [216, 552] on input "Product Set Name:" at bounding box center [227, 551] width 372 height 31
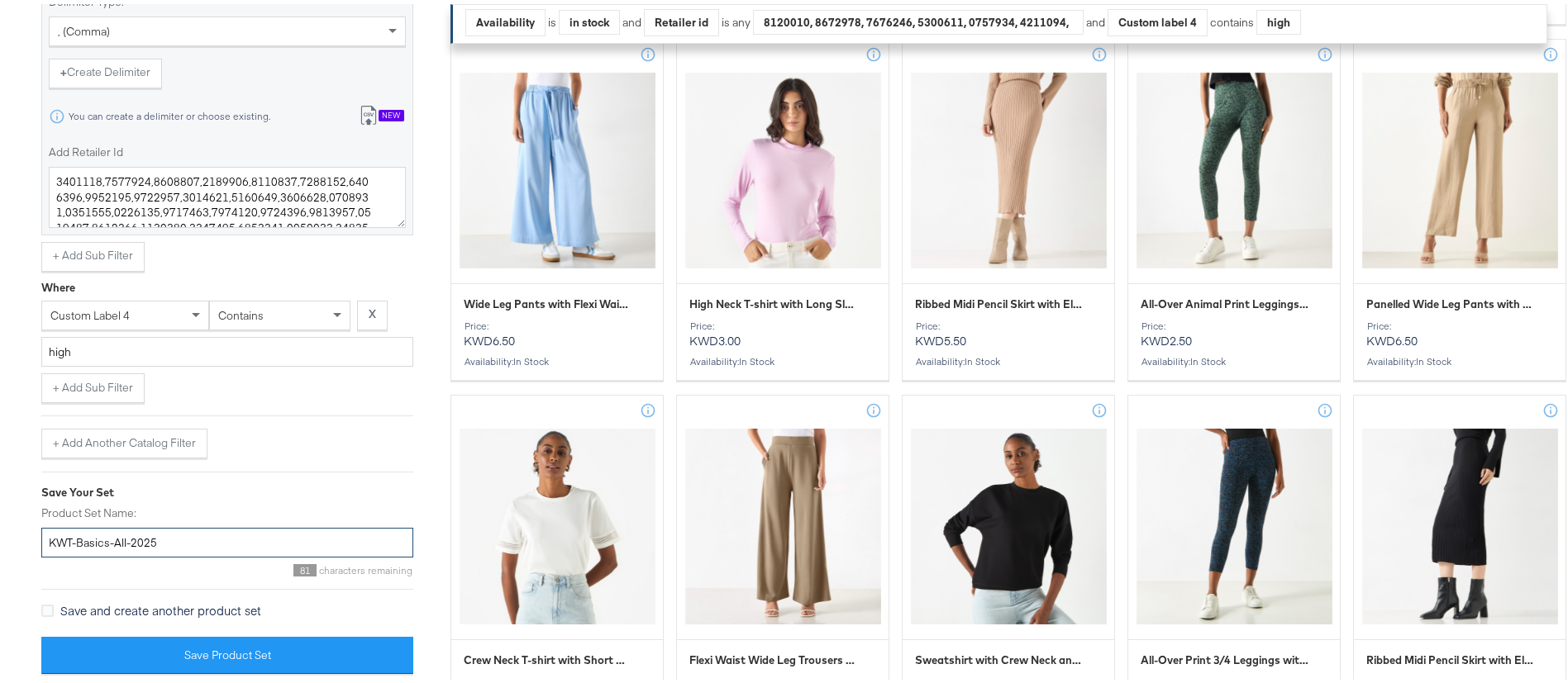
click at [216, 552] on input "KWT-Basics-All-2025" at bounding box center [227, 539] width 372 height 31
type input "KWT-Basics-All-2025"
click at [50, 609] on icon at bounding box center [47, 607] width 12 height 12
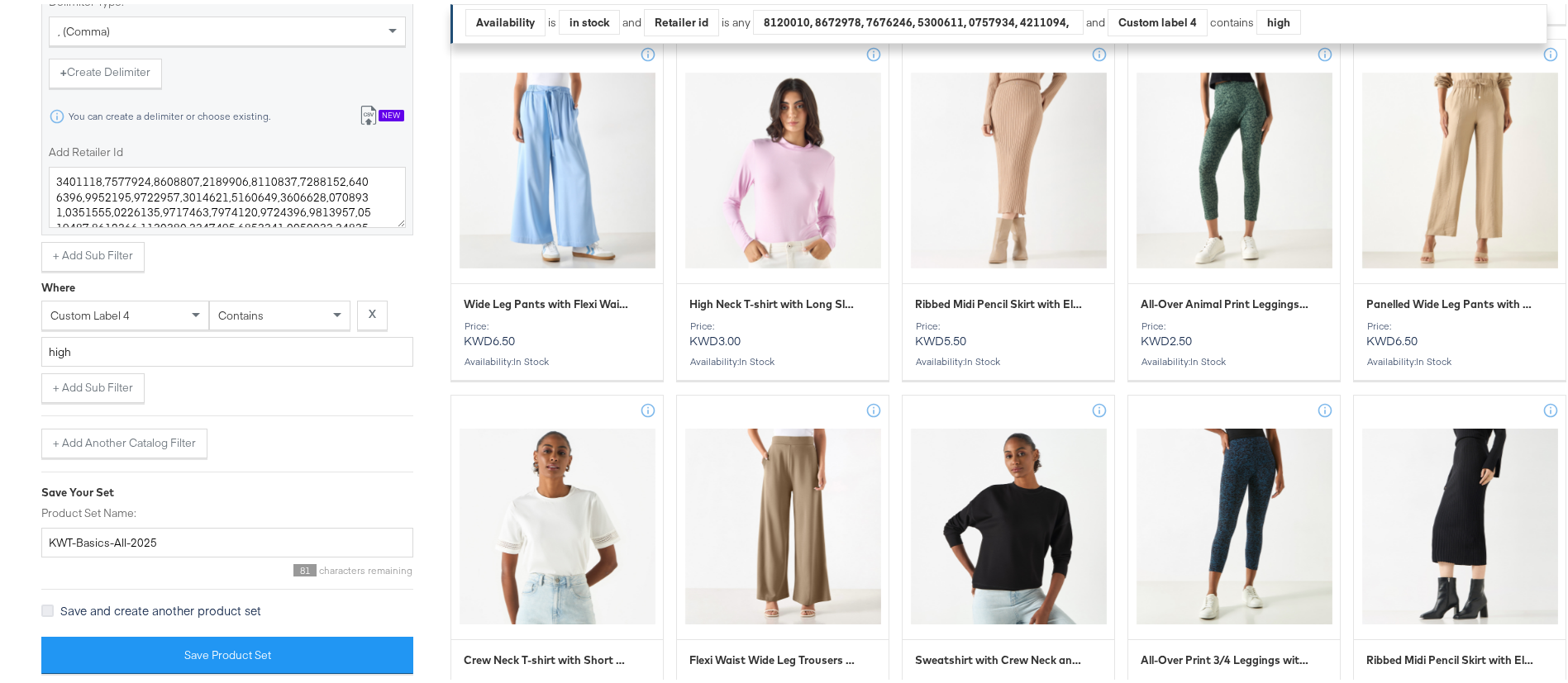
click at [0, 0] on input "Save and create another product set" at bounding box center [0, 0] width 0 height 0
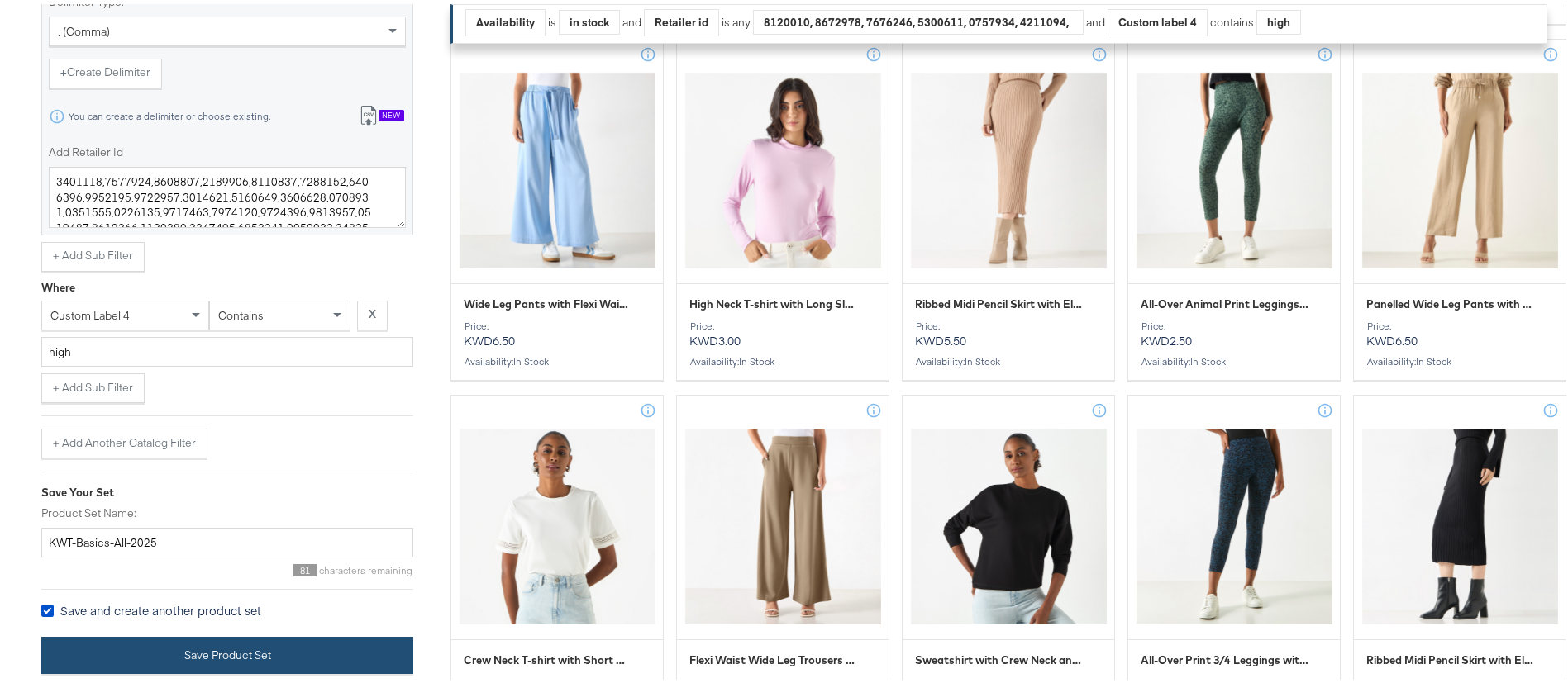
click at [159, 660] on button "Save Product Set" at bounding box center [227, 651] width 372 height 37
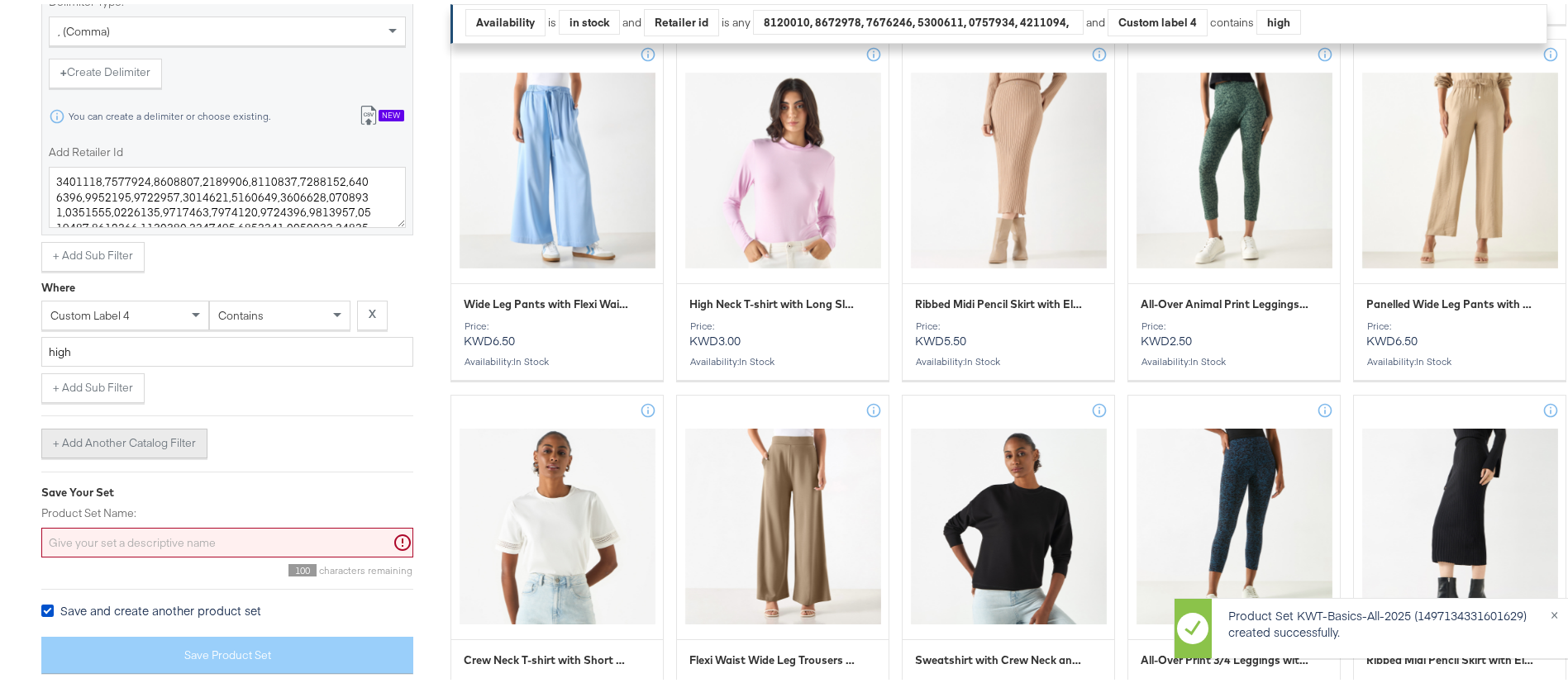
click at [133, 445] on button "+ Add Another Catalog Filter" at bounding box center [124, 439] width 166 height 30
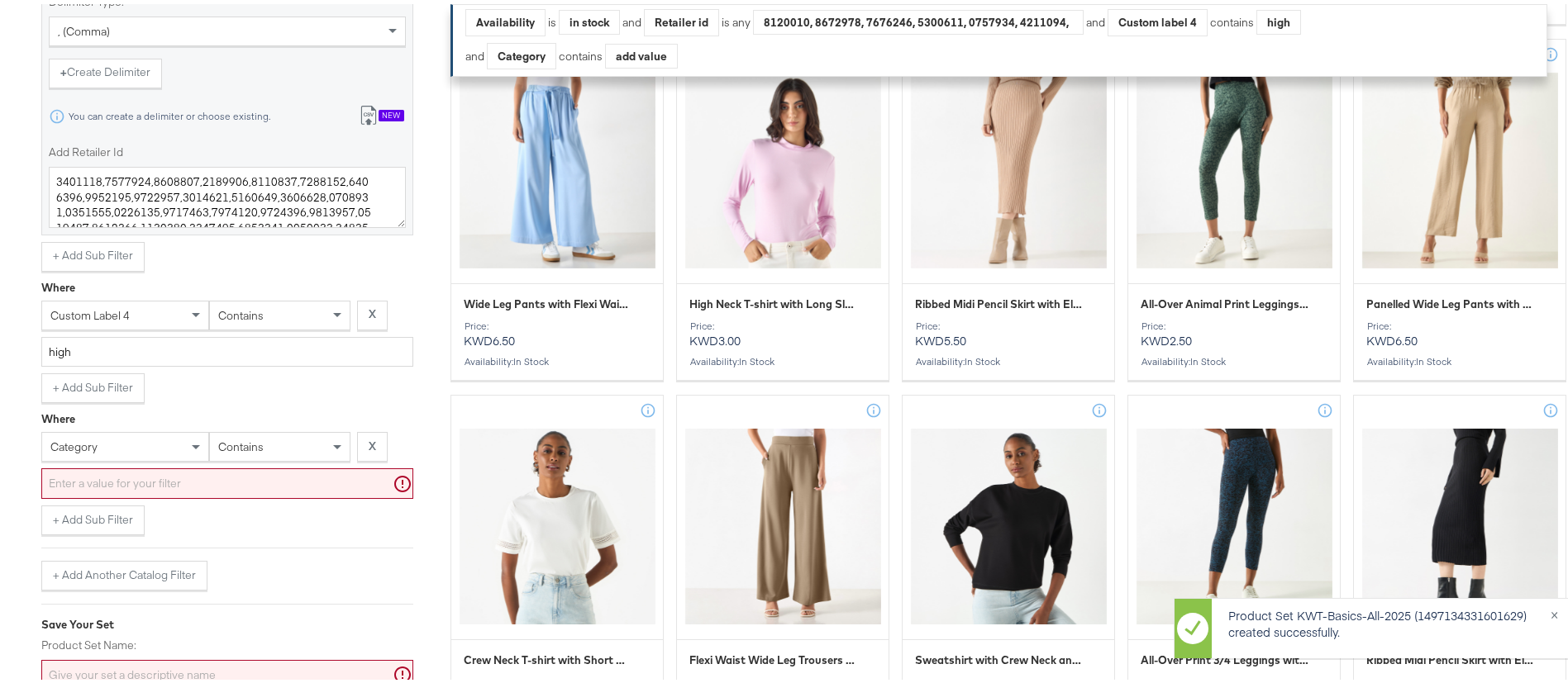
click at [111, 444] on div "category" at bounding box center [125, 443] width 166 height 28
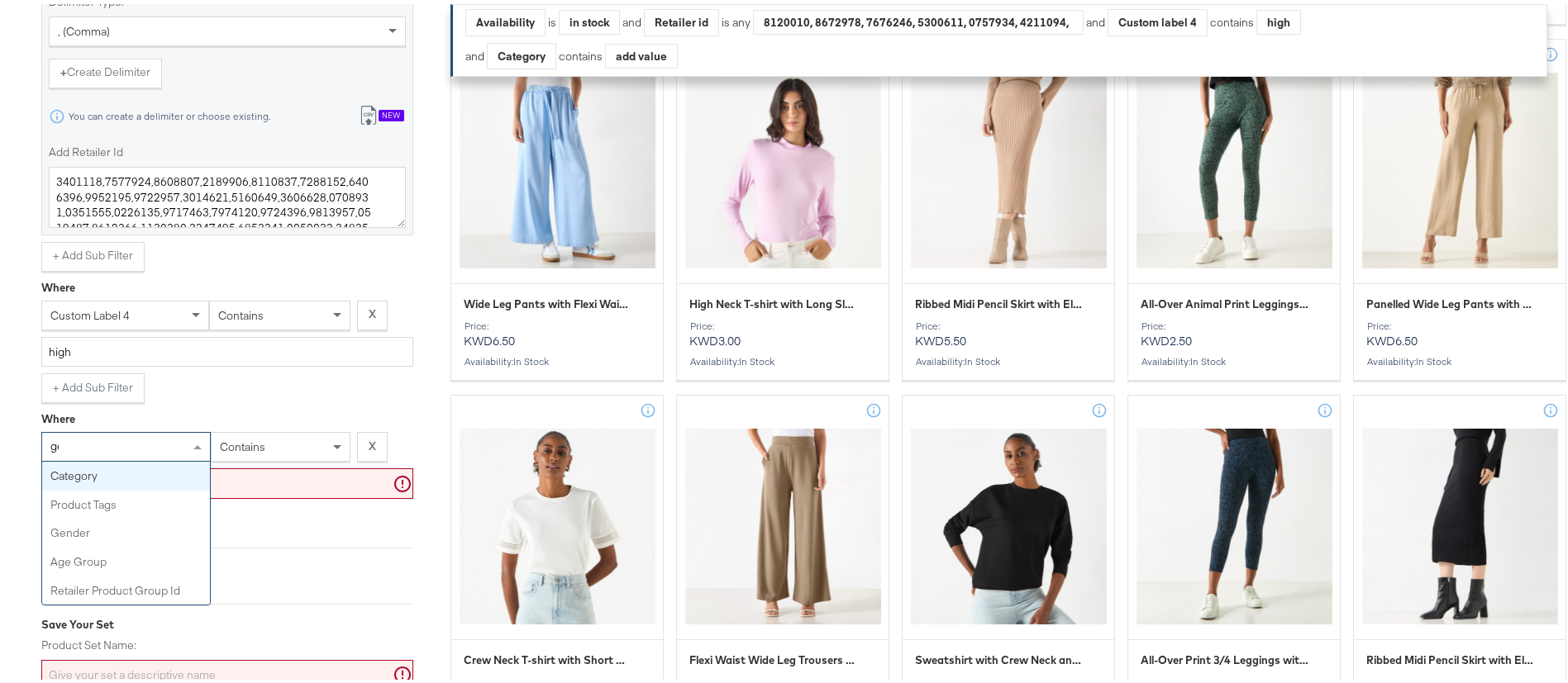
type input "gen"
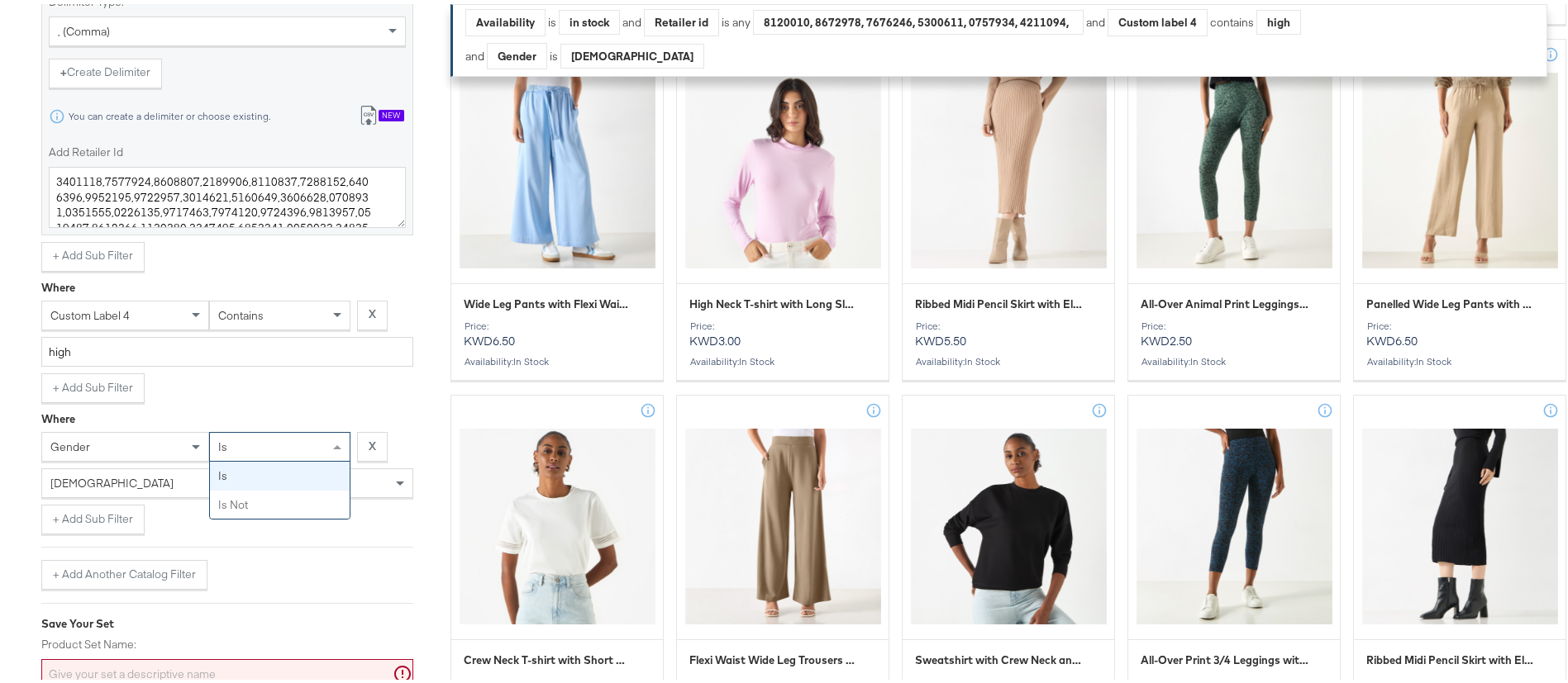
click at [282, 439] on div "is" at bounding box center [279, 443] width 139 height 28
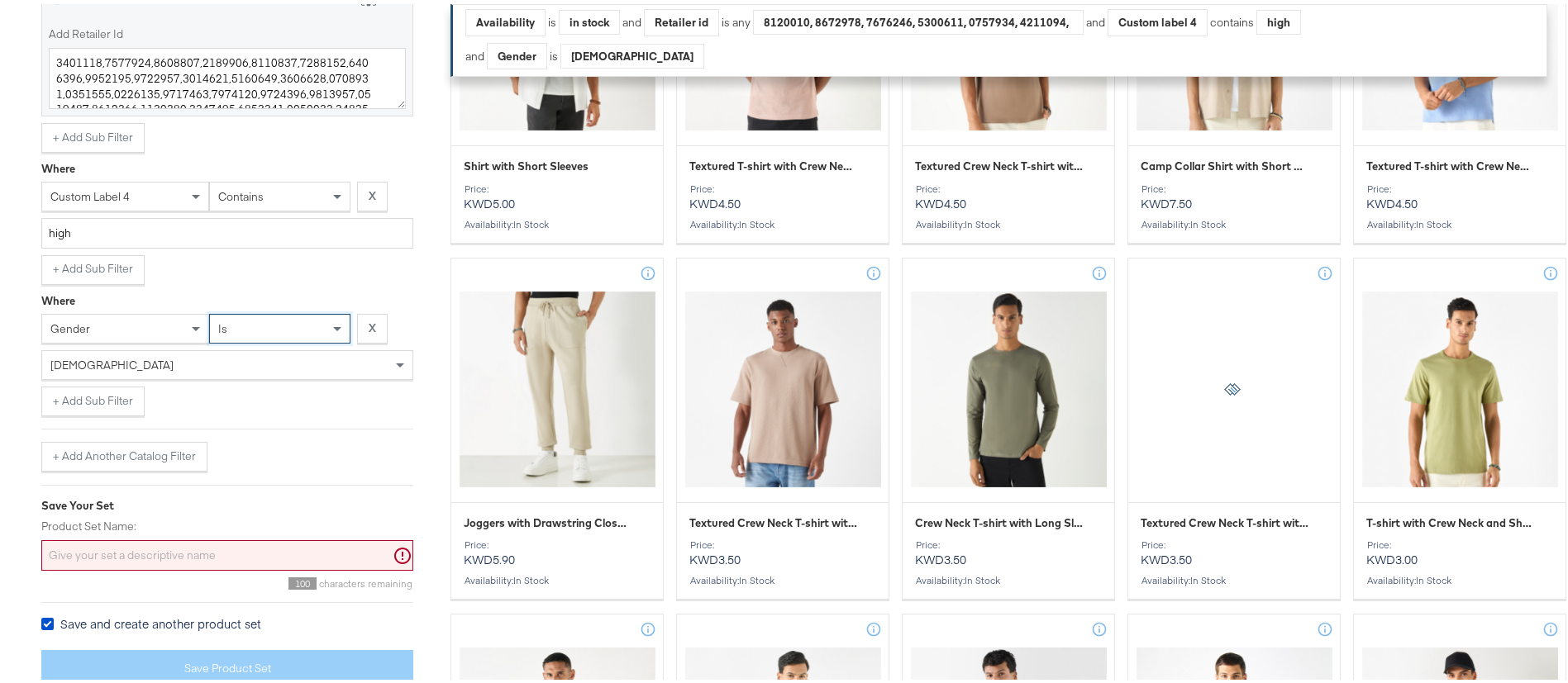
scroll to position [1278, 0]
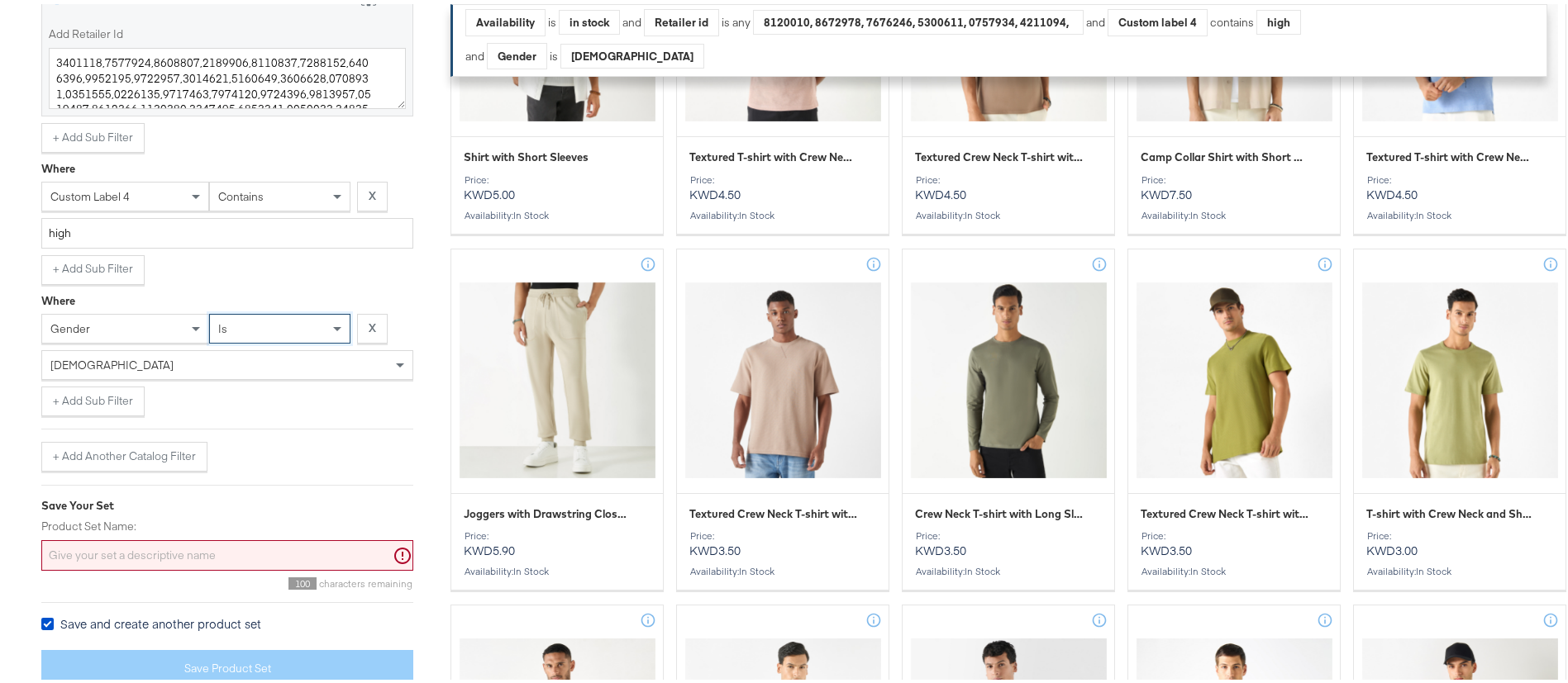
click at [252, 541] on input "Product Set Name:" at bounding box center [227, 551] width 372 height 31
paste input "KWT-Basics-All-2025"
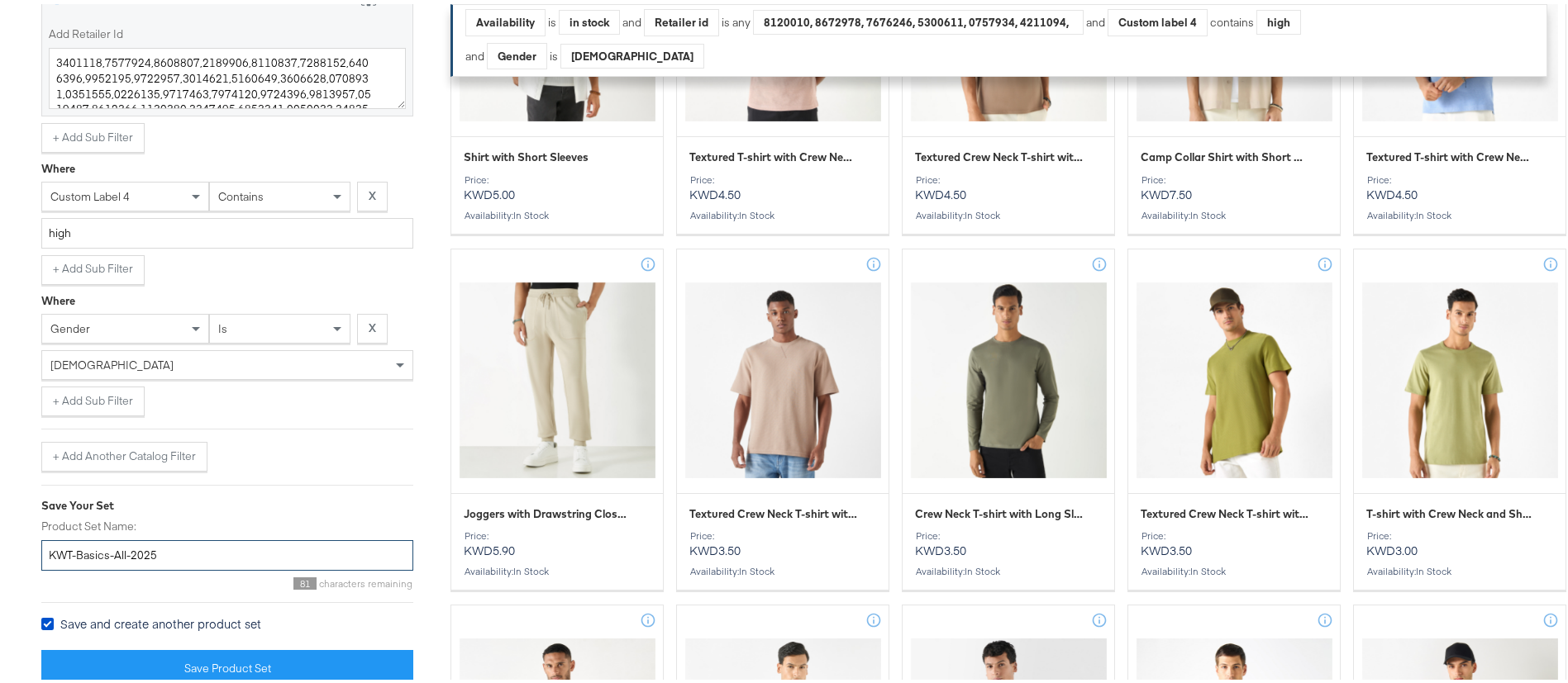
click at [131, 549] on input "KWT-Basics-All-2025" at bounding box center [227, 551] width 372 height 31
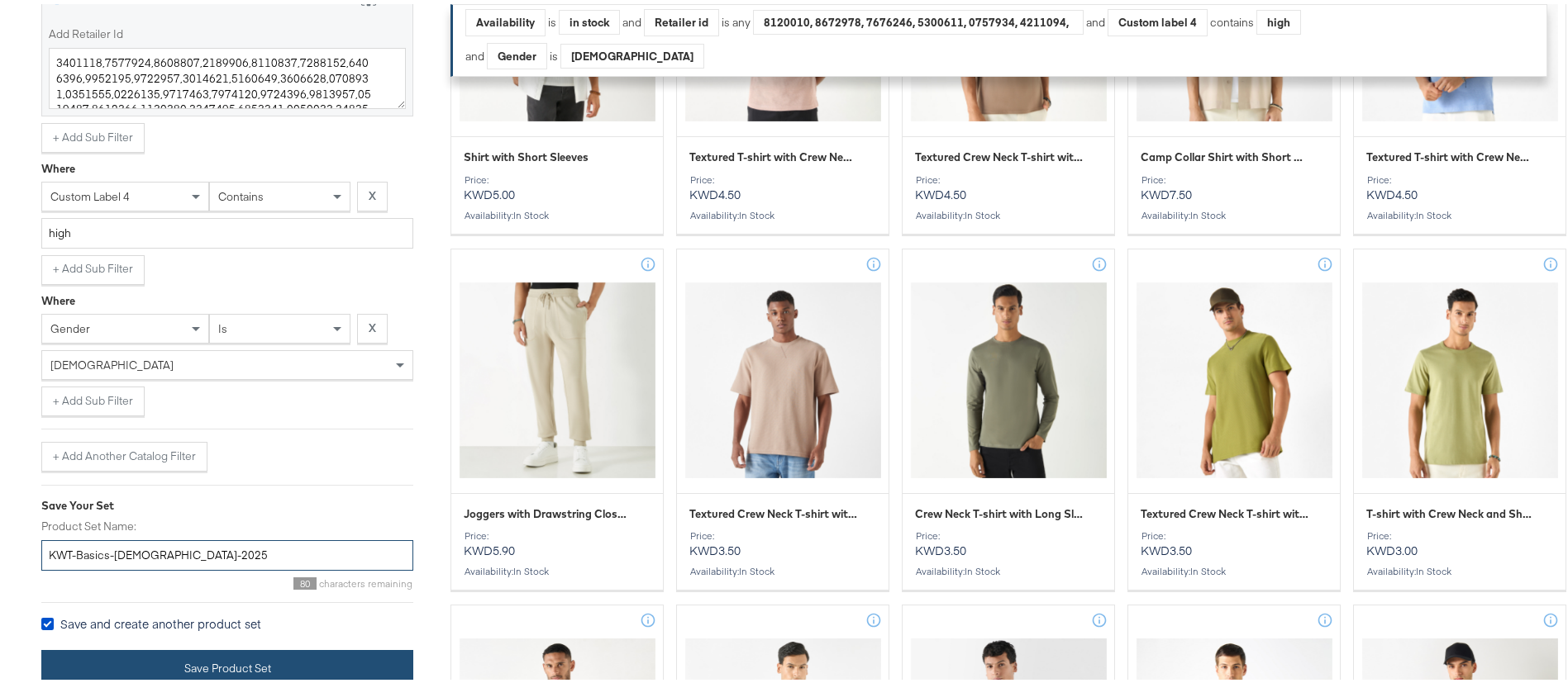
type input "KWT-Basics-[DEMOGRAPHIC_DATA]-2025"
click at [297, 659] on button "Save Product Set" at bounding box center [227, 665] width 372 height 37
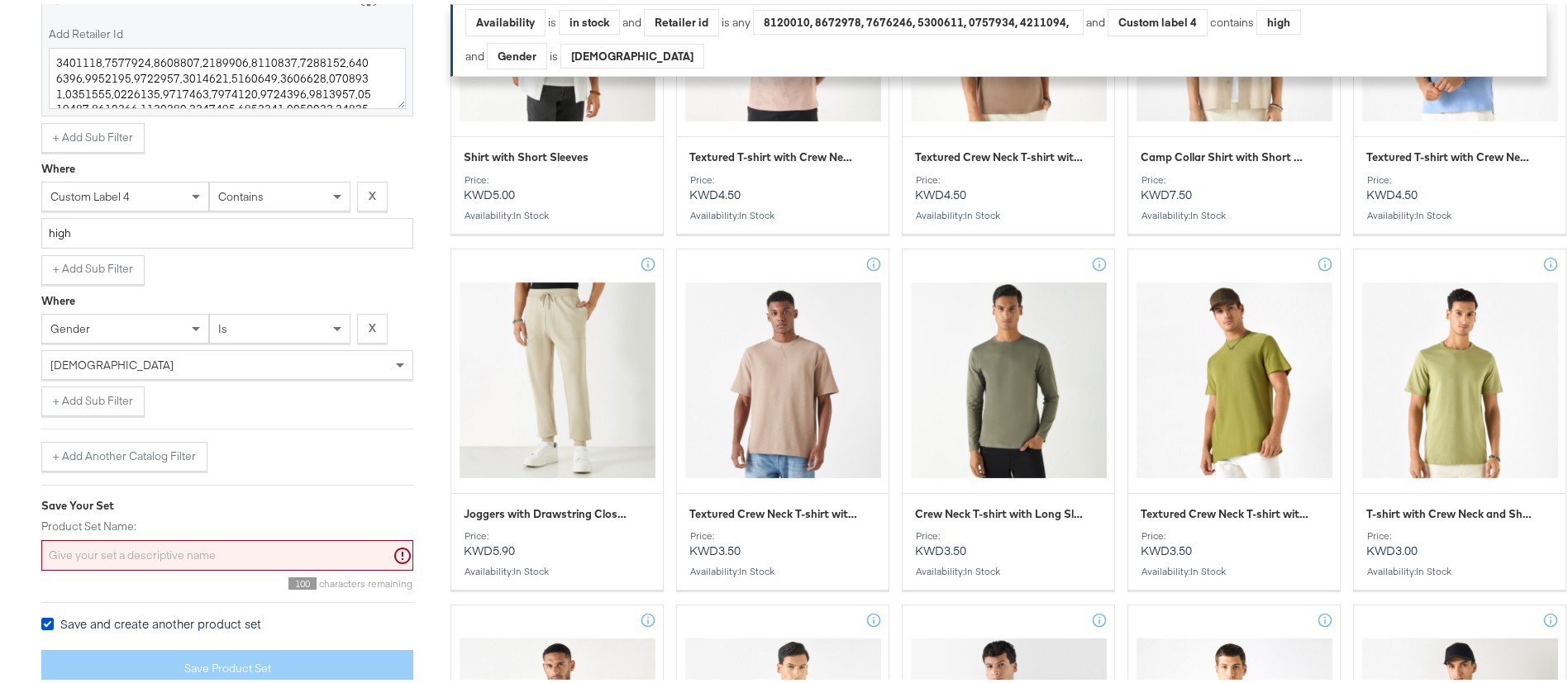
click at [244, 360] on div "[DEMOGRAPHIC_DATA]" at bounding box center [227, 361] width 370 height 28
click at [188, 545] on input "Product Set Name:" at bounding box center [227, 551] width 372 height 31
paste input "KWT-Basics-All-2025"
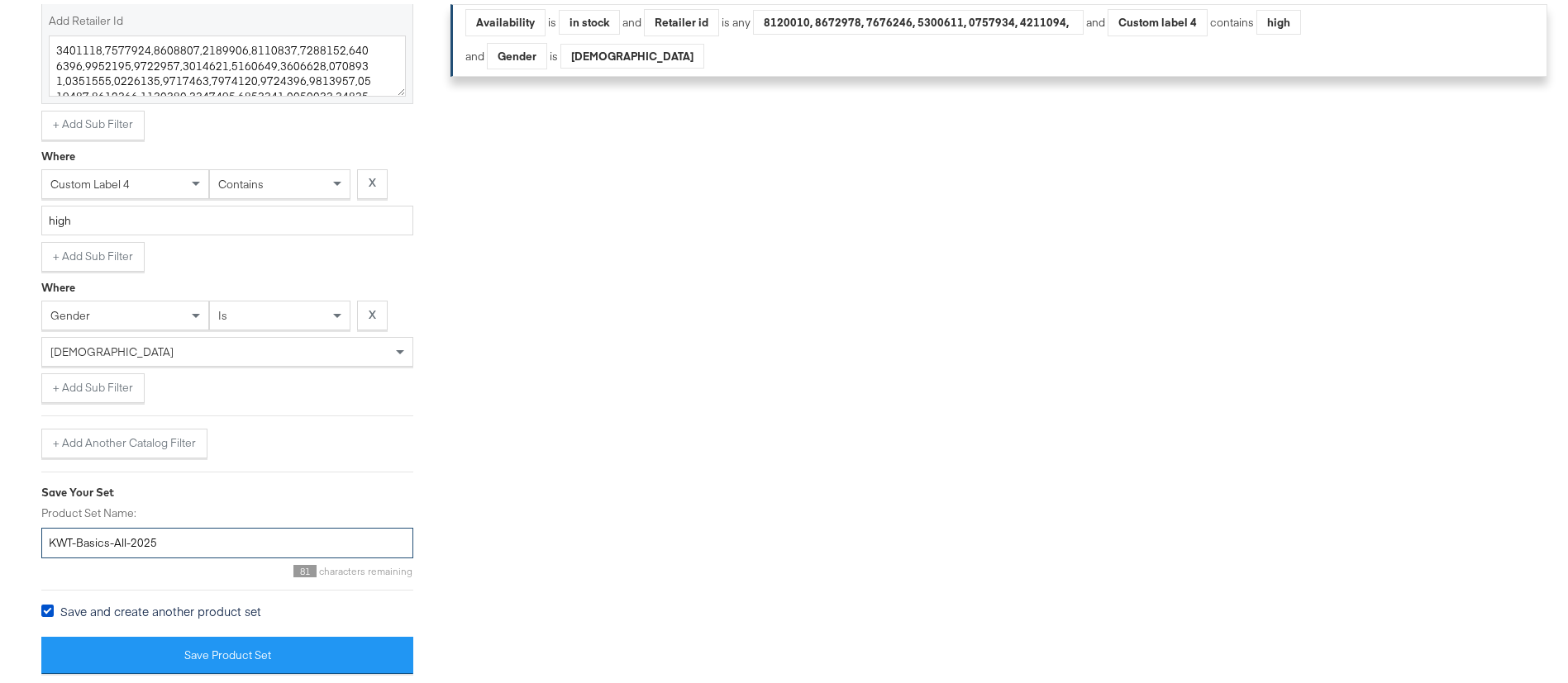
scroll to position [872, 0]
click at [124, 544] on input "KWT-Basics-All-2025" at bounding box center [227, 539] width 372 height 31
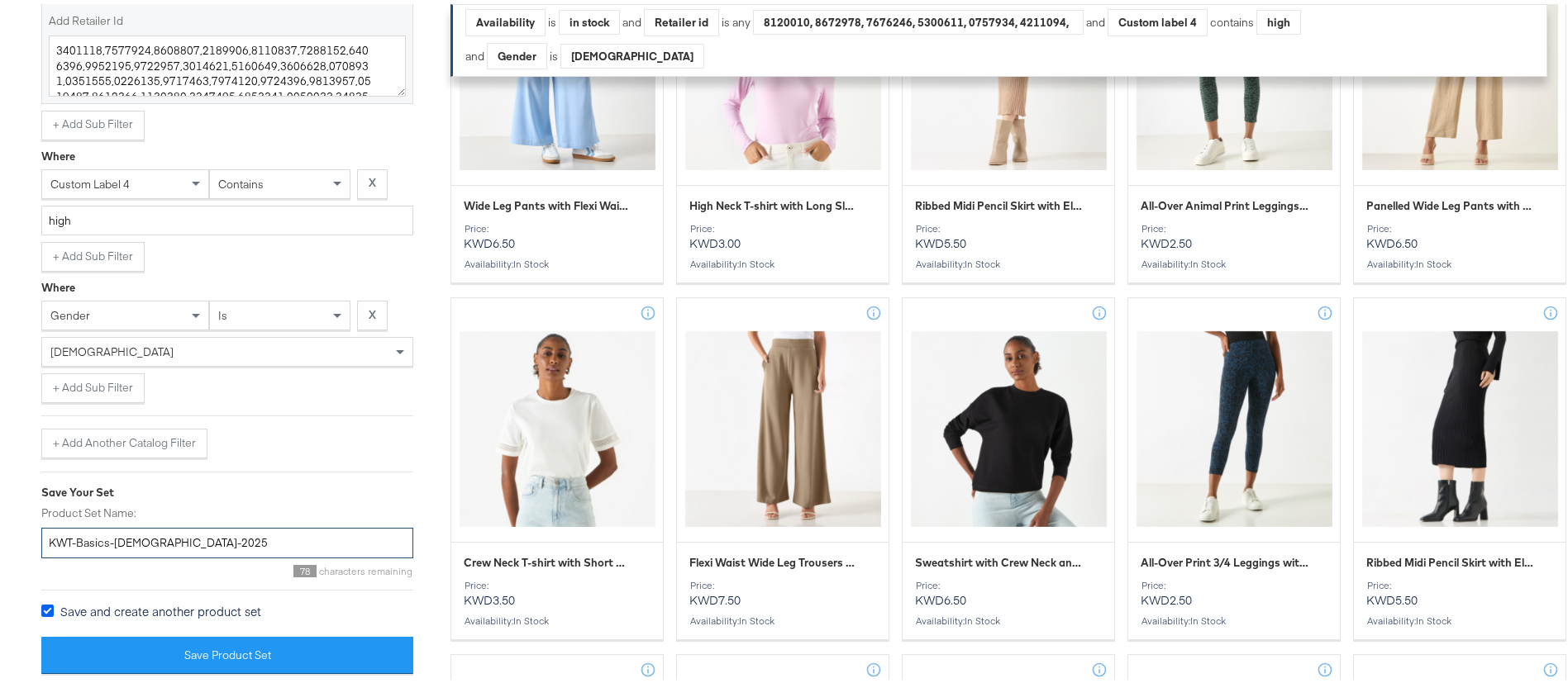
type input "KWT-Basics-[DEMOGRAPHIC_DATA]-2025"
click at [49, 610] on icon at bounding box center [47, 607] width 12 height 12
click at [0, 0] on input "Save and create another product set" at bounding box center [0, 0] width 0 height 0
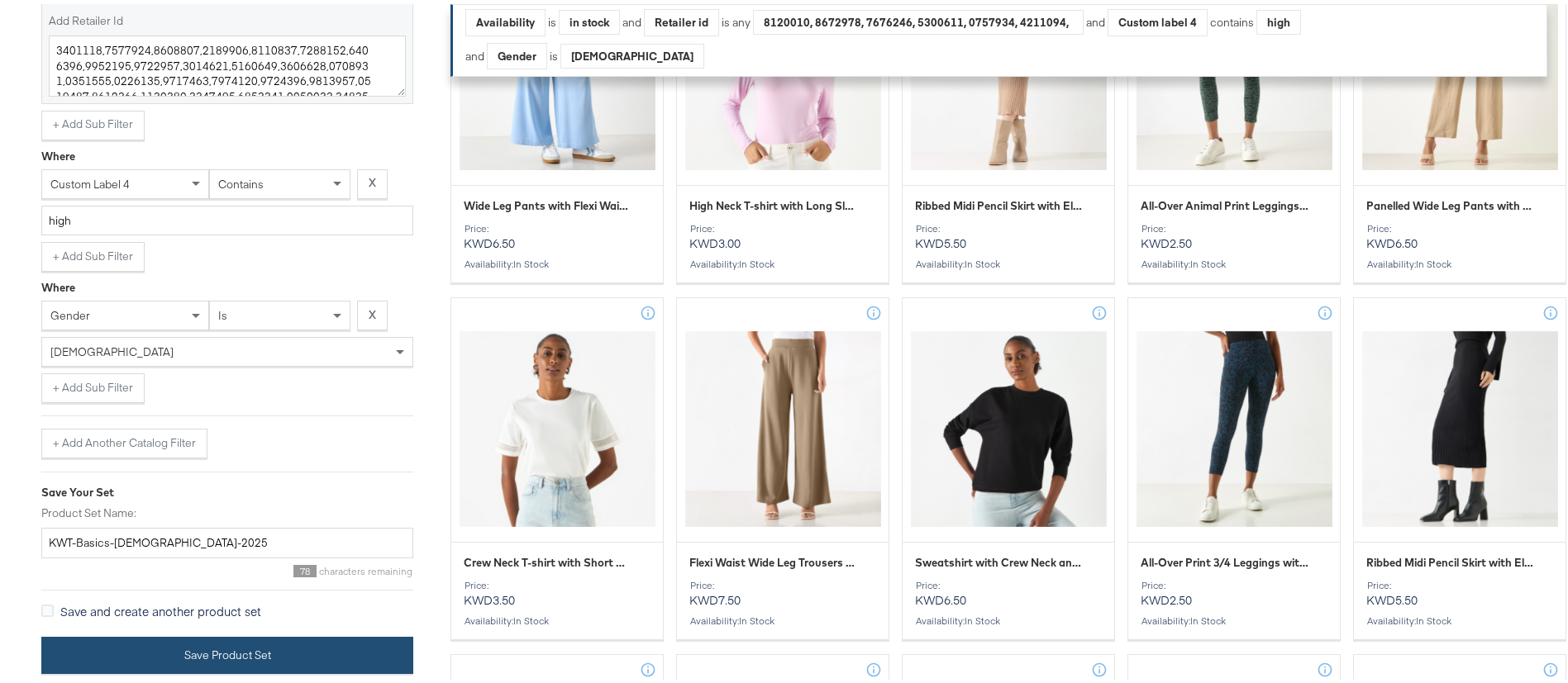
click at [247, 650] on button "Save Product Set" at bounding box center [227, 651] width 372 height 37
